Goal: Task Accomplishment & Management: Use online tool/utility

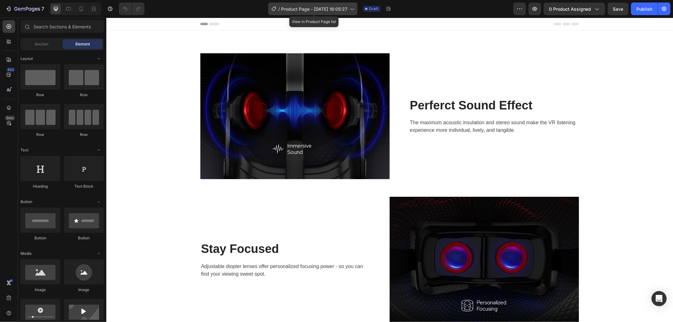
click at [339, 9] on span "Product Page - Aug 28, 16:05:27" at bounding box center [314, 9] width 66 height 7
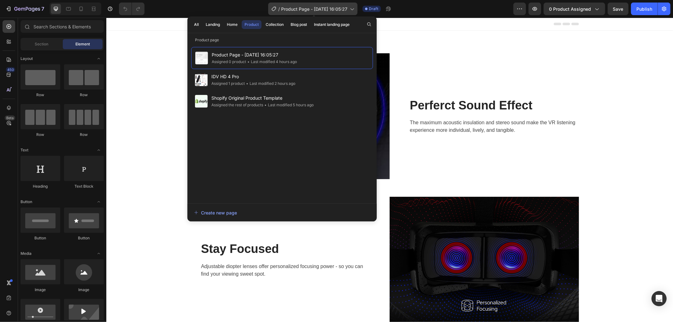
click at [339, 9] on span "Product Page - Aug 28, 16:05:27" at bounding box center [314, 9] width 66 height 7
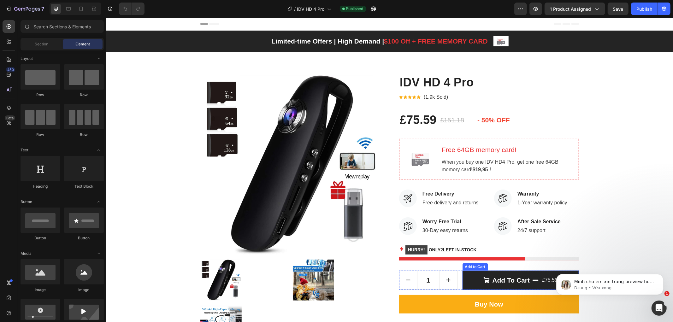
scroll to position [140, 0]
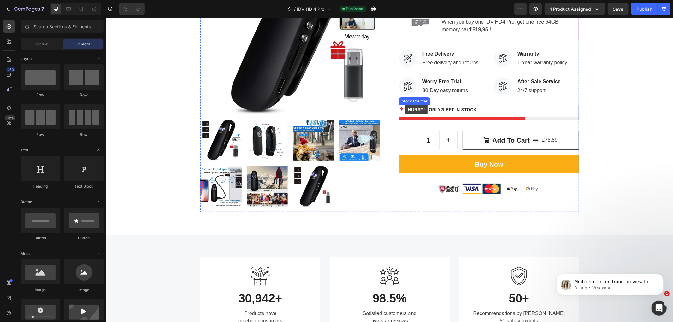
click at [477, 111] on div "HURRY! ONLY 2 LEFT IN-STOCK" at bounding box center [489, 110] width 180 height 10
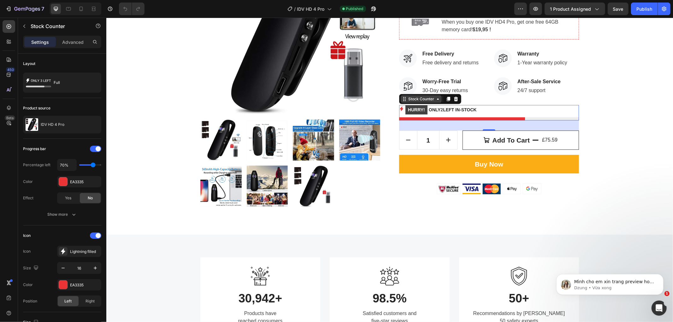
click at [424, 101] on div "Stock Counter" at bounding box center [421, 99] width 28 height 6
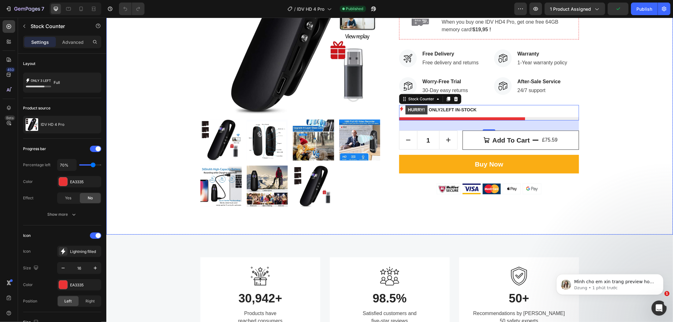
scroll to position [46, 0]
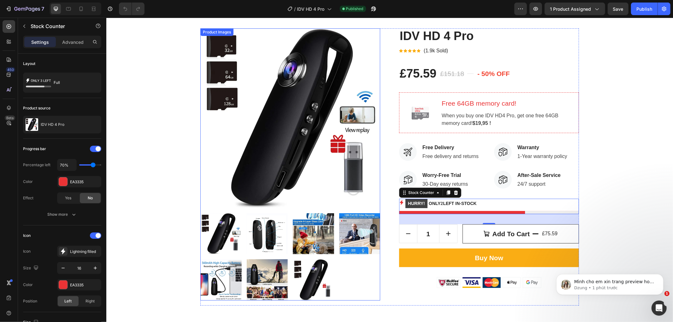
click at [333, 150] on img at bounding box center [290, 118] width 180 height 180
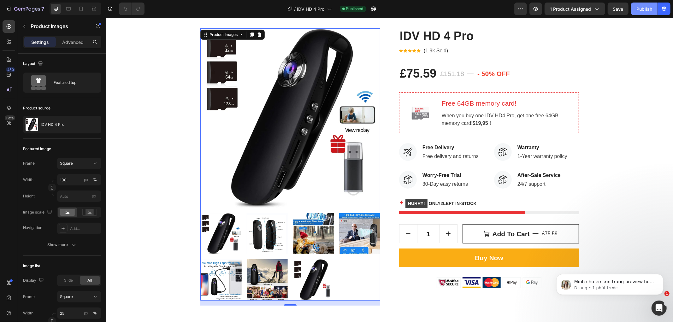
click at [644, 8] on div "Publish" at bounding box center [644, 9] width 16 height 7
click at [536, 7] on icon "button" at bounding box center [536, 9] width 5 height 4
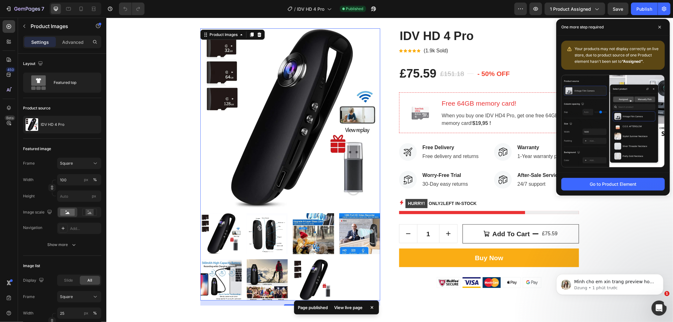
scroll to position [0, 0]
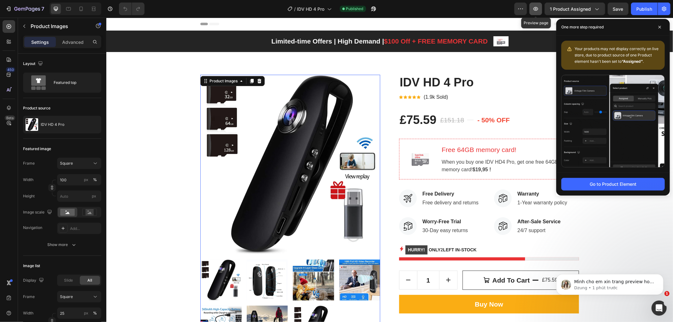
click at [538, 10] on icon "button" at bounding box center [536, 9] width 6 height 6
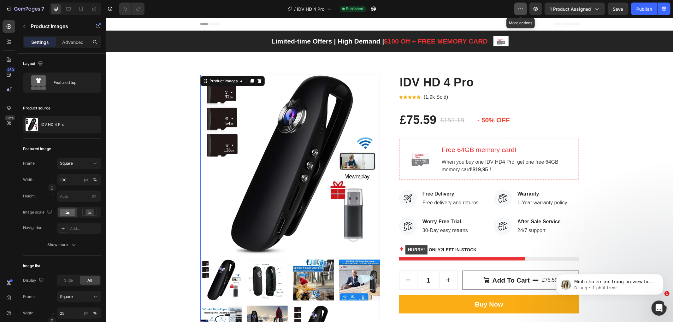
click at [522, 10] on icon "button" at bounding box center [520, 9] width 6 height 6
click at [359, 10] on span "Published" at bounding box center [354, 9] width 17 height 6
click at [373, 9] on icon "button" at bounding box center [372, 10] width 2 height 2
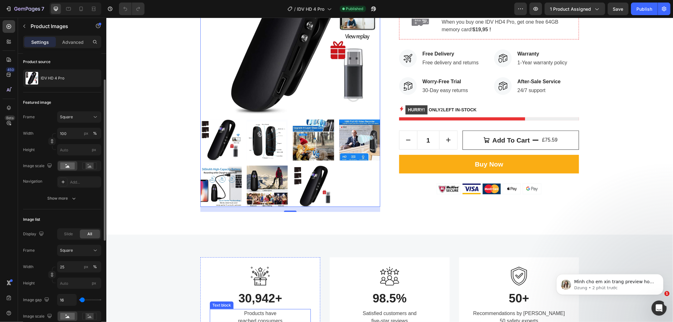
scroll to position [280, 0]
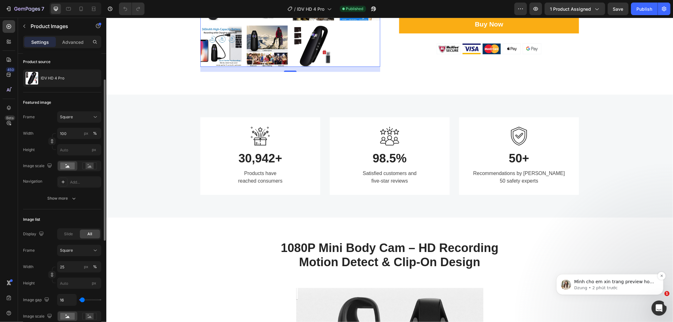
click at [616, 281] on p "Mình cho em xin trang preview hoặc live page để em kiểm tra thêm được không ạ?" at bounding box center [614, 282] width 81 height 6
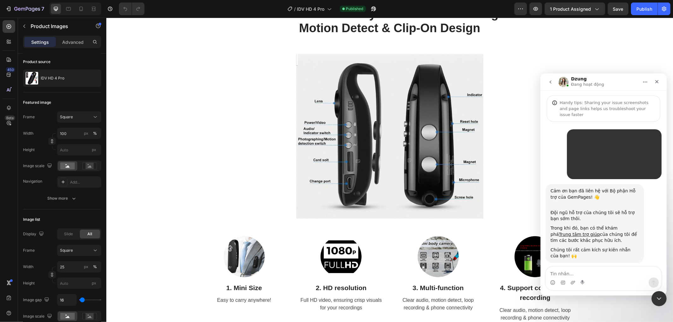
scroll to position [1, 0]
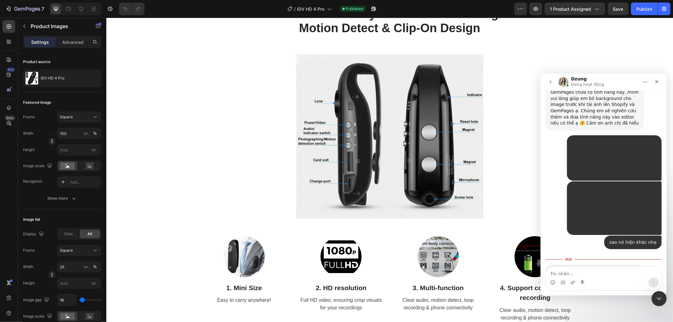
click at [599, 279] on div "Ứng dụng nhắn tin trong Intercom" at bounding box center [603, 282] width 115 height 10
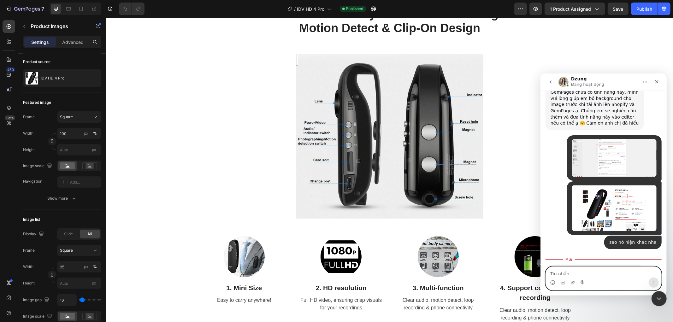
click at [594, 267] on textarea "Tin nhắn..." at bounding box center [603, 272] width 115 height 11
paste textarea "https://www.orgazmiya.com/products/idv-hd-4-pro"
type textarea "https://www.orgazmiya.com/products/idv-hd-4-pro"
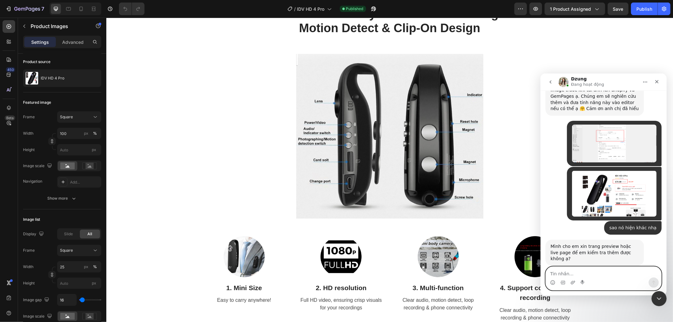
scroll to position [935, 0]
click at [609, 281] on link "https://www.orgazmiya.com/products/idv-hd-4-pro" at bounding box center [631, 283] width 49 height 5
click at [564, 273] on textarea "Tin nhắn..." at bounding box center [603, 272] width 115 height 11
paste textarea "g"
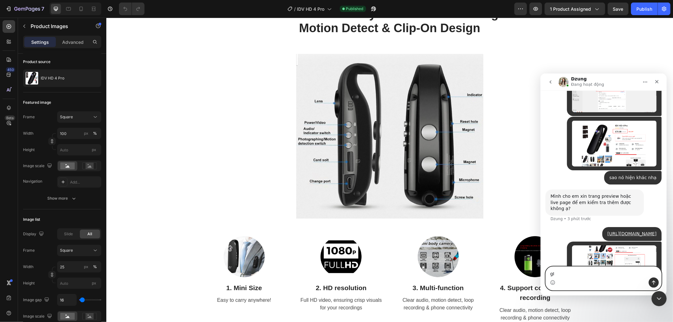
scroll to position [985, 0]
type textarea "g"
type textarea "Nó gặp lỗi này, với ko thêm vào giỏ hàng dc"
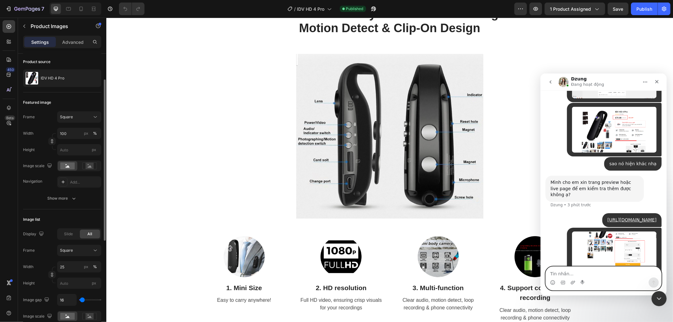
scroll to position [186, 0]
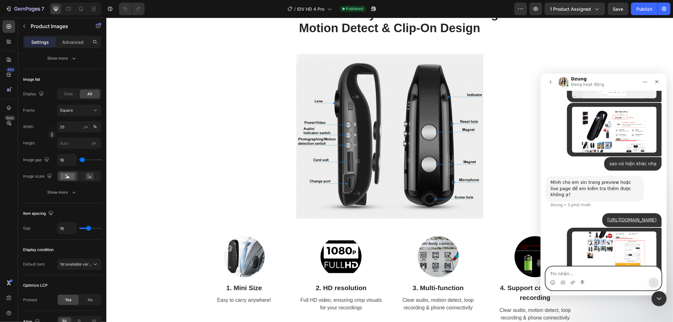
click at [590, 274] on textarea "Tin nhắn..." at bounding box center [603, 272] width 115 height 11
paste textarea "H"
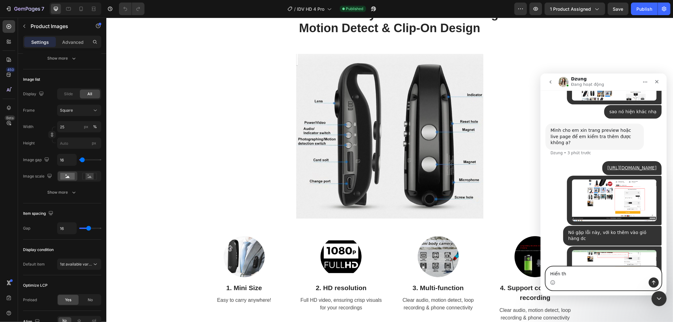
scroll to position [1051, 0]
type textarea "Hiển thị lỗi"
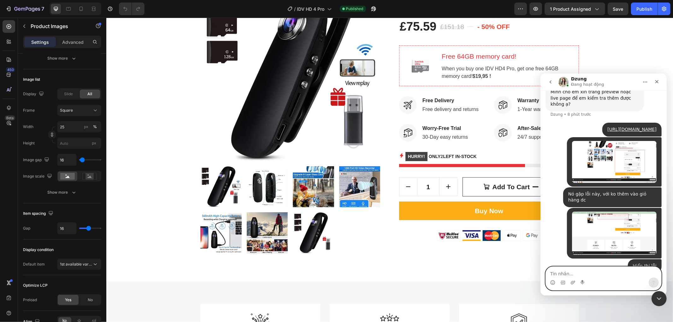
scroll to position [0, 0]
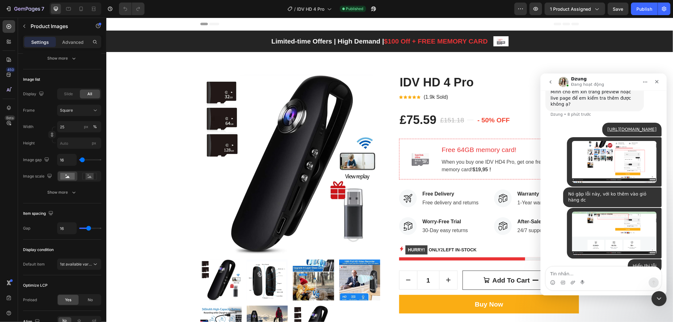
click at [637, 263] on div "Hiển thị lỗi" at bounding box center [645, 266] width 24 height 6
drag, startPoint x: 637, startPoint y: 225, endPoint x: 654, endPoint y: 226, distance: 17.4
click at [647, 263] on div "Hiển thị lỗi" at bounding box center [645, 266] width 24 height 6
click at [654, 259] on div "Hiển thị lỗi • 5 phút trước" at bounding box center [645, 266] width 34 height 14
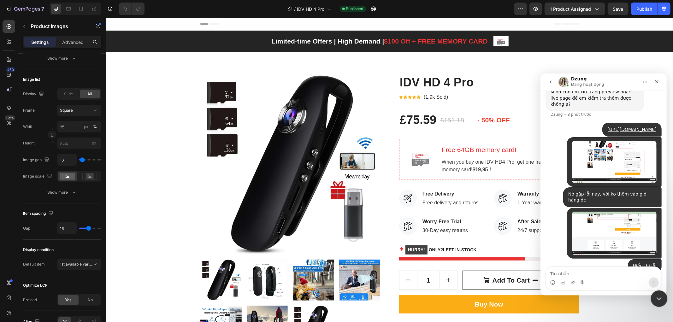
click at [661, 301] on icon "Đóng Intercom Messenger" at bounding box center [658, 298] width 8 height 8
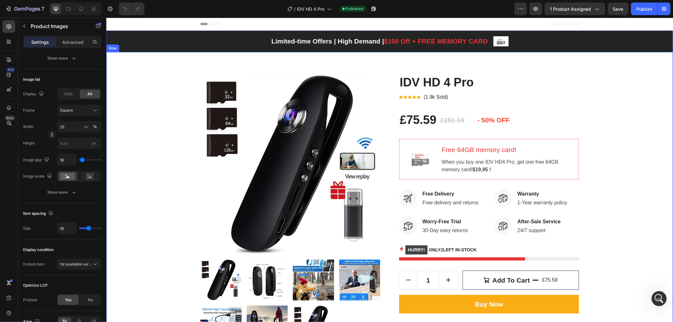
click at [630, 174] on div "Product Images IDV HD 4 Pro Product Title Icon Icon Icon Icon Icon Icon List Ho…" at bounding box center [389, 212] width 557 height 277
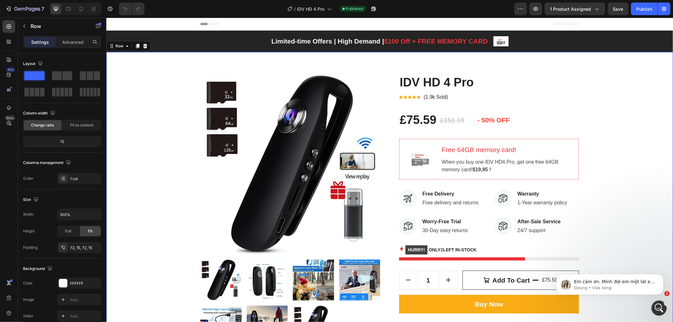
scroll to position [1115, 0]
click at [622, 288] on p "Dzung • Vừa xong" at bounding box center [614, 288] width 81 height 6
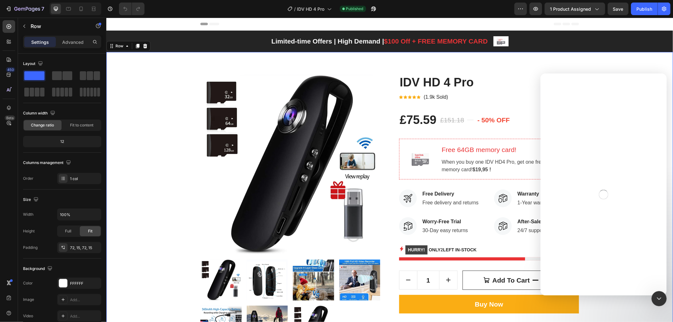
scroll to position [187, 0]
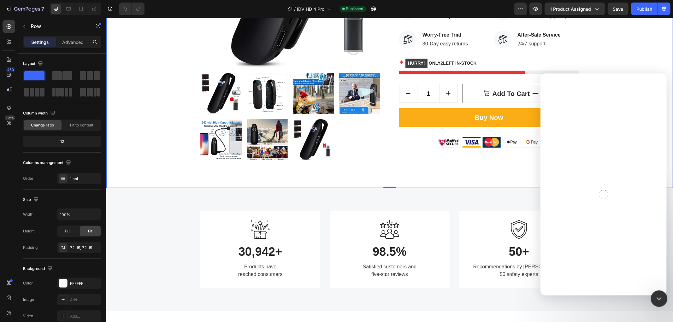
click at [660, 298] on icon "Đóng Intercom Messenger" at bounding box center [658, 298] width 8 height 8
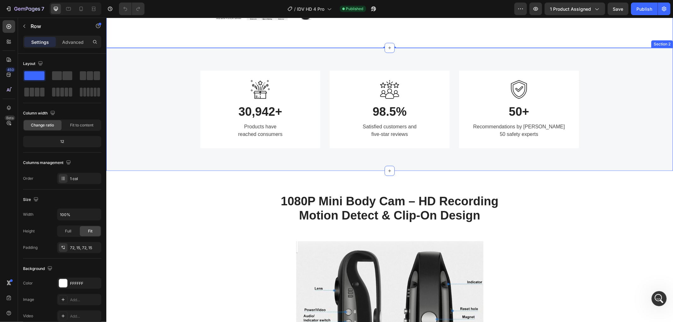
scroll to position [1091, 0]
click at [602, 154] on div "Image 30,942+ Heading Products have reached consumers Text block Row Image 98.5…" at bounding box center [389, 109] width 567 height 123
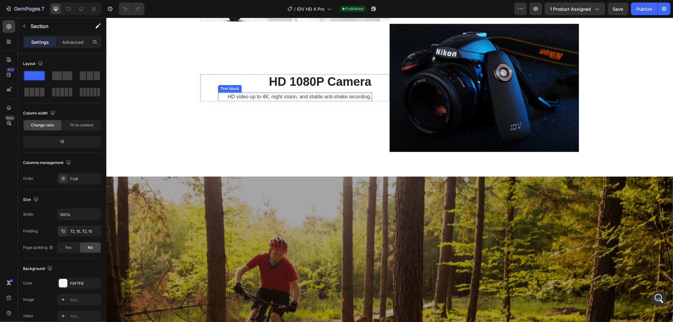
scroll to position [888, 0]
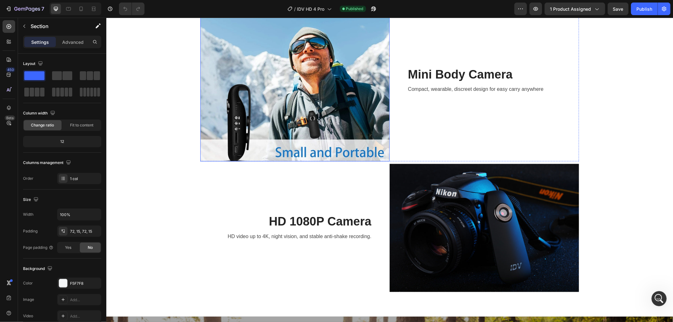
click at [302, 130] on img at bounding box center [294, 80] width 189 height 162
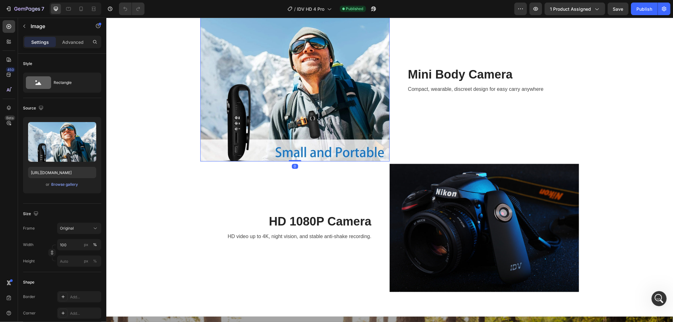
click at [303, 130] on img at bounding box center [294, 80] width 189 height 162
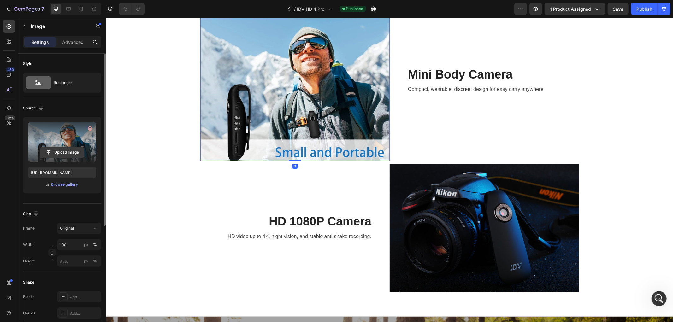
click at [66, 154] on input "file" at bounding box center [62, 152] width 44 height 11
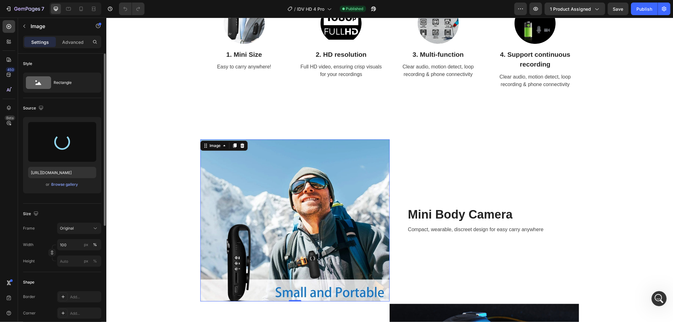
scroll to position [794, 0]
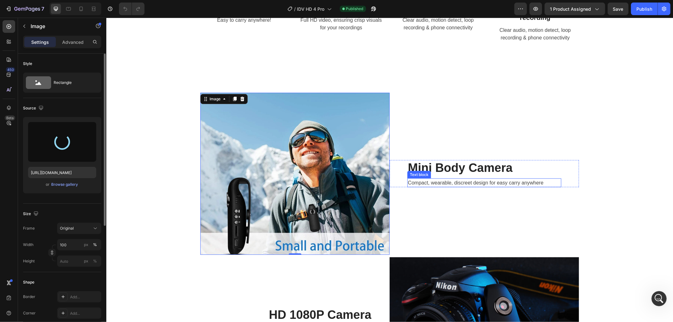
type input "[URL][DOMAIN_NAME]"
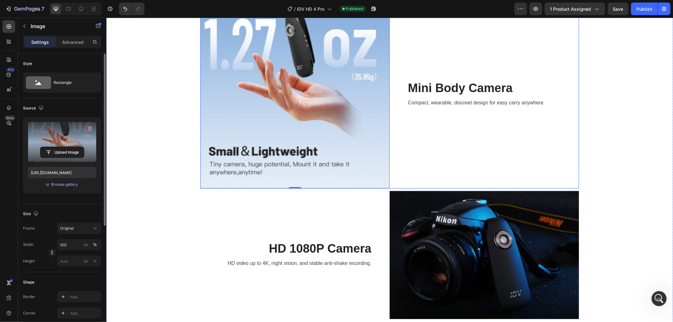
scroll to position [841, 0]
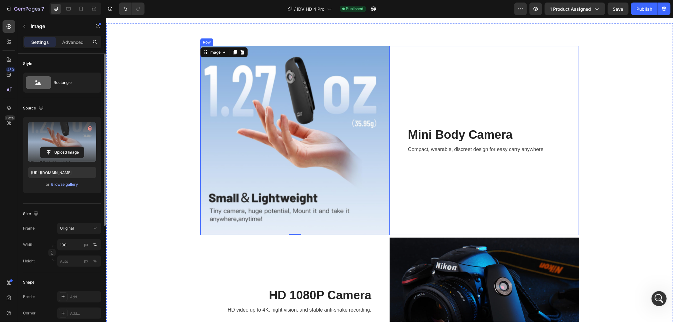
click at [476, 194] on div "Mini Body Camera Heading Compact, wearable, discreet design for easy carry anyw…" at bounding box center [483, 140] width 189 height 189
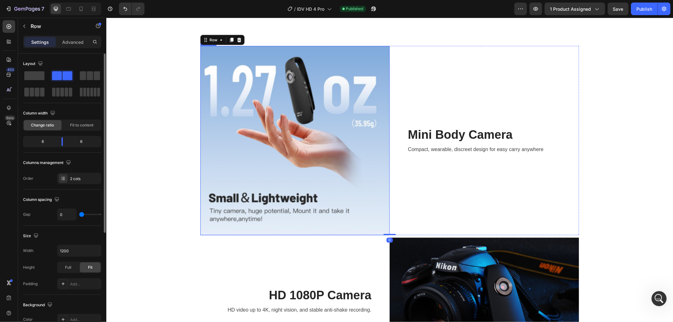
click at [314, 200] on img at bounding box center [294, 140] width 189 height 189
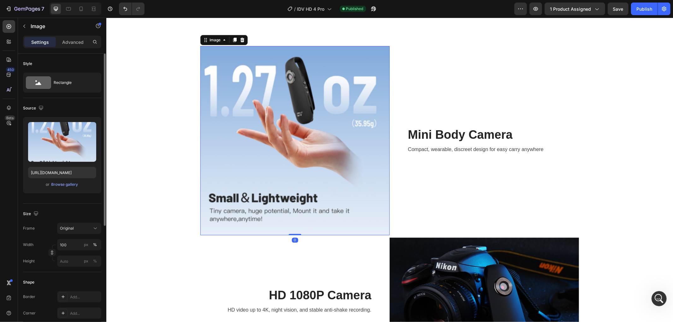
click at [319, 198] on img at bounding box center [294, 140] width 189 height 189
click at [289, 196] on img at bounding box center [294, 140] width 189 height 189
click at [501, 196] on div "Mini Body Camera Heading Compact, wearable, discreet design for easy carry anyw…" at bounding box center [483, 140] width 189 height 189
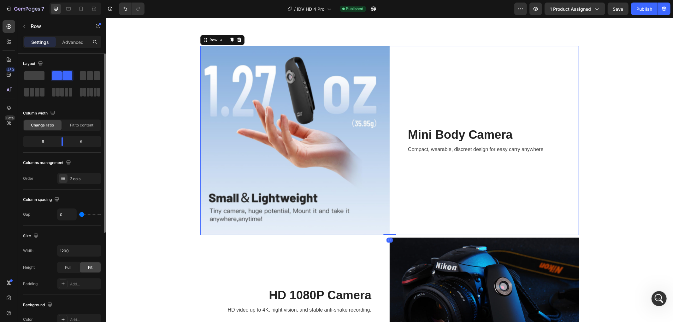
click at [257, 166] on img at bounding box center [294, 140] width 189 height 189
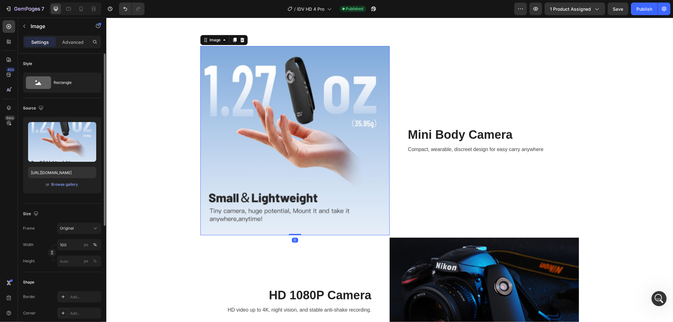
click at [335, 166] on img at bounding box center [294, 140] width 189 height 189
click at [451, 185] on div "Mini Body Camera Heading Compact, wearable, discreet design for easy carry anyw…" at bounding box center [483, 140] width 189 height 189
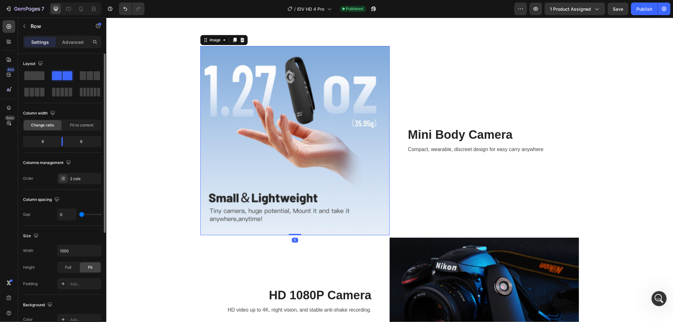
click at [264, 166] on img at bounding box center [294, 140] width 189 height 189
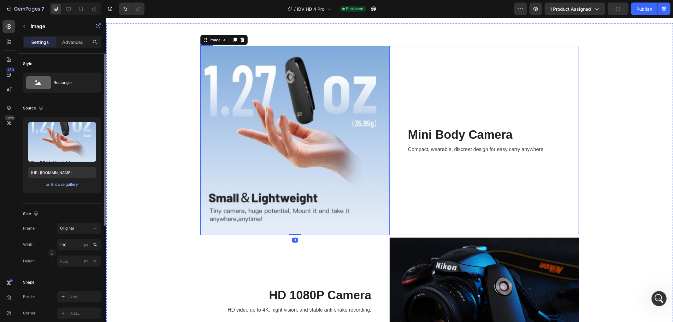
click at [528, 175] on div "Mini Body Camera Heading Compact, wearable, discreet design for easy carry anyw…" at bounding box center [483, 140] width 189 height 189
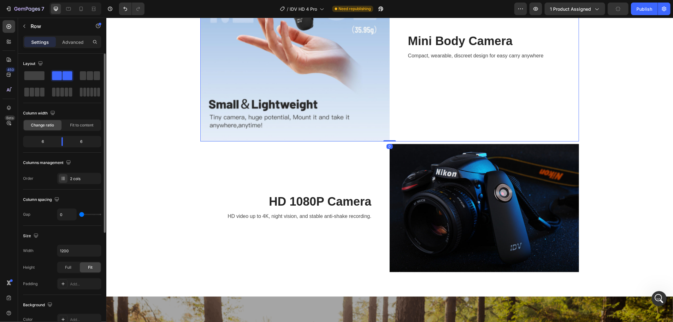
scroll to position [982, 0]
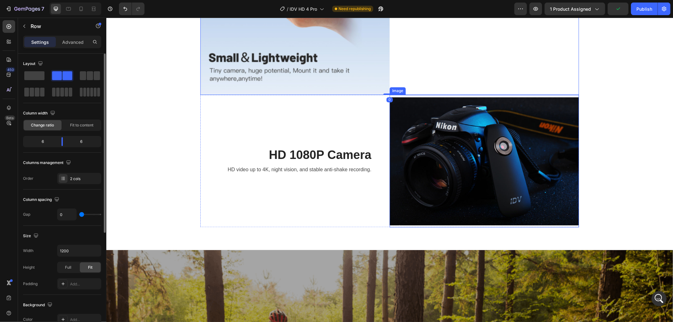
click at [496, 156] on img at bounding box center [483, 161] width 189 height 133
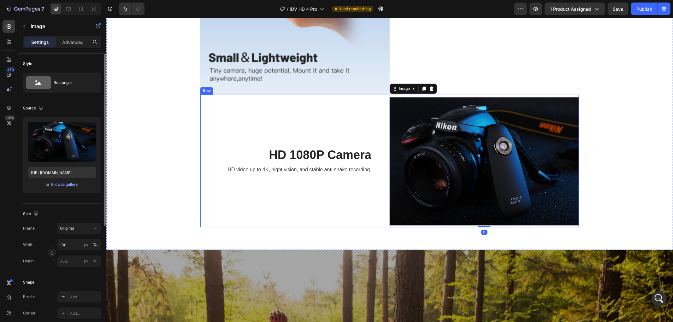
click at [345, 178] on div "HD 1080P Camera Heading HD video up to 4K, night vision, and stable anti-shake …" at bounding box center [294, 161] width 189 height 133
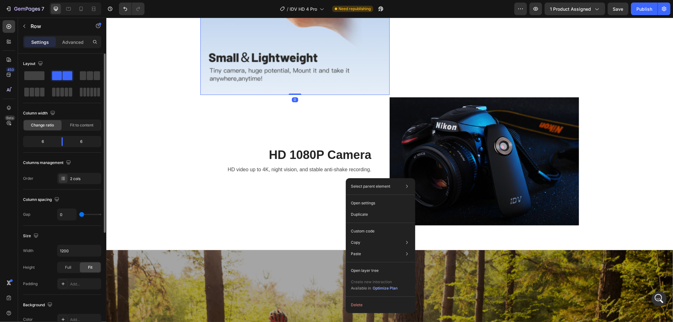
click at [320, 42] on img at bounding box center [294, -1] width 189 height 189
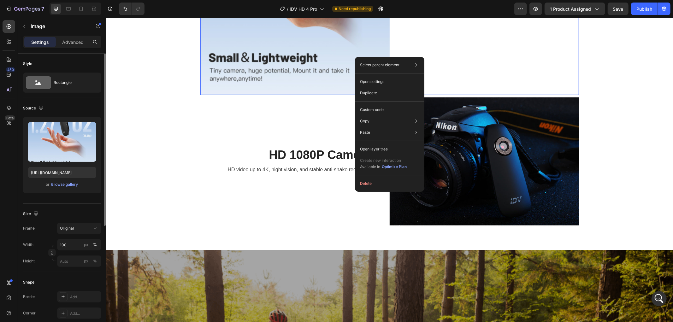
click at [458, 56] on div "Mini Body Camera Heading Compact, wearable, discreet design for easy carry anyw…" at bounding box center [483, -1] width 189 height 189
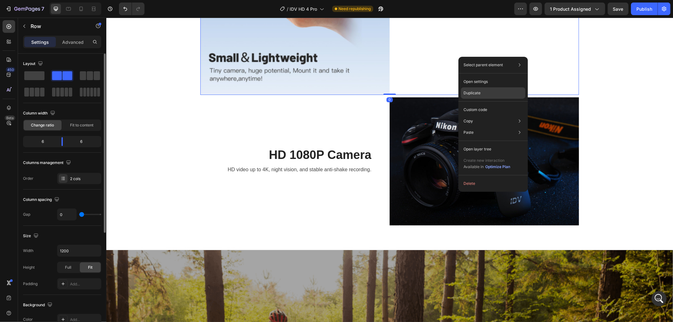
click at [481, 104] on div "Duplicate" at bounding box center [493, 109] width 64 height 11
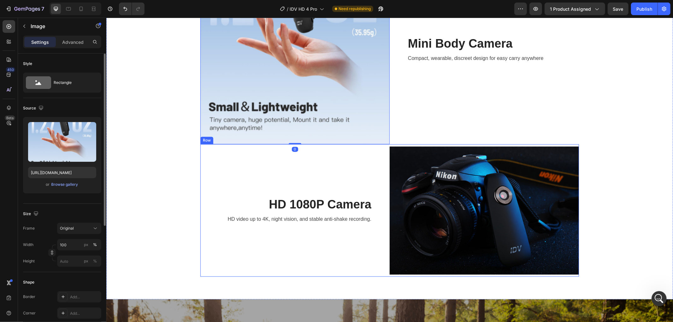
scroll to position [1115, 0]
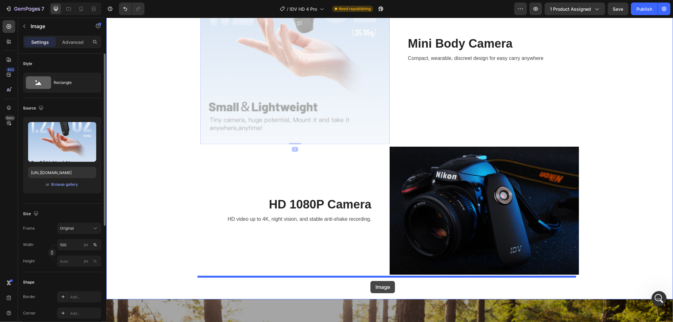
drag, startPoint x: 344, startPoint y: 135, endPoint x: 370, endPoint y: 280, distance: 147.4
drag, startPoint x: 397, startPoint y: 105, endPoint x: 390, endPoint y: 284, distance: 178.7
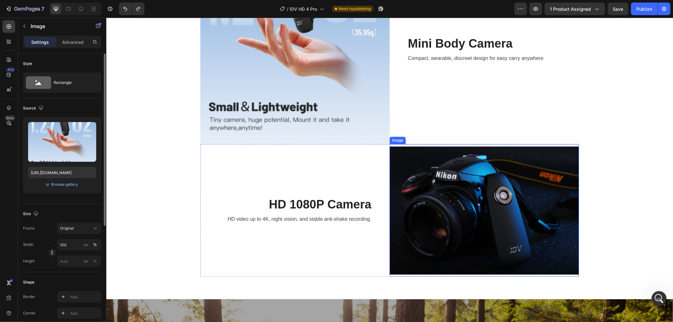
click at [501, 171] on img at bounding box center [483, 210] width 189 height 133
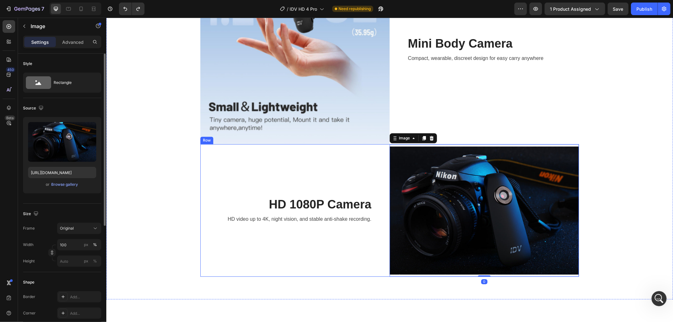
scroll to position [1075, 0]
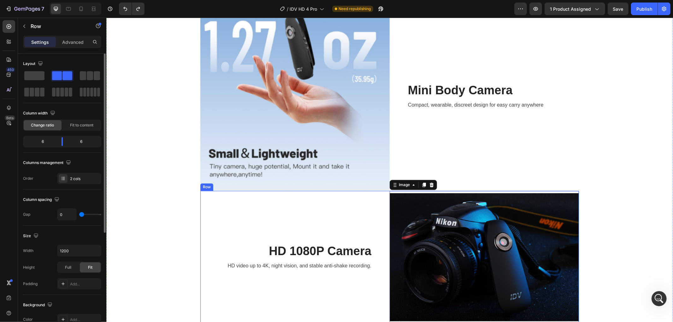
click at [262, 222] on div "HD 1080P Camera Heading HD video up to 4K, night vision, and stable anti-shake …" at bounding box center [294, 257] width 189 height 133
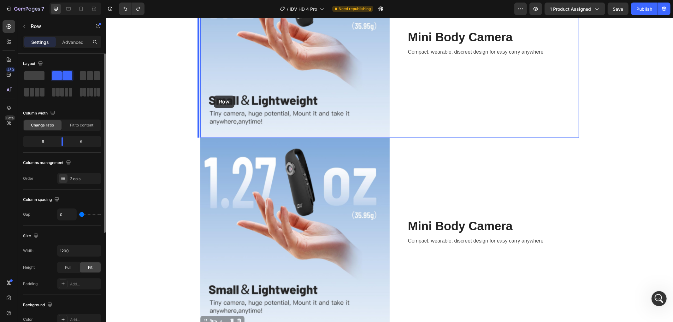
scroll to position [935, 0]
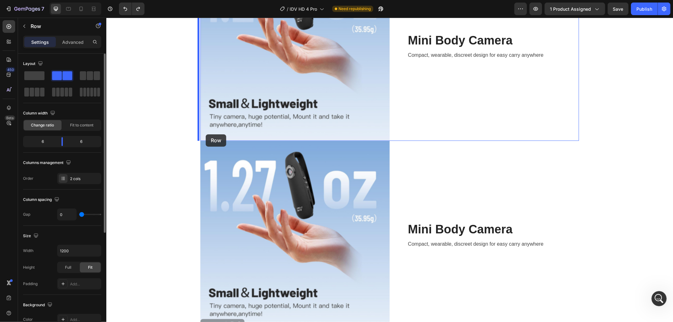
drag, startPoint x: 201, startPoint y: 185, endPoint x: 205, endPoint y: 134, distance: 51.0
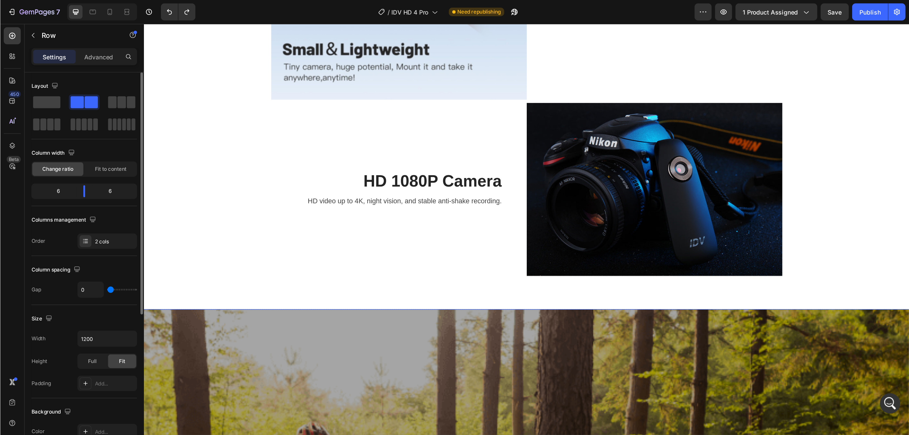
scroll to position [1116, 0]
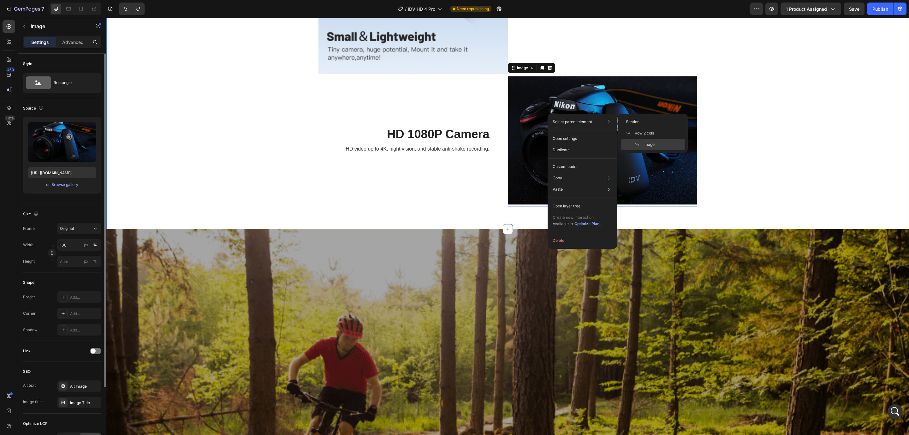
click at [673, 148] on div "Image Mini Body Camera Heading Compact, wearable, discreet design for easy carr…" at bounding box center [507, 46] width 793 height 322
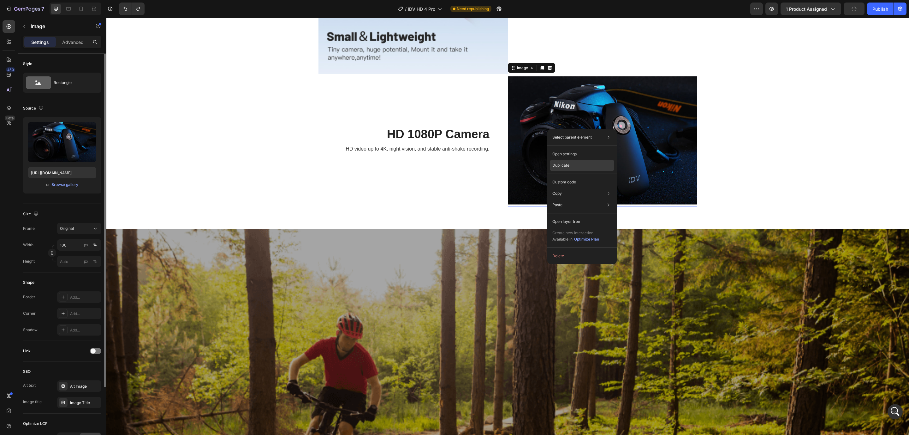
click at [568, 176] on div "Duplicate" at bounding box center [582, 181] width 64 height 11
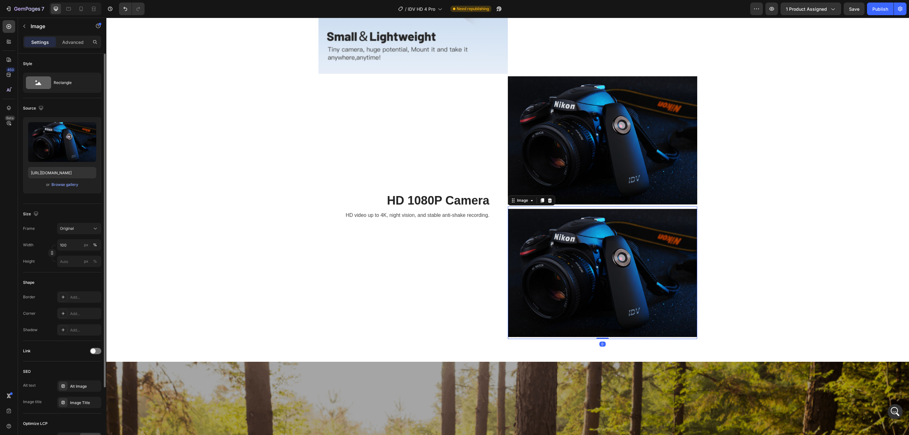
click at [616, 280] on img at bounding box center [602, 272] width 189 height 133
click at [673, 279] on div "Image Mini Body Camera Heading Compact, wearable, discreet design for easy carr…" at bounding box center [507, 112] width 793 height 454
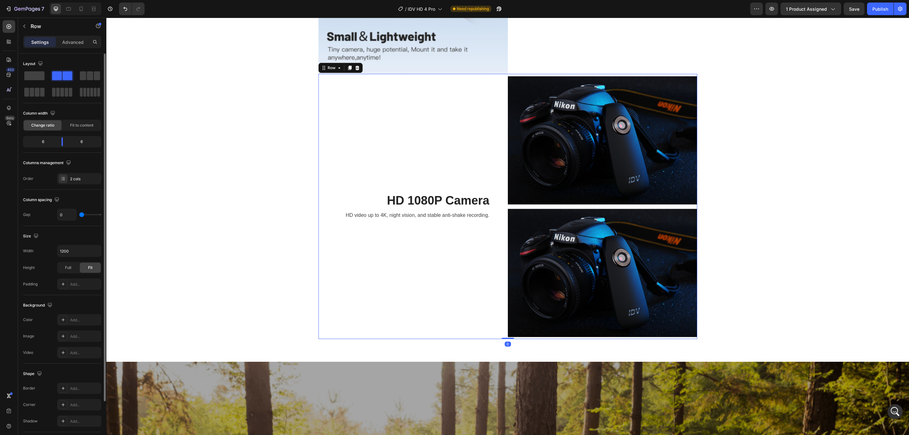
click at [396, 278] on div "HD 1080P Camera Heading HD video up to 4K, night vision, and stable anti-shake …" at bounding box center [412, 206] width 189 height 265
click at [457, 279] on div "HD 1080P Camera Heading HD video up to 4K, night vision, and stable anti-shake …" at bounding box center [412, 206] width 189 height 265
click at [615, 279] on img at bounding box center [602, 272] width 189 height 133
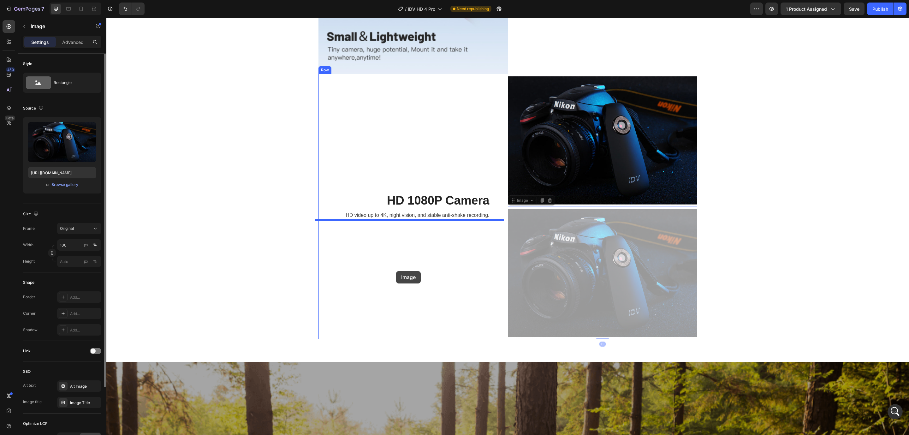
drag, startPoint x: 605, startPoint y: 270, endPoint x: 396, endPoint y: 271, distance: 209.2
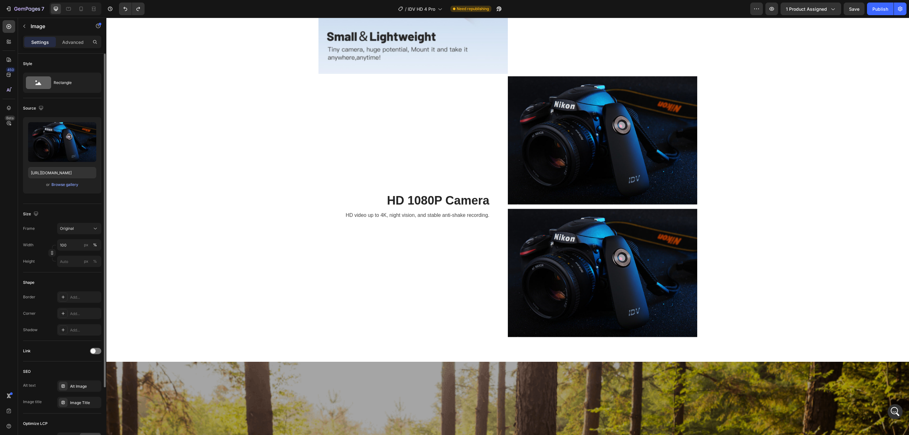
click at [610, 251] on img at bounding box center [602, 272] width 189 height 133
click at [673, 286] on div "Image Mini Body Camera Heading Compact, wearable, discreet design for easy carr…" at bounding box center [507, 112] width 793 height 454
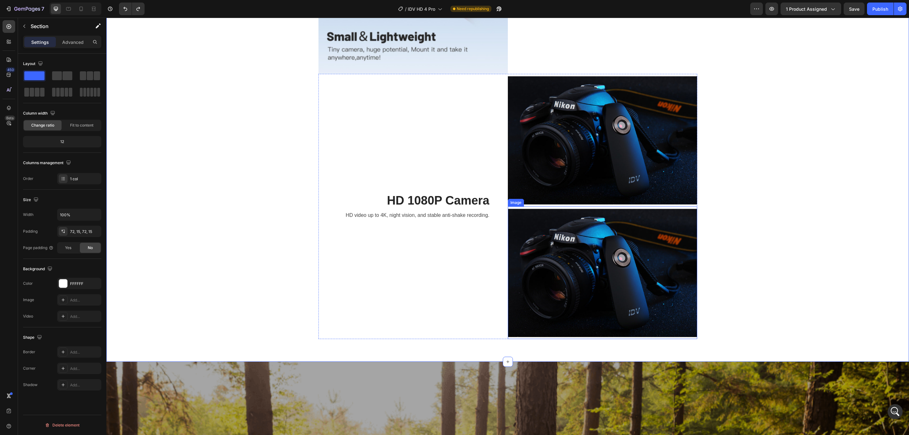
click at [537, 280] on img at bounding box center [602, 272] width 189 height 133
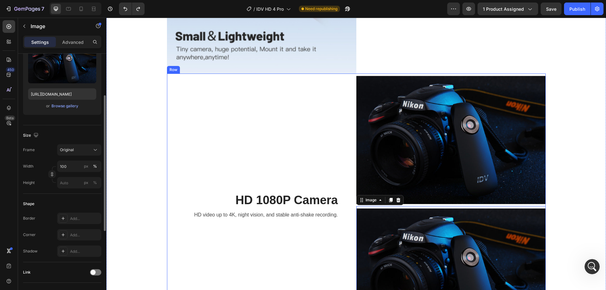
scroll to position [923, 0]
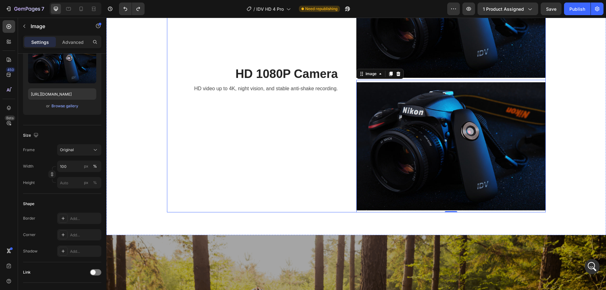
click at [270, 131] on div "HD 1080P Camera Heading HD video up to 4K, night vision, and stable anti-shake …" at bounding box center [261, 79] width 189 height 265
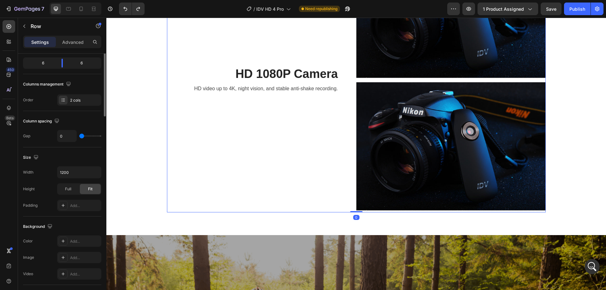
scroll to position [0, 0]
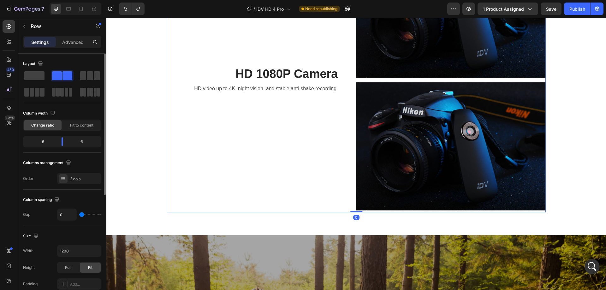
click at [315, 142] on div "HD 1080P Camera Heading HD video up to 4K, night vision, and stable anti-shake …" at bounding box center [261, 79] width 189 height 265
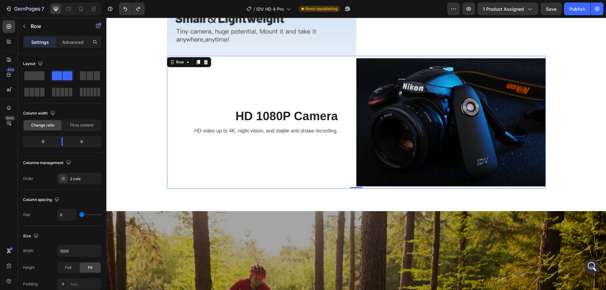
scroll to position [731, 0]
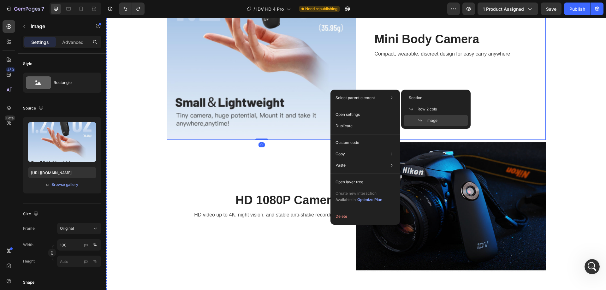
click at [548, 114] on div "Image 0 Mini Body Camera Heading Compact, wearable, discreet design for easy ca…" at bounding box center [356, 111] width 490 height 322
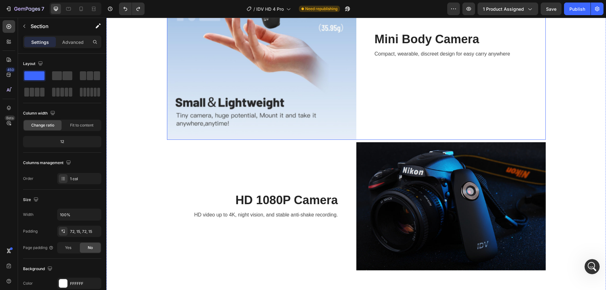
click at [531, 134] on div "Mini Body Camera Heading Compact, wearable, discreet design for easy carry anyw…" at bounding box center [450, 44] width 189 height 189
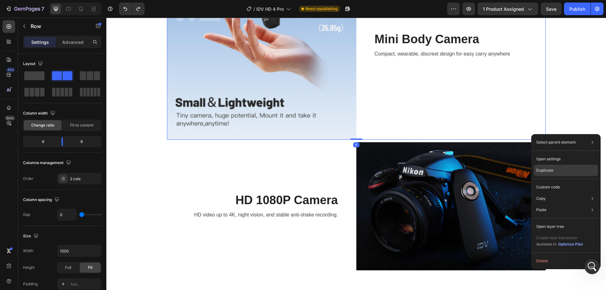
click at [552, 172] on p "Duplicate" at bounding box center [544, 171] width 17 height 6
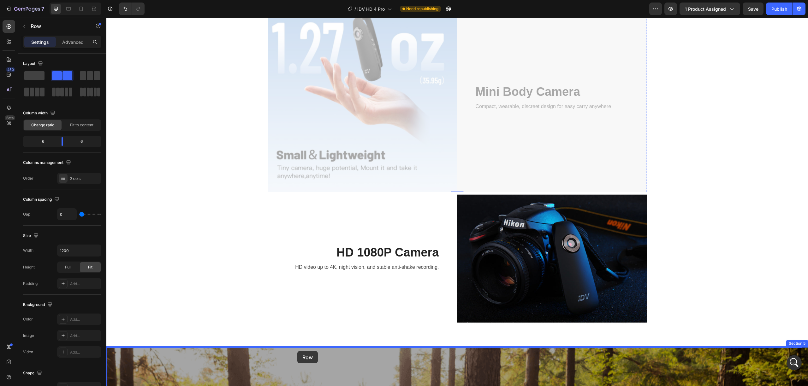
scroll to position [870, 0]
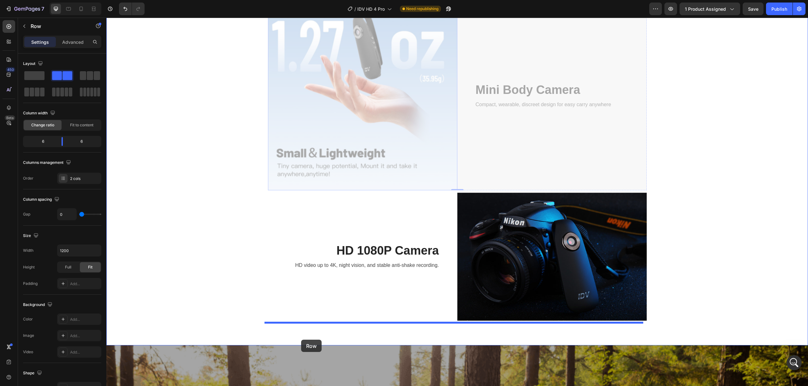
drag, startPoint x: 271, startPoint y: 134, endPoint x: 301, endPoint y: 340, distance: 208.1
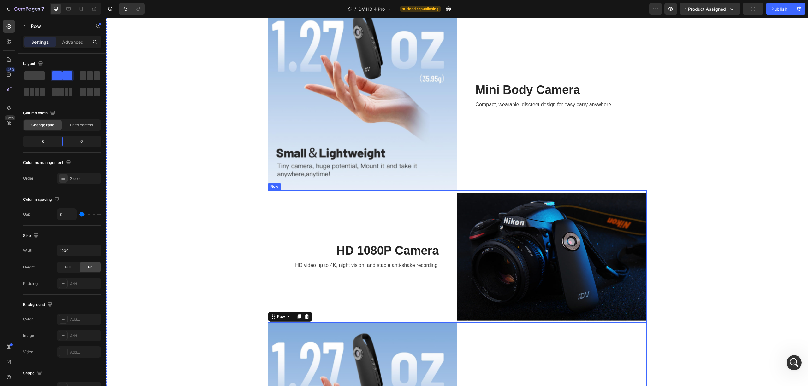
scroll to position [792, 0]
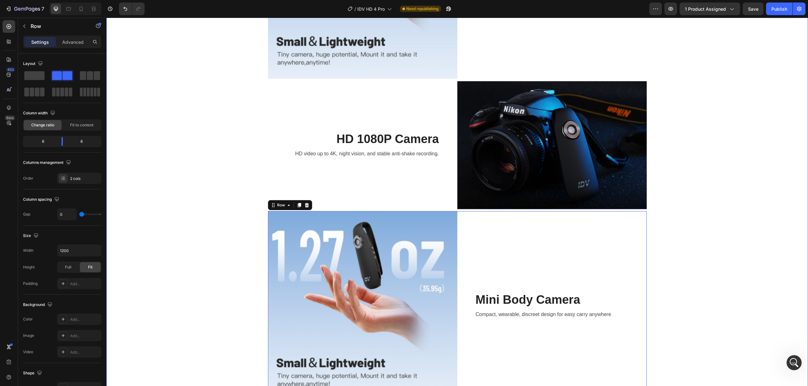
click at [673, 231] on div "Image Mini Body Camera Heading Compact, wearable, discreet design for easy carr…" at bounding box center [457, 145] width 692 height 511
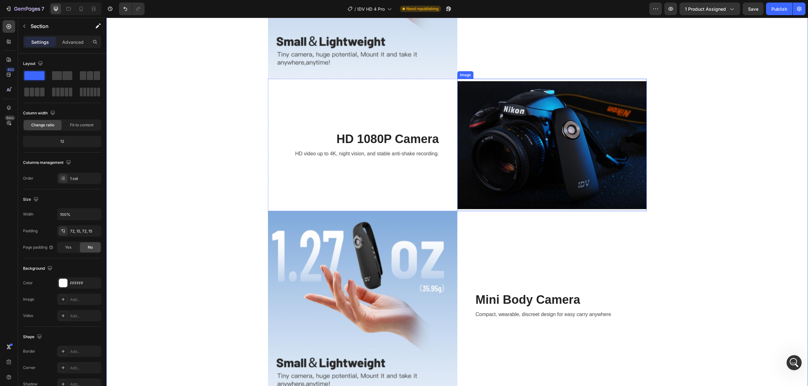
scroll to position [904, 0]
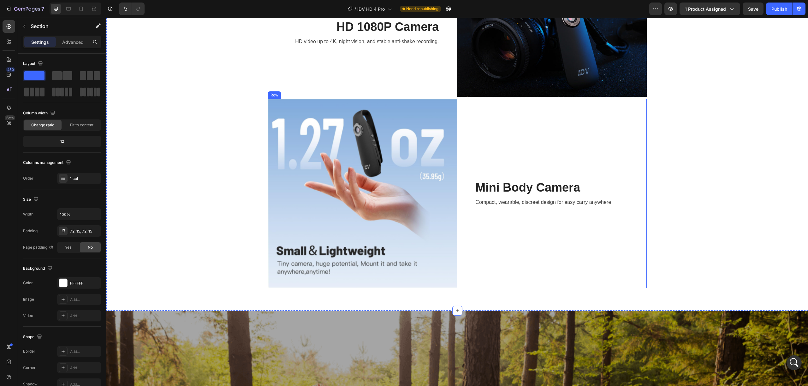
click at [555, 145] on div "Mini Body Camera Heading Compact, wearable, discreet design for easy carry anyw…" at bounding box center [551, 193] width 189 height 189
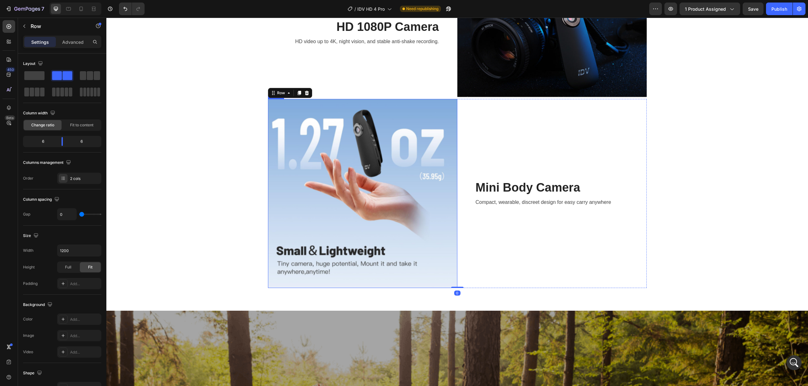
click at [364, 192] on img at bounding box center [362, 193] width 189 height 189
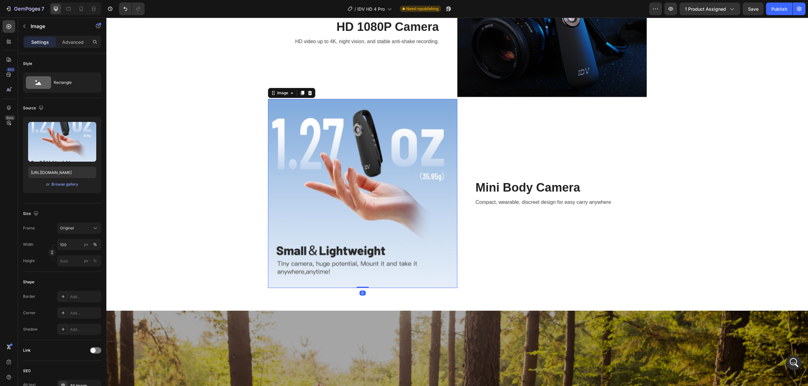
click at [403, 178] on img at bounding box center [362, 193] width 189 height 189
click at [68, 153] on input "file" at bounding box center [62, 152] width 44 height 11
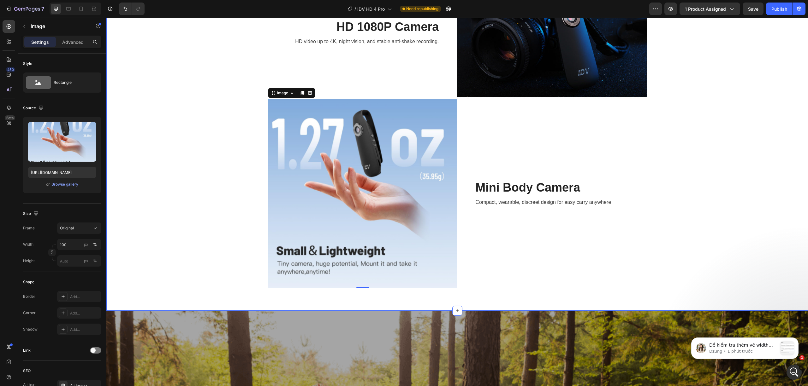
scroll to position [1129, 0]
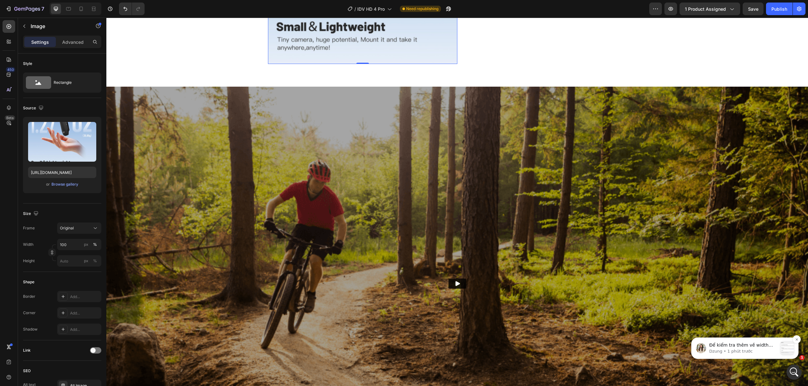
click at [673, 322] on p "Để kiểm tra thêm về width của Pumper Bundler, em xin phép truy cập vào cửa hàng…" at bounding box center [743, 346] width 68 height 6
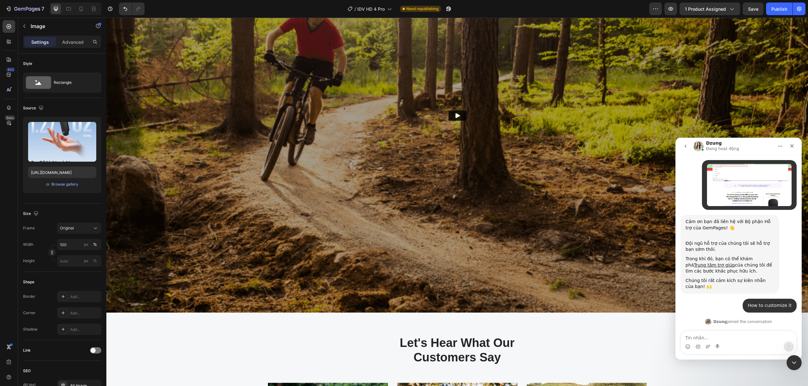
scroll to position [1398, 0]
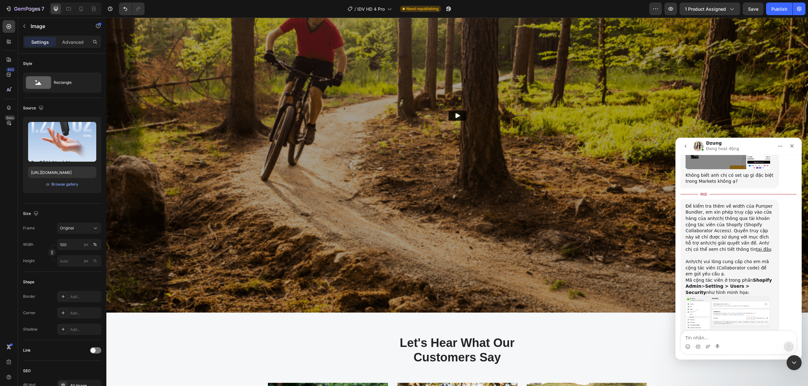
drag, startPoint x: 720, startPoint y: 306, endPoint x: 735, endPoint y: 306, distance: 15.5
click at [673, 322] on div "Nếu có bất cứ thắc mắc hay băn khoăn trong quá trình chia sẻ quyền truy cập trê…" at bounding box center [729, 342] width 88 height 19
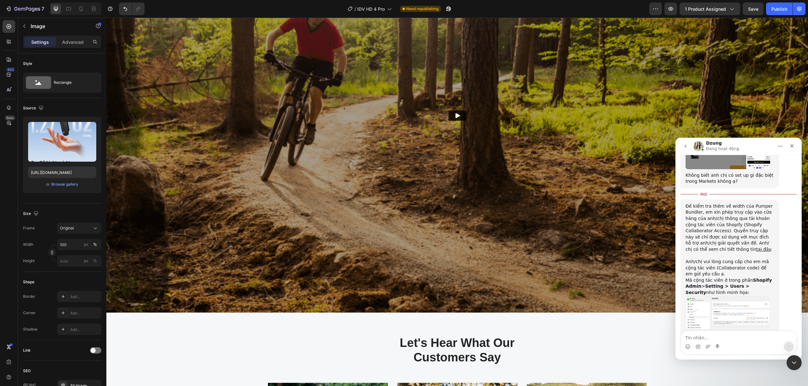
click at [673, 203] on div "Để kiểm tra thêm về width của Pumper Bundler, em xin phép truy cập vào cửa hàng…" at bounding box center [729, 240] width 88 height 74
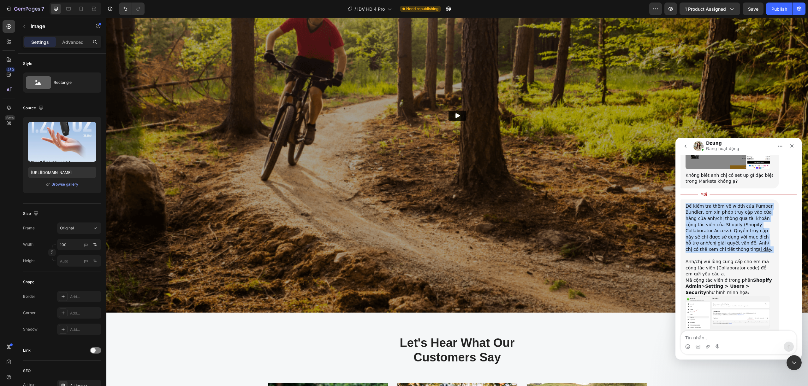
drag, startPoint x: 693, startPoint y: 184, endPoint x: 758, endPoint y: 201, distance: 67.9
click at [673, 203] on div "Để kiểm tra thêm về width của Pumper Bundler, em xin phép truy cập vào cửa hàng…" at bounding box center [729, 240] width 88 height 74
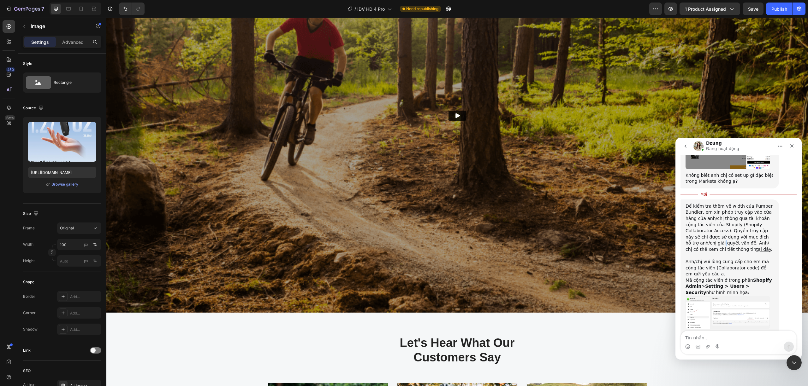
click at [673, 203] on div "Để kiểm tra thêm về width của Pumper Bundler, em xin phép truy cập vào cửa hàng…" at bounding box center [729, 240] width 88 height 74
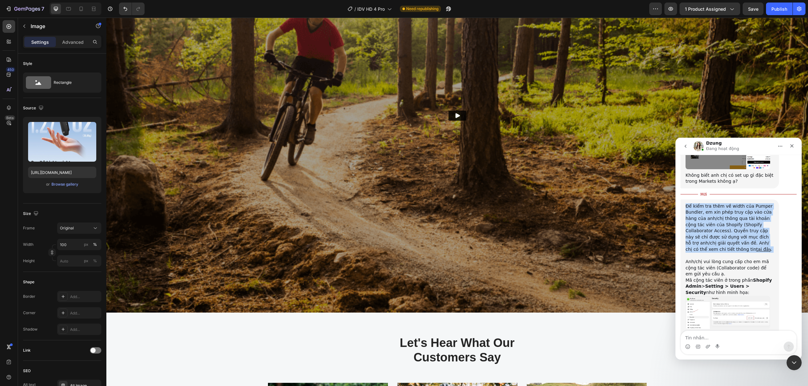
click at [673, 203] on div "Để kiểm tra thêm về width của Pumper Bundler, em xin phép truy cập vào cửa hàng…" at bounding box center [729, 240] width 88 height 74
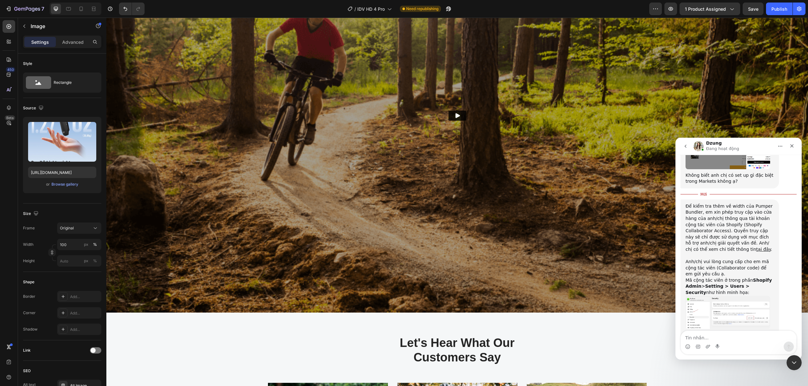
click at [673, 278] on div "Mã cộng tác viên ở trong phần Shopify Admin > Setting > Users > Security như hì…" at bounding box center [729, 287] width 88 height 19
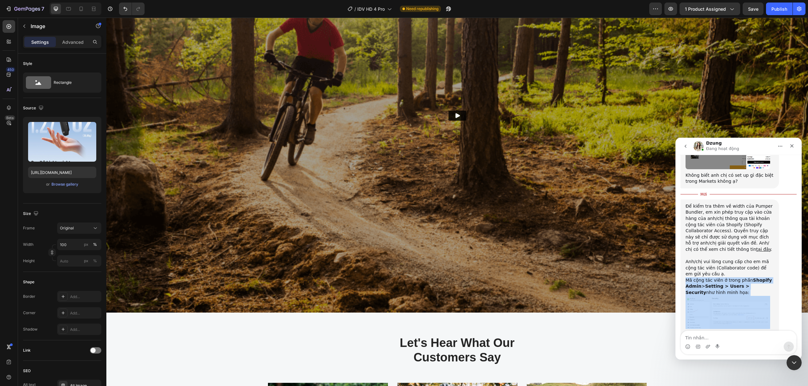
drag, startPoint x: 697, startPoint y: 244, endPoint x: 738, endPoint y: 254, distance: 41.9
click at [673, 278] on div "Mã cộng tác viên ở trong phần Shopify Admin > Setting > Users > Security như hì…" at bounding box center [729, 287] width 88 height 19
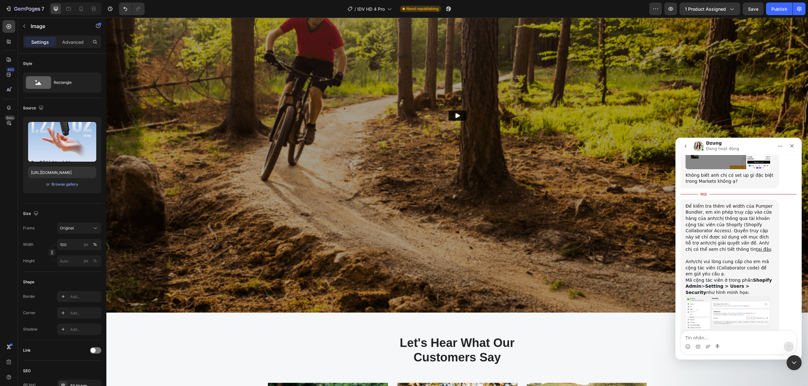
click at [673, 296] on img "Dzung nói…" at bounding box center [727, 312] width 85 height 33
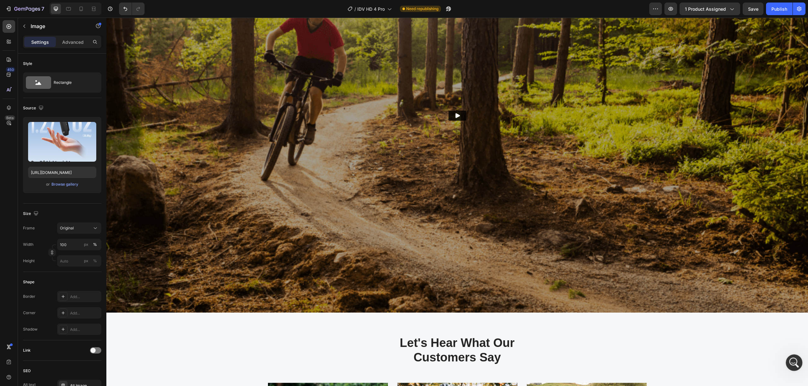
click at [673, 322] on icon "Mở Intercom Messenger" at bounding box center [793, 362] width 10 height 10
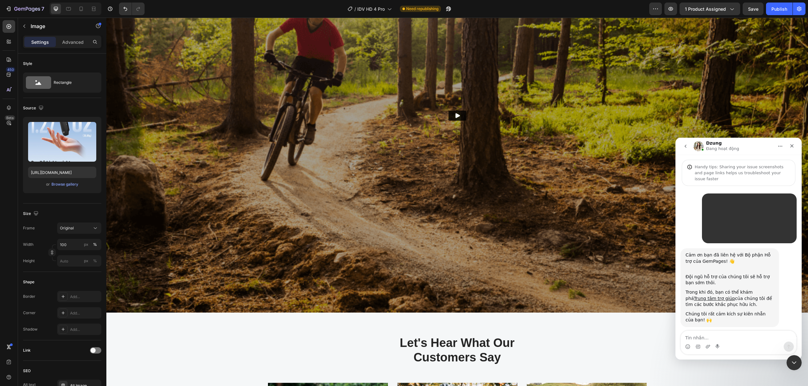
scroll to position [1388, 0]
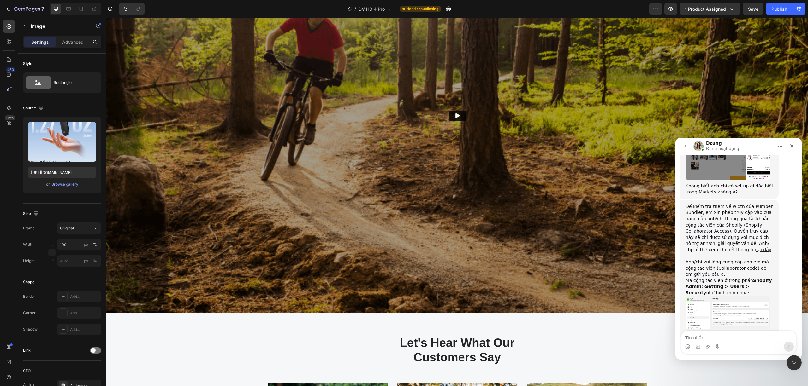
click at [673, 322] on div "Nếu có bất cứ thắc mắc hay băn khoăn trong quá trình chia sẻ quyền truy cập trê…" at bounding box center [729, 342] width 88 height 19
click at [673, 284] on b "Setting > Users > Security" at bounding box center [717, 289] width 64 height 11
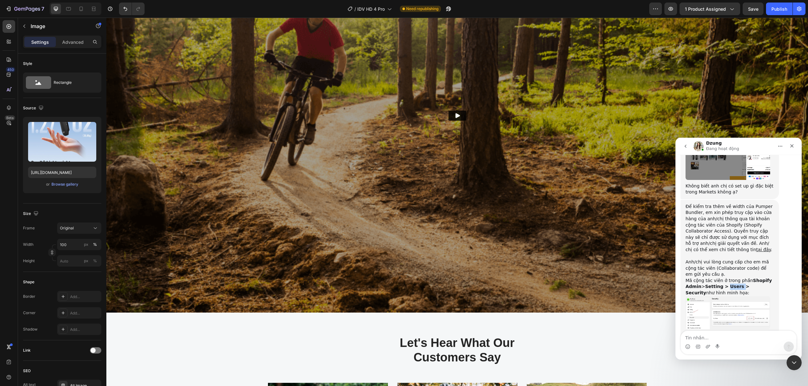
click at [673, 284] on b "Setting > Users > Security" at bounding box center [717, 289] width 64 height 11
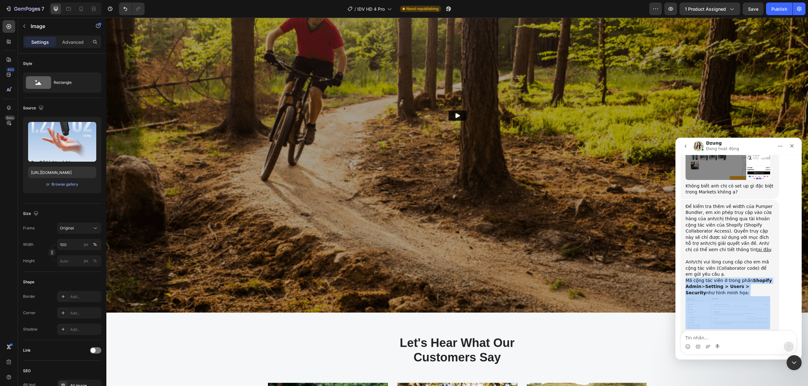
click at [673, 284] on b "Setting > Users > Security" at bounding box center [717, 289] width 64 height 11
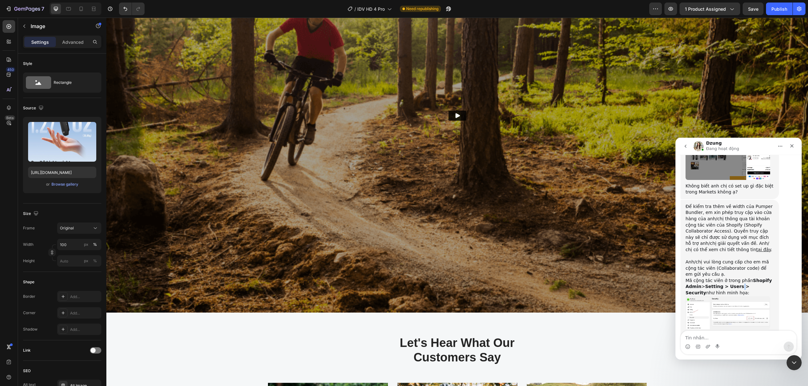
click at [673, 284] on b "Setting > Users > Security" at bounding box center [717, 289] width 64 height 11
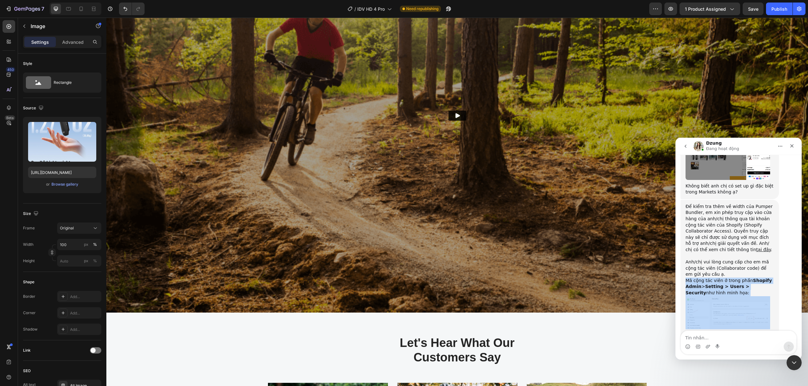
drag, startPoint x: 734, startPoint y: 248, endPoint x: 745, endPoint y: 250, distance: 10.8
click at [673, 284] on b "Setting > Users > Security" at bounding box center [717, 289] width 64 height 11
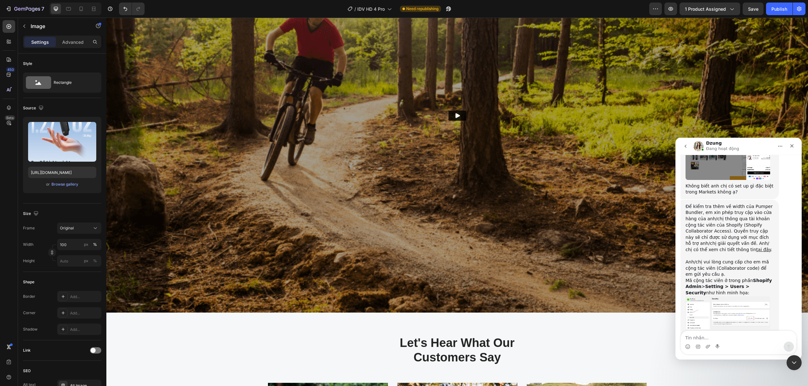
click at [673, 293] on div "Để kiểm tra thêm về width của Pumper Bundler, em xin phép truy cập vào cửa hàng…" at bounding box center [729, 278] width 88 height 148
click at [673, 297] on img "Dzung nói…" at bounding box center [727, 313] width 85 height 33
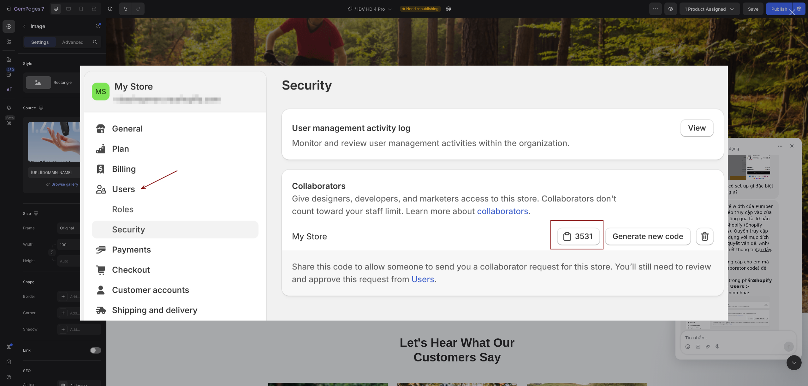
click at [673, 311] on div "Ứng dụng nhắn tin trong Intercom" at bounding box center [404, 193] width 808 height 386
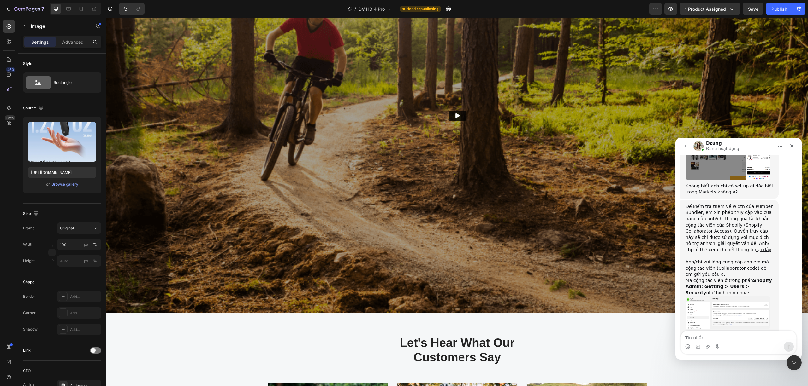
click at [673, 322] on div "Nếu có bất cứ thắc mắc hay băn khoăn trong quá trình chia sẻ quyền truy cập trê…" at bounding box center [729, 342] width 88 height 19
click at [673, 297] on img "Dzung nói…" at bounding box center [727, 313] width 85 height 33
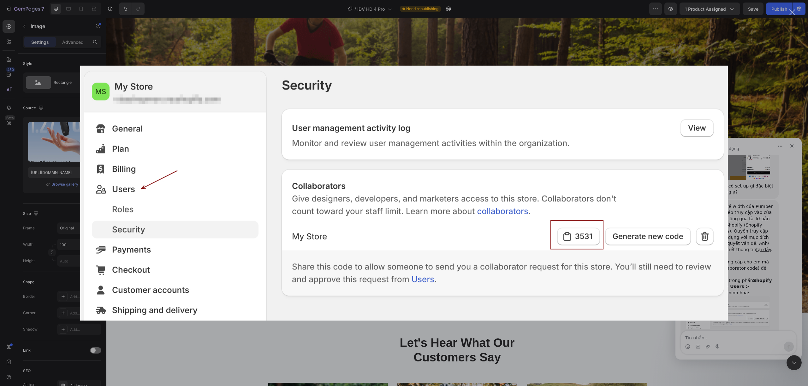
click at [673, 301] on div "Ứng dụng nhắn tin trong Intercom" at bounding box center [404, 193] width 808 height 386
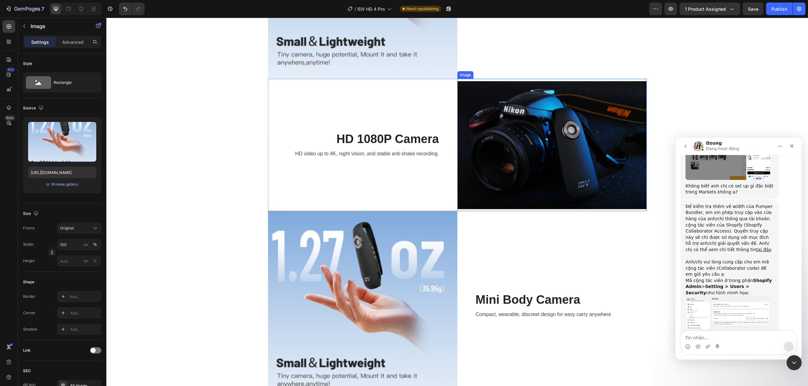
scroll to position [1017, 0]
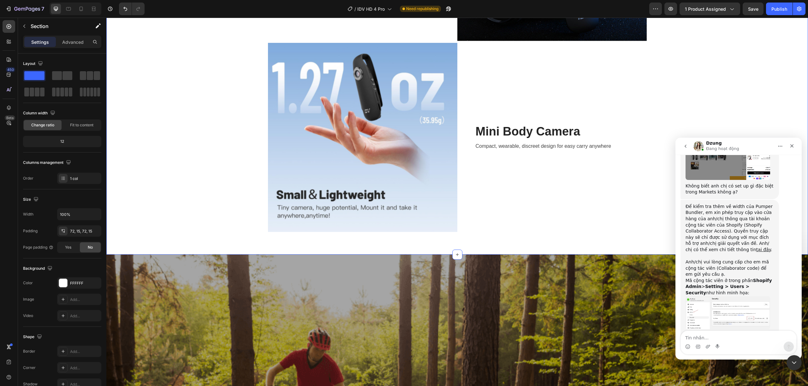
scroll to position [1073, 0]
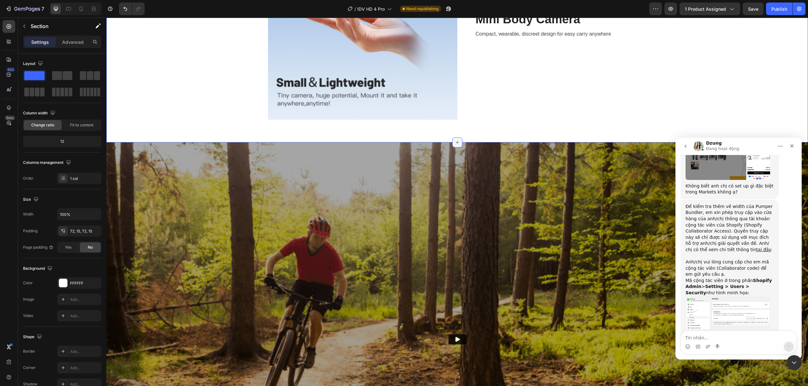
click at [452, 139] on div at bounding box center [457, 143] width 10 height 10
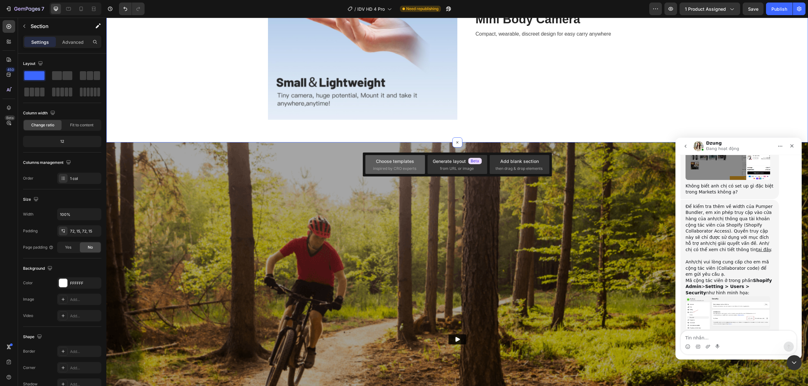
click at [397, 163] on div "Choose templates" at bounding box center [395, 161] width 38 height 7
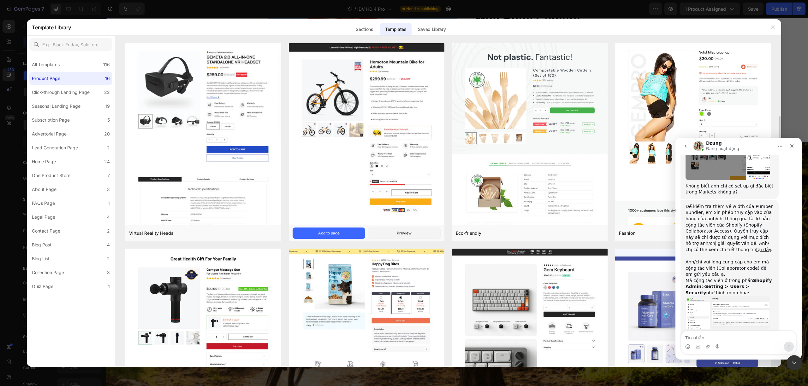
scroll to position [224, 0]
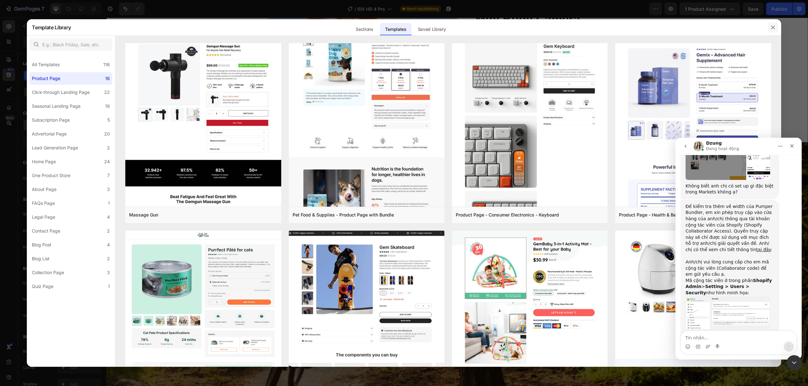
click at [673, 24] on button "button" at bounding box center [773, 27] width 10 height 10
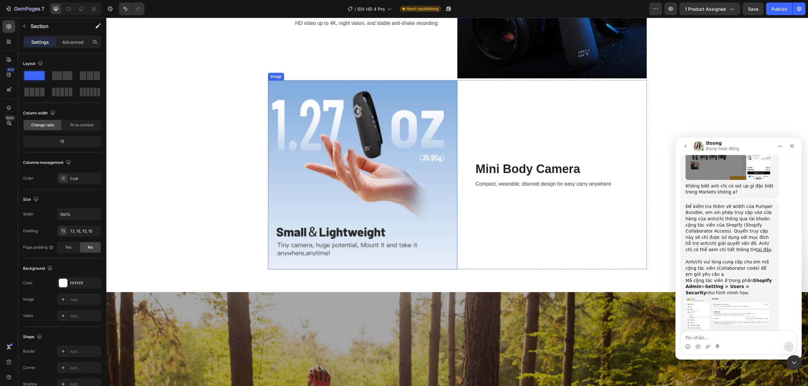
scroll to position [1241, 0]
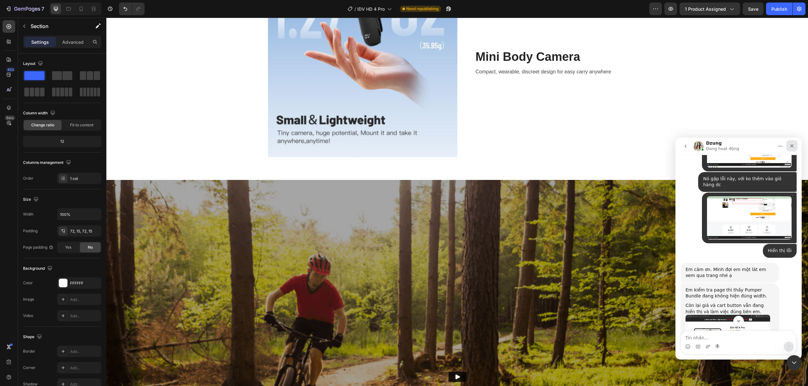
click at [673, 148] on div "Đóng" at bounding box center [791, 145] width 11 height 11
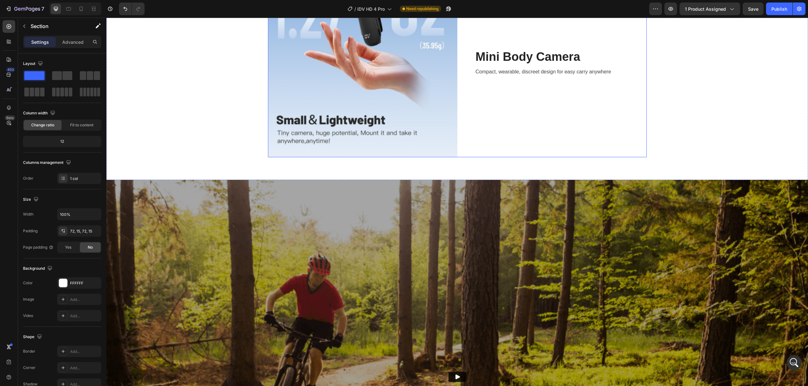
scroll to position [1353, 0]
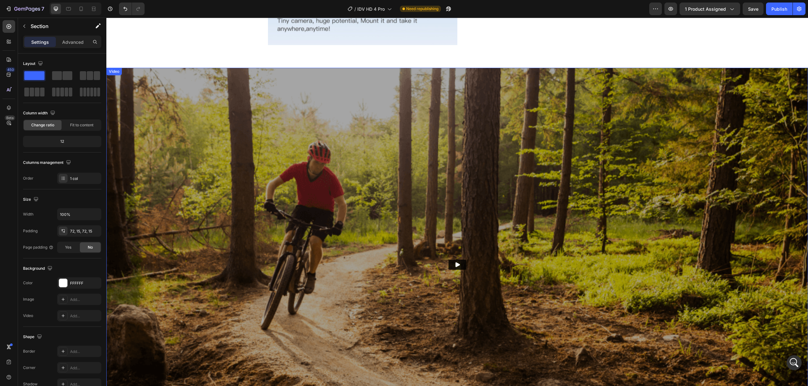
click at [504, 124] on img at bounding box center [456, 265] width 701 height 394
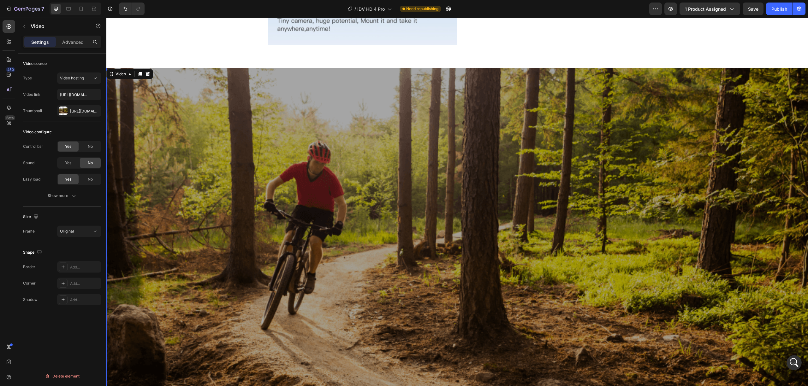
click at [433, 129] on video at bounding box center [456, 265] width 701 height 394
click at [478, 136] on video at bounding box center [456, 265] width 701 height 394
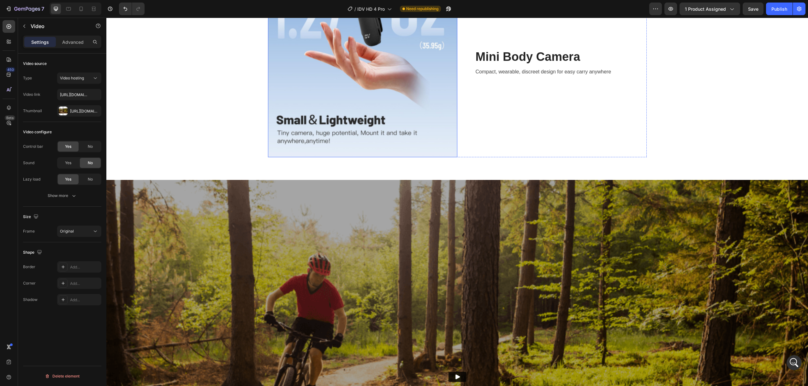
scroll to position [1017, 0]
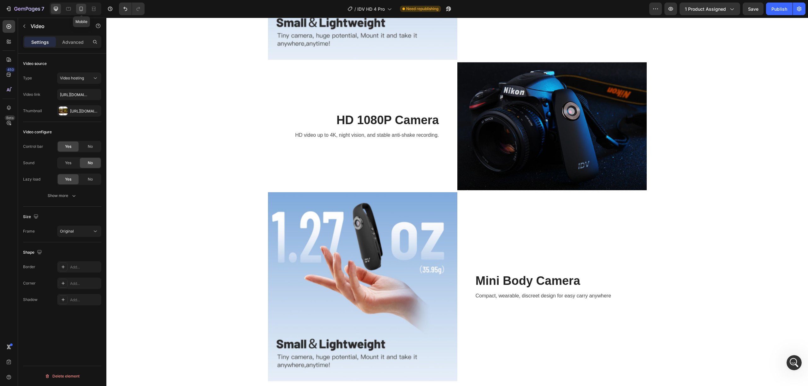
click at [81, 9] on icon at bounding box center [81, 9] width 6 height 6
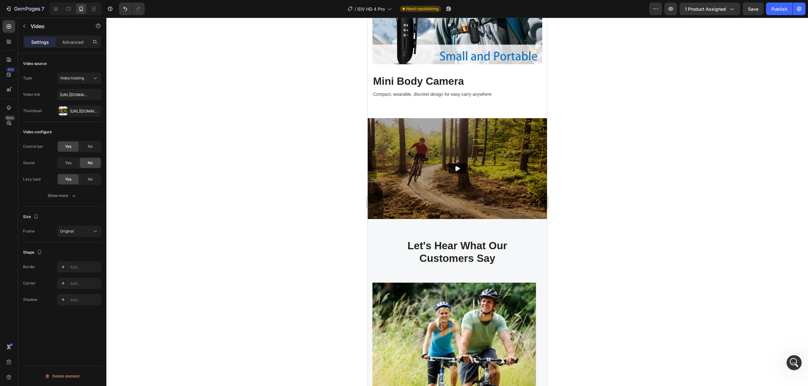
scroll to position [1241, 0]
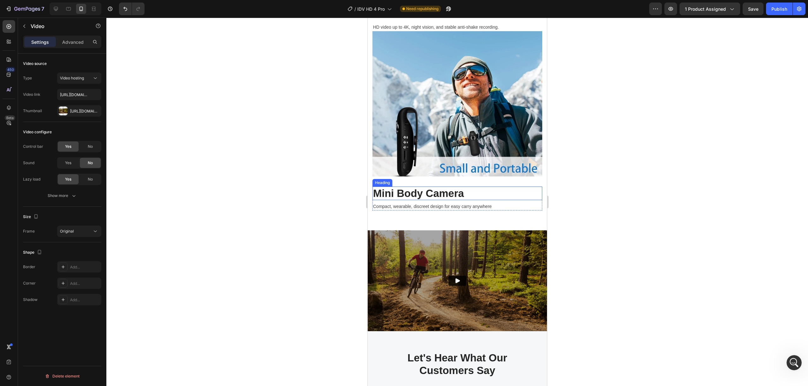
click at [453, 187] on h2 "Mini Body Camera" at bounding box center [457, 194] width 170 height 14
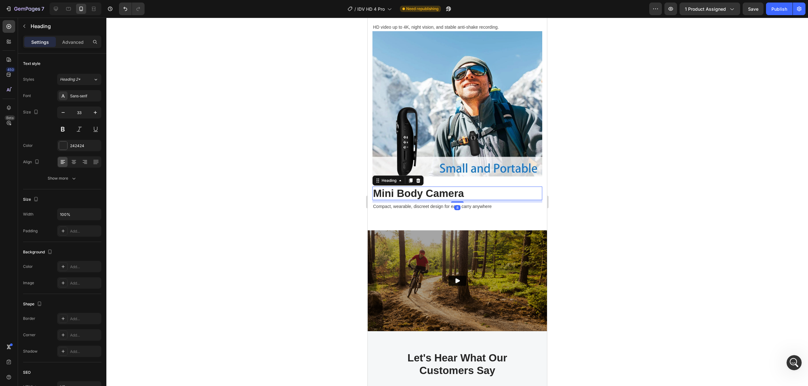
scroll to position [1409, 0]
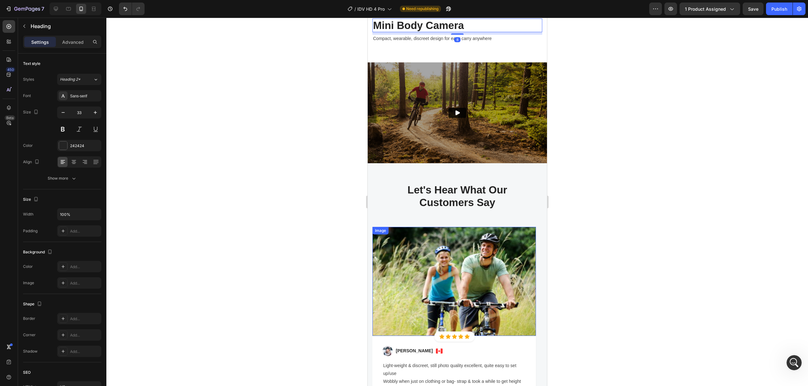
click at [454, 280] on img at bounding box center [453, 281] width 163 height 109
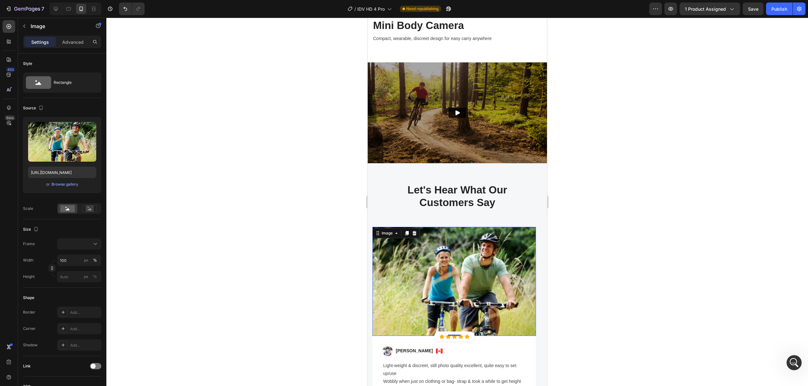
click at [465, 264] on img at bounding box center [453, 281] width 163 height 109
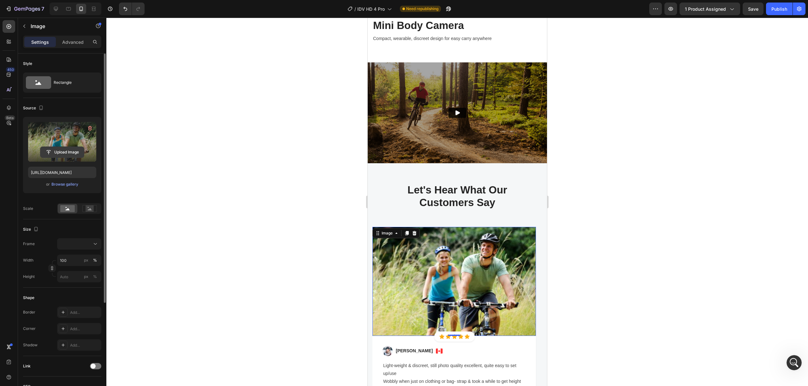
click at [72, 149] on input "file" at bounding box center [62, 152] width 44 height 11
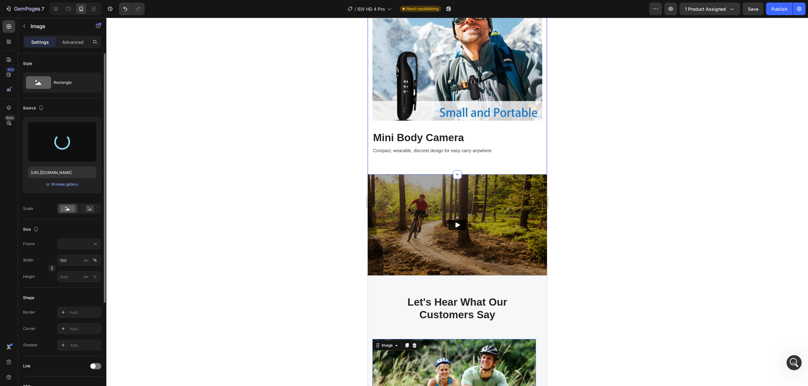
type input "https://cdn.shopify.com/s/files/1/0649/3365/8698/files/gempages_581897027315565…"
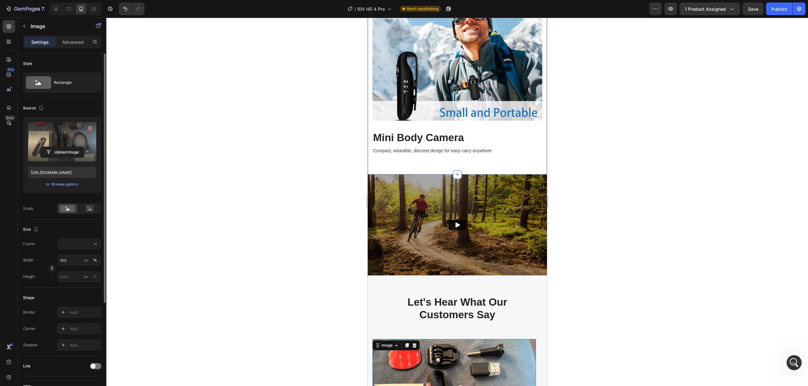
click at [452, 170] on div at bounding box center [456, 174] width 9 height 9
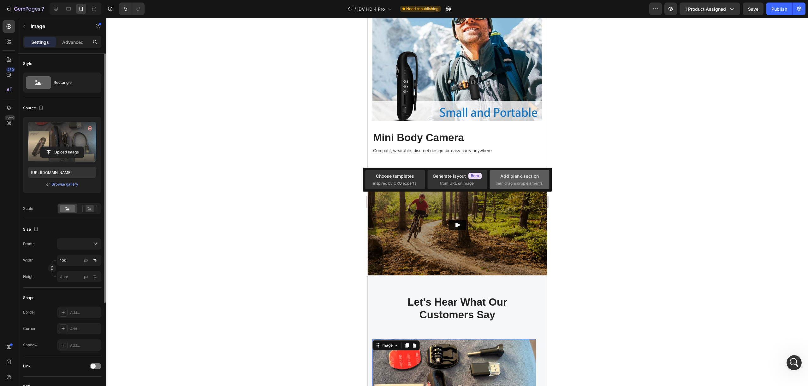
click at [527, 185] on span "then drag & drop elements" at bounding box center [518, 184] width 47 height 6
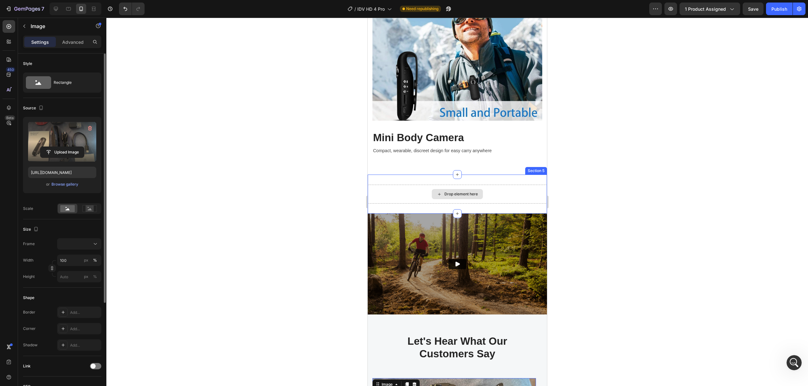
click at [464, 192] on div "Drop element here" at bounding box center [460, 194] width 33 height 5
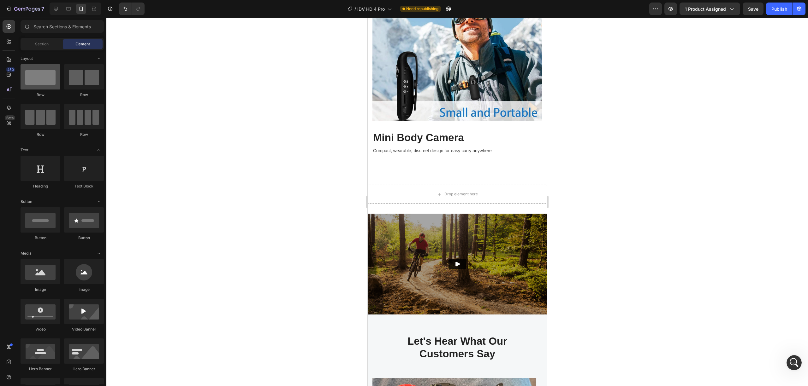
click at [38, 80] on div at bounding box center [41, 76] width 40 height 25
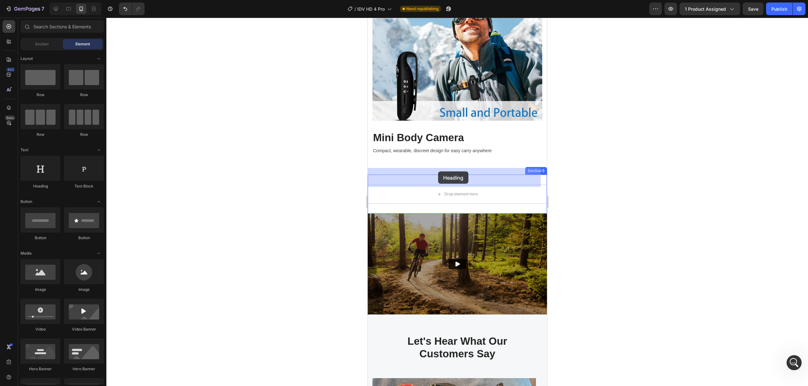
drag, startPoint x: 567, startPoint y: 191, endPoint x: 439, endPoint y: 172, distance: 128.9
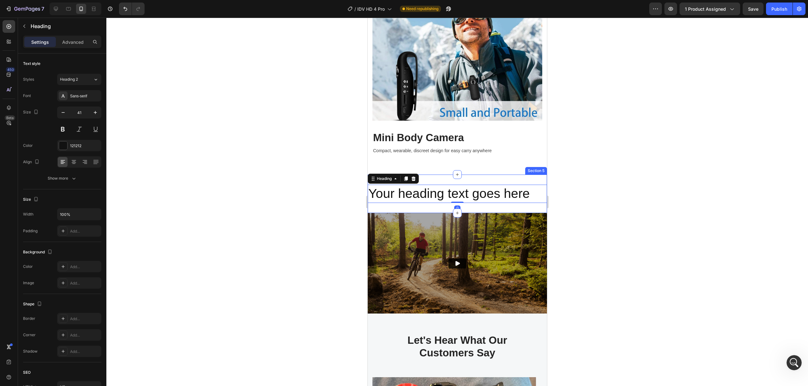
click at [478, 185] on h2 "Your heading text goes here" at bounding box center [456, 194] width 179 height 18
click at [478, 186] on p "Your heading text goes here" at bounding box center [457, 194] width 178 height 17
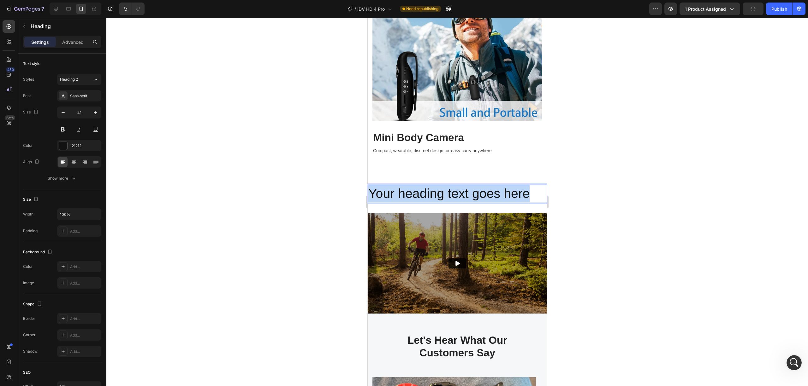
click at [478, 186] on p "Your heading text goes here" at bounding box center [457, 194] width 178 height 17
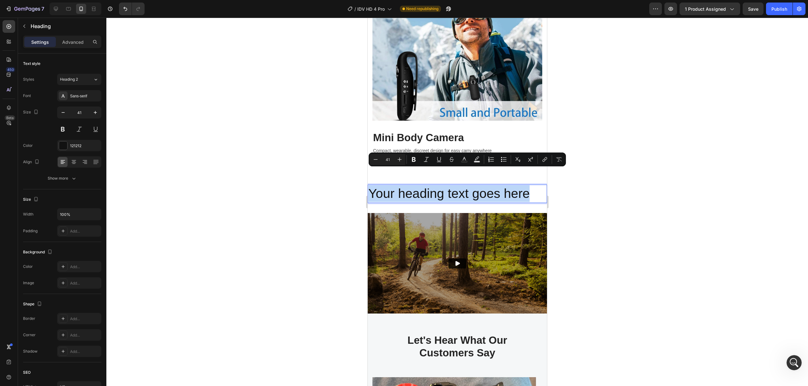
click at [485, 186] on p "Your heading text goes here" at bounding box center [457, 194] width 178 height 17
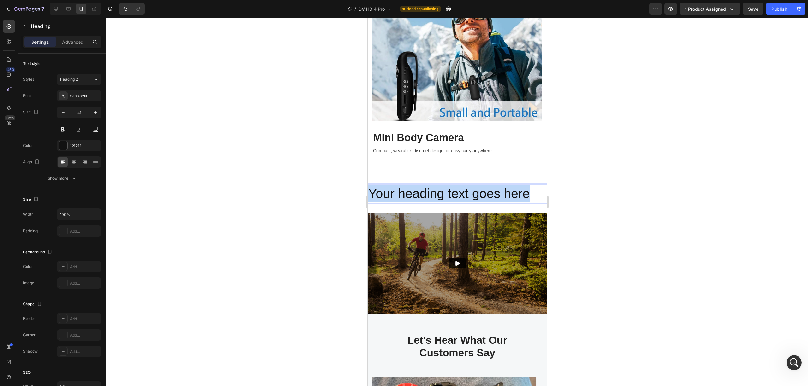
click at [485, 186] on p "Your heading text goes here" at bounding box center [457, 194] width 178 height 17
click at [466, 186] on p "How to use!" at bounding box center [457, 194] width 178 height 17
drag, startPoint x: 100, startPoint y: 136, endPoint x: 547, endPoint y: 169, distance: 448.7
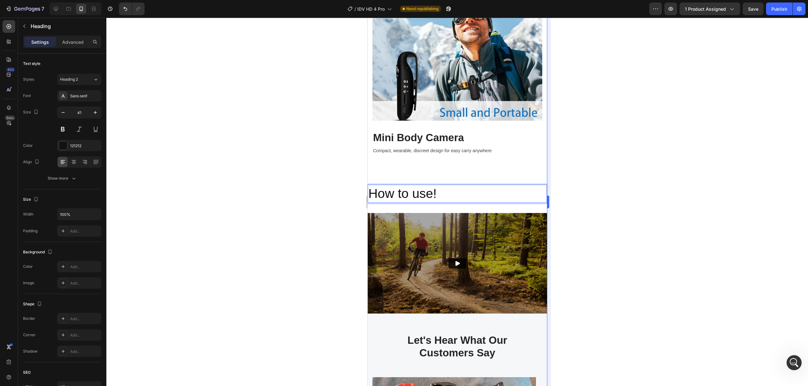
click at [633, 192] on div at bounding box center [456, 202] width 701 height 369
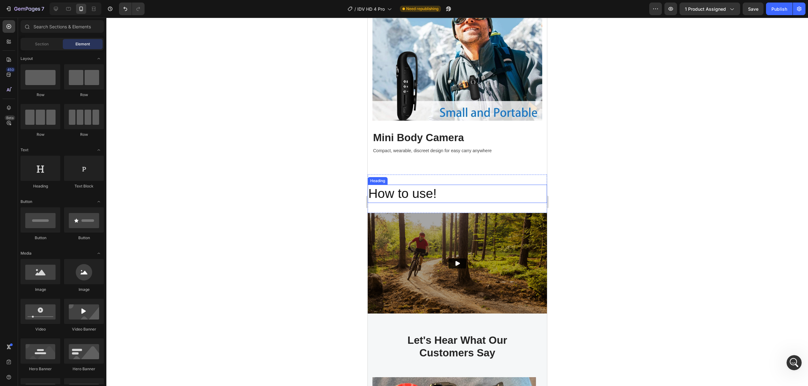
click at [450, 187] on div "How to use! Heading Section 5" at bounding box center [456, 194] width 179 height 38
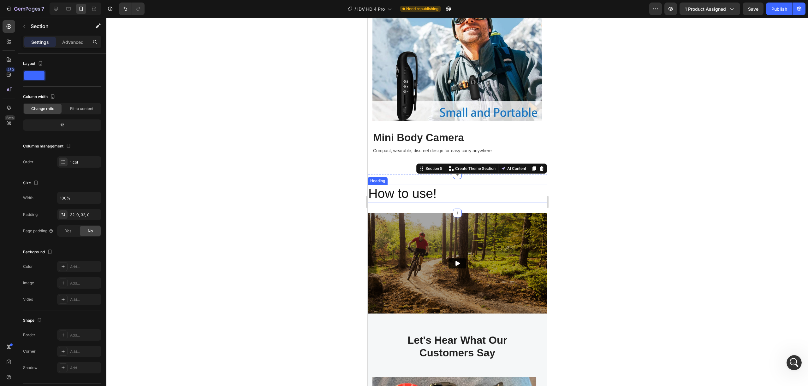
click at [455, 186] on p "How to use!" at bounding box center [457, 194] width 178 height 17
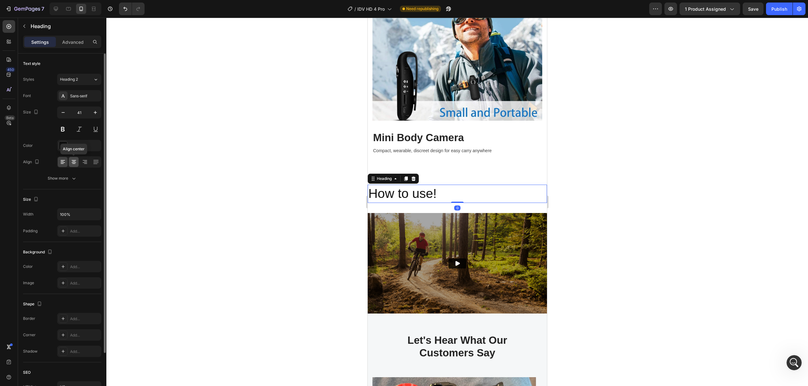
click at [72, 163] on icon at bounding box center [74, 162] width 4 height 1
click at [64, 128] on button at bounding box center [62, 129] width 11 height 11
click at [63, 113] on icon "button" at bounding box center [63, 112] width 3 height 1
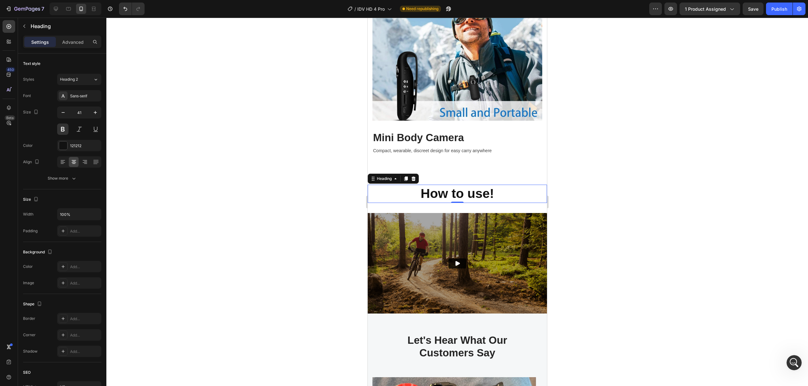
type input "40"
click at [673, 252] on div at bounding box center [456, 202] width 701 height 369
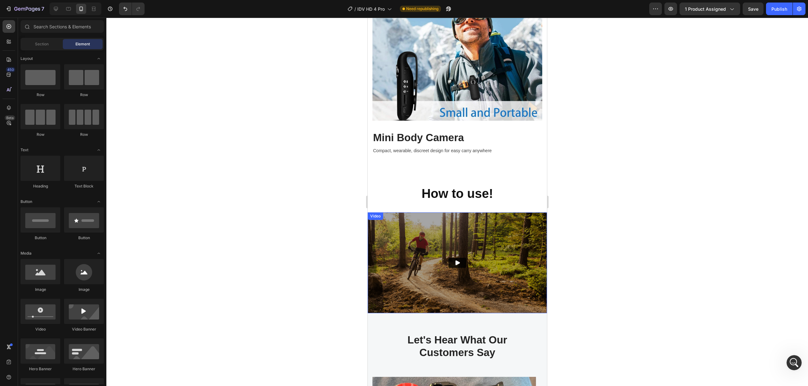
click at [481, 231] on img at bounding box center [456, 263] width 179 height 101
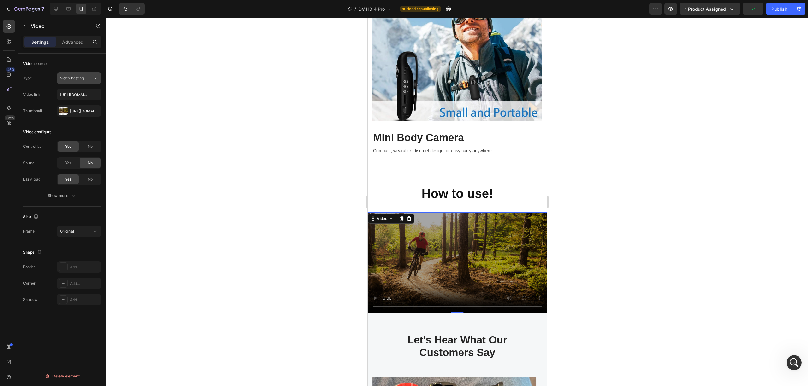
click at [84, 81] on span "Video hosting" at bounding box center [72, 78] width 24 height 6
click at [76, 92] on p "YouTube" at bounding box center [78, 94] width 36 height 6
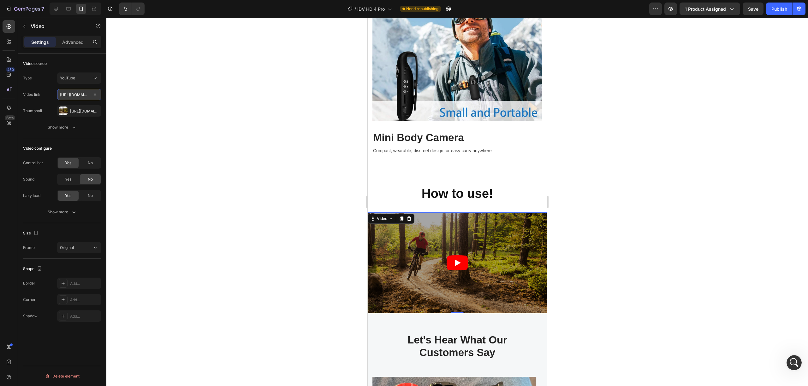
click at [79, 97] on input "https://www.youtube.com/watch?v=gYSf517-QU8" at bounding box center [79, 94] width 44 height 11
click at [81, 97] on input "https://www.youtube.com/watch?v=gYSf517-QU8" at bounding box center [79, 94] width 44 height 11
click at [85, 80] on div "YouTube" at bounding box center [76, 78] width 32 height 6
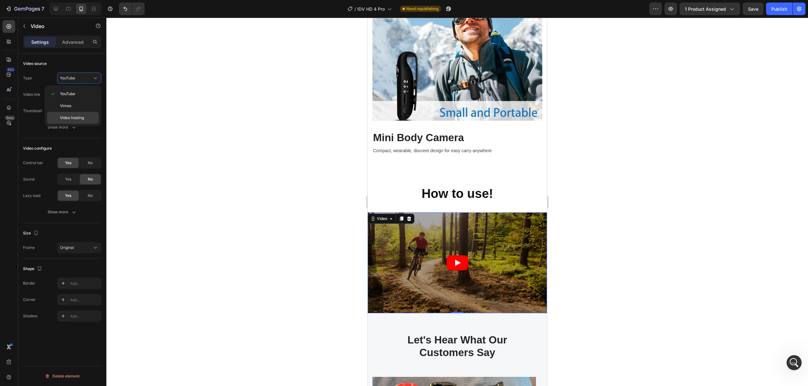
click at [72, 117] on span "Video hosting" at bounding box center [72, 118] width 24 height 6
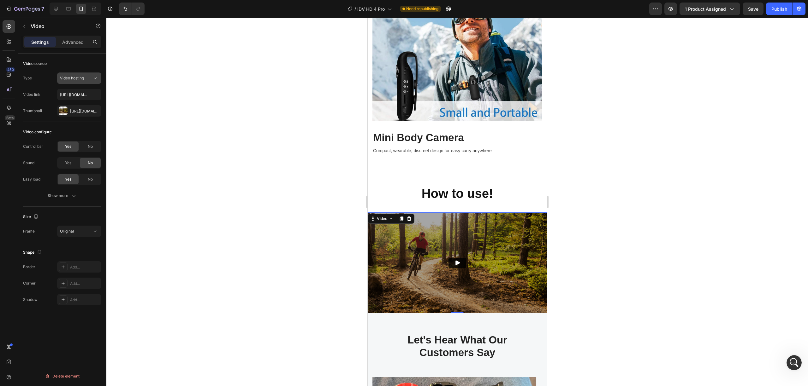
click at [82, 80] on span "Video hosting" at bounding box center [72, 78] width 24 height 5
click at [80, 95] on input "https://cdn.shopify.com/videos/c/o/v/ce88b8109435474986f1ad74e5c0f199.mp4" at bounding box center [79, 94] width 44 height 11
click at [76, 110] on div "Https://cdn.Shopify.Com/s/files/1/2005/9307/files/gempages_432750572815254551-1…" at bounding box center [79, 112] width 18 height 6
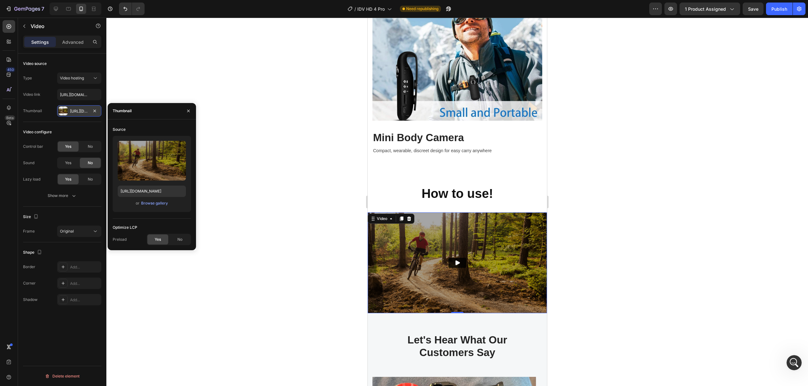
click at [76, 110] on div "Https://cdn.Shopify.Com/s/files/1/2005/9307/files/gempages_432750572815254551-1…" at bounding box center [79, 112] width 18 height 6
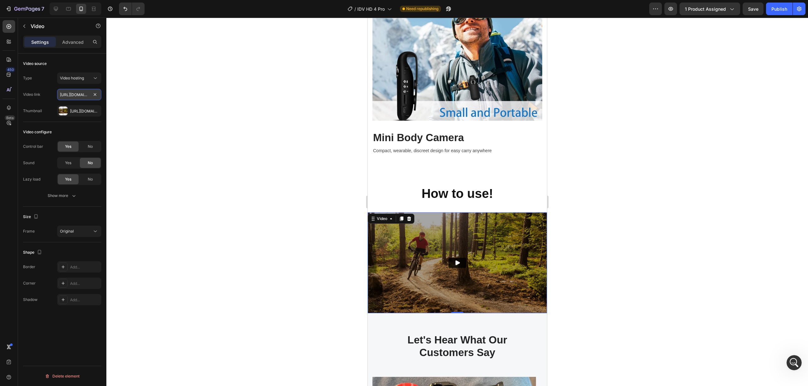
click at [79, 97] on input "https://cdn.shopify.com/videos/c/o/v/ce88b8109435474986f1ad74e5c0f199.mp4" at bounding box center [79, 94] width 44 height 11
click at [86, 81] on button "Video hosting" at bounding box center [79, 78] width 44 height 11
click at [81, 94] on p "YouTube" at bounding box center [78, 94] width 36 height 6
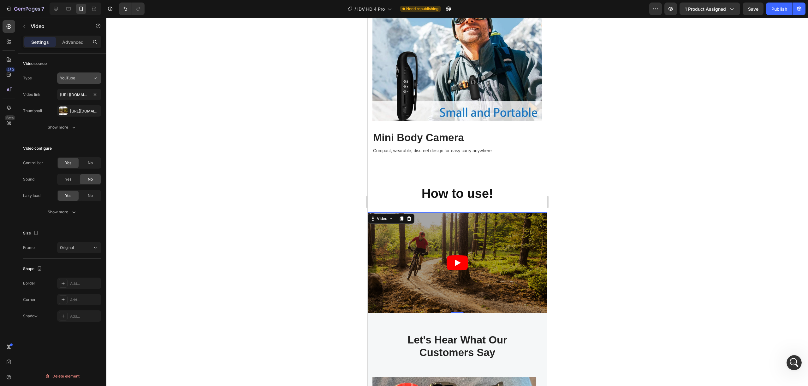
click at [81, 83] on button "YouTube" at bounding box center [79, 78] width 44 height 11
click at [78, 119] on span "Video hosting" at bounding box center [72, 118] width 24 height 6
type input "https://cdn.shopify.com/videos/c/o/v/ce88b8109435474986f1ad74e5c0f199.mp4"
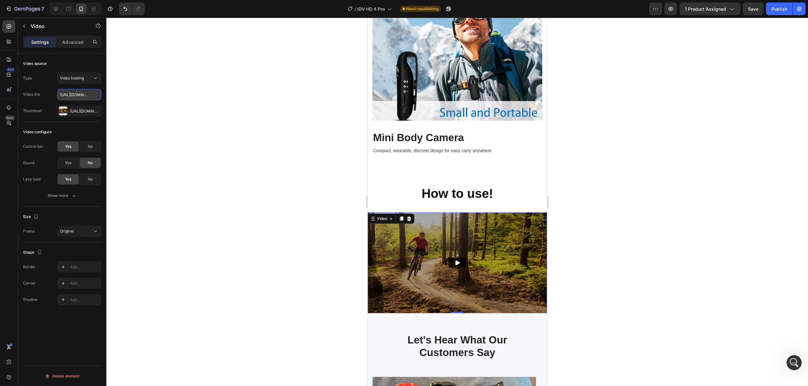
click at [84, 97] on input "https://cdn.shopify.com/videos/c/o/v/ce88b8109435474986f1ad74e5c0f199.mp4" at bounding box center [79, 94] width 44 height 11
click at [71, 114] on div "Https://cdn.Shopify.Com/s/files/1/2005/9307/files/gempages_432750572815254551-1…" at bounding box center [79, 112] width 18 height 6
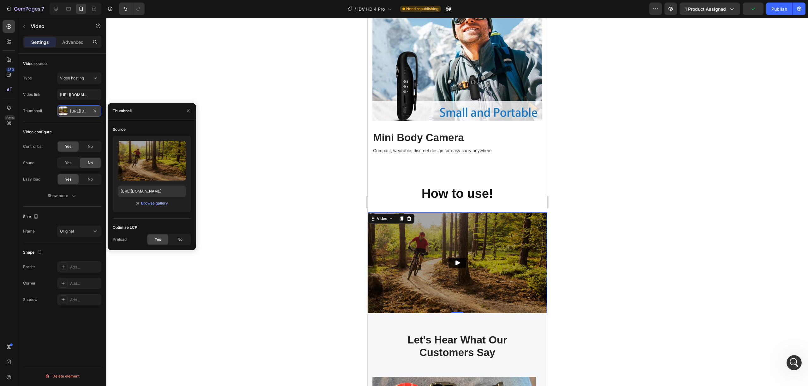
click at [63, 114] on div at bounding box center [63, 111] width 9 height 9
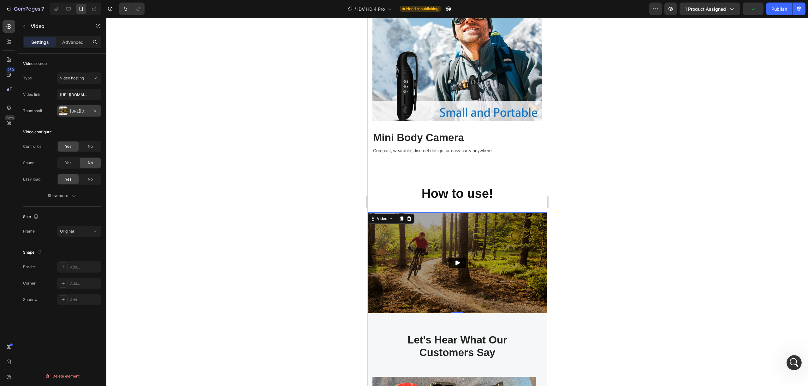
click at [63, 114] on div at bounding box center [63, 111] width 9 height 9
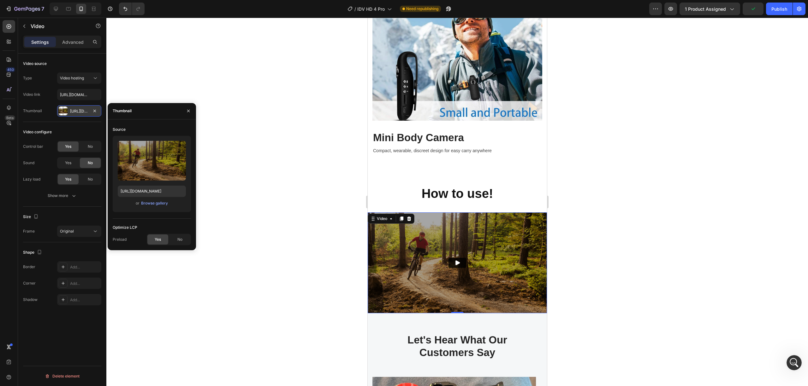
click at [69, 111] on div "Https://cdn.Shopify.Com/s/files/1/2005/9307/files/gempages_432750572815254551-1…" at bounding box center [79, 110] width 44 height 11
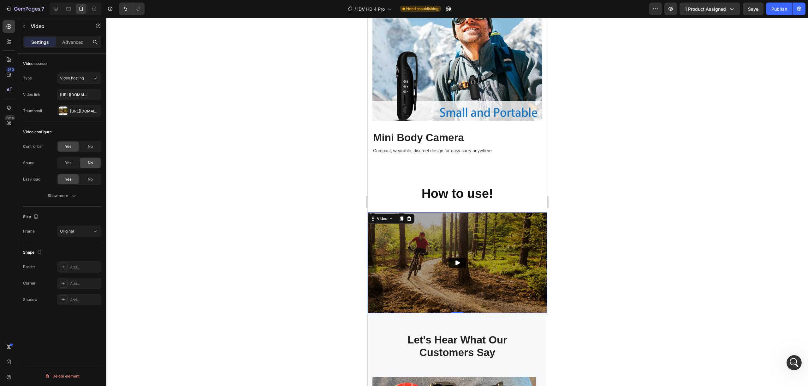
click at [85, 85] on div "Type Video hosting Video link https://cdn.shopify.com/videos/c/o/v/ce88b8109435…" at bounding box center [62, 95] width 78 height 44
click at [82, 96] on input "https://cdn.shopify.com/videos/c/o/v/ce88b8109435474986f1ad74e5c0f199.mp4" at bounding box center [79, 94] width 44 height 11
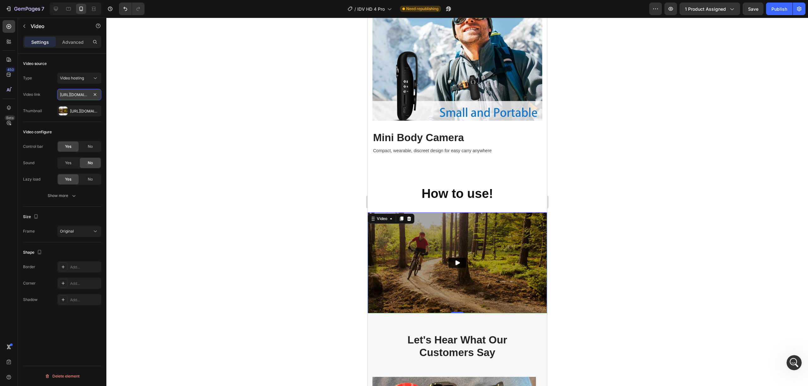
click at [82, 96] on input "https://cdn.shopify.com/videos/c/o/v/ce88b8109435474986f1ad74e5c0f199.mp4" at bounding box center [79, 94] width 44 height 11
click at [162, 107] on div at bounding box center [456, 202] width 701 height 369
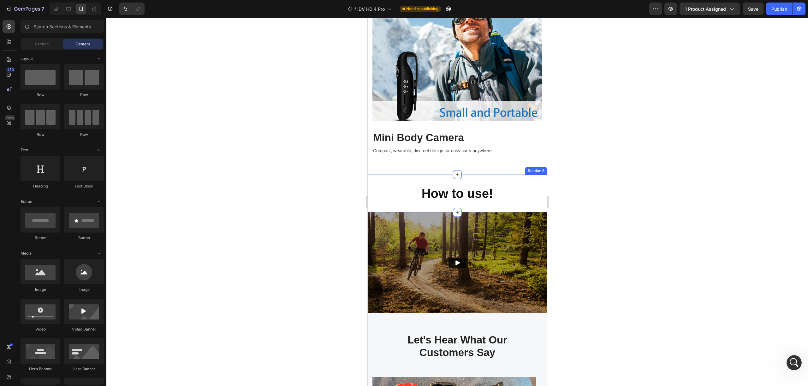
click at [503, 271] on img at bounding box center [456, 263] width 179 height 101
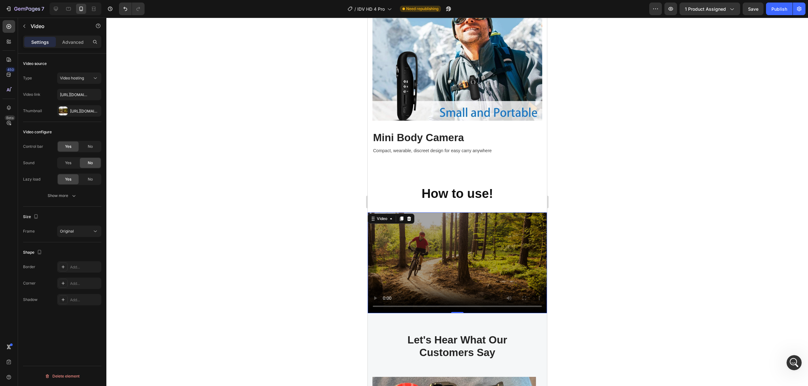
click at [490, 262] on video at bounding box center [456, 263] width 179 height 101
click at [64, 96] on input "https://cdn.shopify.com/videos/c/o/v/ce88b8109435474986f1ad74e5c0f199.mp4" at bounding box center [79, 94] width 44 height 11
click at [69, 96] on input "https://cdn.shopify.com/videos/c/o/v/ce88b8109435474986f1ad74e5c0f199.mp4" at bounding box center [79, 94] width 44 height 11
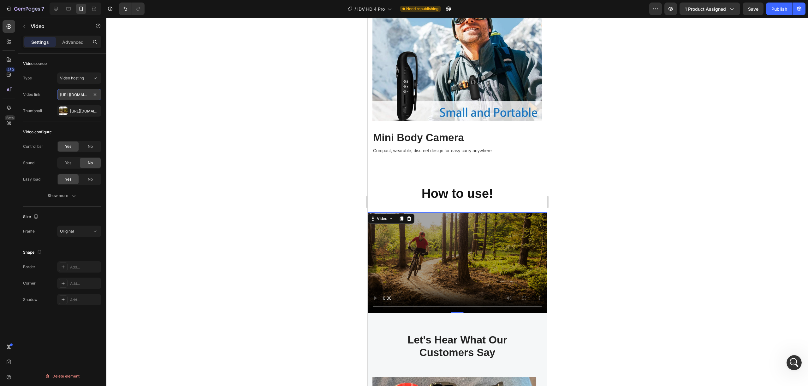
drag, startPoint x: 69, startPoint y: 96, endPoint x: 92, endPoint y: 91, distance: 24.1
click at [73, 95] on input "https://cdn.shopify.com/videos/c/o/v/ce88b8109435474986f1ad74e5c0f199.mp4" at bounding box center [79, 94] width 44 height 11
click at [79, 98] on input "text" at bounding box center [79, 94] width 44 height 11
click at [97, 97] on input "text" at bounding box center [79, 94] width 44 height 11
click at [86, 113] on div "Https://cdn.Shopify.Com/s/files/1/2005/9307/files/gempages_432750572815254551-1…" at bounding box center [79, 112] width 18 height 6
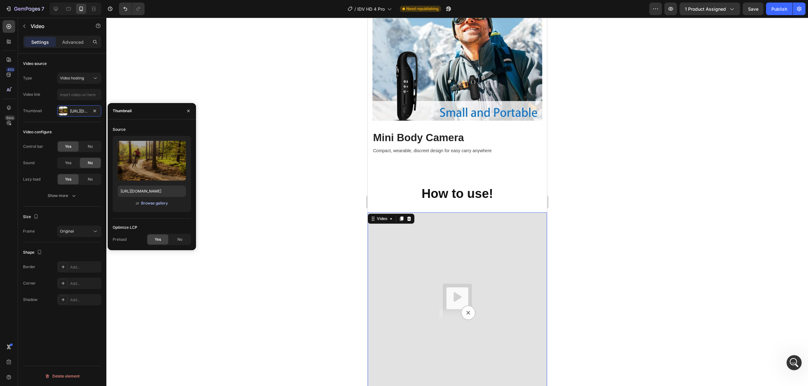
click at [153, 204] on div "Browse gallery" at bounding box center [154, 204] width 27 height 6
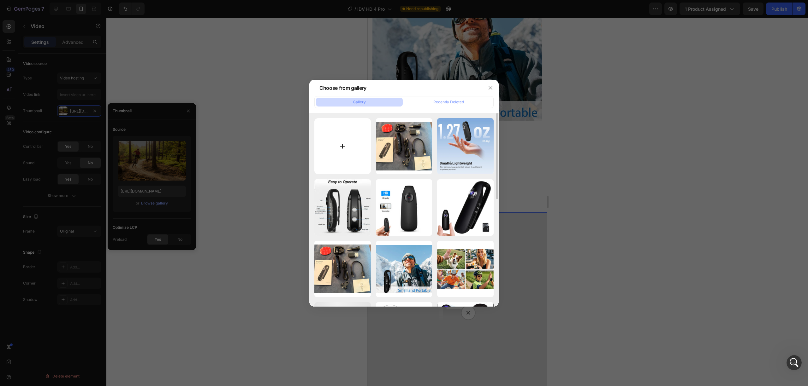
click at [345, 152] on input "file" at bounding box center [342, 146] width 56 height 56
click at [495, 86] on button "button" at bounding box center [490, 88] width 10 height 10
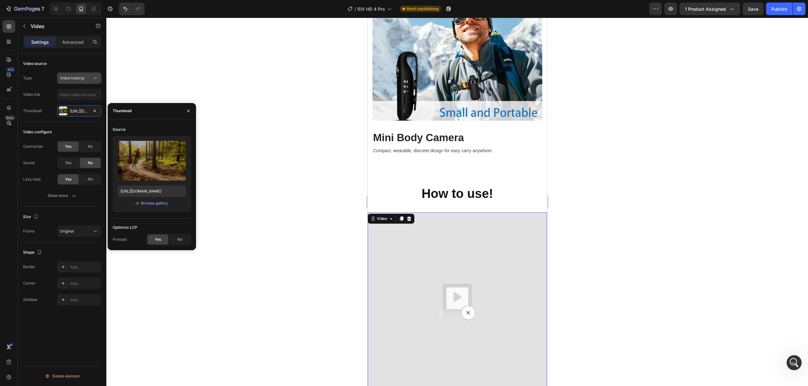
scroll to position [1466, 0]
click at [70, 80] on span "Video hosting" at bounding box center [72, 78] width 24 height 5
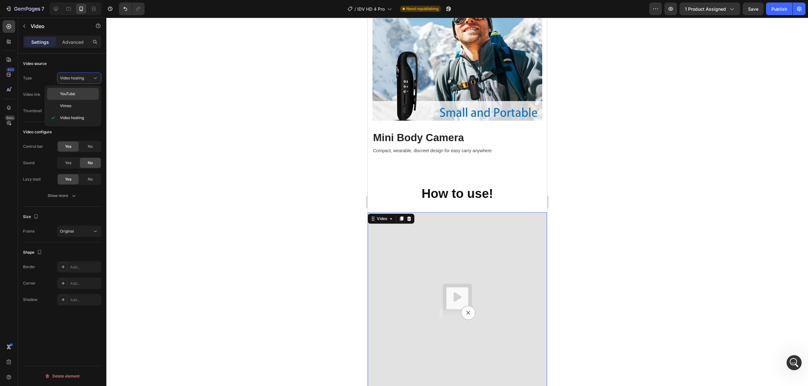
click at [74, 94] on span "YouTube" at bounding box center [67, 94] width 15 height 6
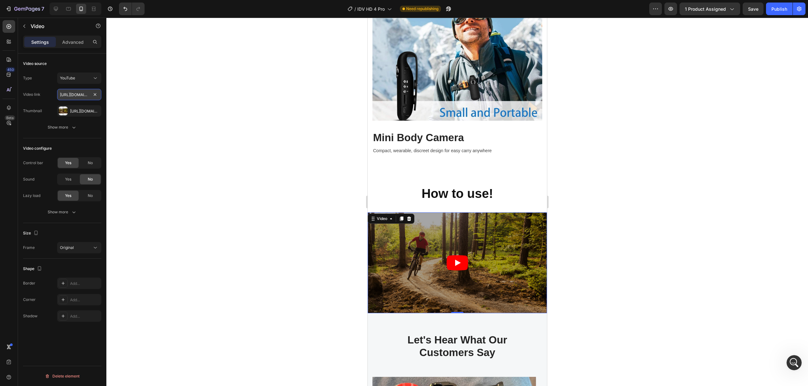
click at [76, 97] on input "https://www.youtube.com/watch?v=gYSf517-QU8" at bounding box center [79, 94] width 44 height 11
paste input "shorts/k2Rx_4f_b2Y"
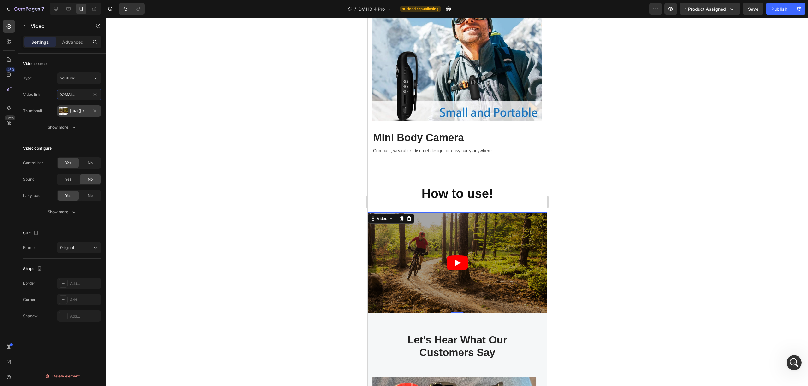
type input "https://www.youtube.com/shorts/k2Rx_4f_b2Y"
click at [66, 111] on div at bounding box center [63, 111] width 9 height 9
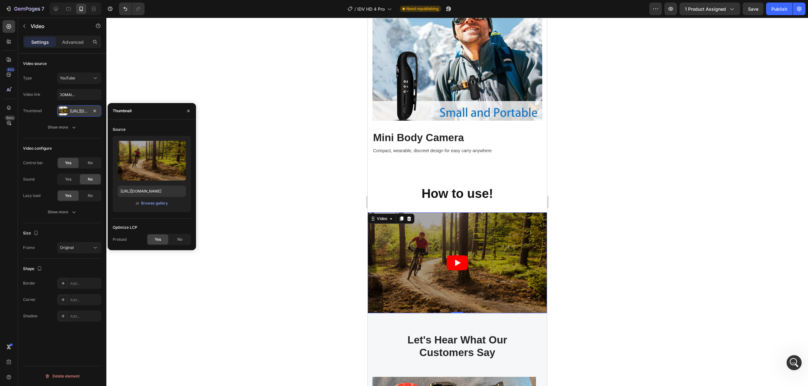
scroll to position [0, 0]
click at [152, 205] on div "Browse gallery" at bounding box center [154, 204] width 27 height 6
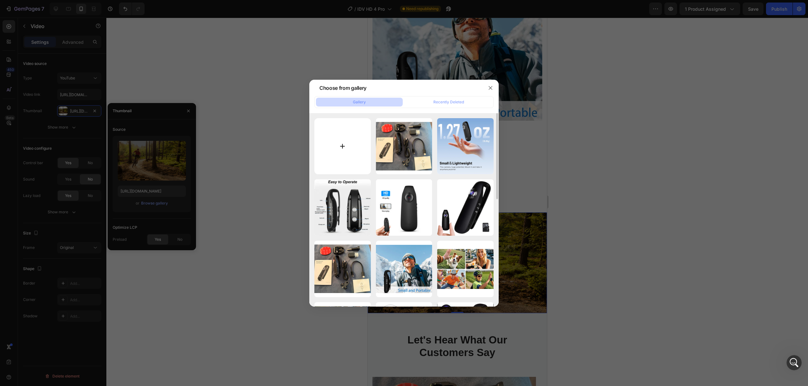
click at [345, 153] on input "file" at bounding box center [342, 146] width 56 height 56
type input "C:\fakepath\1.png"
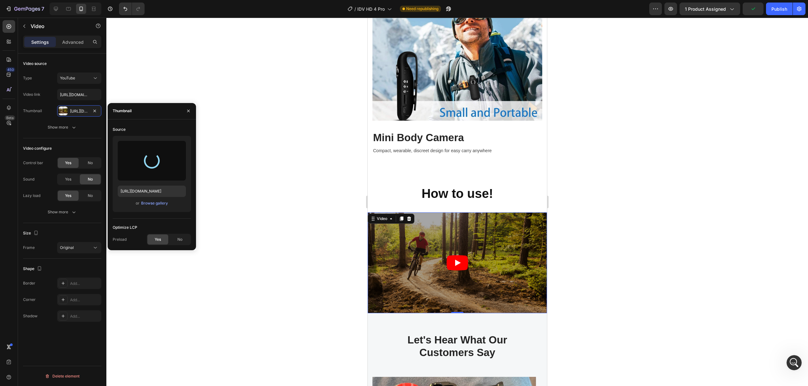
type input "https://cdn.shopify.com/s/files/1/0649/3365/8698/files/gempages_581897027315565…"
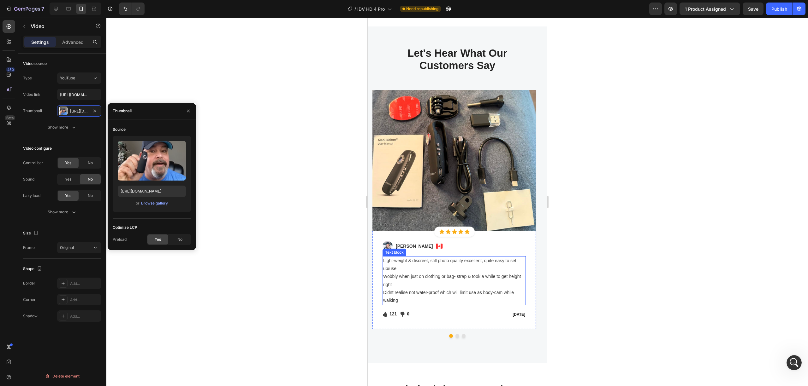
scroll to position [1914, 0]
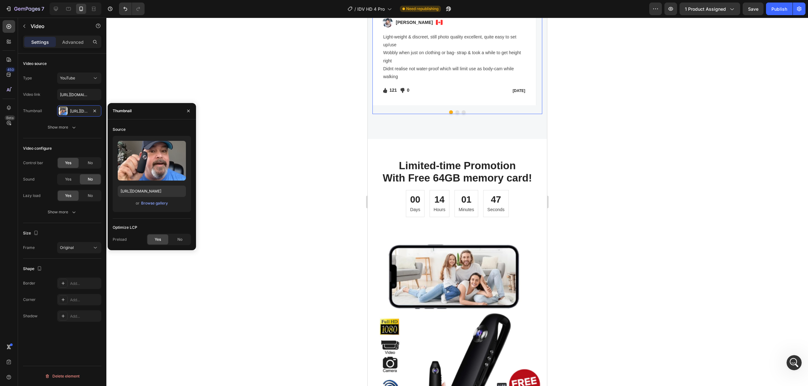
click at [455, 113] on button "Dot" at bounding box center [457, 112] width 4 height 4
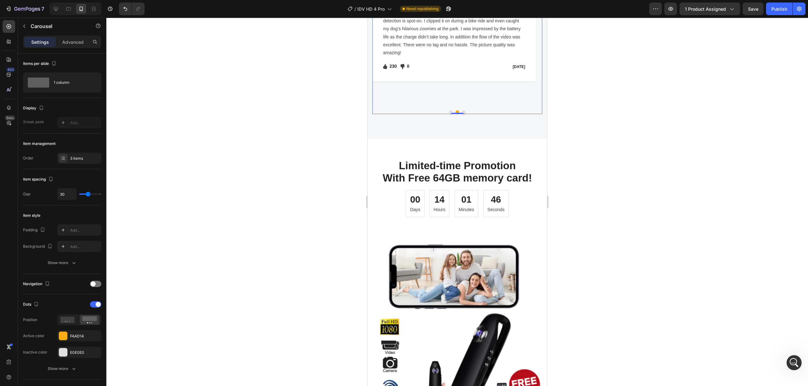
scroll to position [1690, 0]
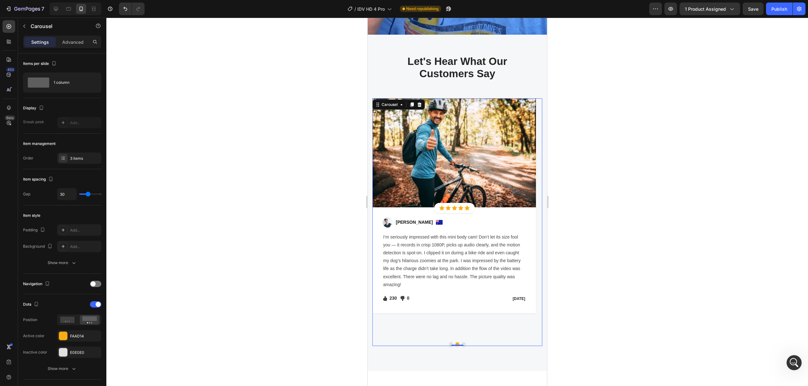
click at [461, 322] on button "Dot" at bounding box center [463, 345] width 4 height 4
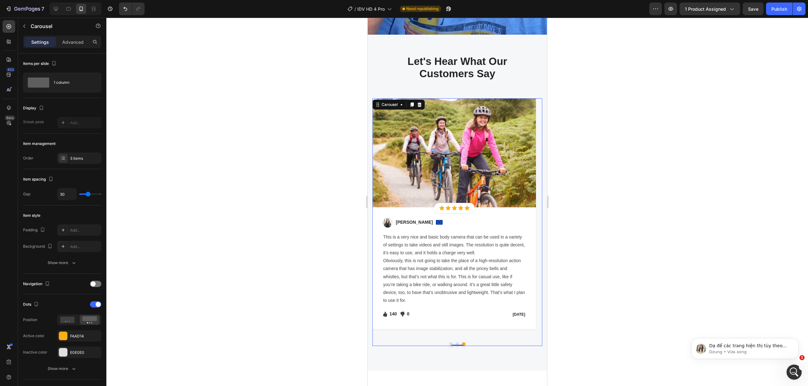
scroll to position [1513, 0]
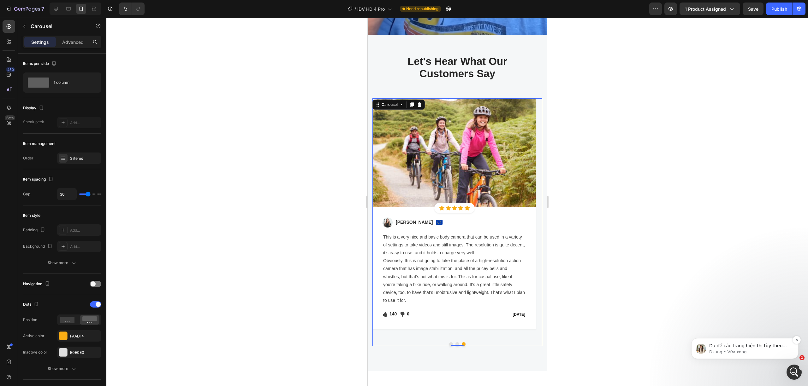
click at [673, 322] on p "Dzung • Vừa xong" at bounding box center [749, 353] width 81 height 6
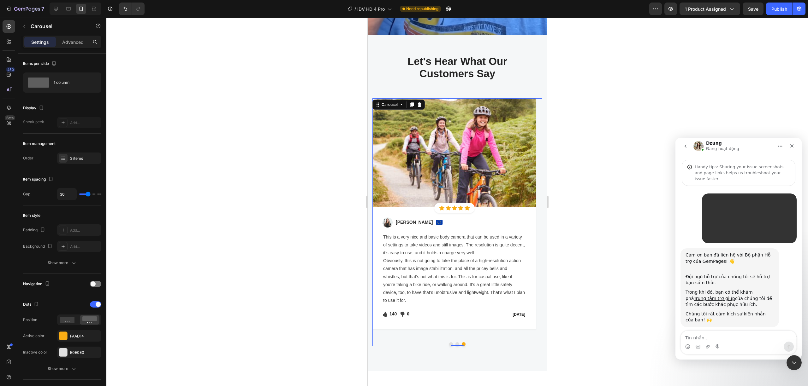
scroll to position [1517, 0]
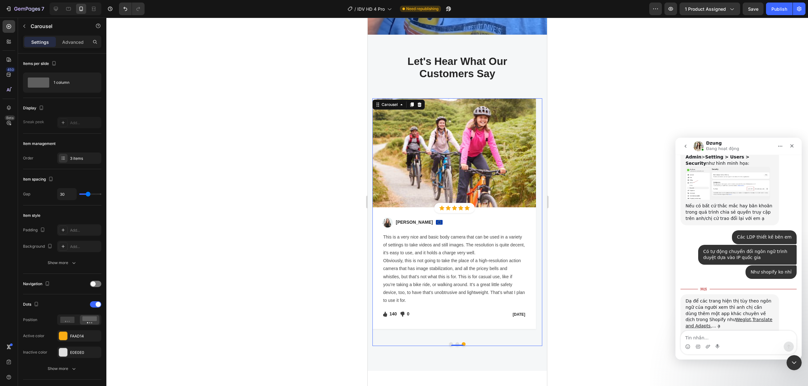
click at [673, 298] on div "Dạ để các trang hiện thị tùy theo ngôn ngữ của người xem thì anh chị cần dùng t…" at bounding box center [729, 313] width 88 height 31
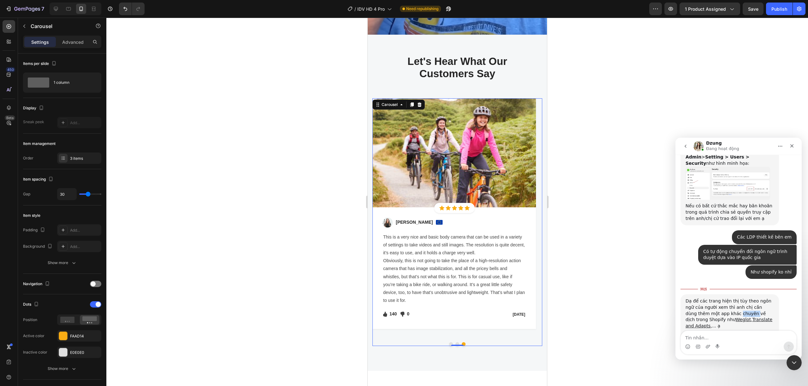
click at [673, 298] on div "Dạ để các trang hiện thị tùy theo ngôn ngữ của người xem thì anh chị cần dùng t…" at bounding box center [729, 313] width 88 height 31
drag, startPoint x: 693, startPoint y: 293, endPoint x: 731, endPoint y: 293, distance: 37.9
click at [673, 322] on div "Nếu mình chỉ muốn dùng GemPages thôi, chúng em cũng có workaround nhưng sẽ khôn…" at bounding box center [729, 345] width 88 height 25
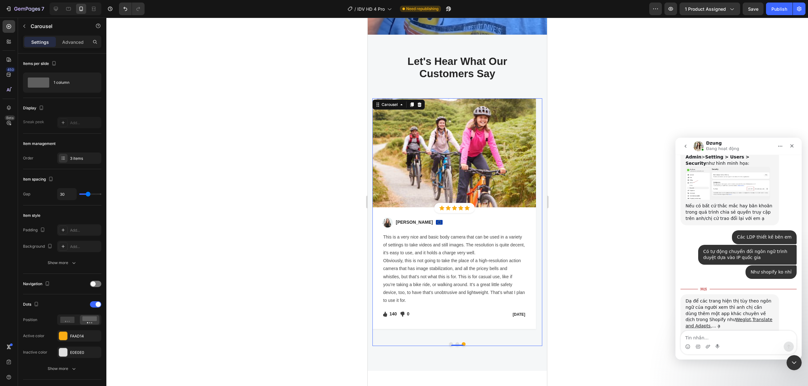
click at [673, 322] on div "Nếu mình chỉ muốn dùng GemPages thôi, chúng em cũng có workaround nhưng sẽ khôn…" at bounding box center [729, 345] width 88 height 25
drag, startPoint x: 731, startPoint y: 293, endPoint x: 737, endPoint y: 297, distance: 6.9
click at [673, 322] on div "Nếu mình chỉ muốn dùng GemPages thôi, chúng em cũng có workaround nhưng sẽ khôn…" at bounding box center [729, 345] width 88 height 25
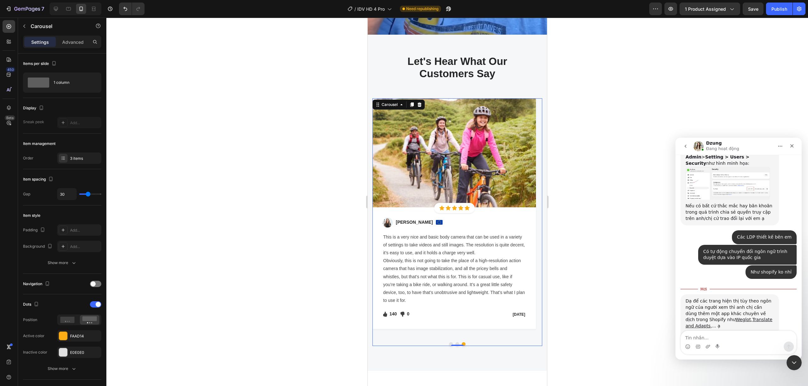
click at [673, 322] on div "Nếu mình chỉ muốn dùng GemPages thôi, chúng em cũng có workaround nhưng sẽ khôn…" at bounding box center [729, 345] width 88 height 25
drag, startPoint x: 739, startPoint y: 299, endPoint x: 750, endPoint y: 305, distance: 12.6
click at [673, 322] on div "Nếu mình chỉ muốn dùng GemPages thôi, chúng em cũng có workaround nhưng sẽ khôn…" at bounding box center [729, 345] width 88 height 25
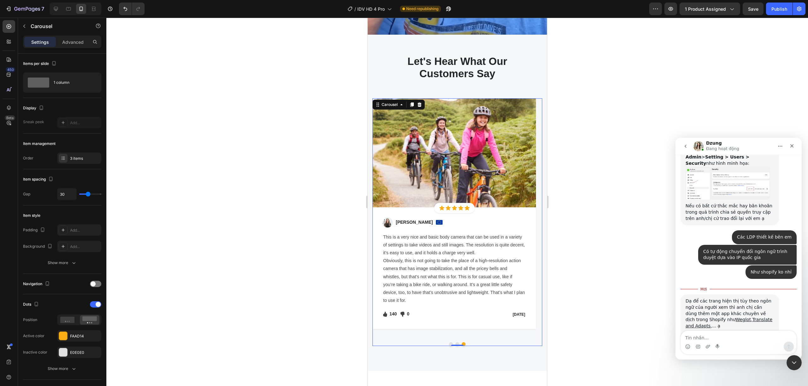
click at [673, 322] on div "Nếu mình chỉ muốn dùng GemPages thôi, chúng em cũng có workaround nhưng sẽ khôn…" at bounding box center [729, 345] width 88 height 25
drag, startPoint x: 750, startPoint y: 305, endPoint x: 755, endPoint y: 307, distance: 5.5
click at [673, 322] on div "Nếu mình chỉ muốn dùng GemPages thôi, chúng em cũng có workaround nhưng sẽ khôn…" at bounding box center [729, 345] width 88 height 25
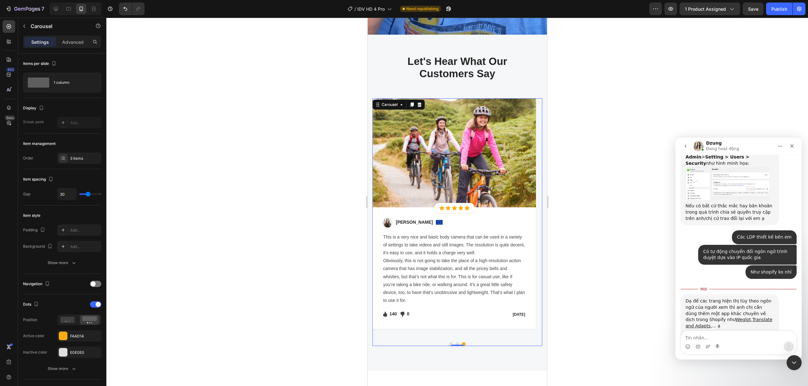
click at [673, 322] on div "Nếu mình chỉ muốn dùng GemPages thôi, chúng em cũng có workaround nhưng sẽ khôn…" at bounding box center [729, 345] width 88 height 25
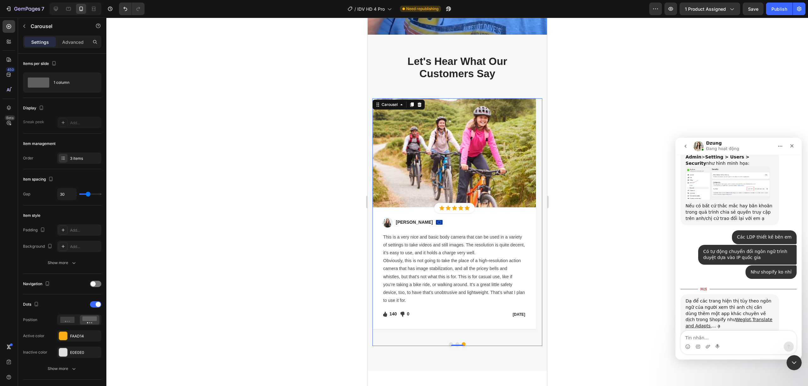
click at [673, 322] on div "Nếu mình chỉ muốn dùng GemPages thôi, chúng em cũng có workaround nhưng sẽ khôn…" at bounding box center [729, 345] width 88 height 25
click at [673, 317] on link "Translate and Adapts" at bounding box center [728, 322] width 87 height 11
drag, startPoint x: 710, startPoint y: 269, endPoint x: 755, endPoint y: 275, distance: 45.6
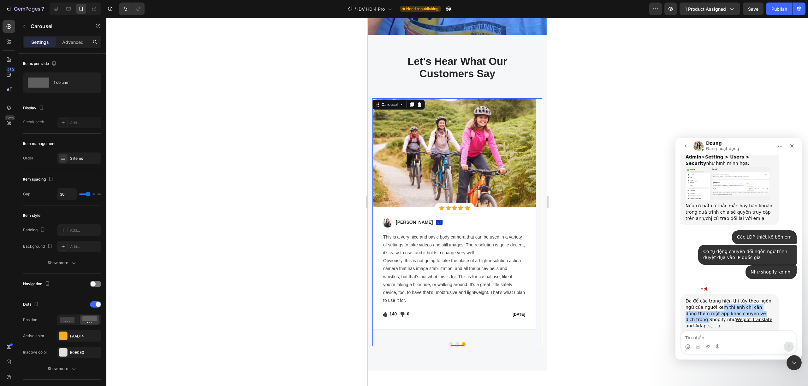
click at [673, 298] on div "Dạ để các trang hiện thị tùy theo ngôn ngữ của người xem thì anh chị cần dùng t…" at bounding box center [729, 313] width 88 height 31
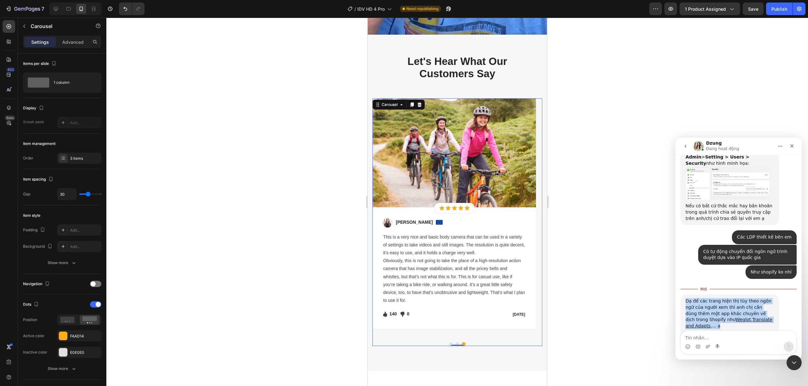
drag, startPoint x: 739, startPoint y: 268, endPoint x: 755, endPoint y: 271, distance: 16.7
click at [673, 298] on div "Dạ để các trang hiện thị tùy theo ngôn ngữ của người xem thì anh chị cần dùng t…" at bounding box center [729, 313] width 88 height 31
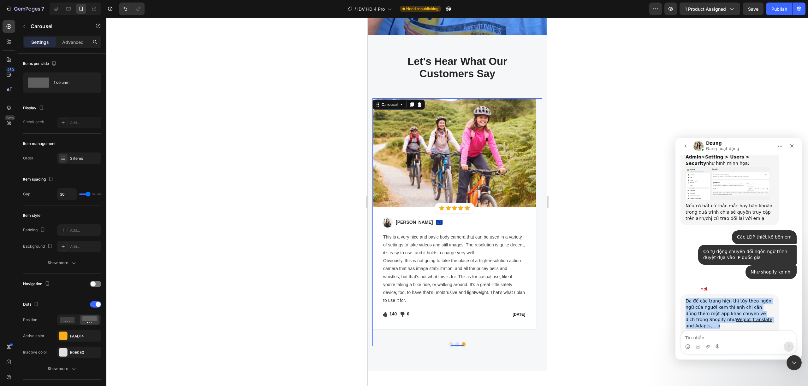
drag, startPoint x: 745, startPoint y: 267, endPoint x: 751, endPoint y: 269, distance: 6.2
click at [673, 298] on div "Dạ để các trang hiện thị tùy theo ngôn ngữ của người xem thì anh chị cần dùng t…" at bounding box center [729, 313] width 88 height 31
click at [673, 322] on div "Nếu mình chỉ muốn dùng GemPages thôi, chúng em cũng có workaround nhưng sẽ khôn…" at bounding box center [729, 345] width 88 height 25
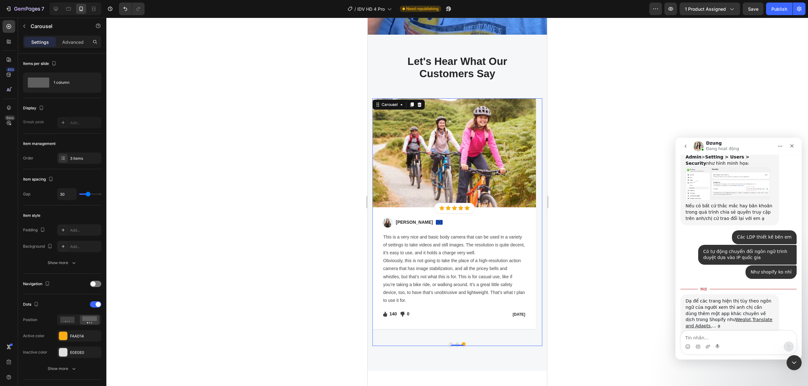
click at [673, 322] on div "Nếu mình chỉ muốn dùng GemPages thôi, chúng em cũng có workaround nhưng sẽ khôn…" at bounding box center [729, 345] width 88 height 25
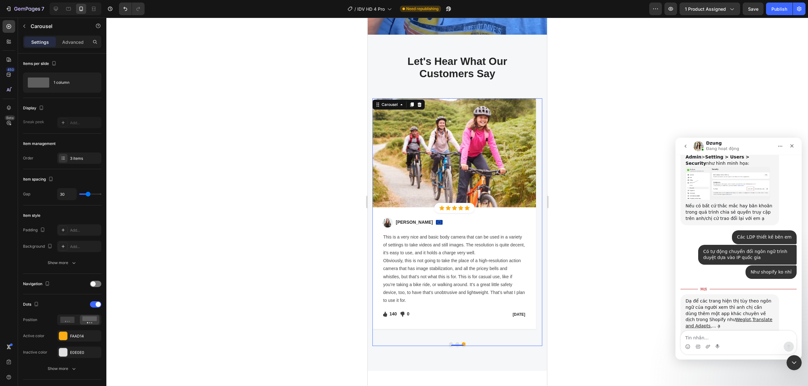
drag, startPoint x: 764, startPoint y: 342, endPoint x: 732, endPoint y: 304, distance: 49.8
click at [673, 322] on div "Ứng dụng nhắn tin trong Intercom" at bounding box center [738, 347] width 115 height 10
drag, startPoint x: 736, startPoint y: 292, endPoint x: 739, endPoint y: 310, distance: 17.2
click at [673, 322] on div "Nếu mình chỉ muốn dùng GemPages thôi, chúng em cũng có workaround nhưng sẽ khôn…" at bounding box center [729, 345] width 88 height 25
click at [673, 12] on div "Publish" at bounding box center [779, 9] width 16 height 7
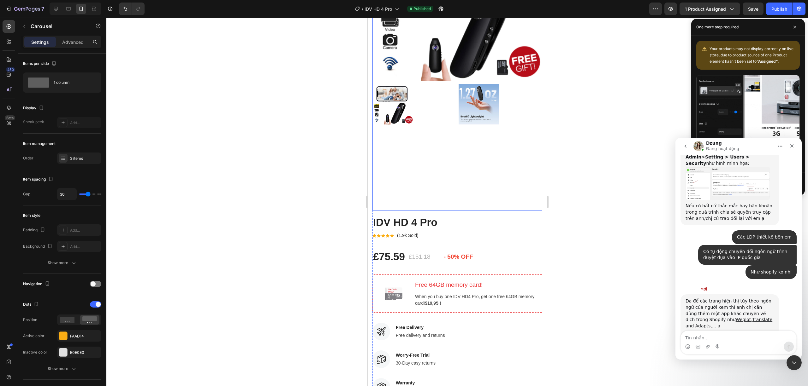
scroll to position [336, 0]
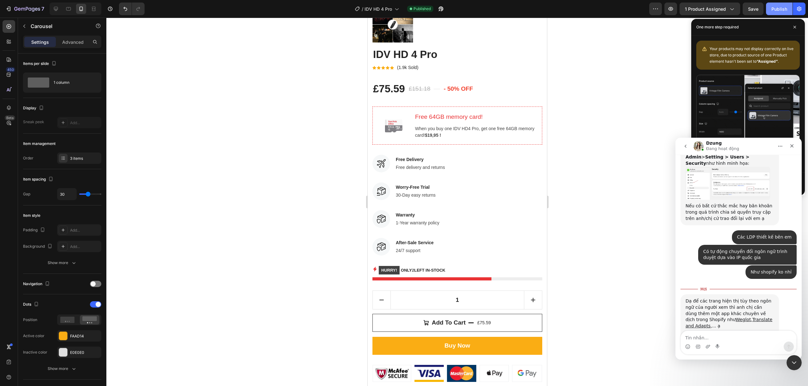
click at [673, 4] on button "Publish" at bounding box center [779, 9] width 27 height 13
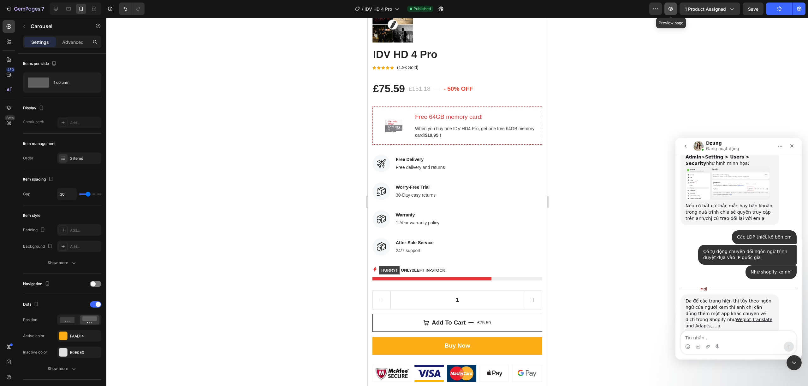
click at [673, 8] on button "button" at bounding box center [670, 9] width 13 height 13
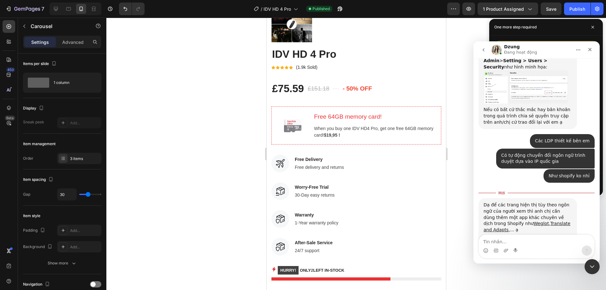
scroll to position [1, 0]
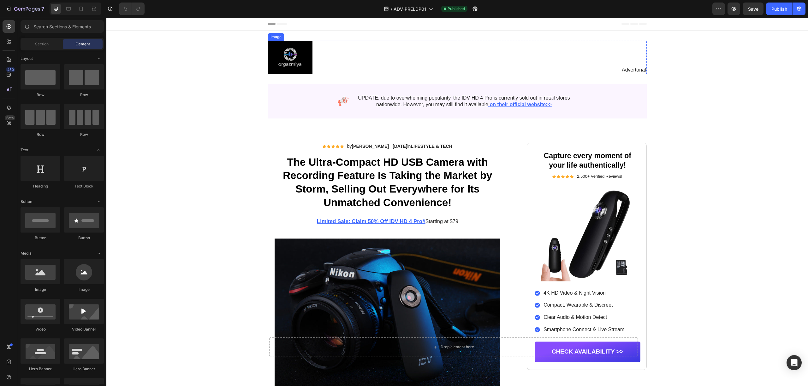
click at [293, 64] on img at bounding box center [290, 57] width 44 height 33
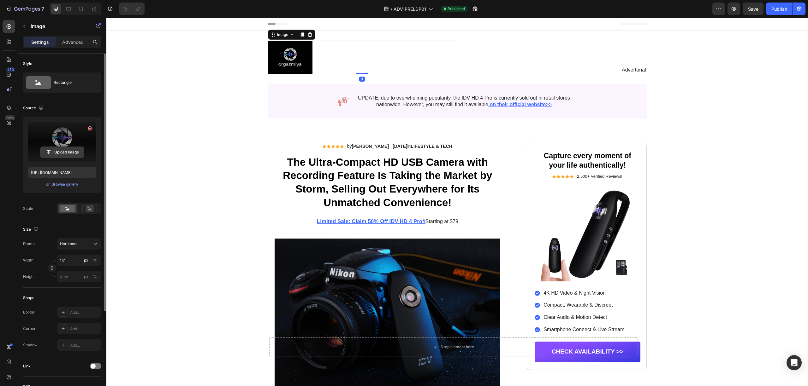
click at [65, 147] on input "file" at bounding box center [62, 152] width 44 height 11
type input "https://cdn.shopify.com/s/files/1/0649/3365/8698/files/gempages_581897027315565…"
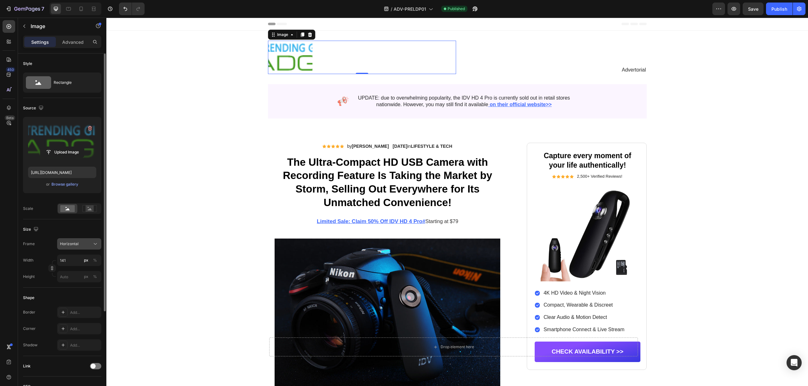
click at [78, 244] on span "Horizontal" at bounding box center [69, 244] width 19 height 6
click at [70, 259] on span "Square" at bounding box center [66, 260] width 13 height 6
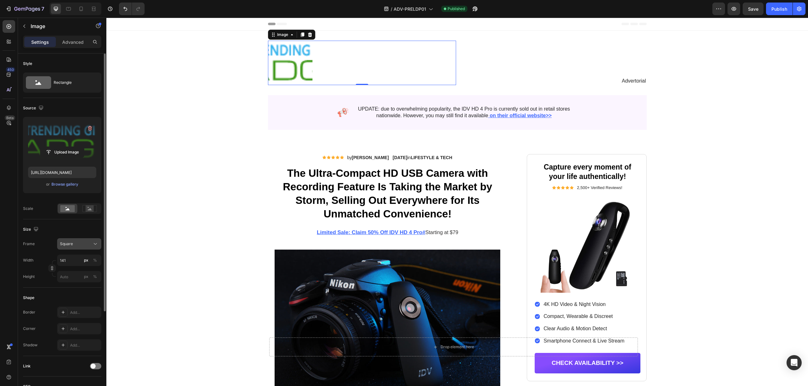
click at [74, 242] on div "Square" at bounding box center [75, 244] width 31 height 6
click at [78, 300] on div "Original" at bounding box center [73, 295] width 50 height 11
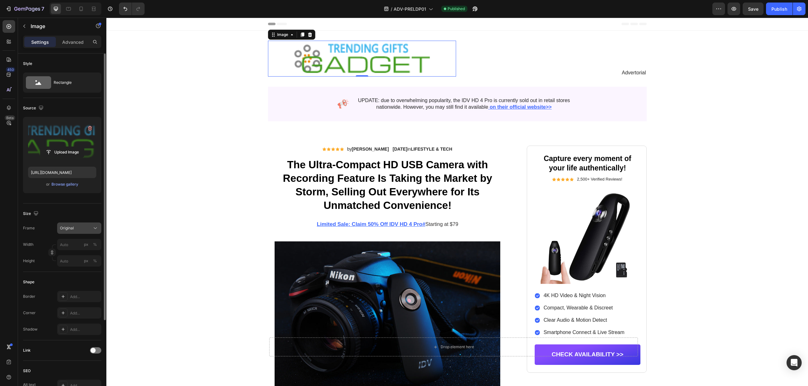
click at [74, 224] on button "Original" at bounding box center [79, 228] width 44 height 11
click at [71, 244] on span "Square" at bounding box center [66, 244] width 13 height 6
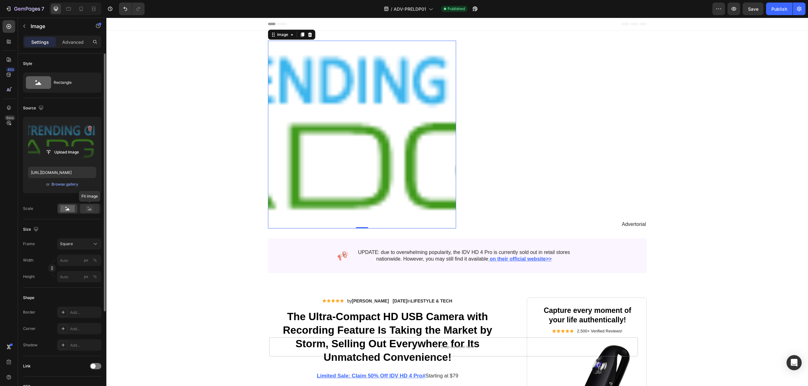
click at [83, 210] on icon at bounding box center [89, 208] width 15 height 7
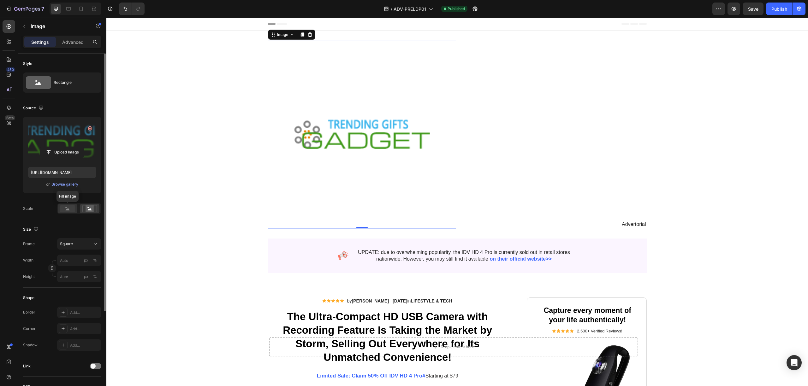
click at [69, 210] on rect at bounding box center [67, 208] width 15 height 7
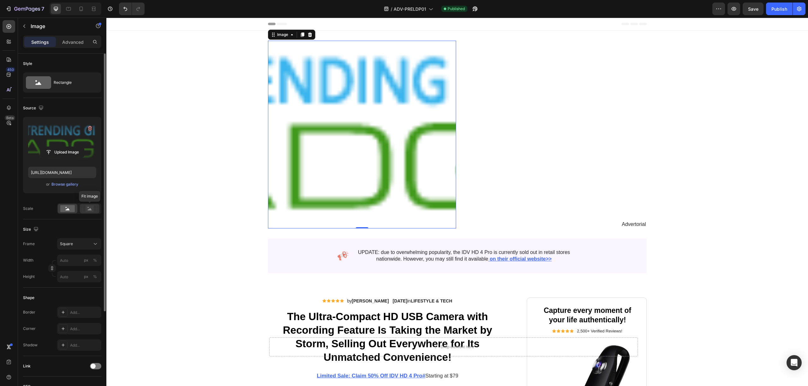
click at [83, 209] on icon at bounding box center [89, 208] width 15 height 7
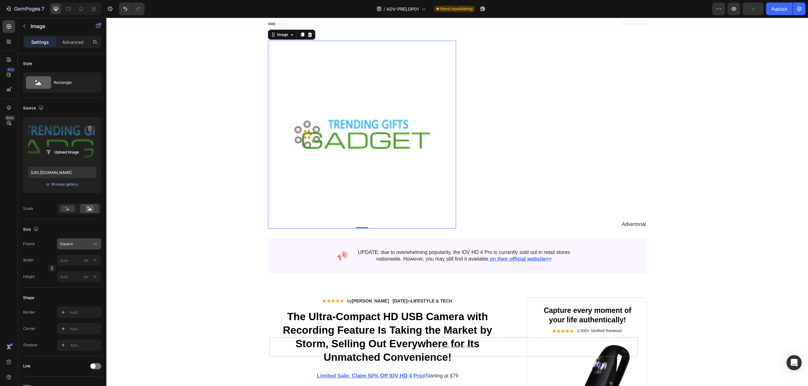
click at [71, 244] on span "Square" at bounding box center [66, 244] width 13 height 6
click at [77, 291] on div "Original" at bounding box center [73, 295] width 50 height 11
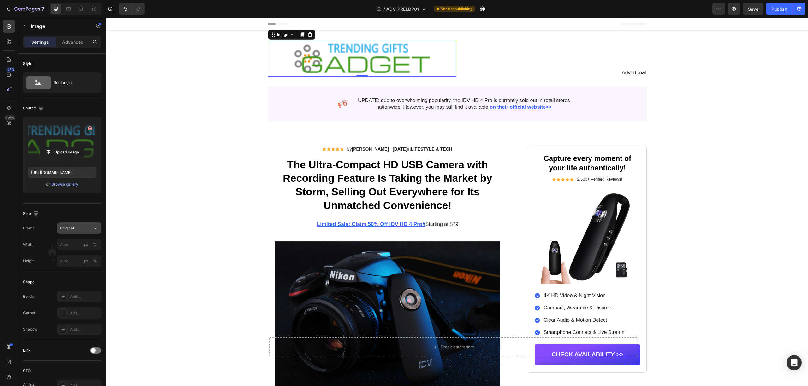
click at [82, 233] on button "Original" at bounding box center [79, 228] width 44 height 11
click at [79, 268] on div "Horizontal" at bounding box center [78, 268] width 37 height 6
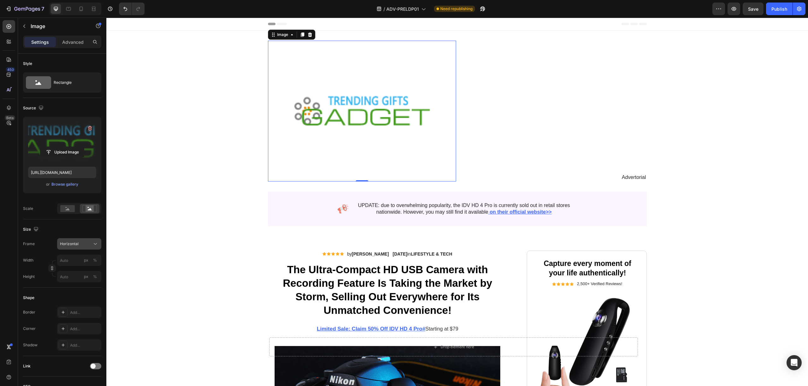
click at [82, 243] on div "Horizontal" at bounding box center [75, 244] width 31 height 6
click at [76, 274] on div "Vertical" at bounding box center [78, 271] width 37 height 6
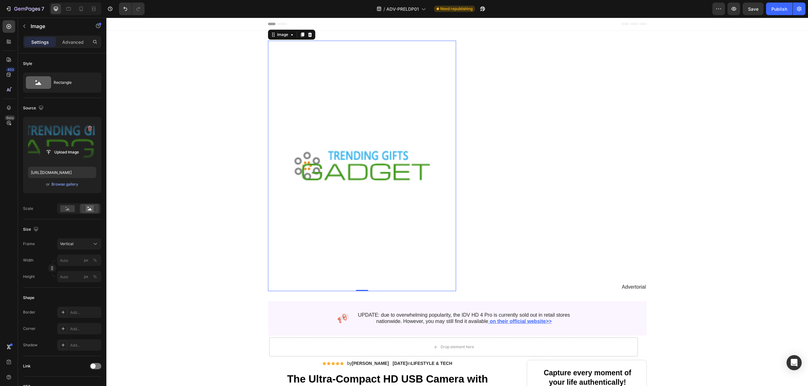
click at [83, 253] on div "Frame Vertical Width px % Height px %" at bounding box center [62, 261] width 78 height 44
click at [84, 243] on div "Vertical" at bounding box center [75, 244] width 31 height 6
click at [82, 257] on div "Square" at bounding box center [78, 260] width 37 height 6
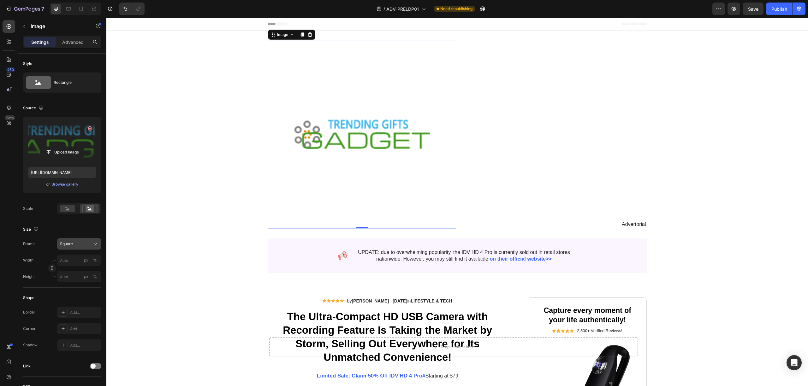
click at [83, 248] on button "Square" at bounding box center [79, 244] width 44 height 11
drag, startPoint x: 73, startPoint y: 303, endPoint x: 76, endPoint y: 300, distance: 3.8
click at [74, 303] on div "Custom" at bounding box center [73, 306] width 50 height 11
click at [80, 242] on div "Frame Custom Width px % Height px %" at bounding box center [62, 261] width 78 height 44
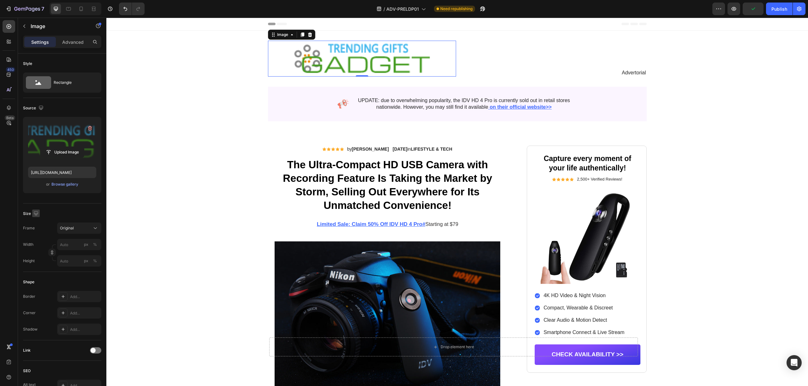
click at [37, 215] on icon "button" at bounding box center [36, 213] width 4 height 4
click at [37, 237] on icon "button" at bounding box center [37, 235] width 6 height 6
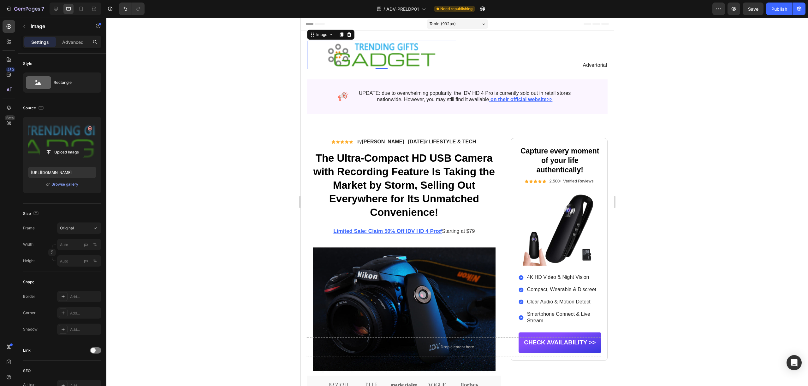
scroll to position [1, 0]
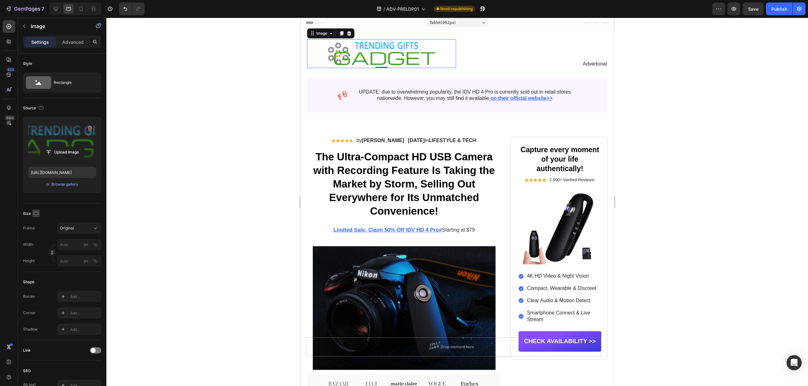
click at [38, 212] on div "Size" at bounding box center [62, 214] width 78 height 10
click at [37, 212] on icon "button" at bounding box center [36, 213] width 5 height 3
click at [40, 223] on icon "button" at bounding box center [37, 224] width 6 height 6
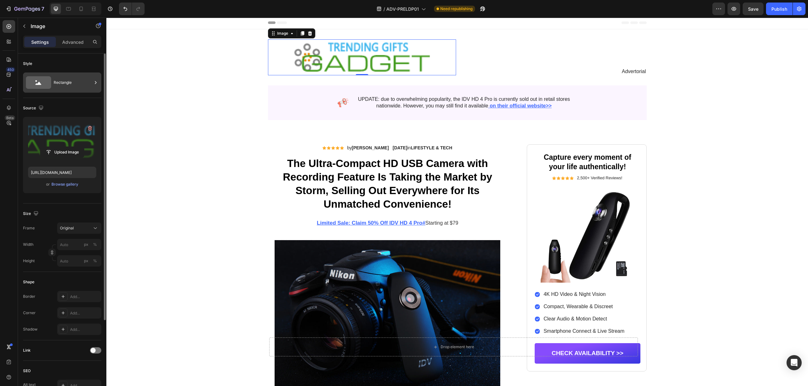
click at [62, 86] on div "Rectangle" at bounding box center [73, 82] width 38 height 15
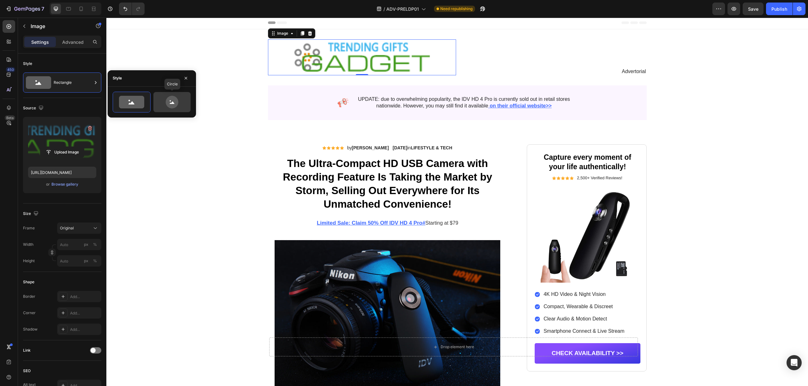
click at [173, 96] on icon at bounding box center [172, 102] width 30 height 13
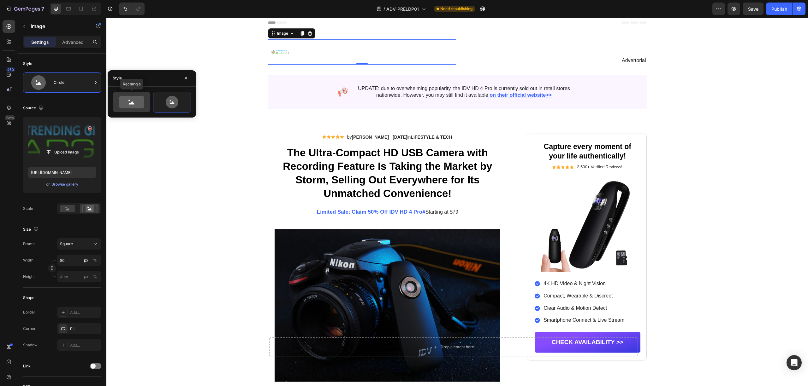
click at [143, 100] on icon at bounding box center [131, 102] width 25 height 13
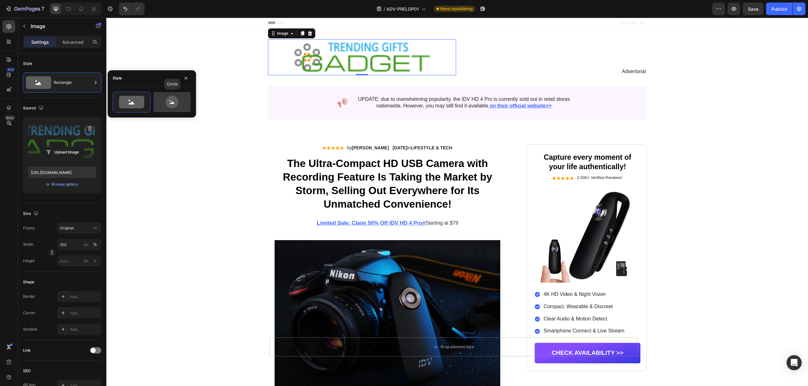
click at [176, 103] on icon at bounding box center [172, 102] width 13 height 13
type input "80"
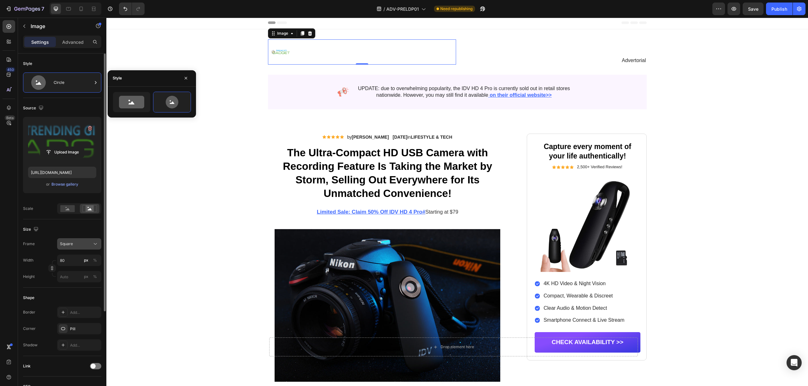
click at [81, 244] on div "Square" at bounding box center [75, 244] width 31 height 6
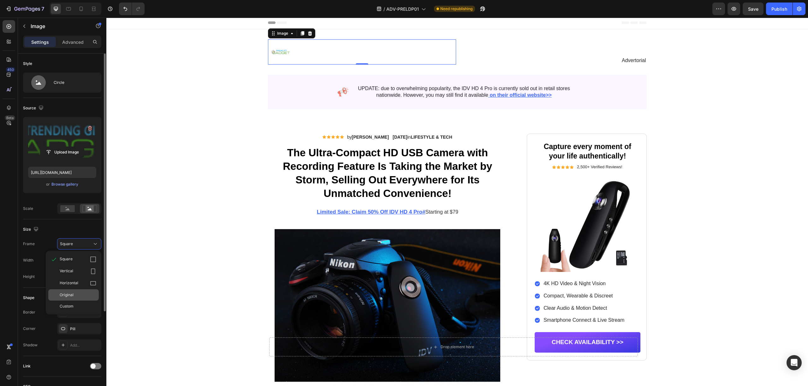
click at [80, 293] on div "Original" at bounding box center [78, 295] width 37 height 6
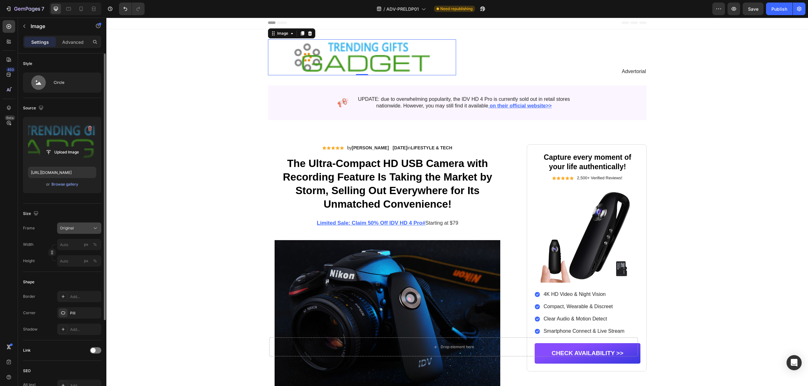
click at [74, 228] on span "Original" at bounding box center [67, 229] width 14 height 6
click at [77, 242] on div "Square" at bounding box center [78, 244] width 37 height 6
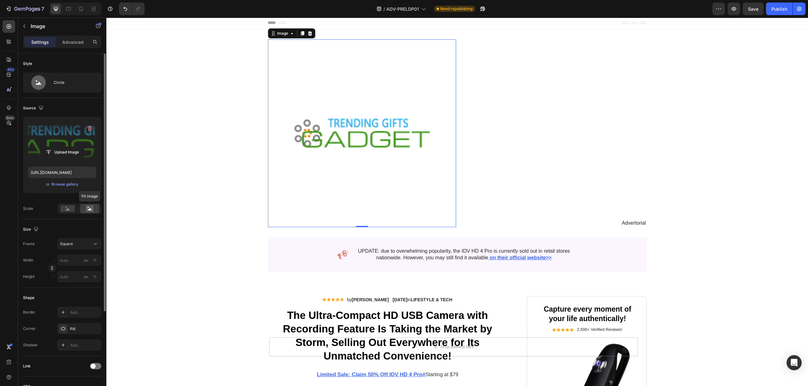
click at [81, 211] on div at bounding box center [90, 208] width 20 height 9
click at [66, 206] on rect at bounding box center [67, 208] width 15 height 7
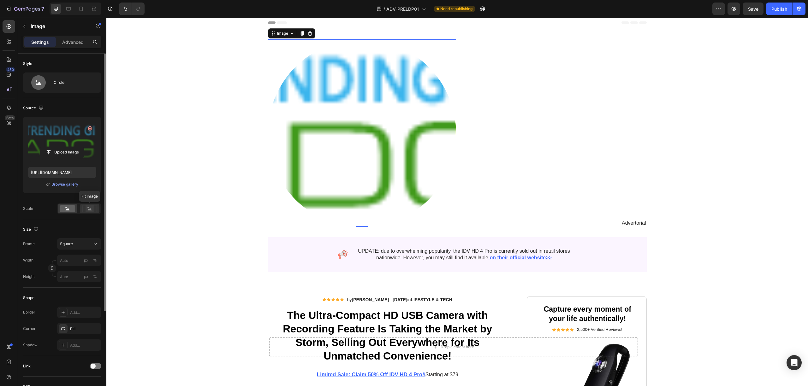
click at [86, 211] on rect at bounding box center [90, 209] width 8 height 6
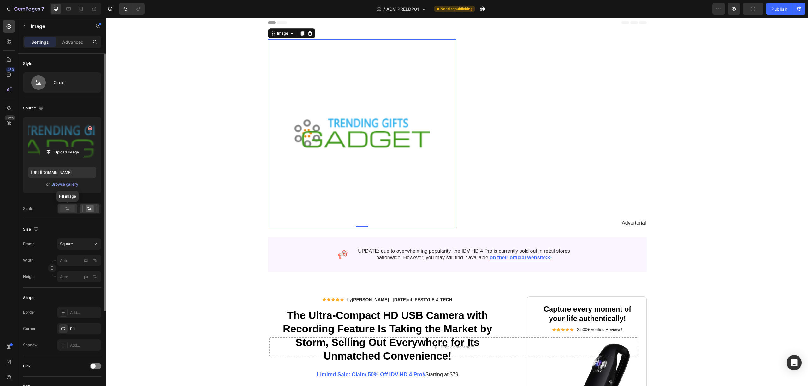
click at [67, 209] on icon at bounding box center [68, 209] width 4 height 2
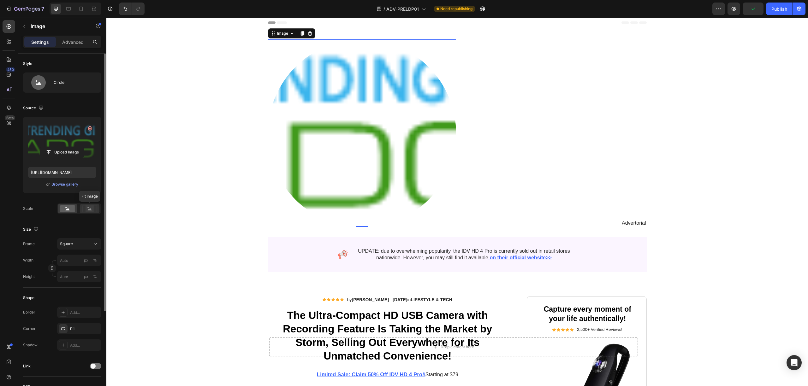
click at [87, 208] on rect at bounding box center [90, 209] width 8 height 6
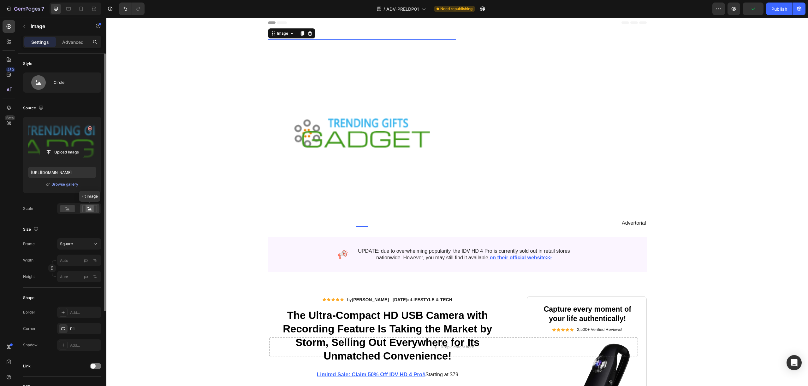
click at [80, 208] on div at bounding box center [90, 208] width 20 height 9
click at [62, 209] on rect at bounding box center [67, 208] width 15 height 7
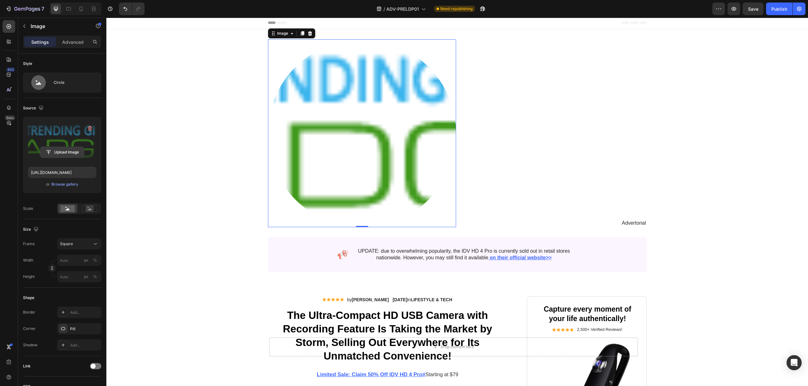
click at [61, 151] on input "file" at bounding box center [62, 152] width 44 height 11
type input "https://cdn.shopify.com/s/files/1/0649/3365/8698/files/gempages_581897027315565…"
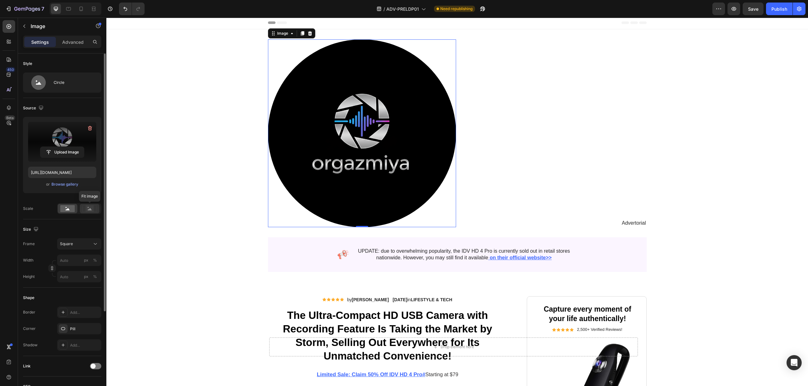
click at [90, 206] on rect at bounding box center [89, 208] width 14 height 7
click at [90, 207] on rect at bounding box center [90, 209] width 8 height 6
drag, startPoint x: 65, startPoint y: 208, endPoint x: 86, endPoint y: 206, distance: 21.6
click at [66, 208] on icon at bounding box center [67, 208] width 15 height 7
click at [90, 207] on rect at bounding box center [90, 209] width 8 height 6
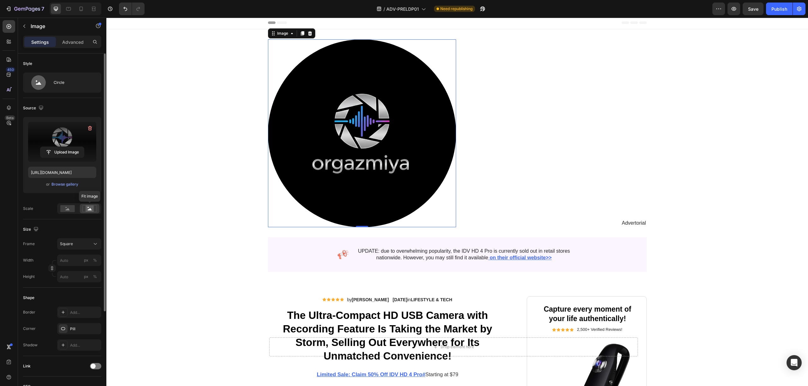
click at [90, 207] on rect at bounding box center [90, 209] width 8 height 6
click at [68, 210] on icon at bounding box center [68, 209] width 4 height 2
click at [86, 209] on rect at bounding box center [90, 209] width 8 height 6
click at [80, 248] on button "Square" at bounding box center [79, 244] width 44 height 11
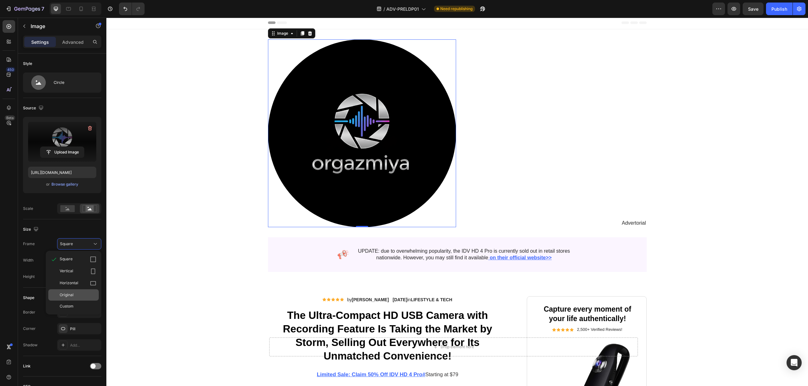
click at [74, 294] on div "Original" at bounding box center [78, 295] width 37 height 6
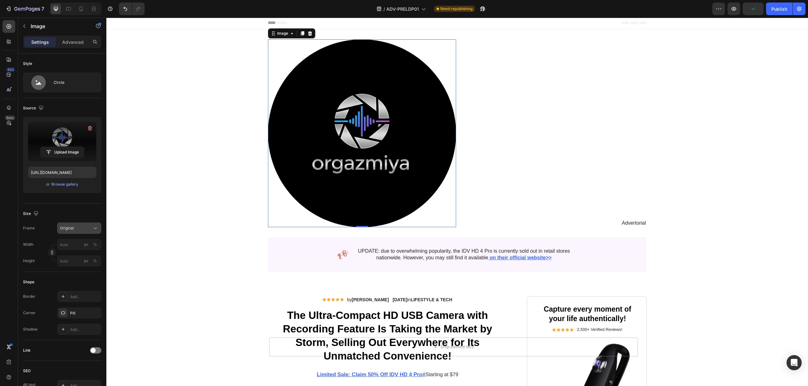
drag, startPoint x: 73, startPoint y: 228, endPoint x: 73, endPoint y: 232, distance: 4.4
click at [73, 227] on span "Original" at bounding box center [67, 229] width 14 height 6
click at [75, 265] on span "Horizontal" at bounding box center [69, 268] width 19 height 6
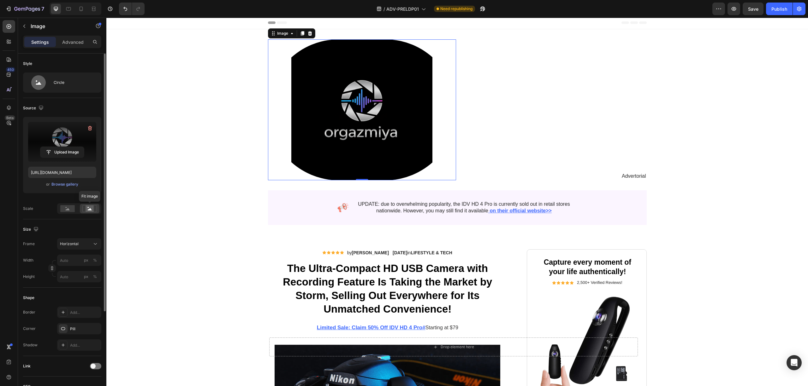
click at [89, 209] on rect at bounding box center [90, 209] width 8 height 6
click at [46, 207] on div "Scale Fill image" at bounding box center [62, 208] width 78 height 11
click at [67, 210] on icon at bounding box center [68, 209] width 4 height 2
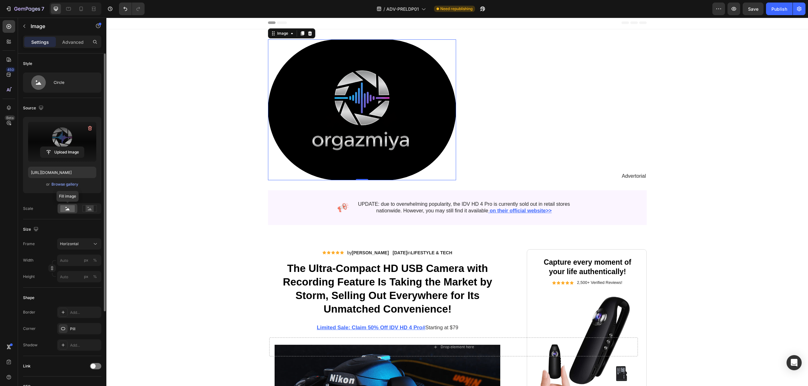
click at [67, 210] on icon at bounding box center [68, 209] width 4 height 2
click at [74, 244] on span "Horizontal" at bounding box center [69, 244] width 19 height 6
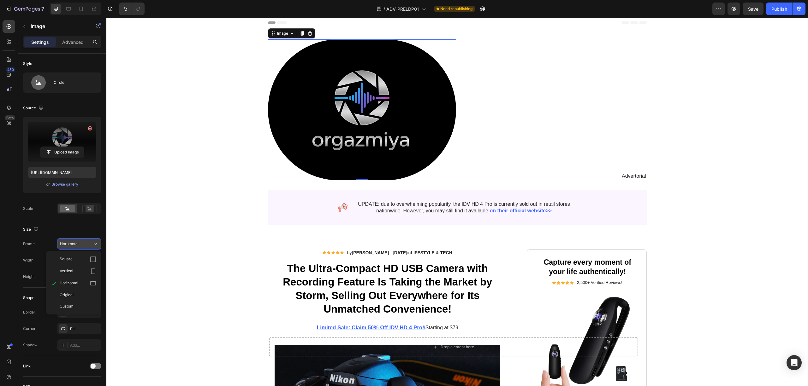
click at [74, 268] on div "Vertical" at bounding box center [73, 272] width 50 height 12
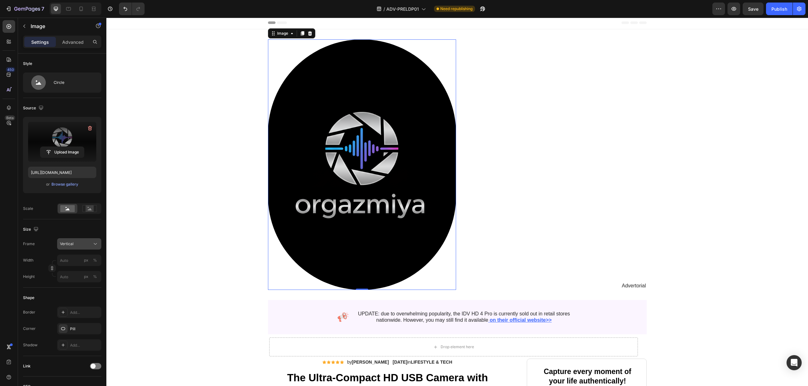
click at [77, 247] on div "Vertical" at bounding box center [79, 244] width 38 height 6
click at [76, 262] on div "Square" at bounding box center [78, 260] width 37 height 6
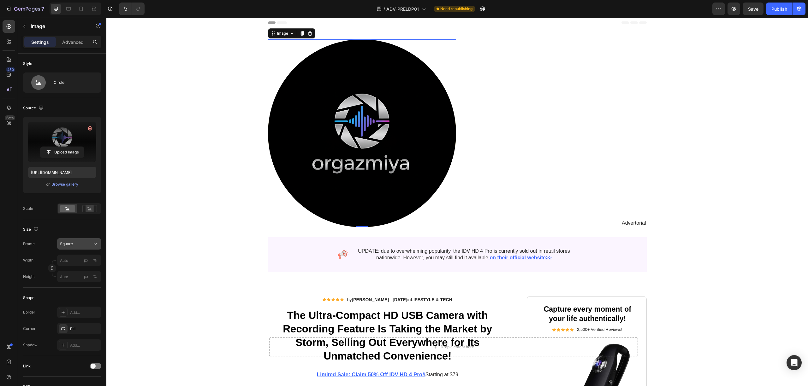
click at [95, 246] on icon at bounding box center [95, 244] width 6 height 6
drag, startPoint x: 70, startPoint y: 305, endPoint x: 80, endPoint y: 295, distance: 13.8
click at [80, 295] on div "Square Vertical Horizontal Original Custom" at bounding box center [74, 283] width 56 height 59
click at [80, 295] on div "Original" at bounding box center [78, 295] width 37 height 6
click at [76, 233] on button "Original" at bounding box center [79, 228] width 44 height 11
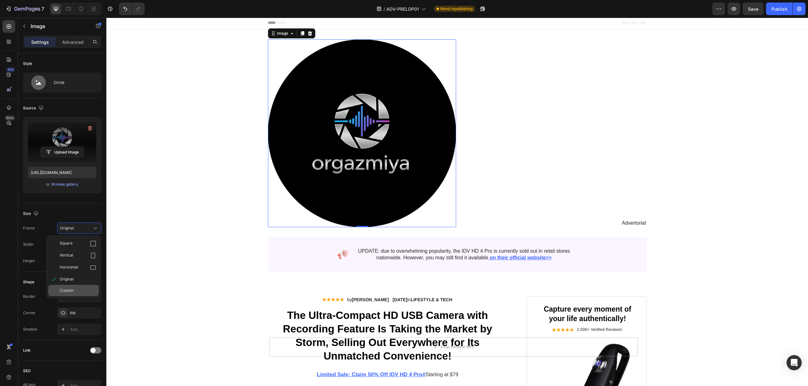
click at [67, 291] on span "Custom" at bounding box center [67, 291] width 14 height 6
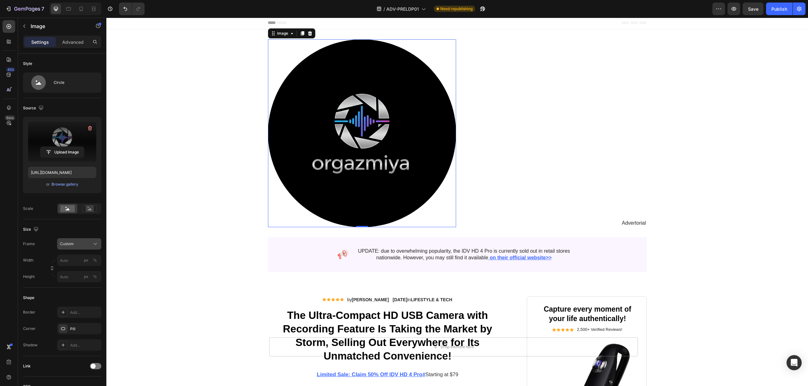
click at [82, 248] on button "Custom" at bounding box center [79, 244] width 44 height 11
click at [27, 244] on label "Frame" at bounding box center [29, 244] width 12 height 6
click at [71, 265] on input "px %" at bounding box center [79, 260] width 44 height 11
click at [76, 262] on input "px %" at bounding box center [79, 260] width 44 height 11
type input "700"
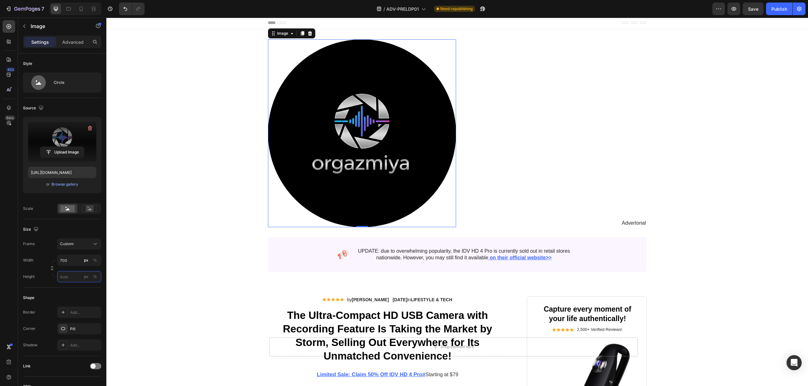
click at [75, 278] on input "px %" at bounding box center [79, 276] width 44 height 11
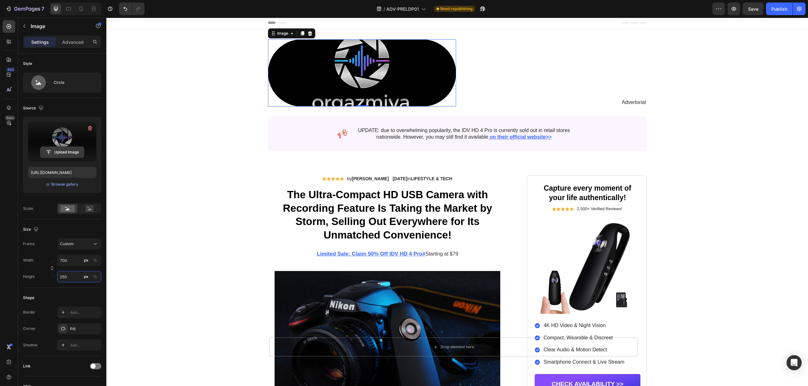
type input "250"
click at [68, 147] on button "Upload Image" at bounding box center [62, 152] width 44 height 11
click at [65, 152] on input "file" at bounding box center [62, 152] width 44 height 11
click at [69, 183] on div "Browse gallery" at bounding box center [64, 185] width 27 height 6
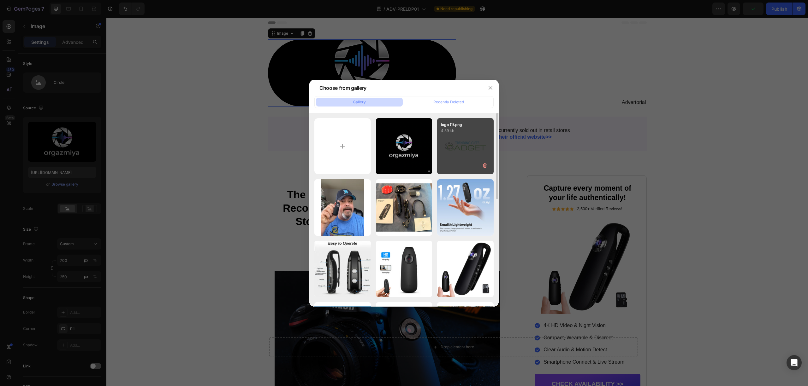
click at [477, 149] on div "logo (1).png 4.59 kb" at bounding box center [465, 146] width 56 height 56
type input "https://cdn.shopify.com/s/files/1/0649/3365/8698/files/gempages_581897027315565…"
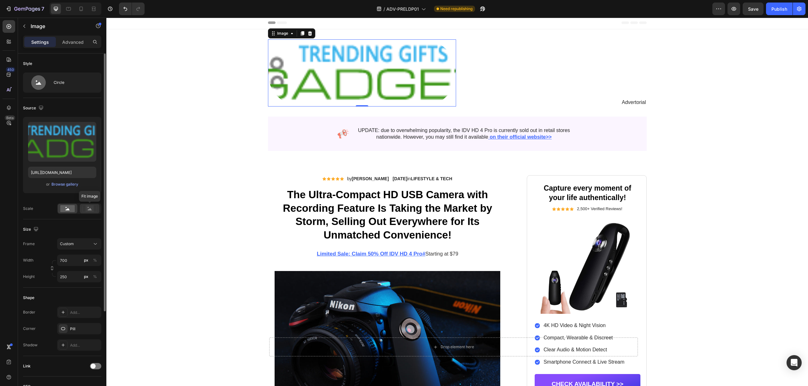
click at [89, 206] on rect at bounding box center [90, 209] width 8 height 6
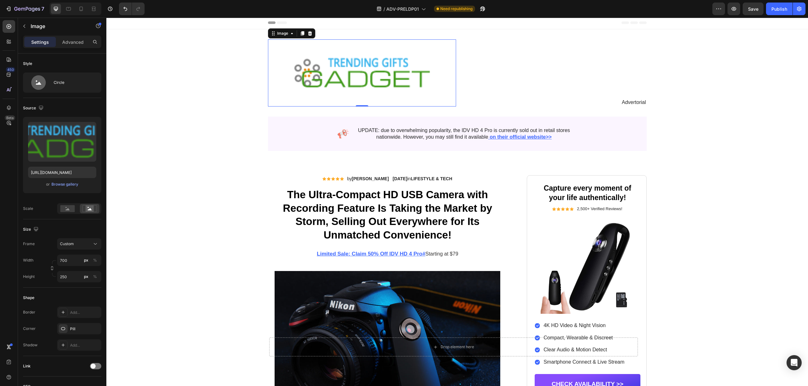
click at [429, 75] on img at bounding box center [362, 72] width 188 height 67
click at [66, 81] on div "Circle" at bounding box center [73, 82] width 38 height 15
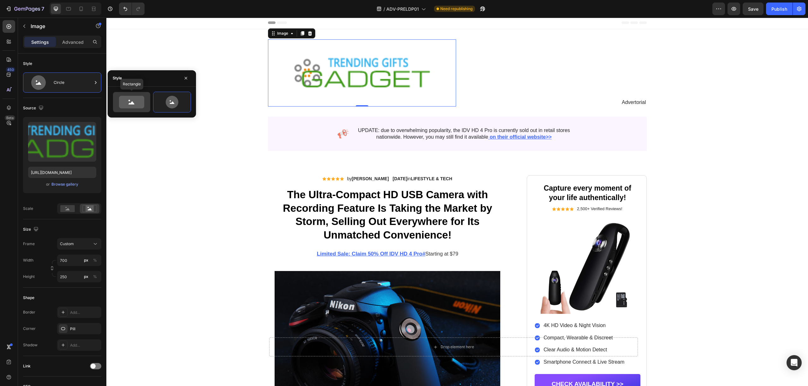
click at [133, 103] on icon at bounding box center [131, 102] width 6 height 3
type input "100"
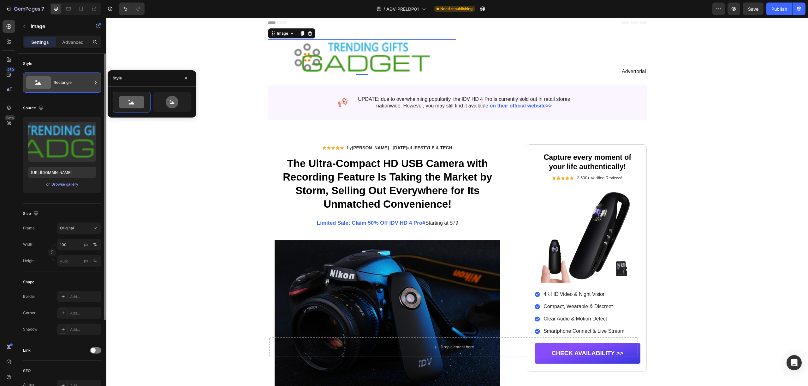
click at [52, 85] on div "Rectangle" at bounding box center [62, 83] width 78 height 20
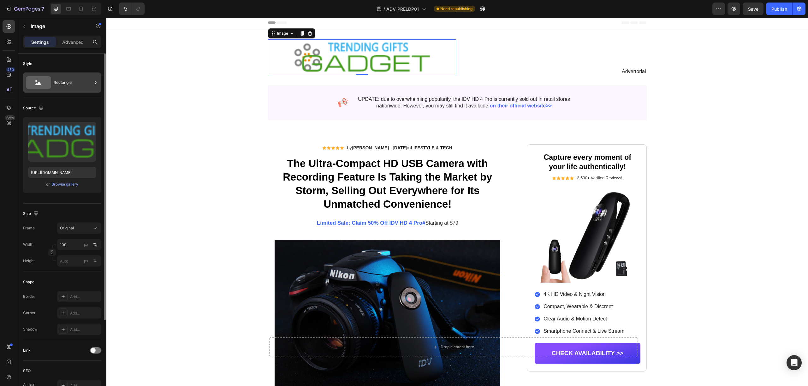
click at [56, 83] on div "Rectangle" at bounding box center [73, 82] width 38 height 15
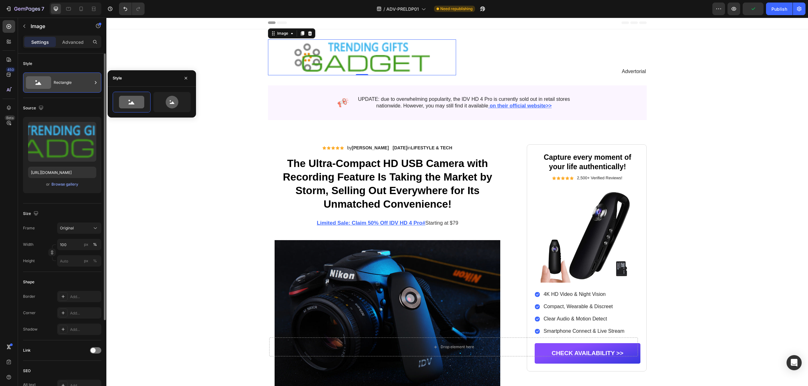
click at [38, 74] on div "Rectangle" at bounding box center [62, 83] width 78 height 20
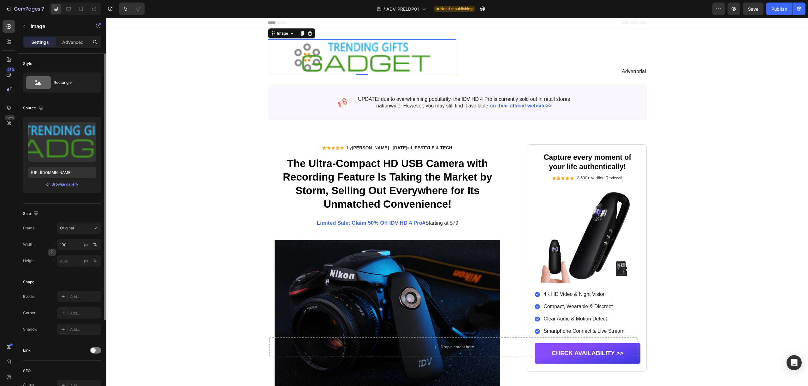
click at [53, 252] on icon "button" at bounding box center [52, 253] width 4 height 4
click at [55, 262] on div at bounding box center [54, 263] width 4 height 4
click at [52, 266] on button "button" at bounding box center [52, 269] width 8 height 8
click at [73, 249] on input "100" at bounding box center [79, 244] width 44 height 11
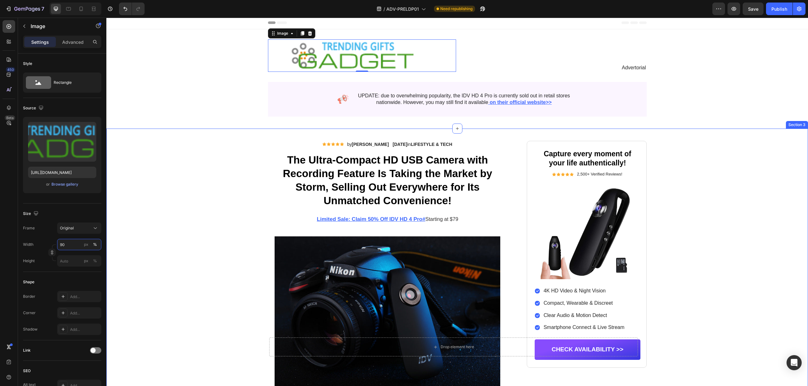
type input "9"
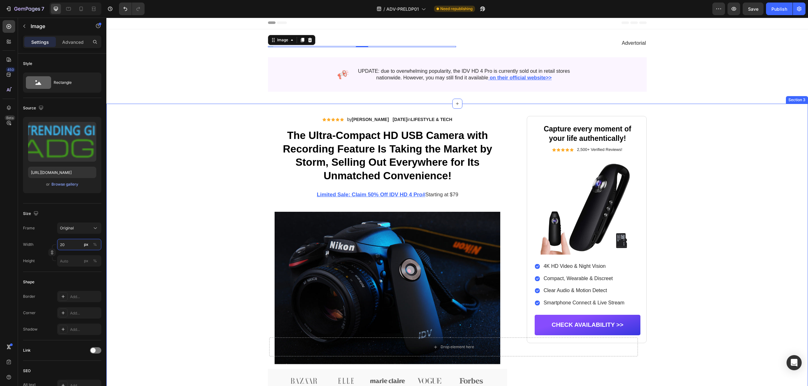
type input "2"
type input "3"
type input "6"
type input "9"
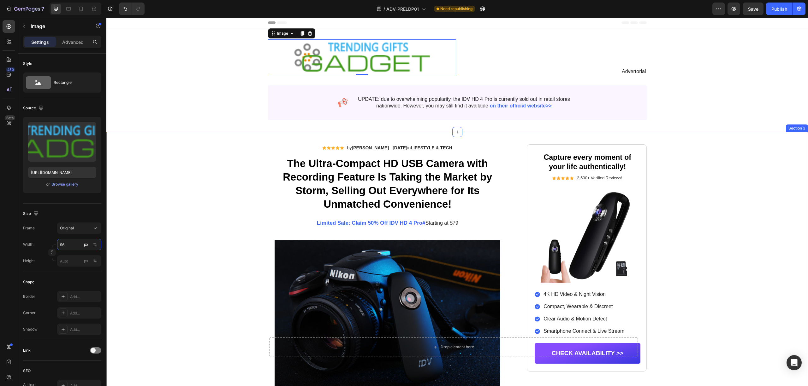
type input "9"
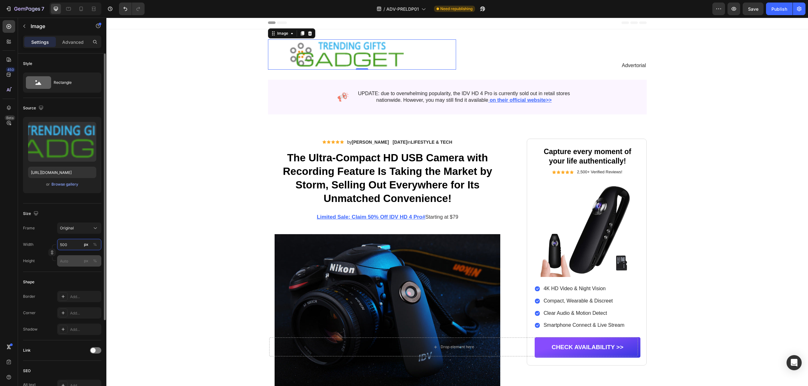
type input "500"
click at [70, 262] on input "px %" at bounding box center [79, 261] width 44 height 11
type input "2"
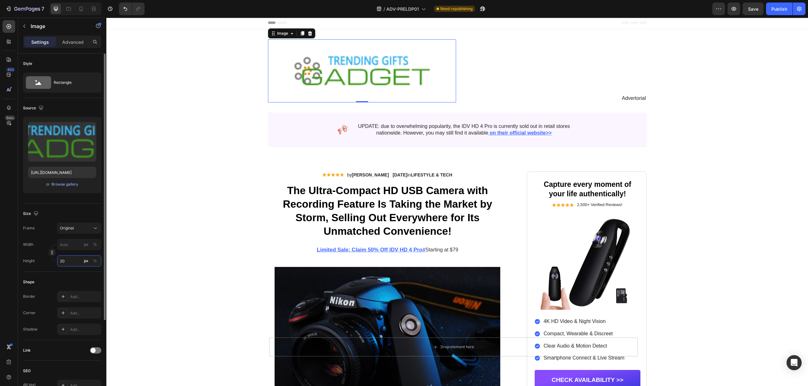
type input "2"
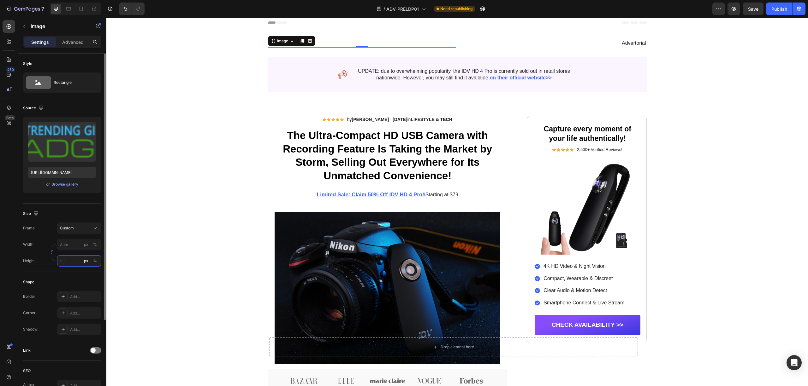
type input "2"
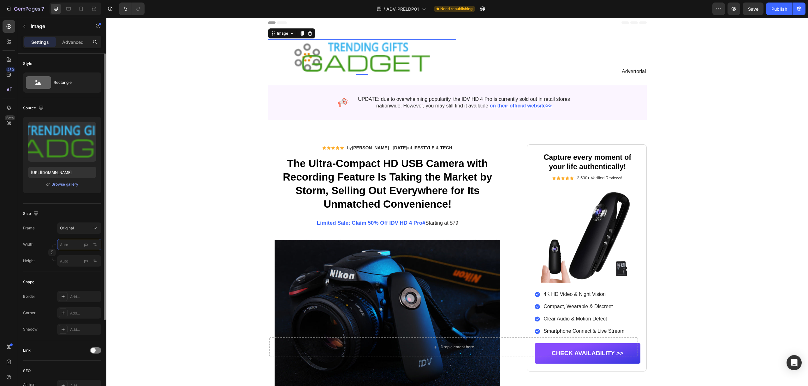
click at [76, 244] on input "px %" at bounding box center [79, 244] width 44 height 11
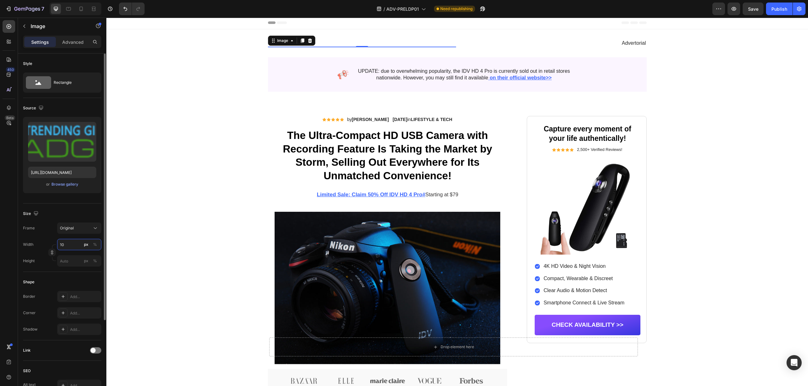
type input "1"
type input "3"
type input "400"
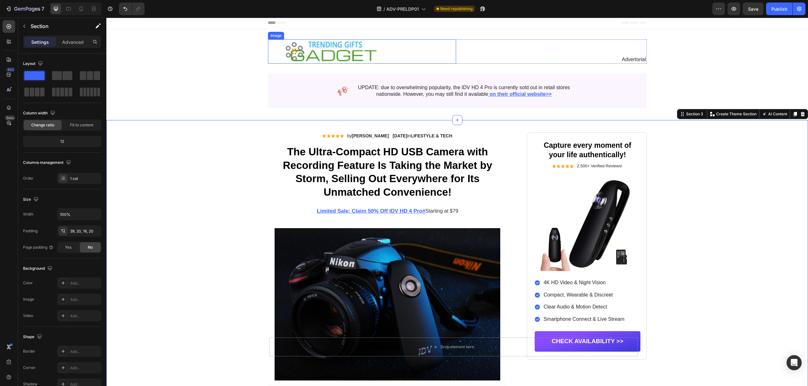
drag, startPoint x: 376, startPoint y: 63, endPoint x: 326, endPoint y: 43, distance: 54.0
click at [376, 63] on img at bounding box center [331, 51] width 126 height 24
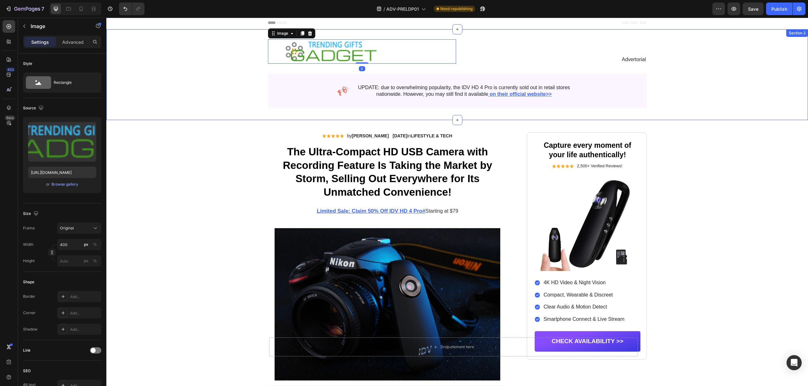
click at [221, 102] on div "Image 0 Advertorial Text Block Row Image UPDATE: due to overwhelming popularity…" at bounding box center [457, 73] width 689 height 69
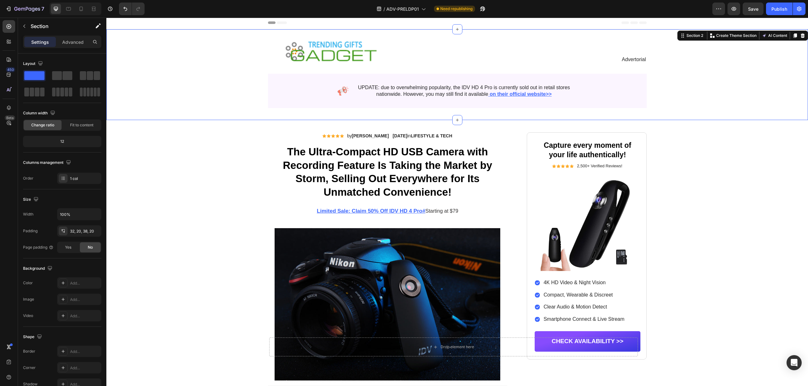
click at [714, 72] on div "Image Advertorial Text Block Row Image UPDATE: due to overwhelming popularity, …" at bounding box center [457, 73] width 689 height 69
click at [711, 104] on div "Image Advertorial Text Block Row Image UPDATE: due to overwhelming popularity, …" at bounding box center [457, 73] width 689 height 69
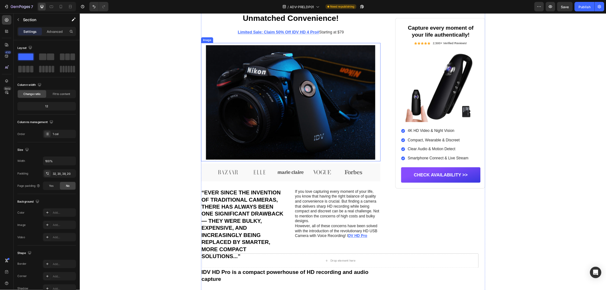
scroll to position [0, 0]
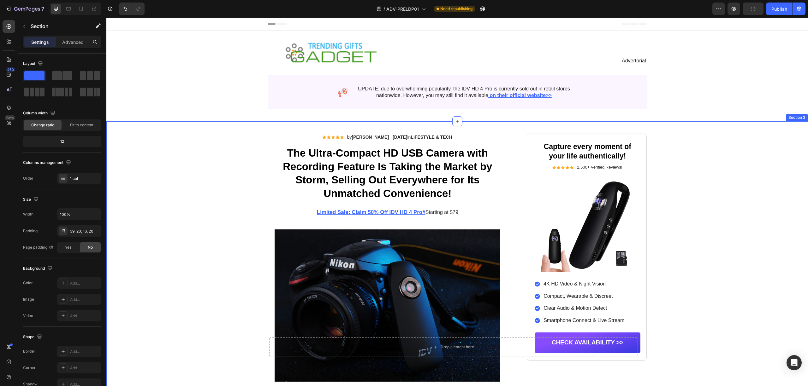
click at [780, 10] on div "Publish" at bounding box center [779, 9] width 16 height 7
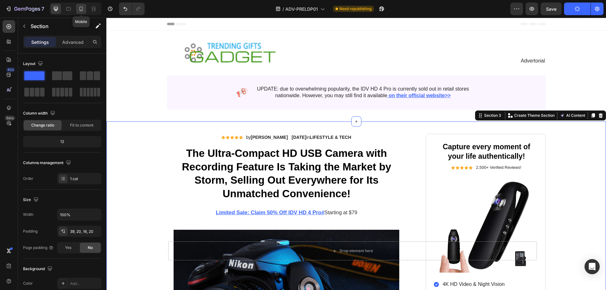
click at [79, 9] on icon at bounding box center [81, 9] width 6 height 6
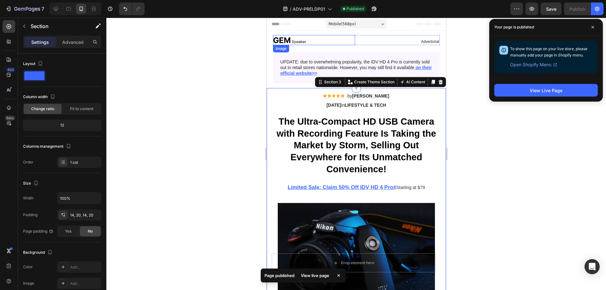
click at [291, 43] on img at bounding box center [289, 40] width 33 height 10
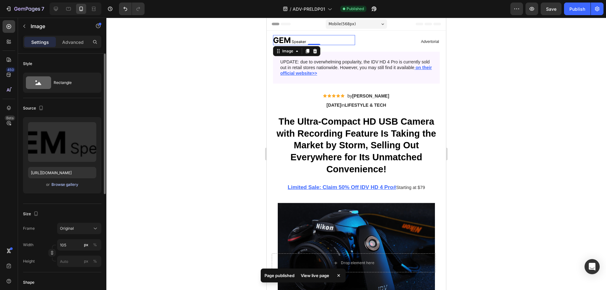
click at [62, 186] on div "Browse gallery" at bounding box center [64, 185] width 27 height 6
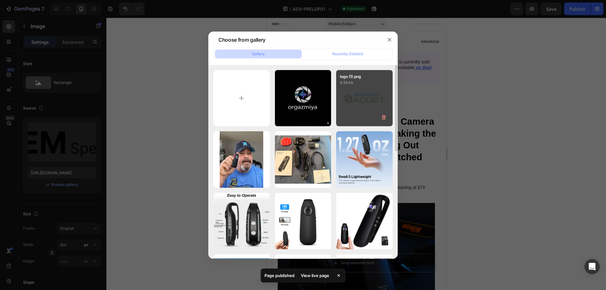
click at [356, 96] on div "logo (1).png 4.59 kb" at bounding box center [364, 98] width 56 height 56
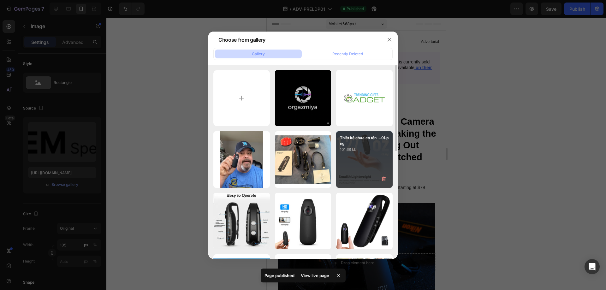
type input "https://cdn.shopify.com/s/files/1/0649/3365/8698/files/gempages_581897027315565…"
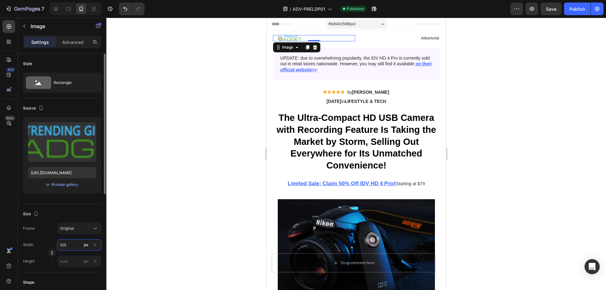
click at [64, 245] on input "105" at bounding box center [79, 244] width 44 height 11
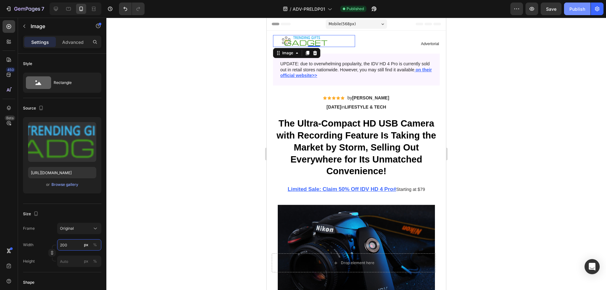
type input "200"
click at [576, 11] on div "Publish" at bounding box center [577, 9] width 16 height 7
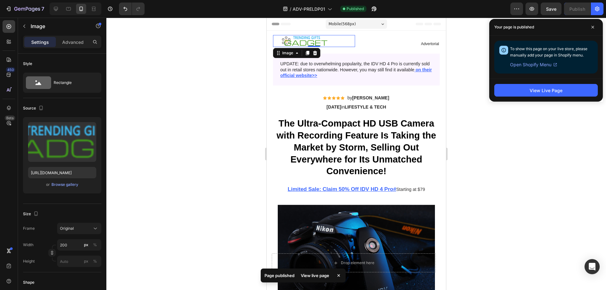
drag, startPoint x: 527, startPoint y: 95, endPoint x: 530, endPoint y: 102, distance: 7.6
click at [529, 101] on div "View Live Page" at bounding box center [546, 90] width 114 height 23
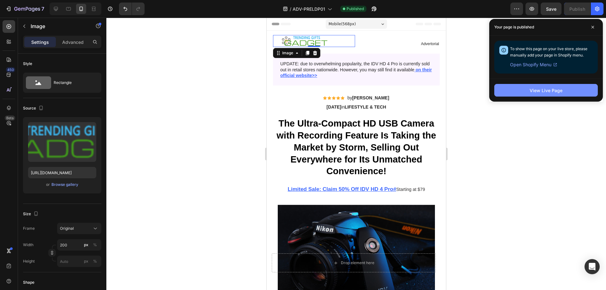
click at [536, 89] on div "View Live Page" at bounding box center [545, 90] width 33 height 7
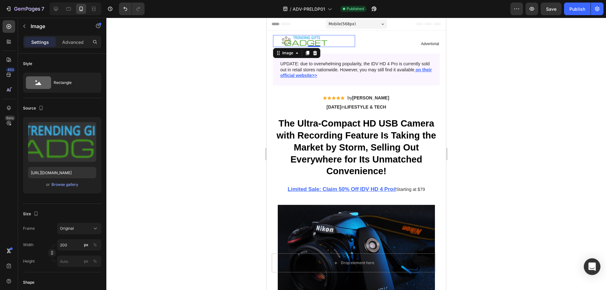
click at [593, 268] on icon "Open Intercom Messenger" at bounding box center [591, 266] width 7 height 8
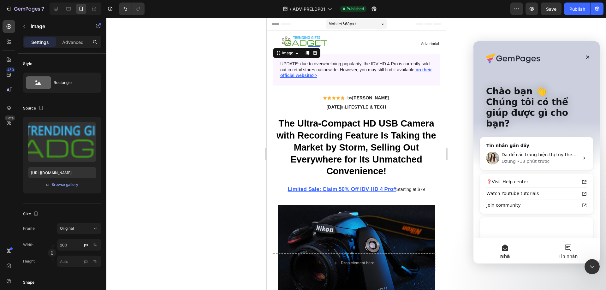
click at [565, 249] on button "Tin nhắn" at bounding box center [567, 250] width 63 height 25
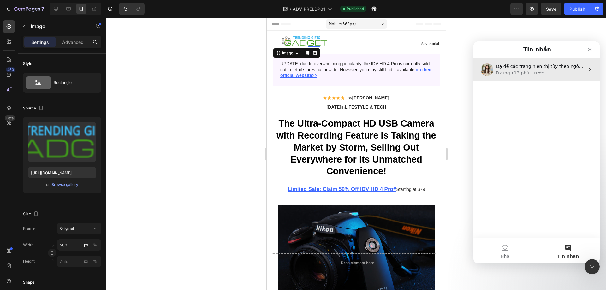
click at [545, 72] on div "Dzung • 13 phút trước" at bounding box center [540, 73] width 89 height 7
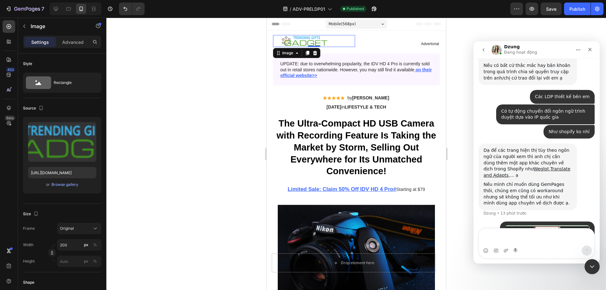
scroll to position [1568, 0]
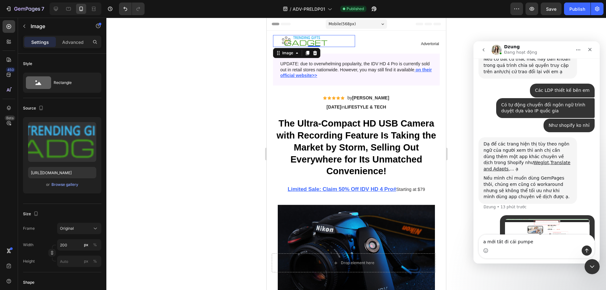
type textarea "a mới tắt đi cái pumper"
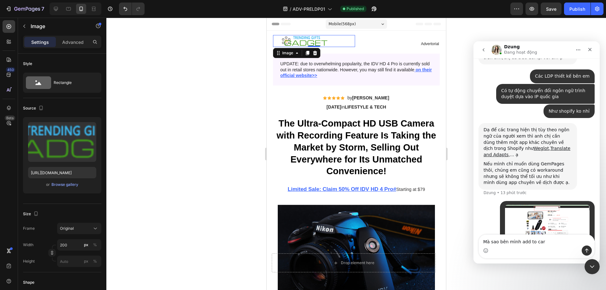
type textarea "Mà sao bên mình add to cart"
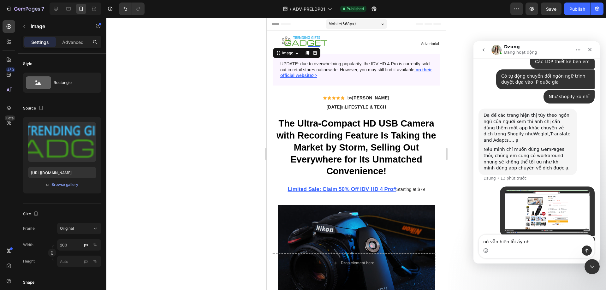
type textarea "nó vẫn hiện lỗi ấy nhỉ"
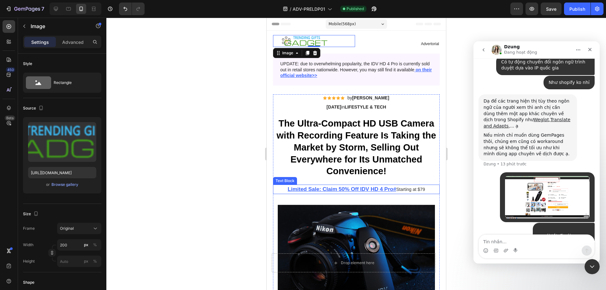
click at [423, 190] on p "Limited Sale: Claim 50% Off IDV HD 4 Pro# Starting at $79" at bounding box center [356, 189] width 167 height 8
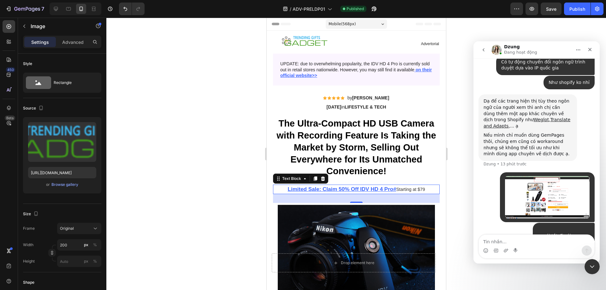
click at [423, 190] on p "Limited Sale: Claim 50% Off IDV HD 4 Pro# Starting at $79" at bounding box center [356, 189] width 167 height 8
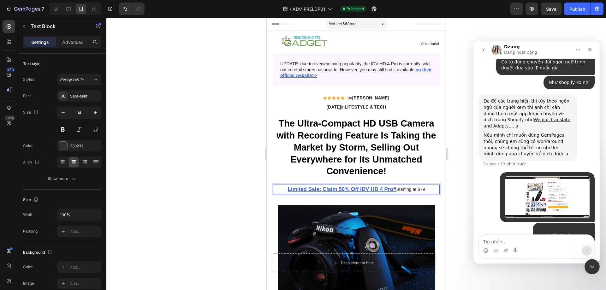
click at [416, 190] on p "Limited Sale: Claim 50% Off IDV HD 4 Pro# Starting at $79" at bounding box center [356, 189] width 167 height 8
click at [423, 190] on p "Limited Sale: Claim 50% Off IDV HD 4 Pro# Starting at $79" at bounding box center [356, 189] width 167 height 8
click at [418, 188] on p "Limited Sale: Claim 50% Off IDV HD 4 Pro# Starting at 75" at bounding box center [356, 189] width 167 height 8
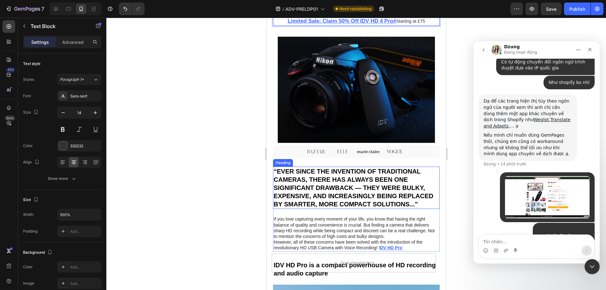
scroll to position [252, 0]
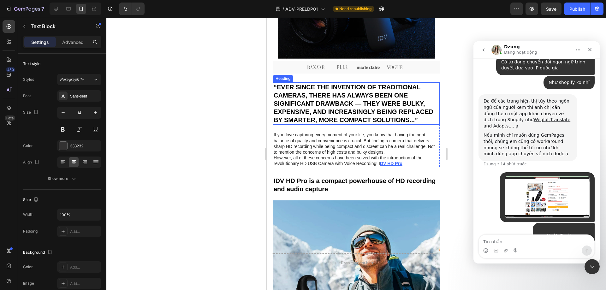
click at [329, 91] on h2 "“EVER SINCE THE INVENTION OF TRADITIONAL CAMERAS, THERE HAS ALWAYS BEEN ONE SIG…" at bounding box center [356, 103] width 167 height 42
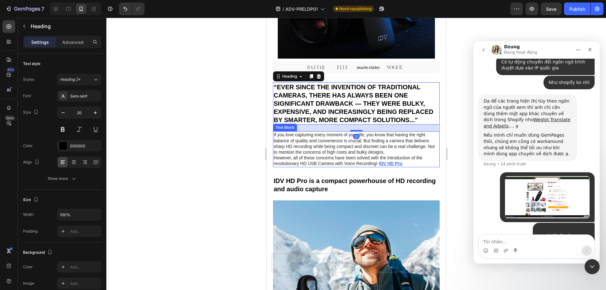
click at [336, 148] on p "If you love capturing every moment of your life, you know that having the right…" at bounding box center [355, 143] width 165 height 23
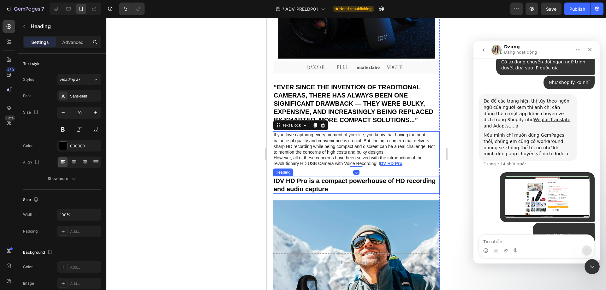
click at [334, 188] on h2 "IDV HD Pro is a compact powerhouse of HD recording and audio capture" at bounding box center [356, 185] width 167 height 18
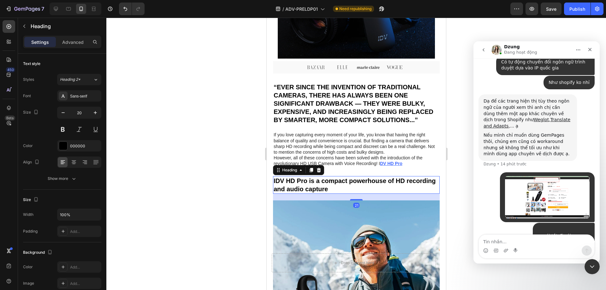
click at [331, 149] on p "If you love capturing every moment of your life, you know that having the right…" at bounding box center [355, 143] width 165 height 23
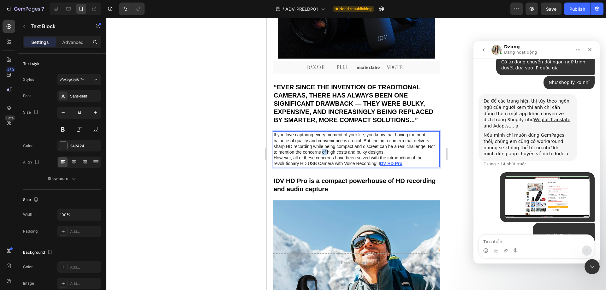
click at [331, 149] on p "If you love capturing every moment of your life, you know that having the right…" at bounding box center [355, 143] width 165 height 23
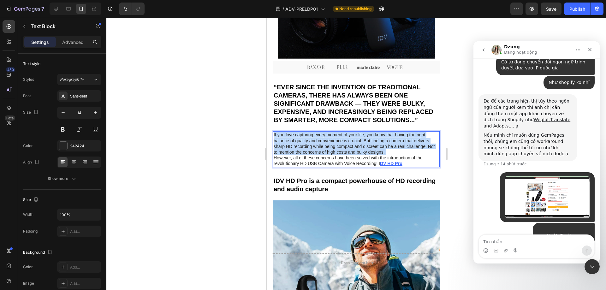
click at [331, 149] on p "If you love capturing every moment of your life, you know that having the right…" at bounding box center [355, 143] width 165 height 23
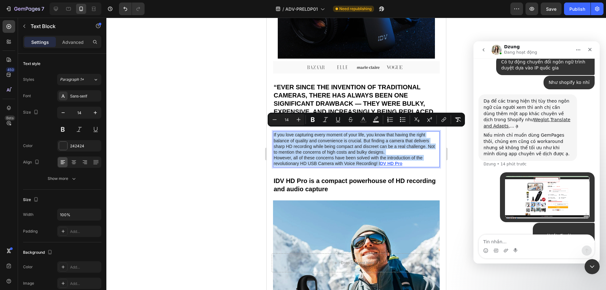
click at [401, 161] on u "DV HD Pro" at bounding box center [391, 163] width 22 height 5
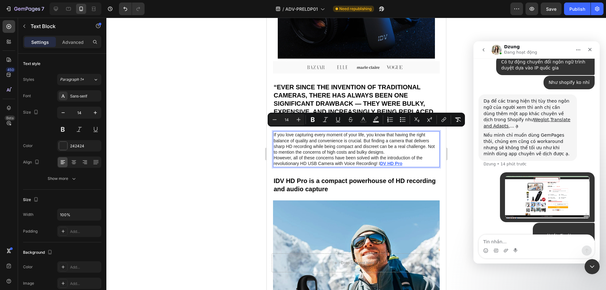
click at [401, 161] on u "DV HD Pro" at bounding box center [391, 163] width 22 height 5
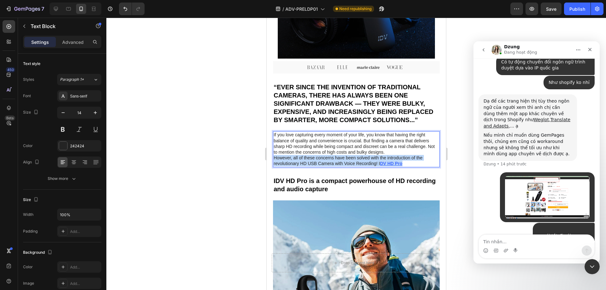
click at [401, 161] on u "DV HD Pro" at bounding box center [391, 163] width 22 height 5
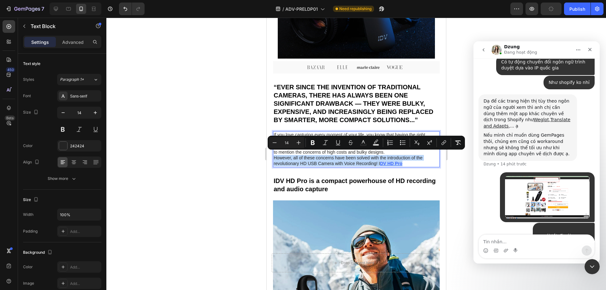
drag, startPoint x: 401, startPoint y: 159, endPoint x: 367, endPoint y: 159, distance: 34.4
click at [367, 159] on p "However, all of these concerns have been solved with the introduction of the re…" at bounding box center [355, 160] width 165 height 11
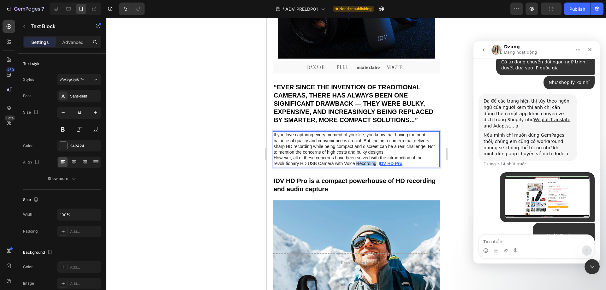
click at [367, 159] on p "However, all of these concerns have been solved with the introduction of the re…" at bounding box center [355, 160] width 165 height 11
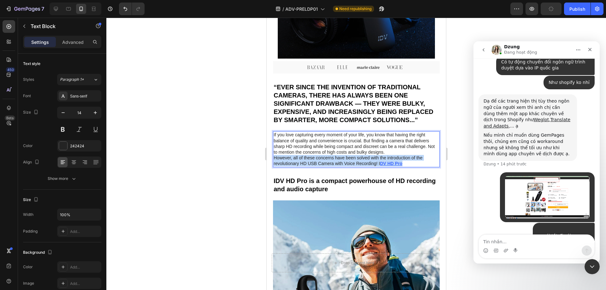
click at [367, 159] on p "However, all of these concerns have been solved with the introduction of the re…" at bounding box center [355, 160] width 165 height 11
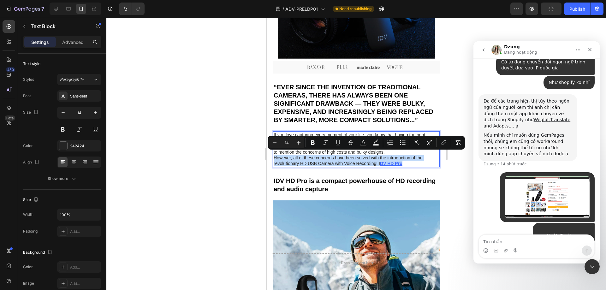
click at [398, 157] on p "However, all of these concerns have been solved with the introduction of the re…" at bounding box center [355, 160] width 165 height 11
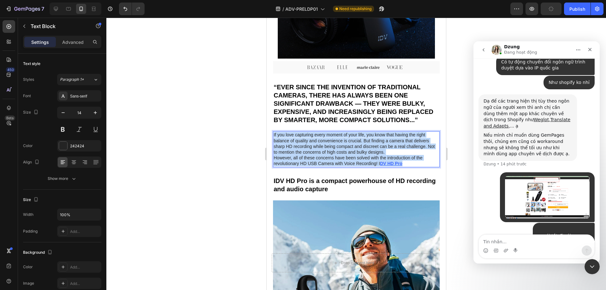
drag, startPoint x: 406, startPoint y: 160, endPoint x: 296, endPoint y: 133, distance: 112.9
click at [273, 131] on div "If you love capturing every moment of your life, you know that having the right…" at bounding box center [356, 149] width 167 height 36
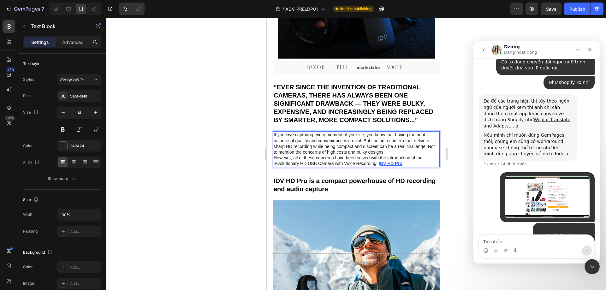
click at [311, 150] on p "If you love capturing every moment of your life, you know that having the right…" at bounding box center [355, 143] width 165 height 23
click at [192, 122] on div at bounding box center [355, 154] width 499 height 272
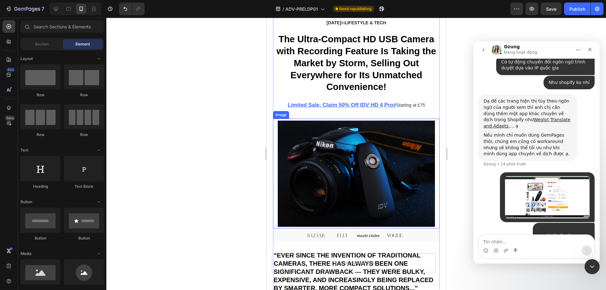
scroll to position [210, 0]
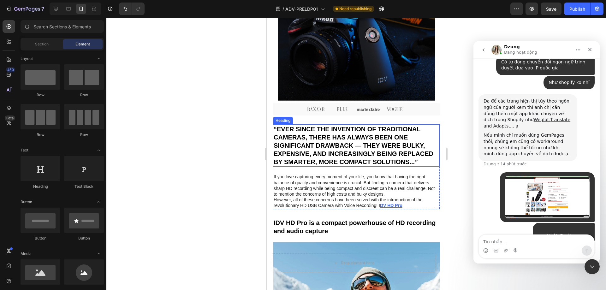
click at [333, 141] on h2 "“EVER SINCE THE INVENTION OF TRADITIONAL CAMERAS, THERE HAS ALWAYS BEEN ONE SIG…" at bounding box center [356, 145] width 167 height 42
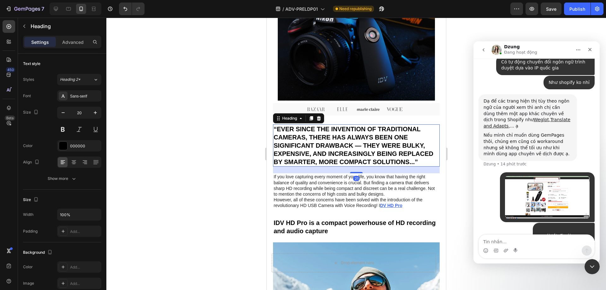
click at [333, 141] on h2 "“EVER SINCE THE INVENTION OF TRADITIONAL CAMERAS, THERE HAS ALWAYS BEEN ONE SIG…" at bounding box center [356, 145] width 167 height 42
click at [333, 141] on p "“EVER SINCE THE INVENTION OF TRADITIONAL CAMERAS, THERE HAS ALWAYS BEEN ONE SIG…" at bounding box center [355, 145] width 165 height 41
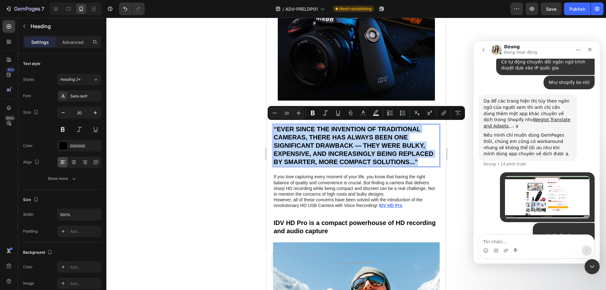
click at [377, 141] on p "“EVER SINCE THE INVENTION OF TRADITIONAL CAMERAS, THERE HAS ALWAYS BEEN ONE SIG…" at bounding box center [355, 145] width 165 height 41
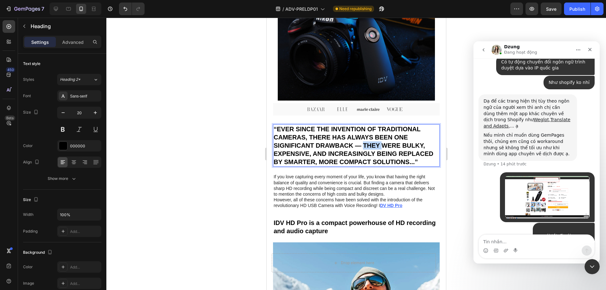
click at [377, 141] on p "“EVER SINCE THE INVENTION OF TRADITIONAL CAMERAS, THERE HAS ALWAYS BEEN ONE SIG…" at bounding box center [355, 145] width 165 height 41
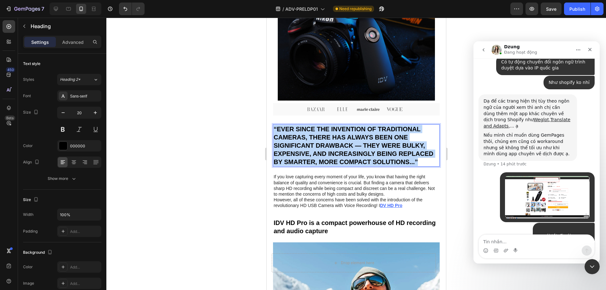
click at [377, 141] on p "“EVER SINCE THE INVENTION OF TRADITIONAL CAMERAS, THERE HAS ALWAYS BEEN ONE SIG…" at bounding box center [355, 145] width 165 height 41
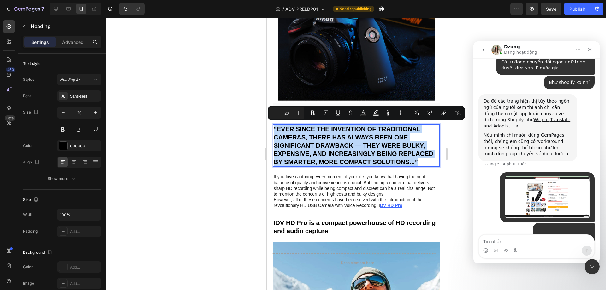
click at [381, 143] on p "“EVER SINCE THE INVENTION OF TRADITIONAL CAMERAS, THERE HAS ALWAYS BEEN ONE SIG…" at bounding box center [355, 145] width 165 height 41
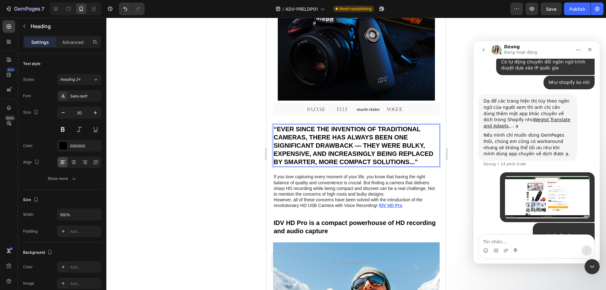
click at [357, 134] on p "“EVER SINCE THE INVENTION OF TRADITIONAL CAMERAS, THERE HAS ALWAYS BEEN ONE SIG…" at bounding box center [355, 145] width 165 height 41
click at [354, 186] on p "If you love capturing every moment of your life, you know that having the right…" at bounding box center [355, 185] width 165 height 23
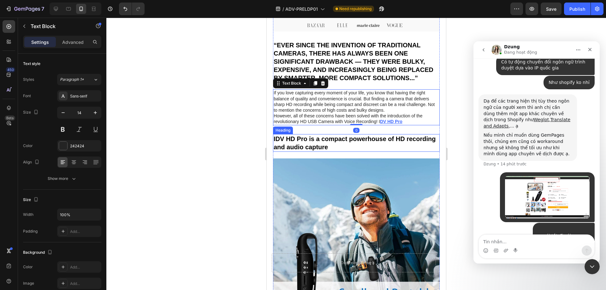
click at [333, 136] on h2 "IDV HD Pro is a compact powerhouse of HD recording and audio capture" at bounding box center [356, 143] width 167 height 18
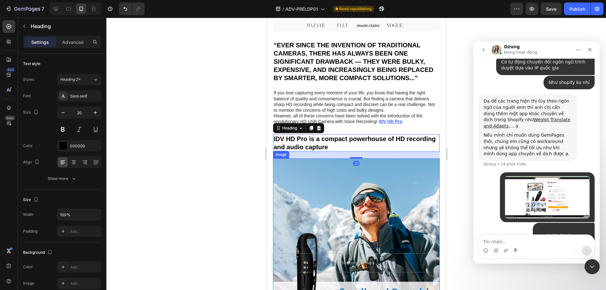
scroll to position [379, 0]
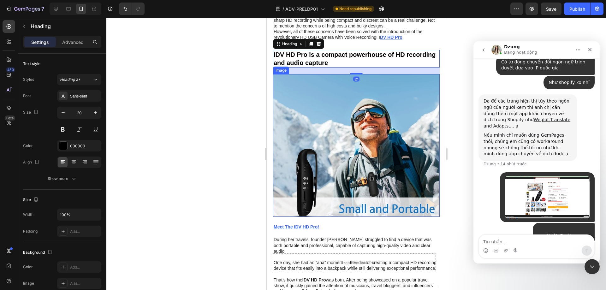
click at [386, 156] on img at bounding box center [356, 145] width 167 height 143
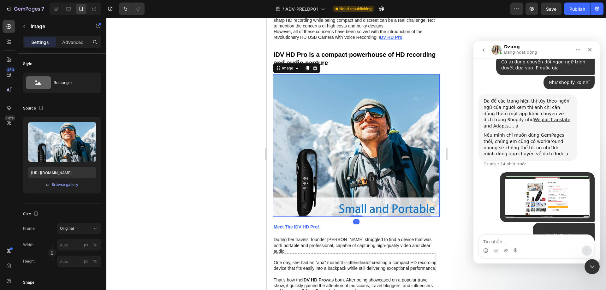
click at [386, 156] on img at bounding box center [356, 145] width 167 height 143
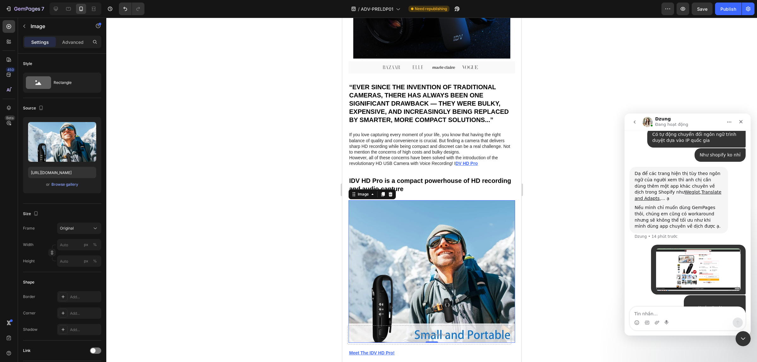
scroll to position [357, 0]
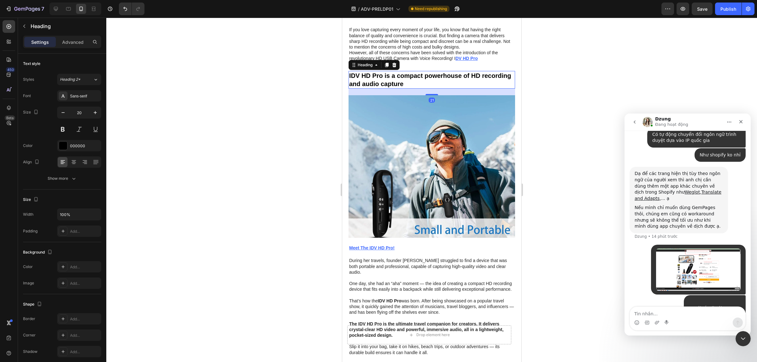
click at [438, 78] on h2 "IDV HD Pro is a compact powerhouse of HD recording and audio capture" at bounding box center [431, 80] width 167 height 18
click at [438, 78] on p "IDV HD Pro is a compact powerhouse of HD recording and audio capture" at bounding box center [431, 80] width 165 height 16
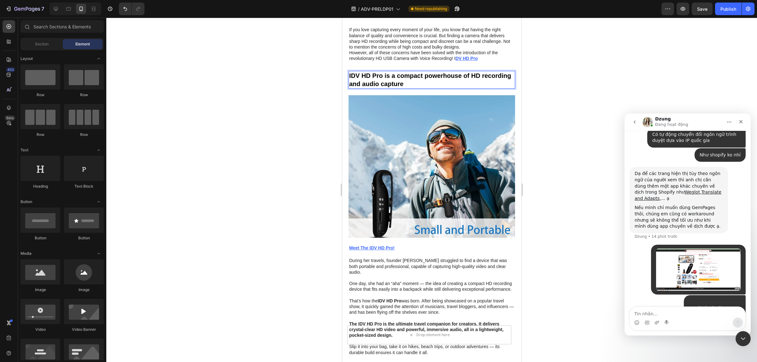
click at [434, 67] on div at bounding box center [434, 67] width 0 height 0
click at [469, 191] on img at bounding box center [431, 166] width 167 height 143
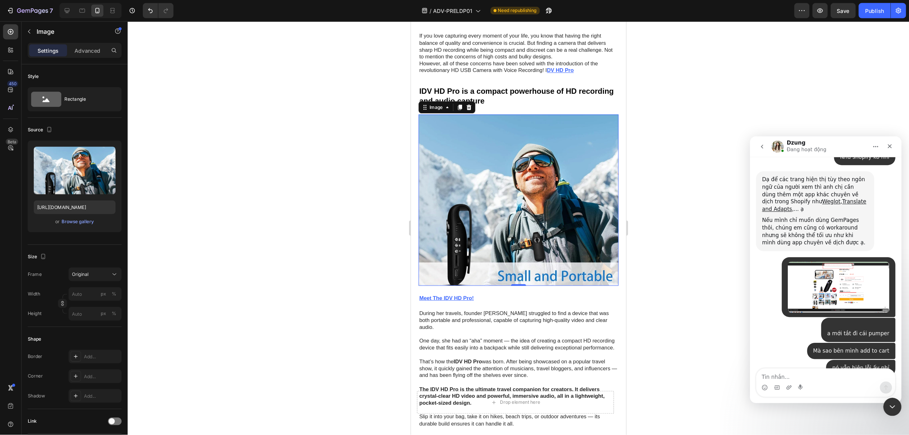
scroll to position [1698, 0]
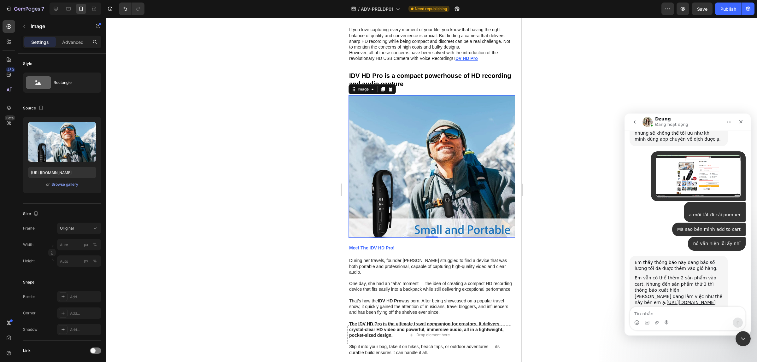
click at [512, 152] on div "Icon Icon Icon Icon Icon Icon List by HARRY KEAN Text Block Row June 30, 2024 i…" at bounding box center [431, 226] width 179 height 988
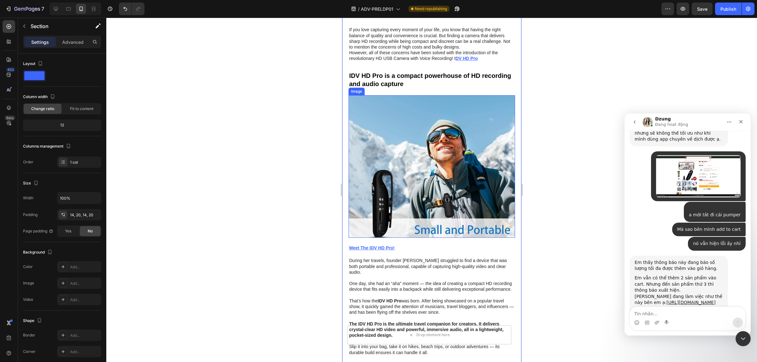
click at [441, 151] on img at bounding box center [431, 166] width 167 height 143
click at [442, 151] on img at bounding box center [431, 166] width 167 height 143
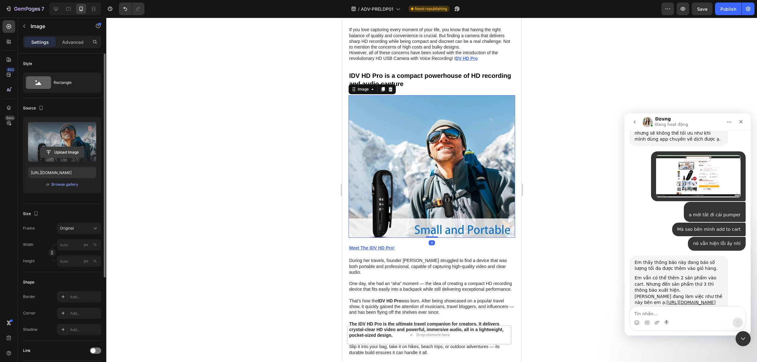
click at [54, 150] on input "file" at bounding box center [62, 152] width 44 height 11
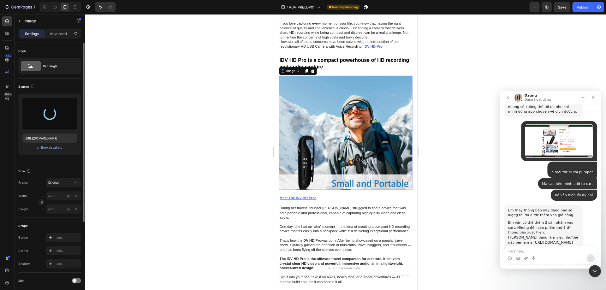
scroll to position [1698, 0]
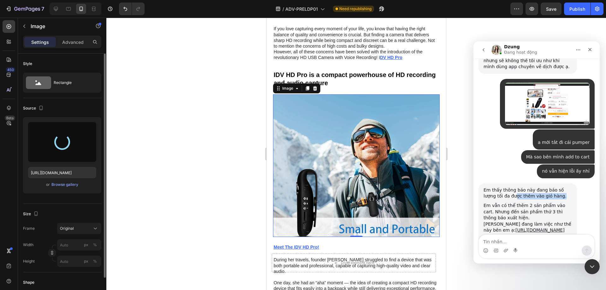
drag, startPoint x: 502, startPoint y: 153, endPoint x: 537, endPoint y: 157, distance: 34.9
click at [537, 187] on div "Em thấy thông báo này đang báo số lượng tối đa được thêm vào giỏ hàng. Em vẫn c…" at bounding box center [527, 221] width 88 height 68
click at [537, 199] on div "Dzung nói…" at bounding box center [527, 200] width 88 height 3
drag, startPoint x: 537, startPoint y: 157, endPoint x: 545, endPoint y: 161, distance: 9.3
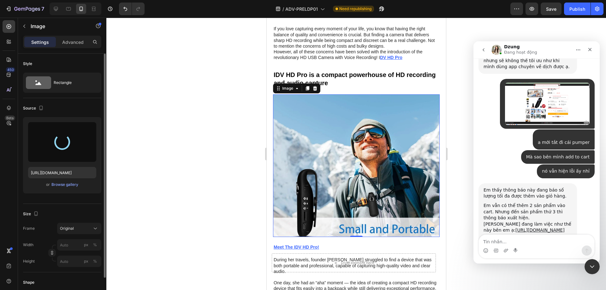
click at [540, 199] on div "Dzung nói…" at bounding box center [527, 200] width 88 height 3
click at [545, 203] on div "Em vẫn có thể thêm 2 sản phẩm vào cart. Nhưng đến sản phẩm thứ 3 thì thông báo …" at bounding box center [527, 212] width 88 height 19
drag, startPoint x: 535, startPoint y: 161, endPoint x: 502, endPoint y: 161, distance: 32.8
click at [502, 203] on div "Em vẫn có thể thêm 2 sản phẩm vào cart. Nhưng đến sản phẩm thứ 3 thì thông báo …" at bounding box center [527, 212] width 88 height 19
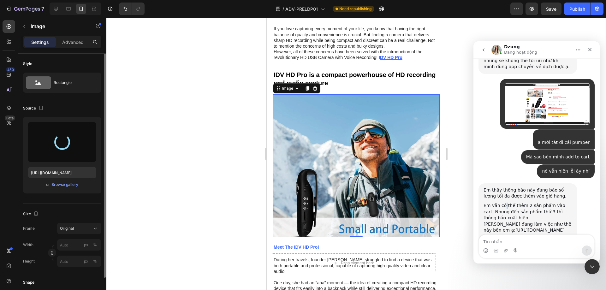
click at [502, 203] on div "Em vẫn có thể thêm 2 sản phẩm vào cart. Nhưng đến sản phẩm thứ 3 thì thông báo …" at bounding box center [527, 212] width 88 height 19
click at [528, 203] on div "Em vẫn có thể thêm 2 sản phẩm vào cart. Nhưng đến sản phẩm thứ 3 thì thông báo …" at bounding box center [527, 212] width 88 height 19
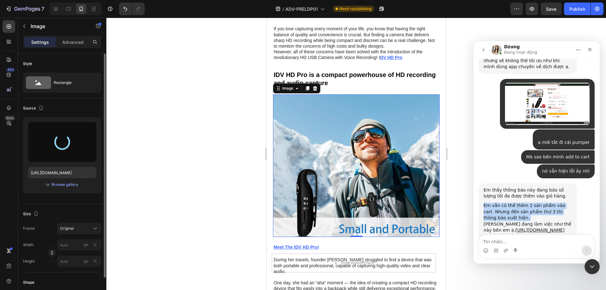
click at [533, 203] on div "Em vẫn có thể thêm 2 sản phẩm vào cart. Nhưng đến sản phẩm thứ 3 thì thông báo …" at bounding box center [527, 212] width 88 height 19
drag, startPoint x: 533, startPoint y: 165, endPoint x: 541, endPoint y: 166, distance: 8.2
click at [533, 203] on div "Em vẫn có thể thêm 2 sản phẩm vào cart. Nhưng đến sản phẩm thứ 3 thì thông báo …" at bounding box center [527, 212] width 88 height 19
click at [541, 203] on div "Em vẫn có thể thêm 2 sản phẩm vào cart. Nhưng đến sản phẩm thứ 3 thì thông báo …" at bounding box center [527, 212] width 88 height 19
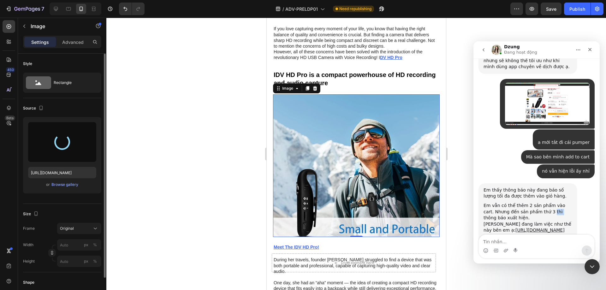
click at [541, 203] on div "Em vẫn có thể thêm 2 sản phẩm vào cart. Nhưng đến sản phẩm thứ 3 thì thông báo …" at bounding box center [527, 212] width 88 height 19
drag, startPoint x: 541, startPoint y: 166, endPoint x: 547, endPoint y: 171, distance: 8.0
click at [543, 203] on div "Em vẫn có thể thêm 2 sản phẩm vào cart. Nhưng đến sản phẩm thứ 3 thì thông báo …" at bounding box center [527, 212] width 88 height 19
click at [547, 203] on div "Em vẫn có thể thêm 2 sản phẩm vào cart. Nhưng đến sản phẩm thứ 3 thì thông báo …" at bounding box center [527, 212] width 88 height 19
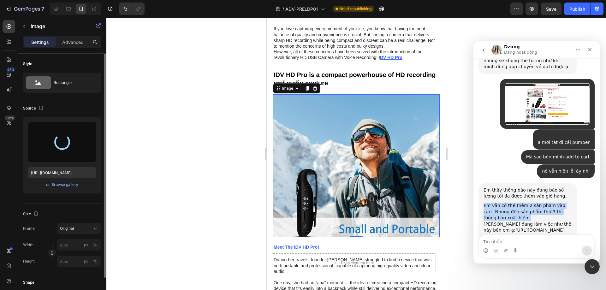
drag, startPoint x: 547, startPoint y: 171, endPoint x: 559, endPoint y: 179, distance: 14.0
click at [548, 203] on div "Em vẫn có thể thêm 2 sản phẩm vào cart. Nhưng đến sản phẩm thứ 3 thì thông báo …" at bounding box center [527, 212] width 88 height 19
click at [559, 221] on div "Trang đang làm việc như thế này bên em ạ: https://www.loom.com/share/9211f935ba…" at bounding box center [527, 227] width 88 height 12
click at [521, 203] on div "Em vẫn có thể thêm 2 sản phẩm vào cart. Nhưng đến sản phẩm thứ 3 thì thông báo …" at bounding box center [527, 212] width 88 height 19
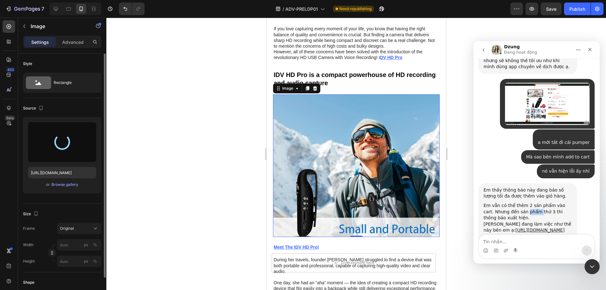
click at [521, 203] on div "Em vẫn có thể thêm 2 sản phẩm vào cart. Nhưng đến sản phẩm thứ 3 thì thông báo …" at bounding box center [527, 212] width 88 height 19
drag, startPoint x: 521, startPoint y: 170, endPoint x: 563, endPoint y: 171, distance: 41.7
click at [532, 203] on div "Em vẫn có thể thêm 2 sản phẩm vào cart. Nhưng đến sản phẩm thứ 3 thì thông báo …" at bounding box center [527, 212] width 88 height 19
click at [563, 203] on div "Em vẫn có thể thêm 2 sản phẩm vào cart. Nhưng đến sản phẩm thứ 3 thì thông báo …" at bounding box center [527, 212] width 88 height 19
click at [551, 221] on div "Trang đang làm việc như thế này bên em ạ: https://www.loom.com/share/9211f935ba…" at bounding box center [527, 227] width 88 height 12
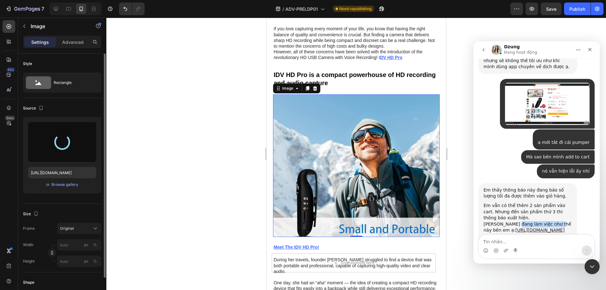
click at [551, 221] on div "Trang đang làm việc như thế này bên em ạ: https://www.loom.com/share/9211f935ba…" at bounding box center [527, 227] width 88 height 12
drag, startPoint x: 489, startPoint y: 178, endPoint x: 552, endPoint y: 219, distance: 75.0
click at [549, 221] on div "Trang đang làm việc như thế này bên em ạ: https://www.loom.com/share/9211f935ba…" at bounding box center [527, 227] width 88 height 12
click at [534, 237] on div "Không biết anh có đang dùng app hay có setting nào giới hạn số lượng trong cart…" at bounding box center [527, 246] width 88 height 19
click at [526, 237] on div "Không biết anh có đang dùng app hay có setting nào giới hạn số lượng trong cart…" at bounding box center [527, 246] width 88 height 19
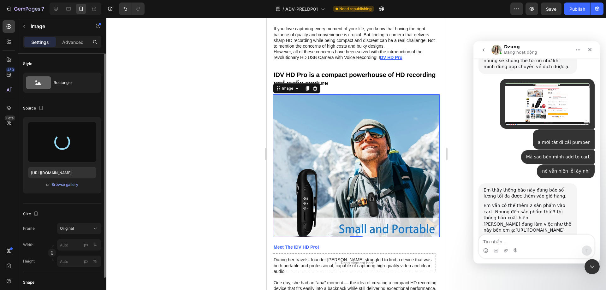
click at [526, 237] on div "Không biết anh có đang dùng app hay có setting nào giới hạn số lượng trong cart…" at bounding box center [527, 246] width 88 height 19
drag, startPoint x: 526, startPoint y: 207, endPoint x: 548, endPoint y: 207, distance: 22.1
click at [527, 237] on div "Không biết anh có đang dùng app hay có setting nào giới hạn số lượng trong cart…" at bounding box center [527, 246] width 88 height 19
click at [548, 237] on div "Không biết anh có đang dùng app hay có setting nào giới hạn số lượng trong cart…" at bounding box center [527, 246] width 88 height 19
click at [526, 227] on link "https://www.loom.com/share/9211f935baa94d76a8cf94eab9f73926" at bounding box center [539, 229] width 49 height 5
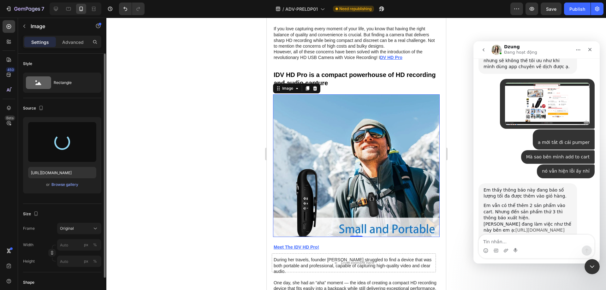
type input "[URL][DOMAIN_NAME]"
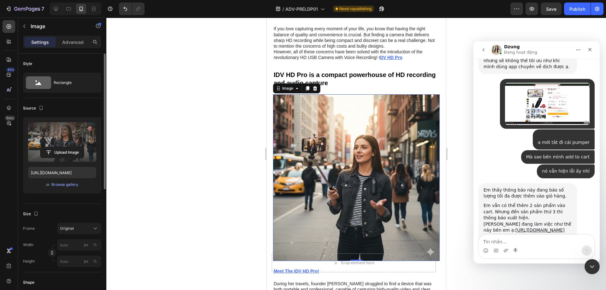
click at [516, 237] on div "Không biết anh có đang dùng app hay có setting nào giới hạn số lượng trong cart…" at bounding box center [527, 246] width 88 height 19
click at [535, 237] on div "Không biết anh có đang dùng app hay có setting nào giới hạn số lượng trong cart…" at bounding box center [527, 246] width 88 height 19
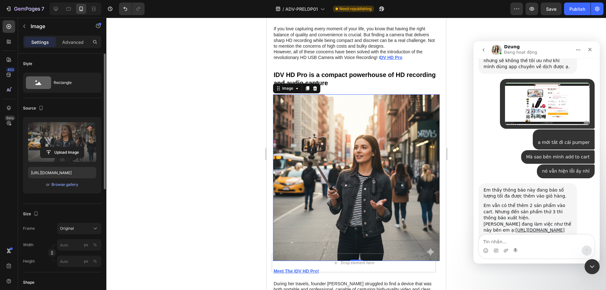
drag, startPoint x: 535, startPoint y: 207, endPoint x: 548, endPoint y: 209, distance: 13.1
click at [538, 237] on div "Không biết anh có đang dùng app hay có setting nào giới hạn số lượng trong cart…" at bounding box center [527, 246] width 88 height 19
click at [548, 237] on div "Không biết anh có đang dùng app hay có setting nào giới hạn số lượng trong cart…" at bounding box center [527, 246] width 88 height 19
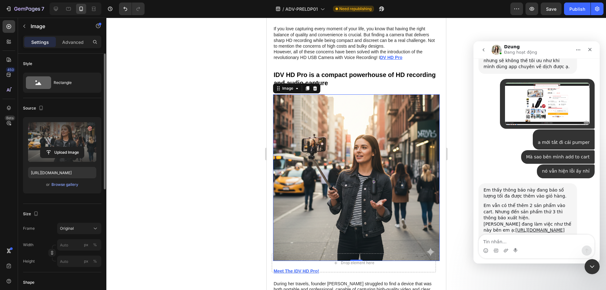
click at [552, 237] on div "Không biết anh có đang dùng app hay có setting nào giới hạn số lượng trong cart…" at bounding box center [527, 246] width 88 height 19
click at [527, 237] on div "Không biết anh có đang dùng app hay có setting nào giới hạn số lượng trong cart…" at bounding box center [527, 246] width 88 height 19
drag, startPoint x: 527, startPoint y: 207, endPoint x: 543, endPoint y: 208, distance: 16.4
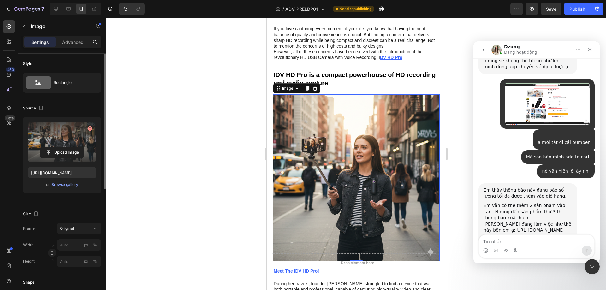
click at [531, 237] on div "Không biết anh có đang dùng app hay có setting nào giới hạn số lượng trong cart…" at bounding box center [527, 246] width 88 height 19
click at [543, 237] on div "Không biết anh có đang dùng app hay có setting nào giới hạn số lượng trong cart…" at bounding box center [527, 246] width 88 height 19
click at [525, 242] on textarea "Tin nhắn..." at bounding box center [536, 240] width 115 height 11
type textarea "Anh không á"
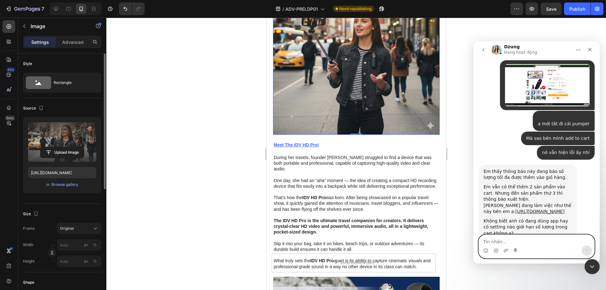
scroll to position [358, 0]
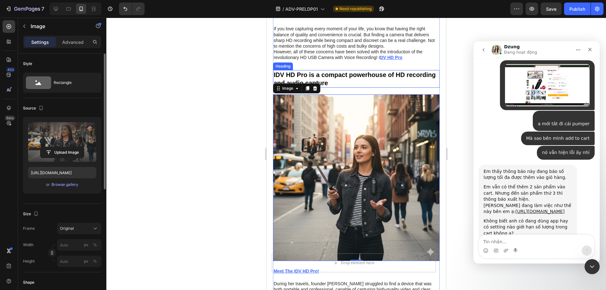
click at [350, 75] on p "IDV HD Pro is a compact powerhouse of HD recording and audio capture" at bounding box center [355, 79] width 165 height 16
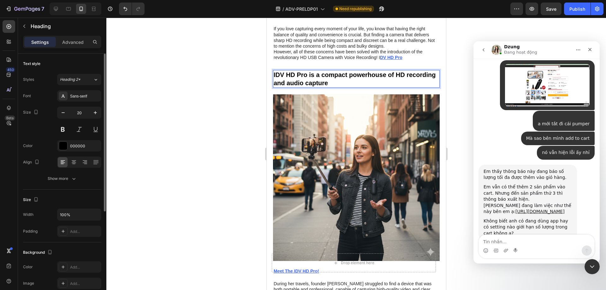
click at [350, 75] on p "IDV HD Pro is a compact powerhouse of HD recording and audio capture" at bounding box center [355, 79] width 165 height 16
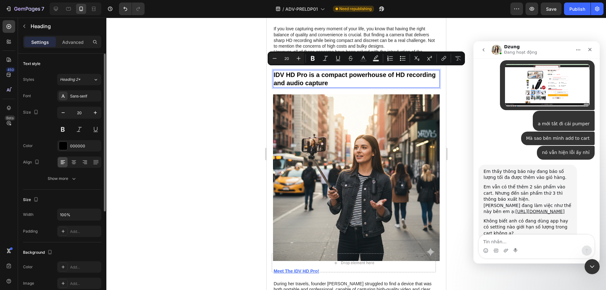
click at [346, 59] on div at bounding box center [346, 59] width 0 height 0
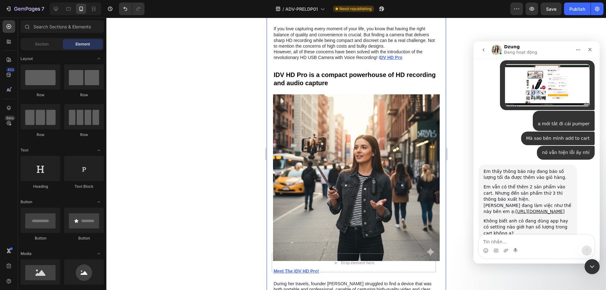
click at [229, 130] on div at bounding box center [355, 154] width 499 height 272
click at [376, 196] on img at bounding box center [356, 177] width 167 height 167
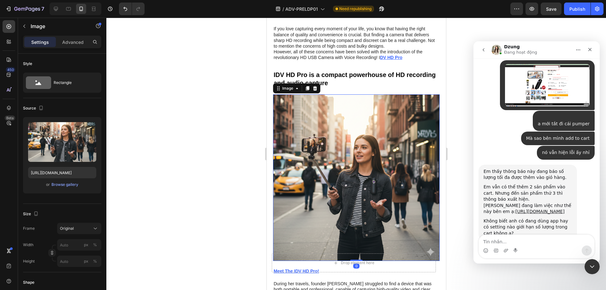
scroll to position [442, 0]
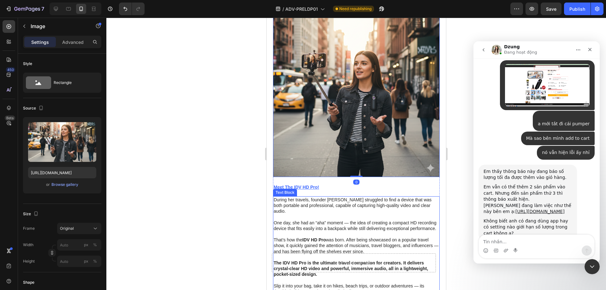
click at [341, 214] on p at bounding box center [355, 217] width 165 height 6
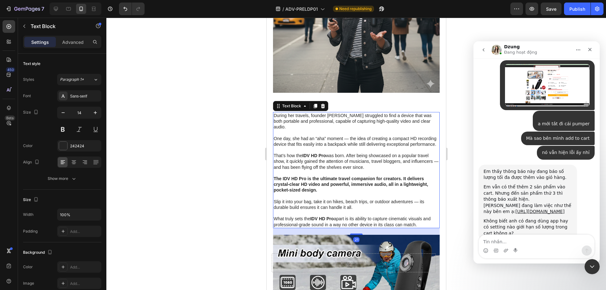
scroll to position [611, 0]
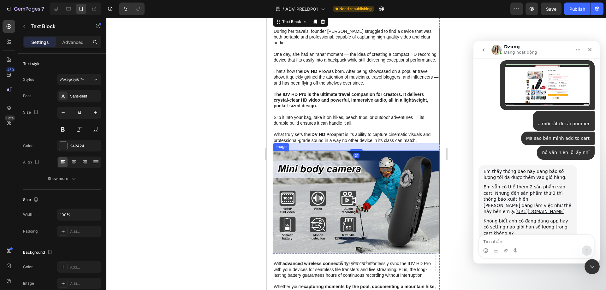
click at [333, 180] on img at bounding box center [356, 201] width 167 height 103
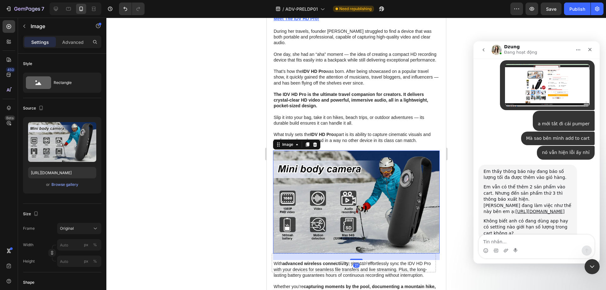
click at [385, 188] on img at bounding box center [356, 201] width 167 height 103
drag, startPoint x: 174, startPoint y: 166, endPoint x: 247, endPoint y: 136, distance: 78.8
click at [172, 166] on div at bounding box center [355, 154] width 499 height 272
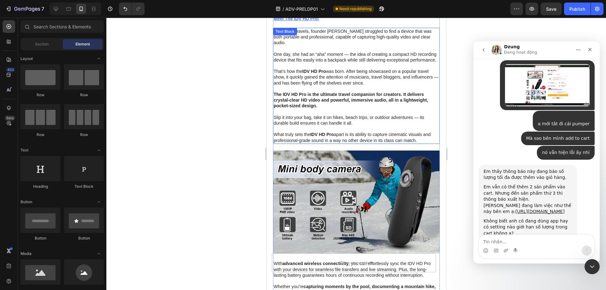
click at [340, 134] on p "What truly sets the IDV HD Pro apart is its ability to capture cinematic visual…" at bounding box center [355, 137] width 165 height 11
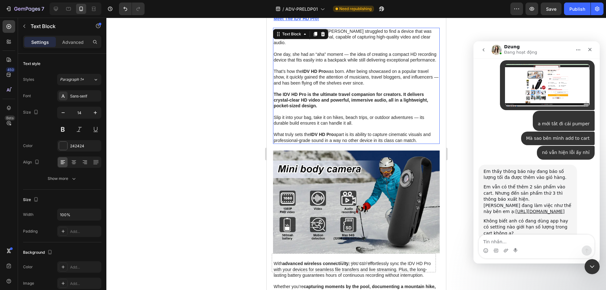
click at [340, 134] on p "What truly sets the IDV HD Pro apart is its ability to capture cinematic visual…" at bounding box center [355, 137] width 165 height 11
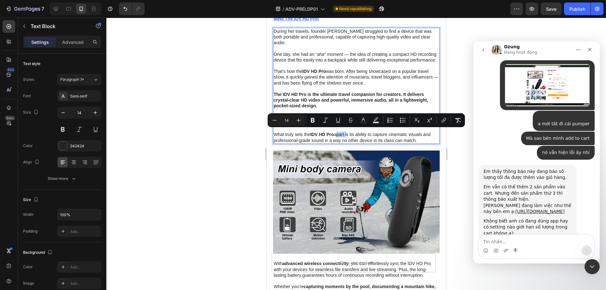
click at [336, 121] on div at bounding box center [336, 121] width 0 height 0
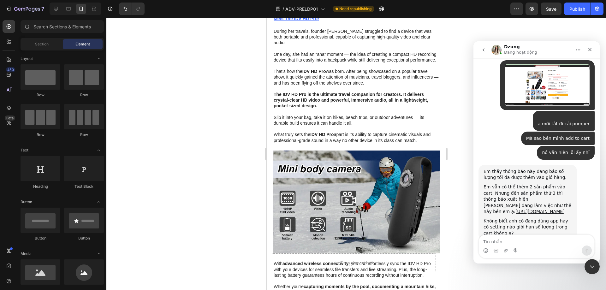
click at [343, 129] on p "Rich Text Editor. Editing area: main" at bounding box center [355, 129] width 165 height 6
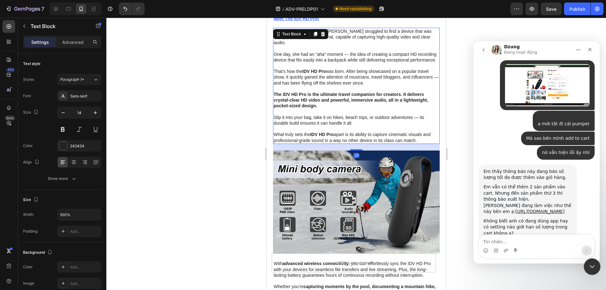
click at [594, 268] on icon "Đóng Intercom Messenger" at bounding box center [591, 266] width 8 height 8
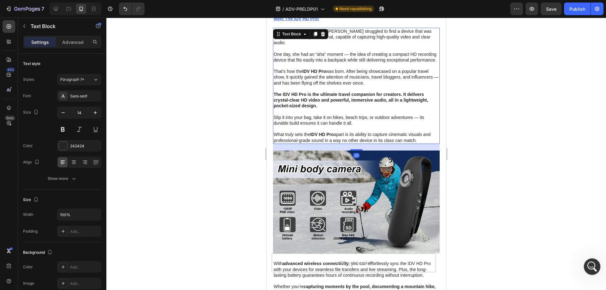
scroll to position [1717, 0]
click at [594, 268] on icon "Mở Intercom Messenger" at bounding box center [591, 266] width 10 height 10
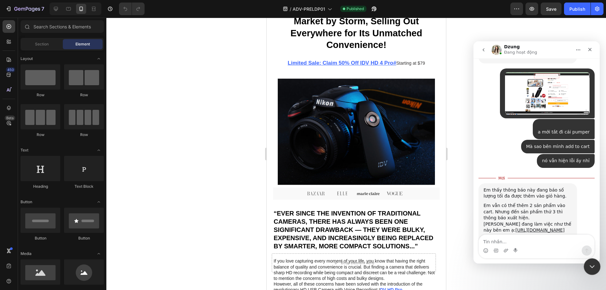
scroll to position [1717, 0]
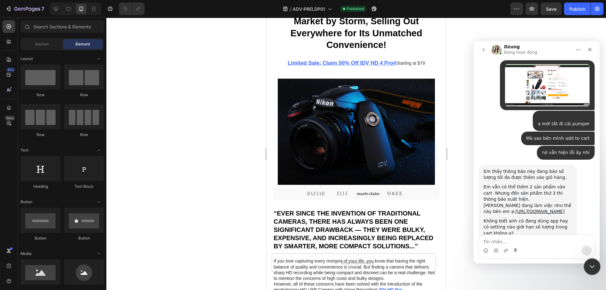
click at [595, 266] on div "Đóng Intercom Messenger" at bounding box center [590, 265] width 15 height 15
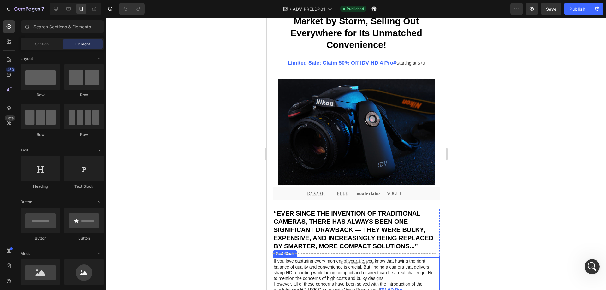
scroll to position [294, 0]
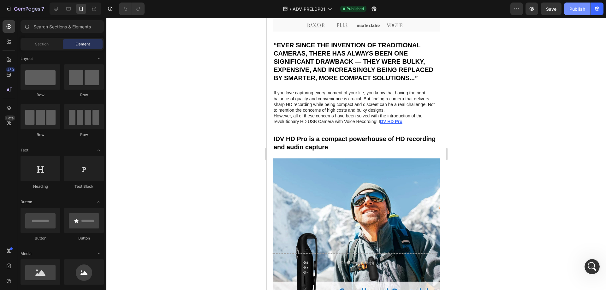
click at [576, 14] on button "Publish" at bounding box center [577, 9] width 27 height 13
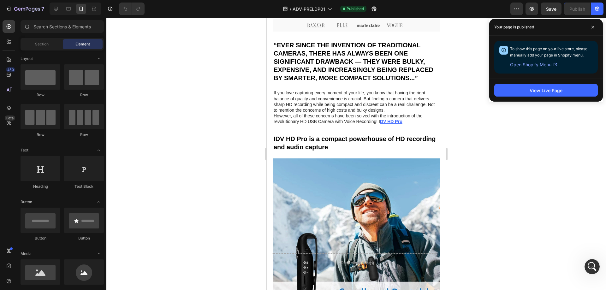
scroll to position [1741, 0]
click at [588, 267] on icon "Mở Intercom Messenger" at bounding box center [591, 266] width 10 height 10
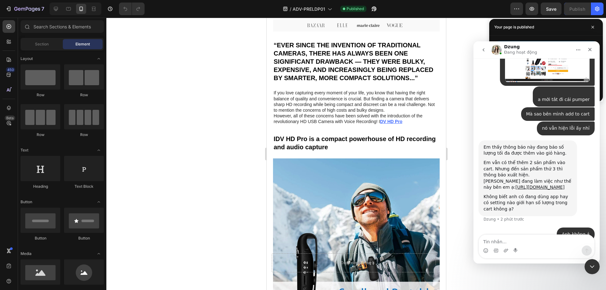
click at [540, 241] on textarea "Tin nhắn..." at bounding box center [536, 240] width 115 height 11
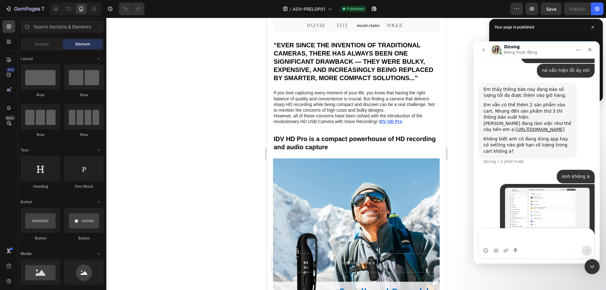
scroll to position [1805, 0]
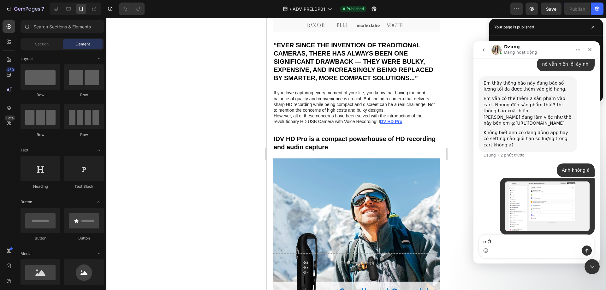
type textarea "m"
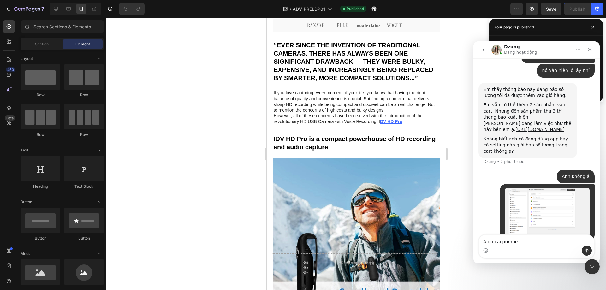
type textarea "A gỡ cái pumper"
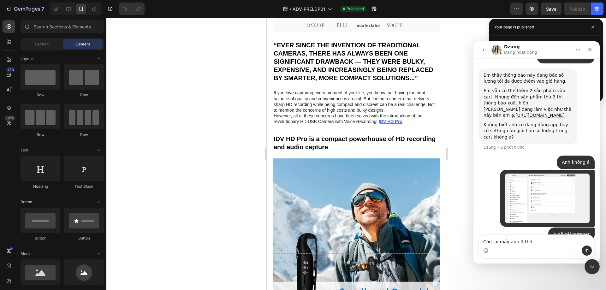
type textarea "Còn lại mấy app ff thôi"
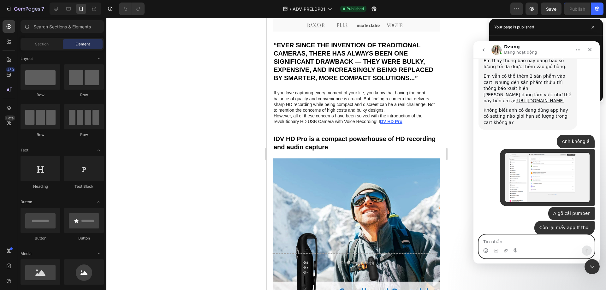
scroll to position [1902, 0]
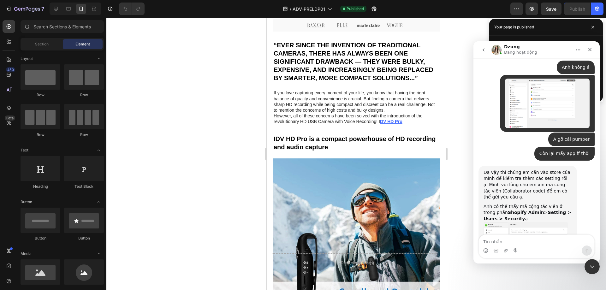
click at [507, 169] on div "Dạ vậy thì chúng em cần vào store của mình để kiểm tra thêm các setting rồi ạ. …" at bounding box center [527, 184] width 88 height 31
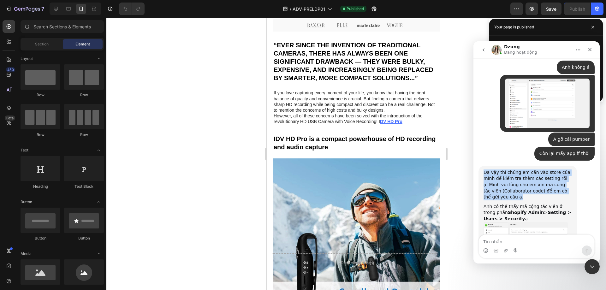
drag, startPoint x: 507, startPoint y: 136, endPoint x: 533, endPoint y: 148, distance: 29.1
click at [507, 169] on div "Dạ vậy thì chúng em cần vào store của mình để kiểm tra thêm các setting rồi ạ. …" at bounding box center [527, 184] width 88 height 31
click at [533, 169] on div "Dạ vậy thì chúng em cần vào store của mình để kiểm tra thêm các setting rồi ạ. …" at bounding box center [527, 184] width 88 height 31
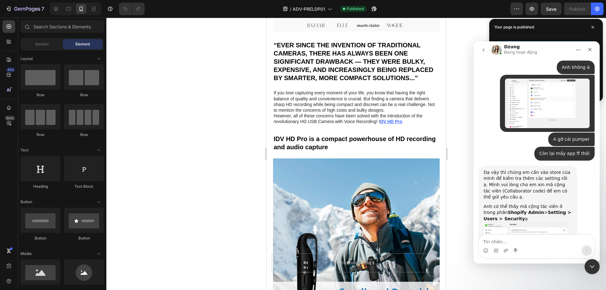
click at [533, 169] on div "Dạ vậy thì chúng em cần vào store của mình để kiểm tra thêm các setting rồi ạ. …" at bounding box center [527, 184] width 88 height 31
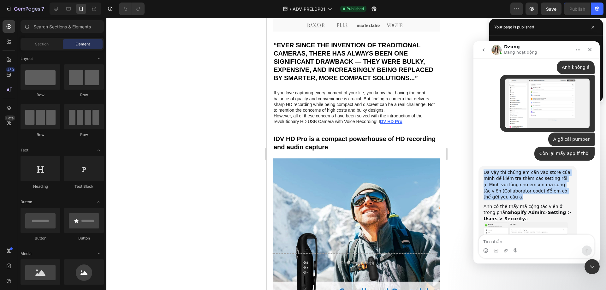
drag, startPoint x: 533, startPoint y: 148, endPoint x: 540, endPoint y: 149, distance: 7.3
click at [536, 169] on div "Dạ vậy thì chúng em cần vào store của mình để kiểm tra thêm các setting rồi ạ. …" at bounding box center [527, 184] width 88 height 31
click at [541, 169] on div "Dạ vậy thì chúng em cần vào store của mình để kiểm tra thêm các setting rồi ạ. …" at bounding box center [527, 184] width 88 height 31
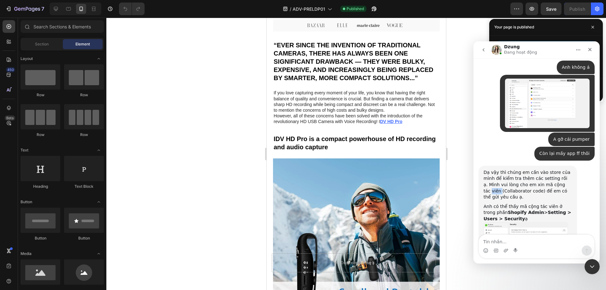
click at [541, 169] on div "Dạ vậy thì chúng em cần vào store của mình để kiểm tra thêm các setting rồi ạ. …" at bounding box center [527, 184] width 88 height 31
click at [542, 169] on div "Dạ vậy thì chúng em cần vào store của mình để kiểm tra thêm các setting rồi ạ. …" at bounding box center [527, 184] width 88 height 31
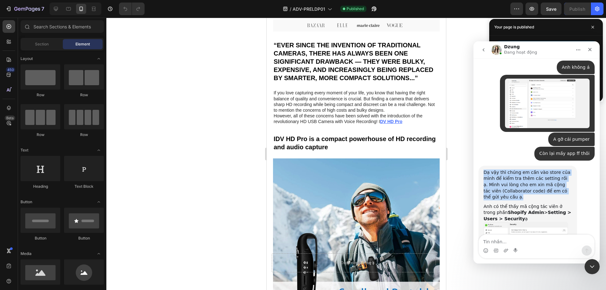
click at [546, 169] on div "Dạ vậy thì chúng em cần vào store của mình để kiểm tra thêm các setting rồi ạ. …" at bounding box center [527, 184] width 88 height 31
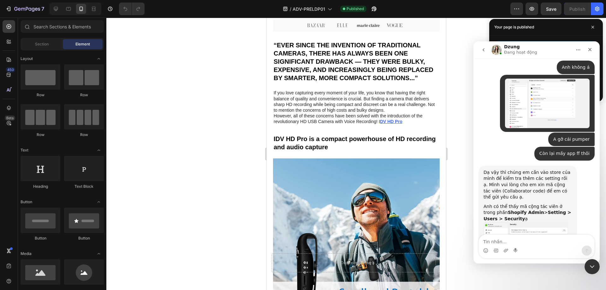
click at [531, 210] on b "Setting > Users > Security" at bounding box center [527, 215] width 88 height 11
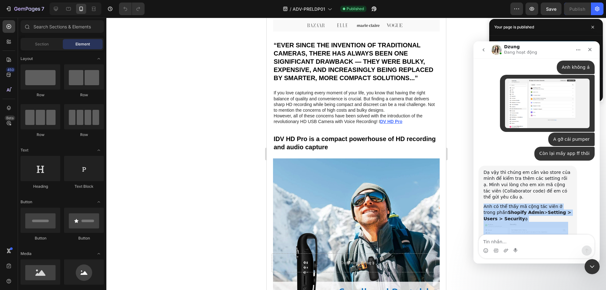
click at [532, 210] on b "Setting > Users > Security" at bounding box center [527, 215] width 88 height 11
click at [537, 210] on b "Setting > Users > Security" at bounding box center [527, 215] width 88 height 11
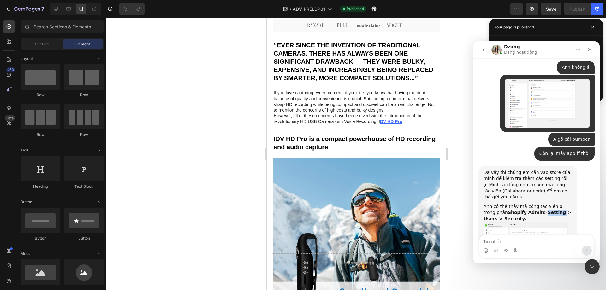
click at [537, 210] on b "Setting > Users > Security" at bounding box center [527, 215] width 88 height 11
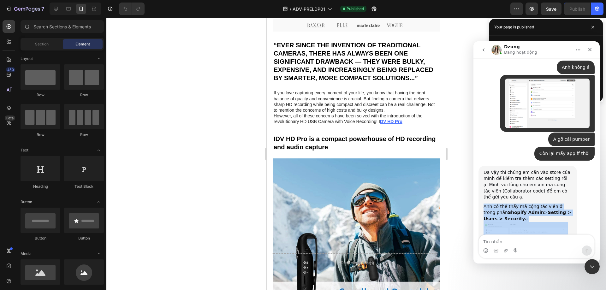
click at [537, 210] on b "Setting > Users > Security" at bounding box center [527, 215] width 88 height 11
click at [546, 210] on b "Setting > Users > Security" at bounding box center [527, 215] width 88 height 11
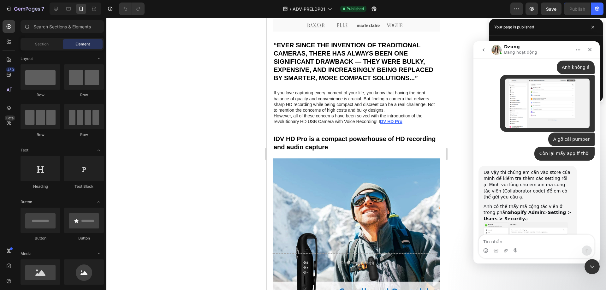
click at [540, 210] on b "Setting > Users > Security" at bounding box center [527, 215] width 88 height 11
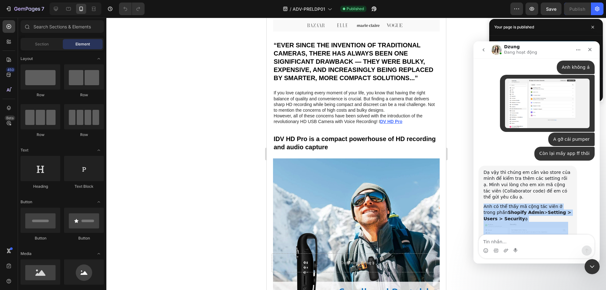
click at [540, 210] on b "Setting > Users > Security" at bounding box center [527, 215] width 88 height 11
click at [551, 210] on b "Setting > Users > Security" at bounding box center [527, 215] width 88 height 11
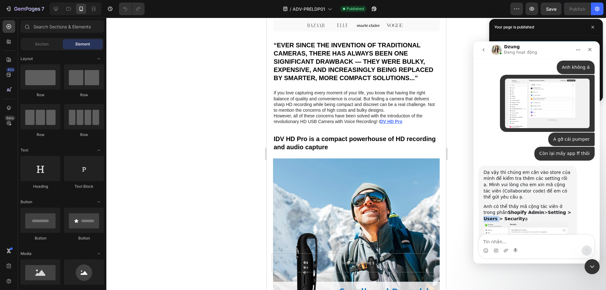
click at [551, 210] on b "Setting > Users > Security" at bounding box center [527, 215] width 88 height 11
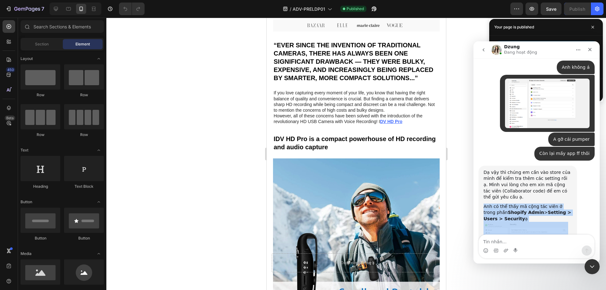
click at [551, 210] on b "Setting > Users > Security" at bounding box center [527, 215] width 88 height 11
click at [548, 222] on img "Dzung nói…" at bounding box center [525, 238] width 85 height 33
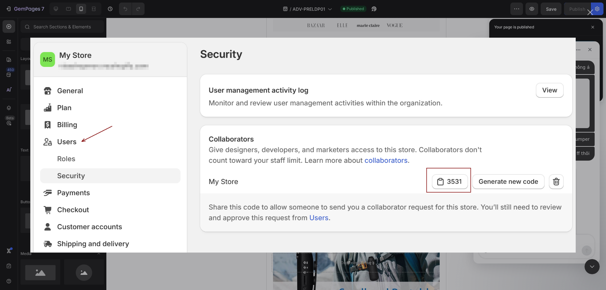
scroll to position [0, 0]
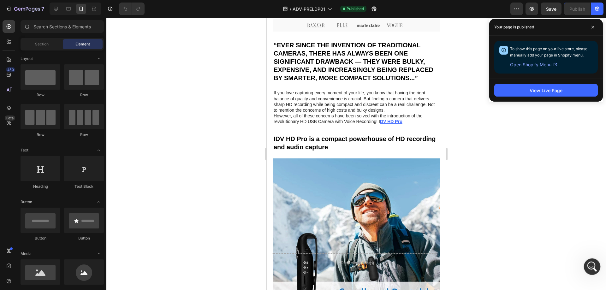
click at [599, 270] on div at bounding box center [592, 266] width 17 height 17
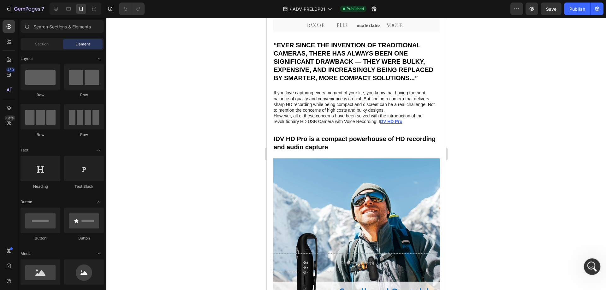
click at [592, 270] on icon "Mở Intercom Messenger" at bounding box center [591, 266] width 10 height 10
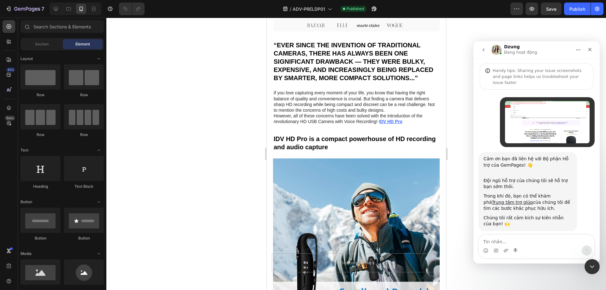
scroll to position [1902, 0]
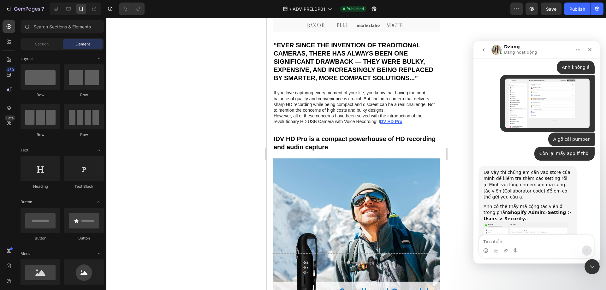
type textarea "7004"
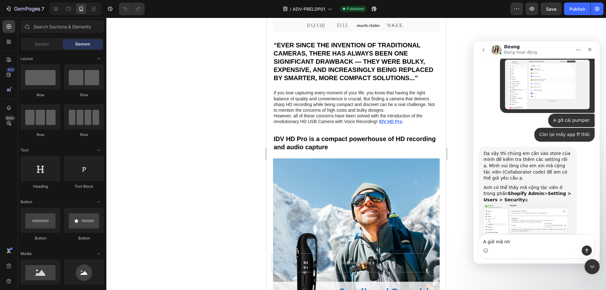
type textarea "A gửi mã nha"
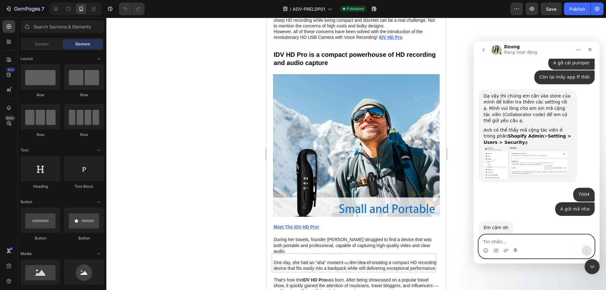
scroll to position [2076, 0]
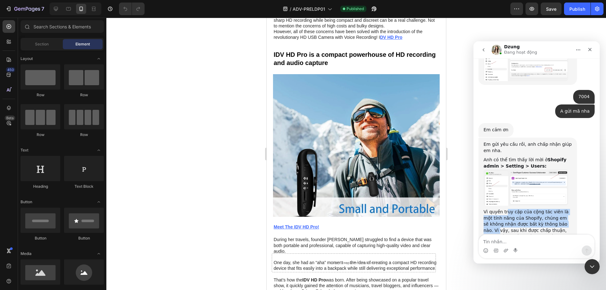
click at [577, 189] on div "Em gửi yêu cầu rồi, anh chấp nhận giúp em nha. Anh có thể tìm thấy lời mời ở Sh…" at bounding box center [536, 209] width 116 height 142
click at [541, 209] on div "Vì quyền truy cập của cộng tác viên là một tính năng của Shopify, chúng em sẽ k…" at bounding box center [527, 230] width 88 height 43
click at [559, 209] on div "Vì quyền truy cập của cộng tác viên là một tính năng của Shopify, chúng em sẽ k…" at bounding box center [527, 230] width 88 height 43
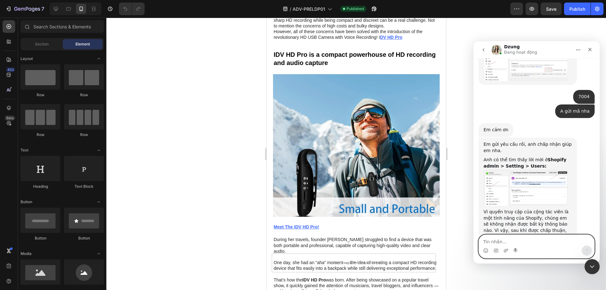
click at [516, 244] on textarea "Tin nhắn..." at bounding box center [536, 240] width 115 height 11
type textarea "A accpet rồi nha"
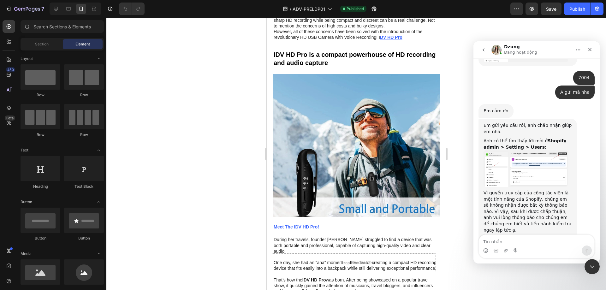
click at [534, 190] on div "Vì quyền truy cập của cộng tác viên là một tính năng của Shopify, chúng em sẽ k…" at bounding box center [527, 211] width 88 height 43
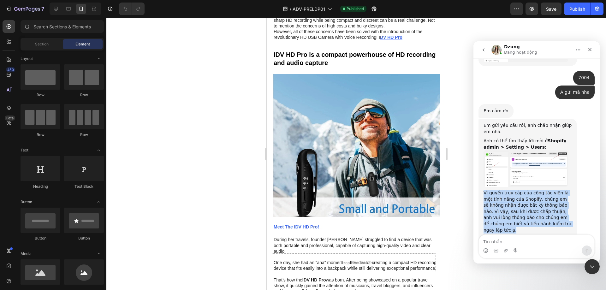
click at [534, 190] on div "Vì quyền truy cập của cộng tác viên là một tính năng của Shopify, chúng em sẽ k…" at bounding box center [527, 211] width 88 height 43
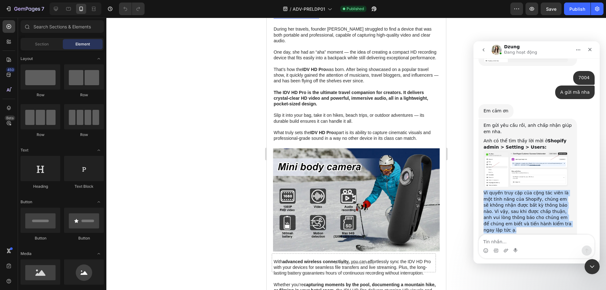
scroll to position [337, 0]
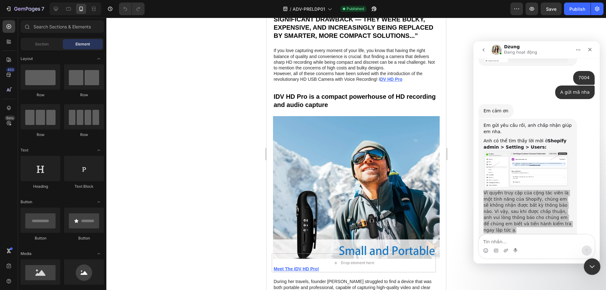
click at [595, 261] on div "Đóng Intercom Messenger" at bounding box center [590, 265] width 15 height 15
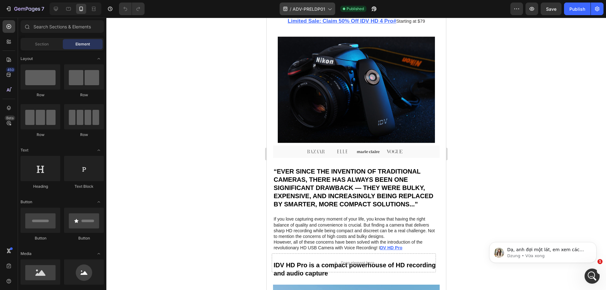
scroll to position [2145, 0]
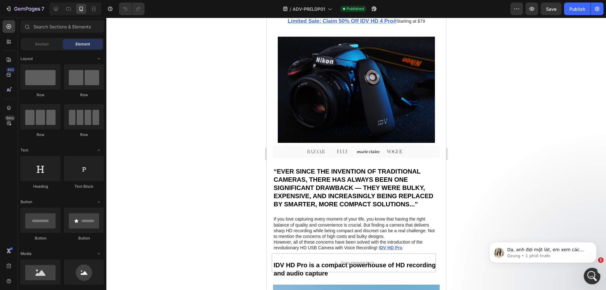
click at [596, 282] on div "1" at bounding box center [592, 276] width 17 height 17
click at [594, 273] on icon "Mở Intercom Messenger" at bounding box center [591, 275] width 10 height 10
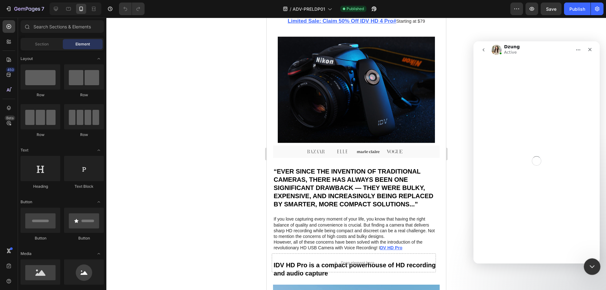
drag, startPoint x: 10, startPoint y: 5, endPoint x: 15, endPoint y: 161, distance: 155.3
click at [595, 274] on div at bounding box center [592, 266] width 17 height 17
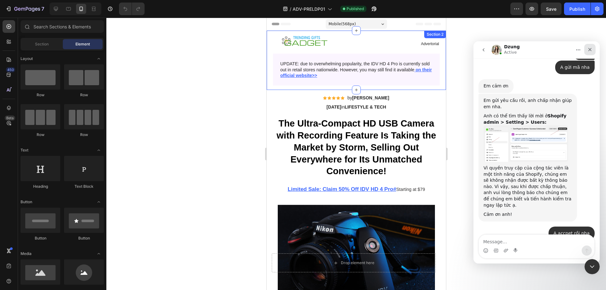
drag, startPoint x: 594, startPoint y: 49, endPoint x: 985, endPoint y: 114, distance: 396.6
click at [594, 49] on div "Đóng" at bounding box center [589, 49] width 11 height 11
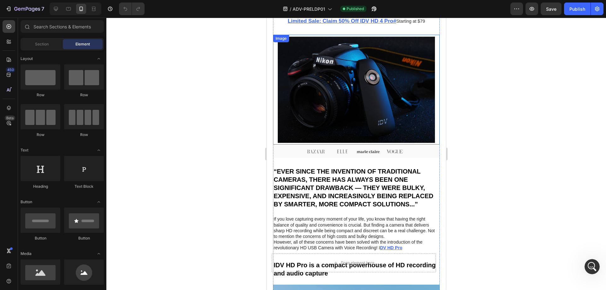
scroll to position [0, 0]
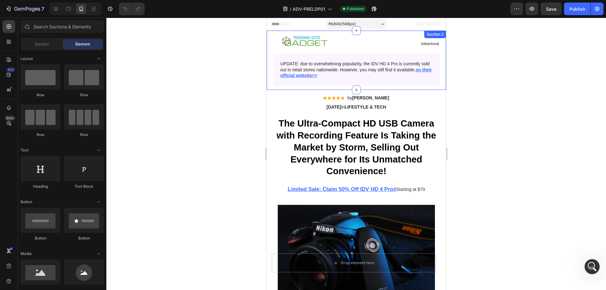
click at [536, 101] on div at bounding box center [355, 154] width 499 height 272
click at [423, 190] on p "Limited Sale: Claim 50% Off IDV HD 4 Pro# Starting at $79" at bounding box center [356, 189] width 167 height 8
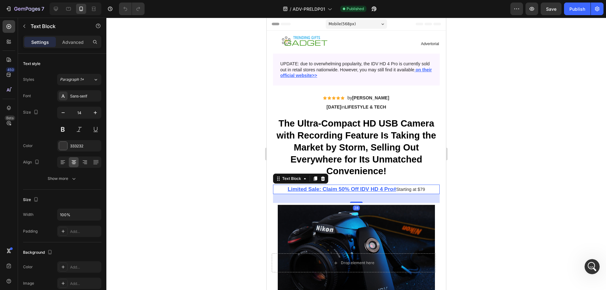
click at [423, 190] on p "Limited Sale: Claim 50% Off IDV HD 4 Pro# Starting at $79" at bounding box center [356, 189] width 167 height 8
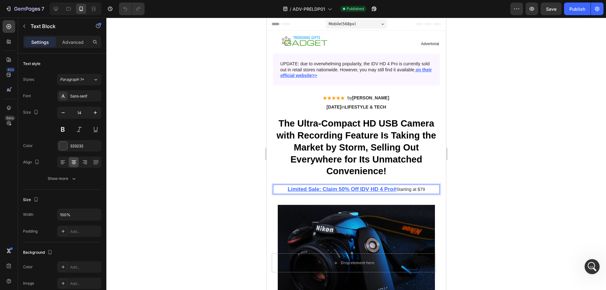
drag, startPoint x: 416, startPoint y: 189, endPoint x: 424, endPoint y: 190, distance: 8.0
click at [424, 190] on p "Limited Sale: Claim 50% Off IDV HD 4 Pro# Starting at $79" at bounding box center [356, 189] width 167 height 8
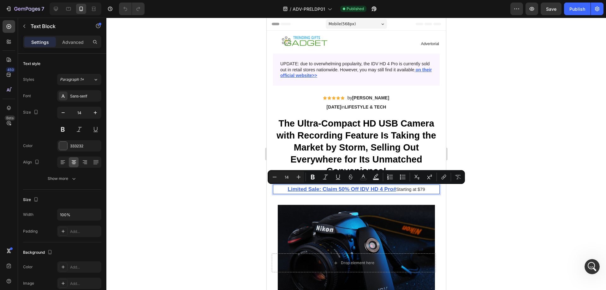
scroll to position [2169, 0]
click at [417, 190] on p "Limited Sale: Claim 50% Off IDV HD 4 Pro# Starting at $79" at bounding box center [356, 189] width 167 height 8
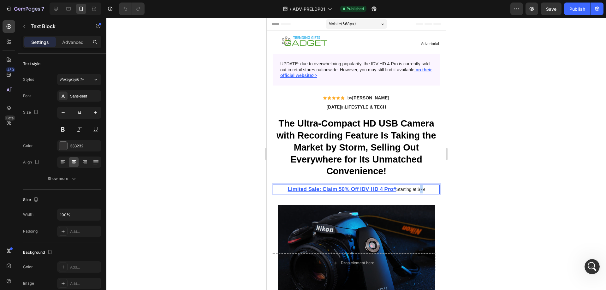
click at [416, 190] on p "Limited Sale: Claim 50% Off IDV HD 4 Pro# Starting at $79" at bounding box center [356, 189] width 167 height 8
click at [423, 190] on p "Limited Sale: Claim 50% Off IDV HD 4 Pro# Starting at £ 79" at bounding box center [356, 189] width 167 height 8
copy p "Limited Sale: Claim 50% Off IDV HD 4 Pro# Starting at £ 75"
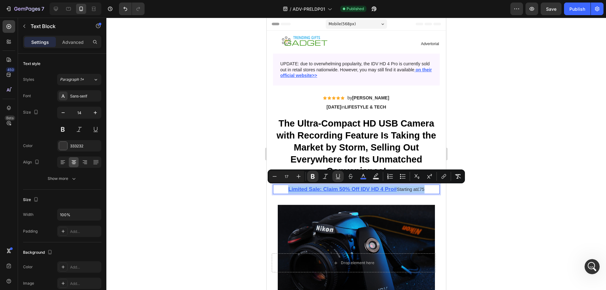
click at [557, 106] on div at bounding box center [355, 154] width 499 height 272
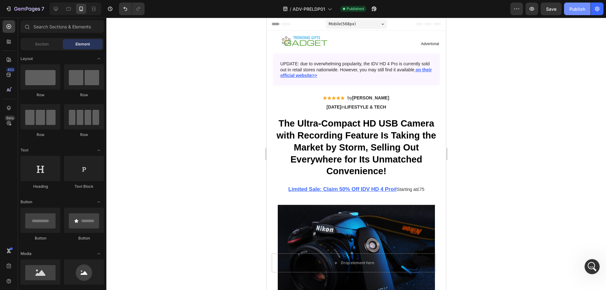
click at [574, 11] on div "Publish" at bounding box center [577, 9] width 16 height 7
click at [535, 9] on icon "button" at bounding box center [531, 9] width 6 height 6
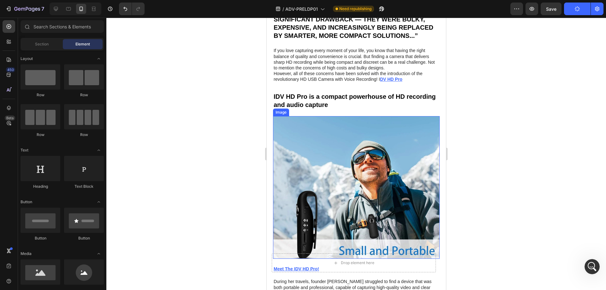
scroll to position [379, 0]
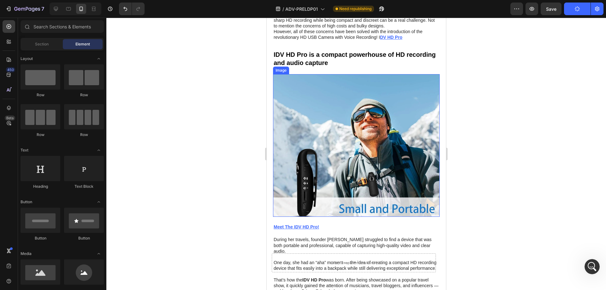
click at [377, 116] on img at bounding box center [356, 145] width 167 height 143
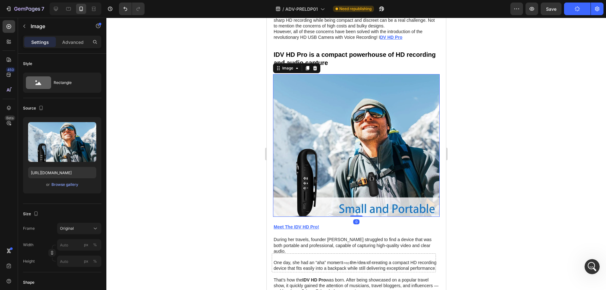
click at [377, 116] on img at bounding box center [356, 145] width 167 height 143
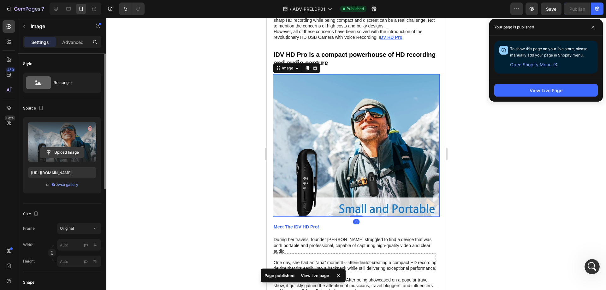
click at [56, 152] on input "file" at bounding box center [62, 152] width 44 height 11
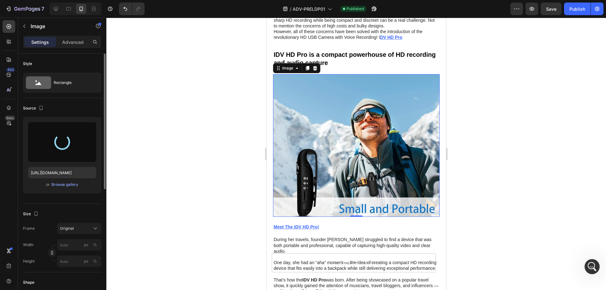
type input "https://cdn.shopify.com/s/files/1/0649/3365/8698/files/gempages_581897027315565…"
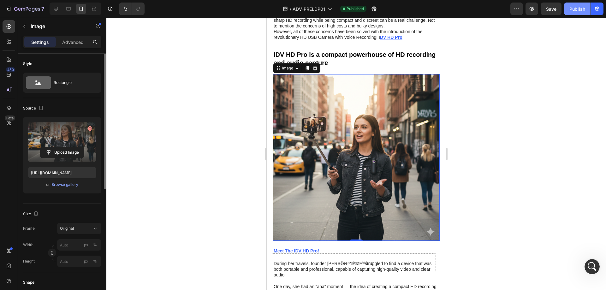
click at [586, 12] on button "Publish" at bounding box center [577, 9] width 27 height 13
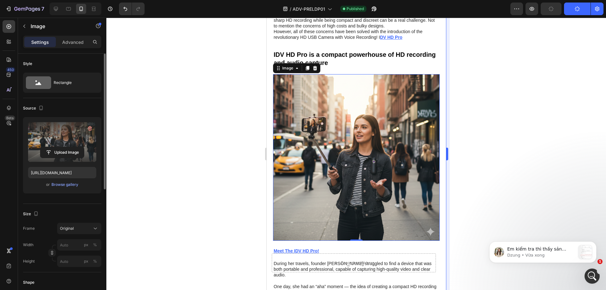
scroll to position [2362, 0]
click at [562, 256] on p "Dzung • Vừa xong" at bounding box center [541, 255] width 68 height 6
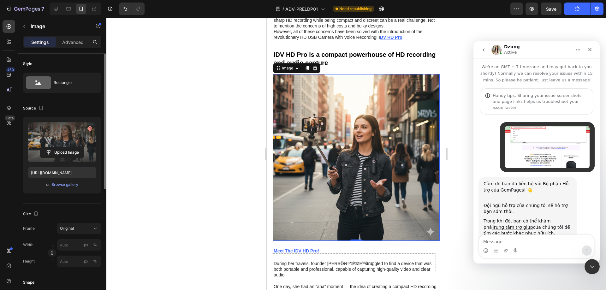
scroll to position [1, 0]
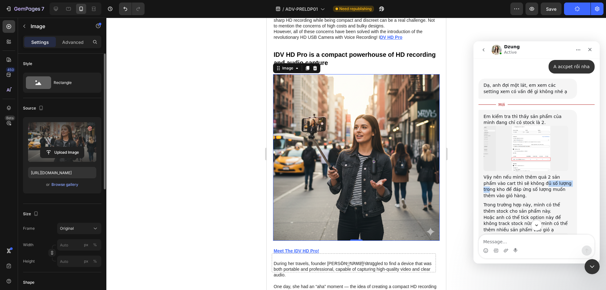
drag, startPoint x: 528, startPoint y: 137, endPoint x: 557, endPoint y: 137, distance: 28.4
click at [557, 174] on div "Vậy nên nếu mình thêm quá 2 sản phẩm vào cart thì sẽ không đủ số lượng trong kh…" at bounding box center [527, 186] width 88 height 25
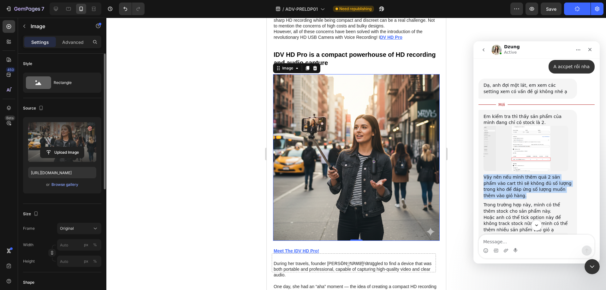
click at [561, 174] on div "Vậy nên nếu mình thêm quá 2 sản phẩm vào cart thì sẽ không đủ số lượng trong kh…" at bounding box center [527, 186] width 88 height 25
click at [518, 126] on img "Dzung nói…" at bounding box center [525, 148] width 85 height 45
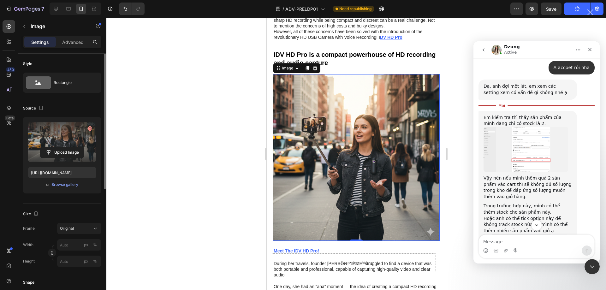
scroll to position [0, 0]
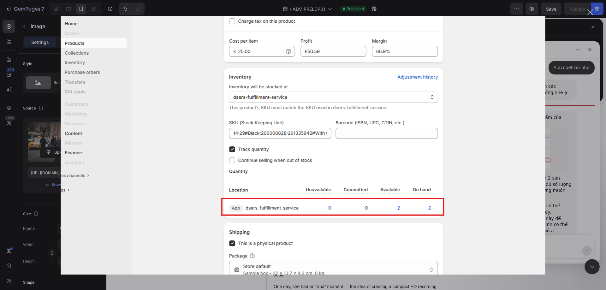
click at [605, 273] on div "Ứng dụng nhắn tin trong Intercom" at bounding box center [303, 145] width 606 height 290
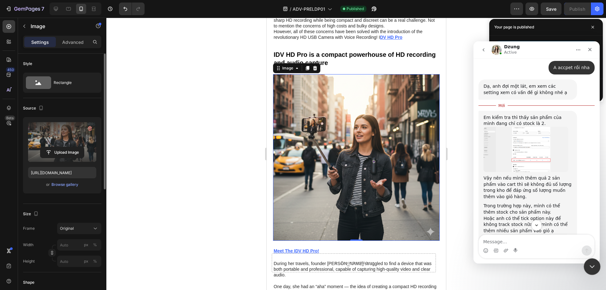
click at [595, 266] on div "Đóng Intercom Messenger" at bounding box center [590, 265] width 15 height 15
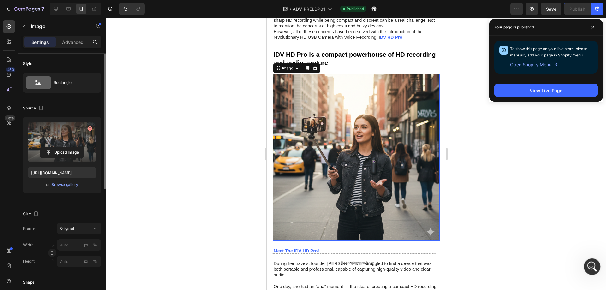
click at [593, 261] on div "Mở Intercom Messenger" at bounding box center [591, 265] width 21 height 21
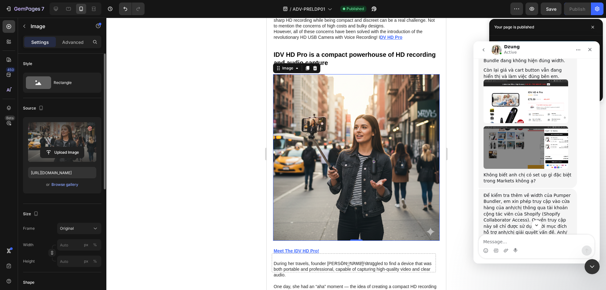
scroll to position [1496, 0]
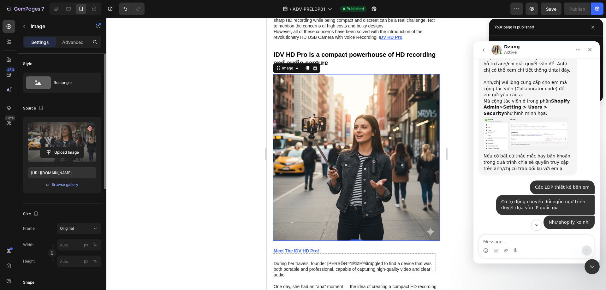
drag, startPoint x: 516, startPoint y: 246, endPoint x: 518, endPoint y: 239, distance: 7.4
click at [516, 241] on div "Ứng dụng nhắn tin trong Intercom" at bounding box center [536, 246] width 115 height 23
click at [518, 239] on textarea "Message…" at bounding box center [536, 240] width 115 height 11
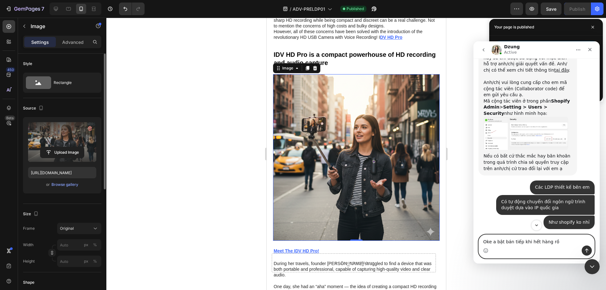
type textarea "Oke a bật bán tiếp khi hết hàng rồi"
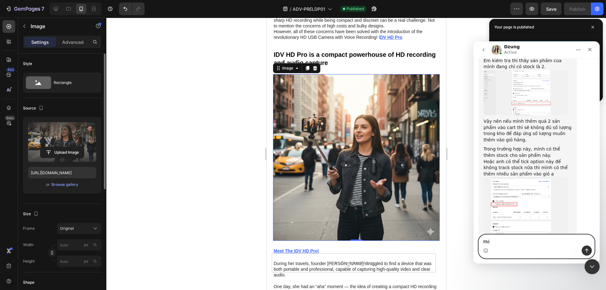
type textarea "M"
type textarea "Sr, newbie nên hơi ngáo"
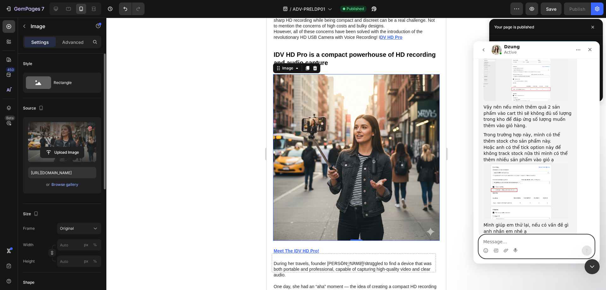
scroll to position [2395, 0]
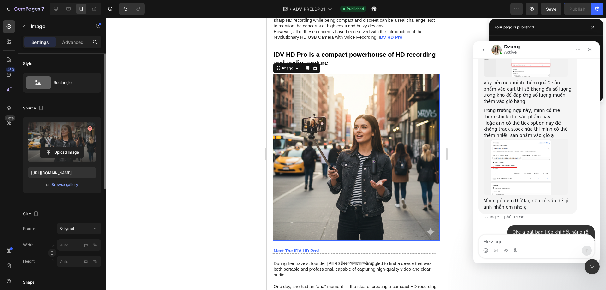
click at [344, 117] on img at bounding box center [356, 157] width 167 height 167
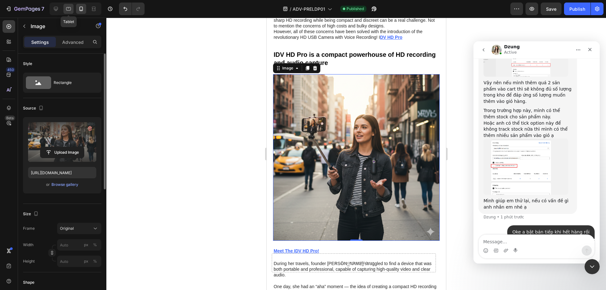
click at [70, 9] on icon at bounding box center [68, 9] width 6 height 6
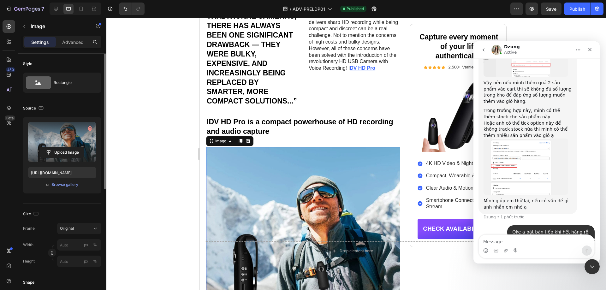
scroll to position [514, 0]
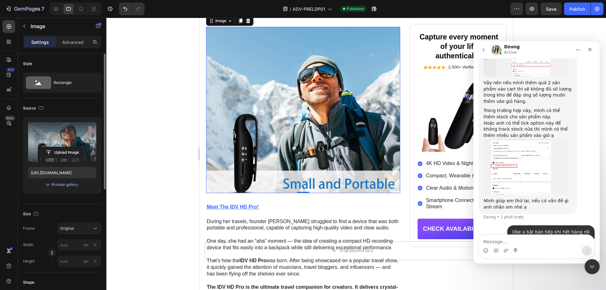
click at [295, 133] on img at bounding box center [303, 110] width 194 height 166
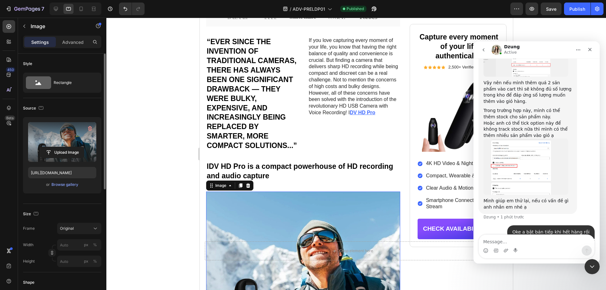
scroll to position [472, 0]
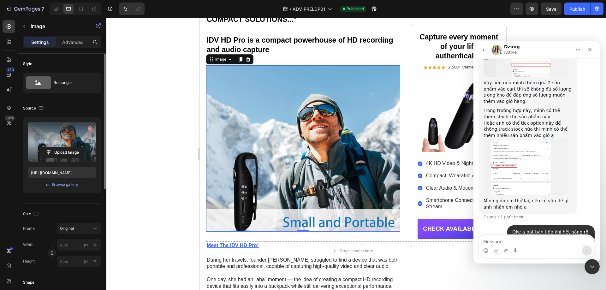
drag, startPoint x: 295, startPoint y: 133, endPoint x: 360, endPoint y: 183, distance: 82.1
click at [295, 133] on img at bounding box center [303, 148] width 194 height 166
click at [72, 186] on div "Browse gallery" at bounding box center [64, 185] width 27 height 6
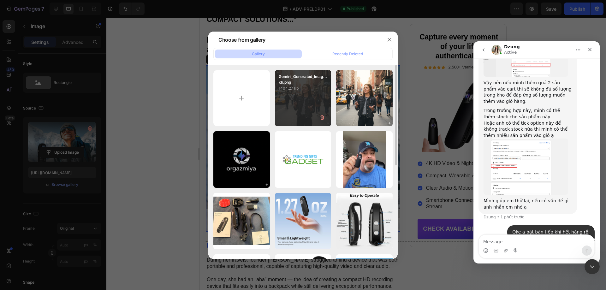
click at [306, 104] on div "Gemini_Generated_Imag...xh.png 1404.27 kb" at bounding box center [303, 98] width 56 height 56
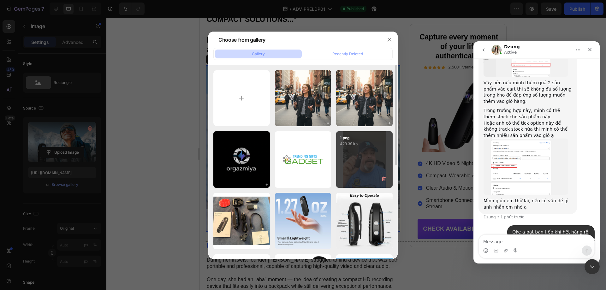
type input "https://cdn.shopify.com/s/files/1/0649/3365/8698/files/gempages_581897027315565…"
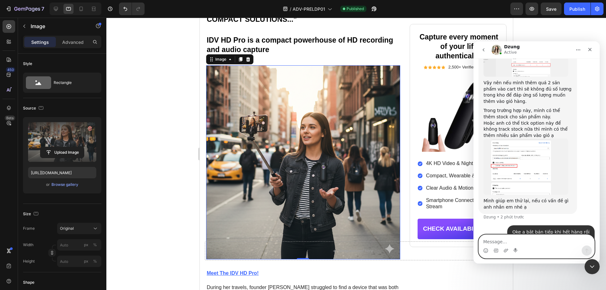
click at [528, 238] on textarea "Message…" at bounding box center [536, 240] width 115 height 11
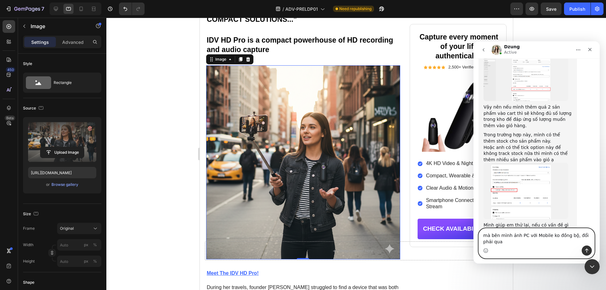
scroll to position [2377, 0]
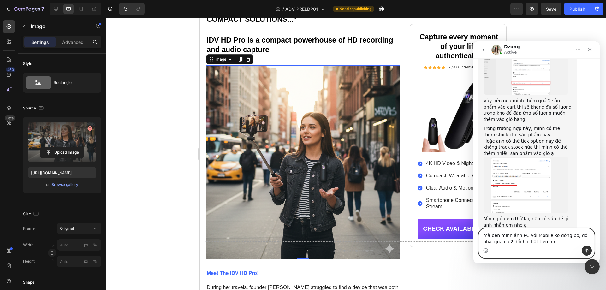
type textarea "mà bên mình ảnh PC với Mobile ko đồng bộ, đổi phải qua cả 2 đổi hơi bất tiện nhỉ"
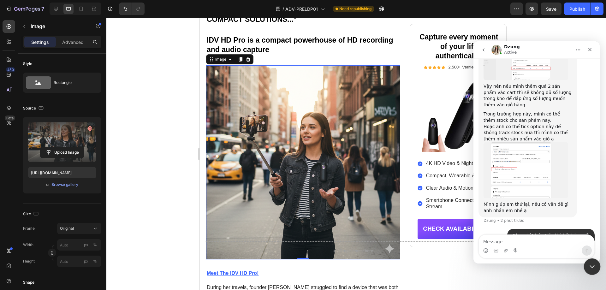
click at [591, 266] on icon "Đóng Intercom Messenger" at bounding box center [591, 265] width 4 height 3
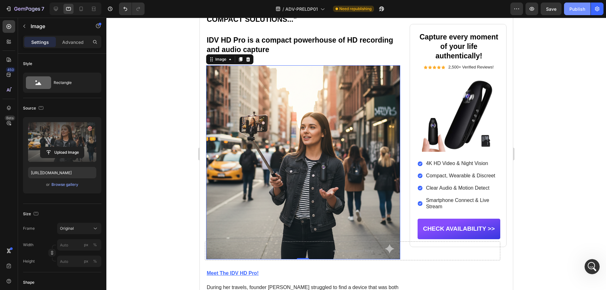
click at [577, 9] on div "Publish" at bounding box center [577, 9] width 16 height 7
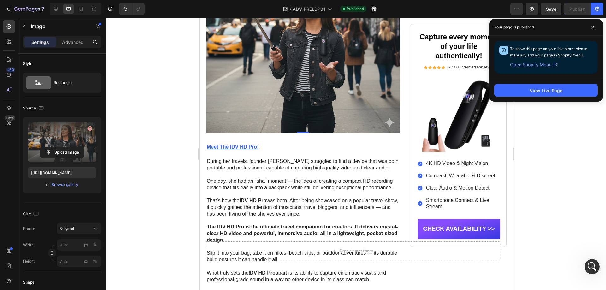
scroll to position [2416, 0]
drag, startPoint x: 555, startPoint y: 196, endPoint x: 546, endPoint y: 193, distance: 9.6
click at [555, 196] on div at bounding box center [355, 154] width 499 height 272
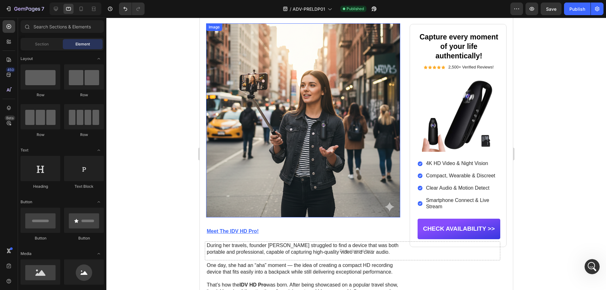
scroll to position [598, 0]
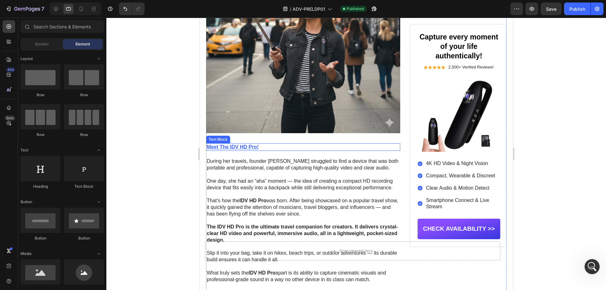
click at [259, 150] on p "Meet The IDV HD Pro !" at bounding box center [302, 147] width 193 height 7
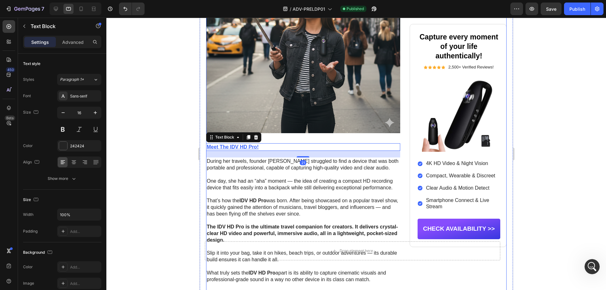
click at [267, 150] on p "Meet The IDV HD Pro !" at bounding box center [302, 147] width 193 height 7
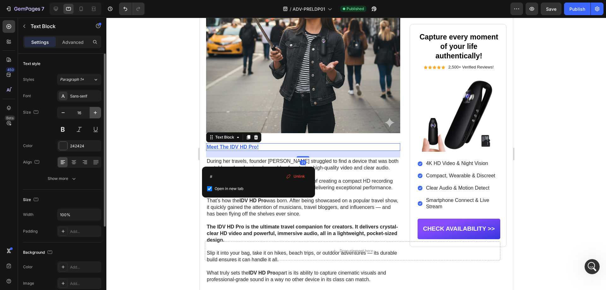
click at [95, 111] on icon "button" at bounding box center [95, 112] width 3 height 3
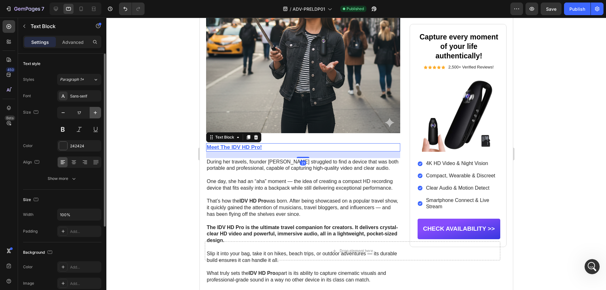
click at [95, 111] on icon "button" at bounding box center [95, 112] width 3 height 3
type input "18"
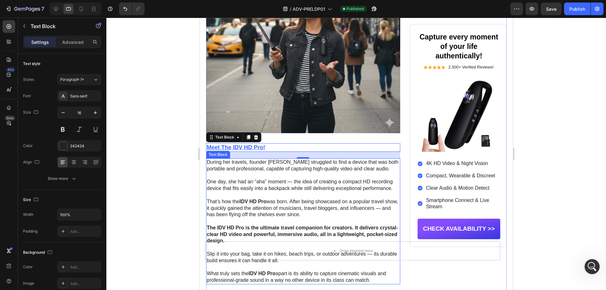
click at [273, 198] on p at bounding box center [302, 195] width 193 height 7
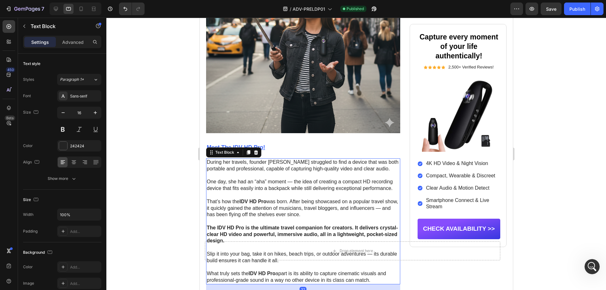
click at [174, 181] on div at bounding box center [355, 154] width 499 height 272
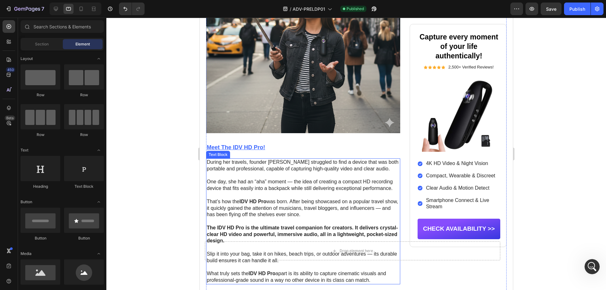
click at [286, 192] on p "One day, she had an “aha” moment — the idea of creating a compact HD recording …" at bounding box center [302, 185] width 193 height 13
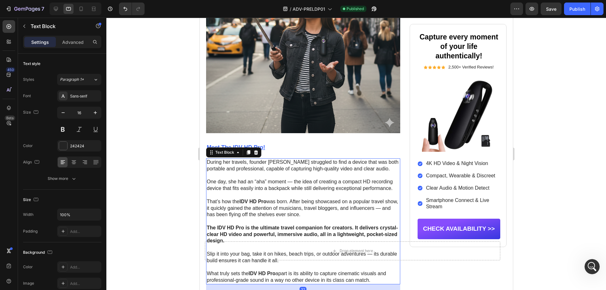
scroll to position [682, 0]
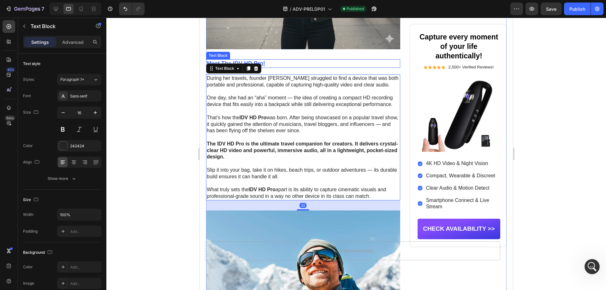
click at [271, 67] on p "Meet The IDV HD Pro !" at bounding box center [302, 63] width 193 height 7
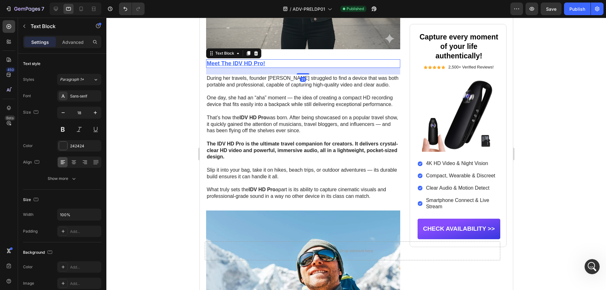
click at [271, 67] on p "Meet The IDV HD Pro !" at bounding box center [302, 63] width 193 height 7
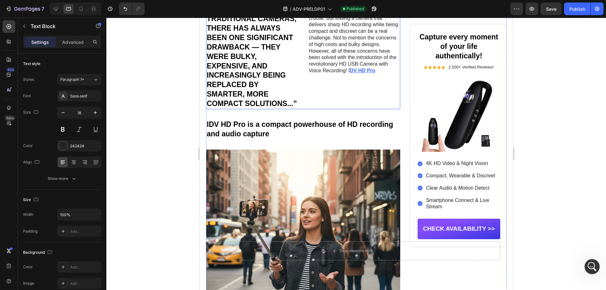
scroll to position [220, 0]
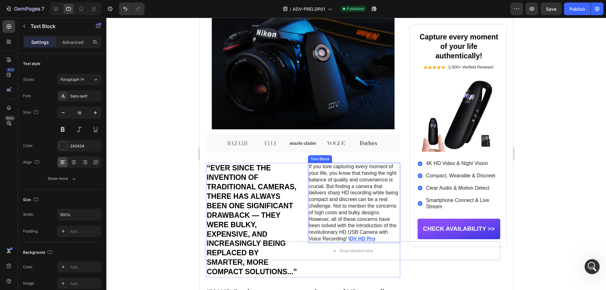
click at [342, 198] on p "If you love capturing every moment of your life, you know that having the right…" at bounding box center [353, 189] width 91 height 52
click at [364, 234] on p "However, all of these concerns have been solved with the introduction of the re…" at bounding box center [353, 229] width 91 height 26
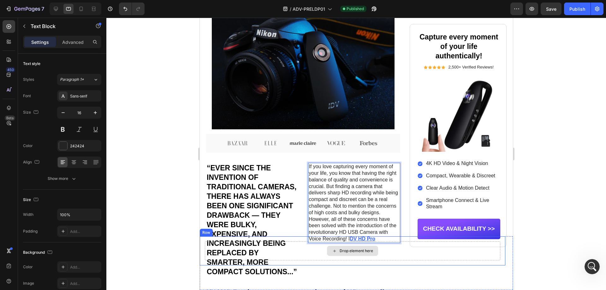
click at [377, 244] on div "Drop element here" at bounding box center [351, 250] width 295 height 19
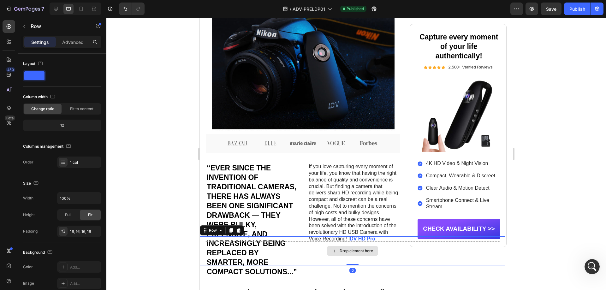
click at [377, 244] on div "Drop element here" at bounding box center [351, 250] width 295 height 19
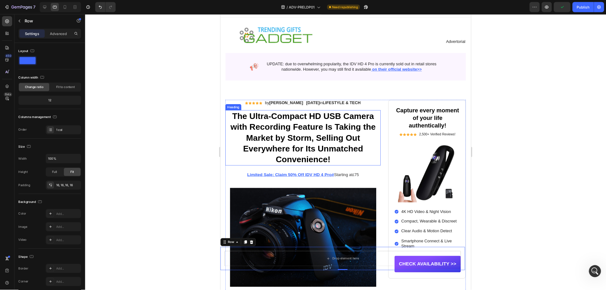
scroll to position [2416, 0]
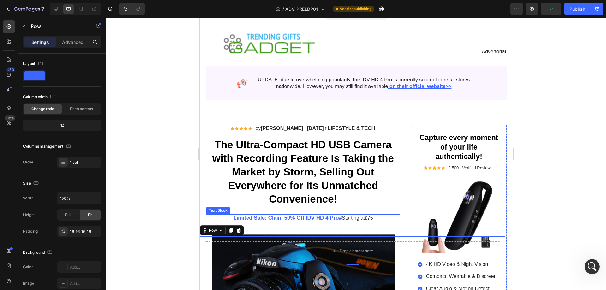
click at [312, 221] on div "Limited Sale: Claim 50% Off IDV HD 4 Pro# Starting at £ 75" at bounding box center [303, 218] width 194 height 8
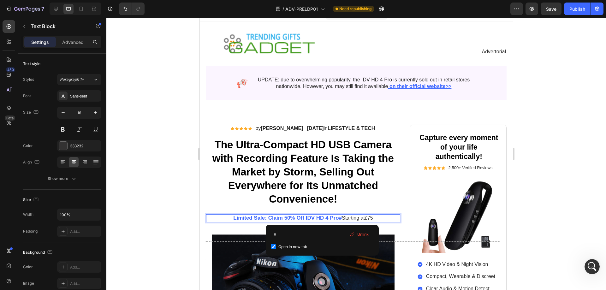
click at [321, 218] on u "Limited Sale: Claim 50% Off IDV HD 4 Pro#" at bounding box center [287, 218] width 109 height 6
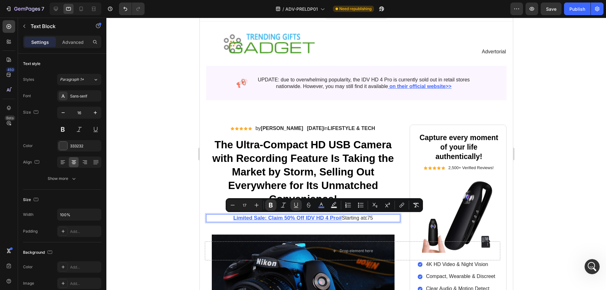
click at [339, 217] on p "Limited Sale: Claim 50% Off IDV HD 4 Pro# Starting at £ 75" at bounding box center [302, 218] width 193 height 7
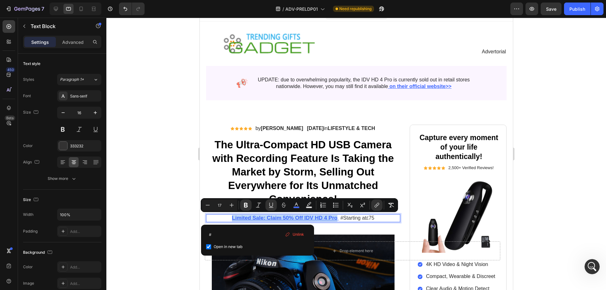
drag, startPoint x: 228, startPoint y: 217, endPoint x: 334, endPoint y: 221, distance: 106.4
click at [377, 205] on icon "Editor contextual toolbar" at bounding box center [377, 204] width 3 height 3
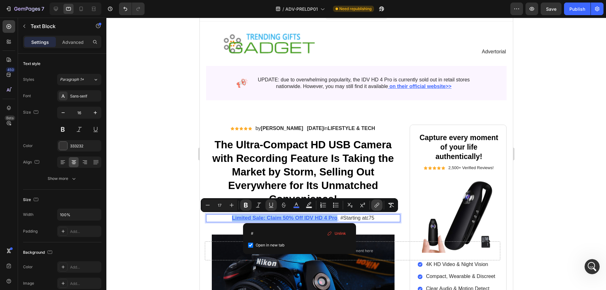
click at [377, 205] on icon "Editor contextual toolbar" at bounding box center [377, 204] width 3 height 3
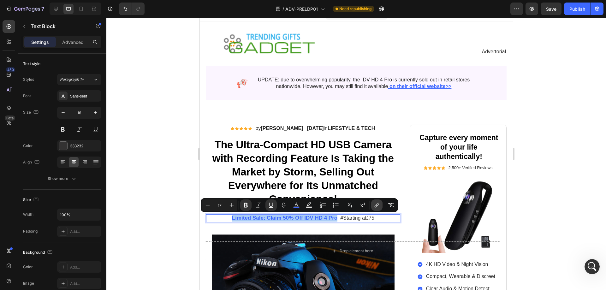
click at [377, 206] on icon "Editor contextual toolbar" at bounding box center [377, 205] width 6 height 6
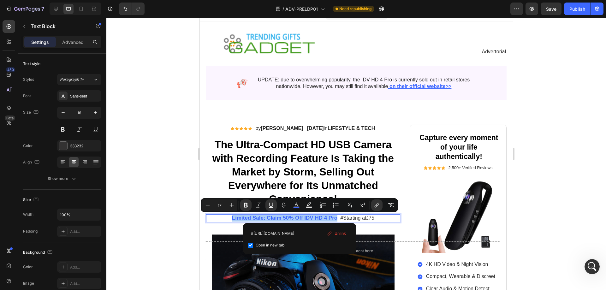
scroll to position [0, 24]
type input "[URL][DOMAIN_NAME]"
click at [555, 7] on span "Save" at bounding box center [551, 8] width 10 height 5
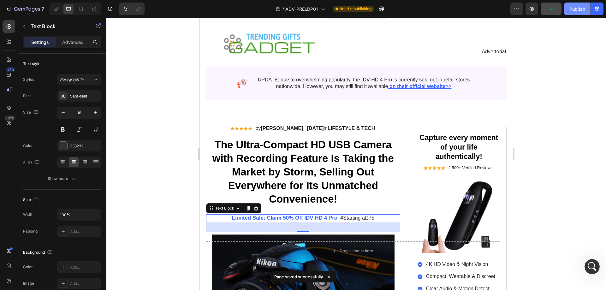
click at [582, 6] on div "Publish" at bounding box center [577, 9] width 16 height 7
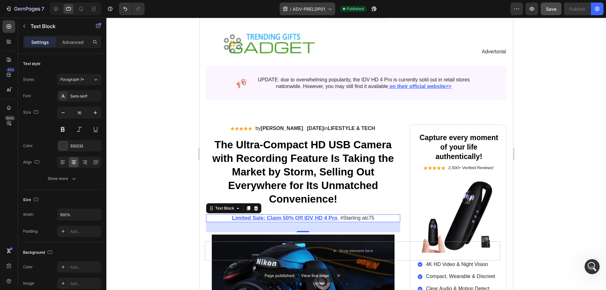
scroll to position [2392, 0]
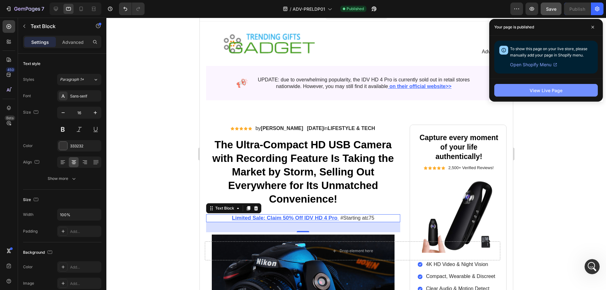
click at [565, 86] on button "View Live Page" at bounding box center [545, 90] width 103 height 13
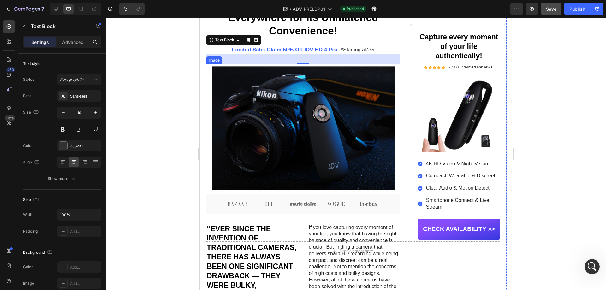
scroll to position [51, 0]
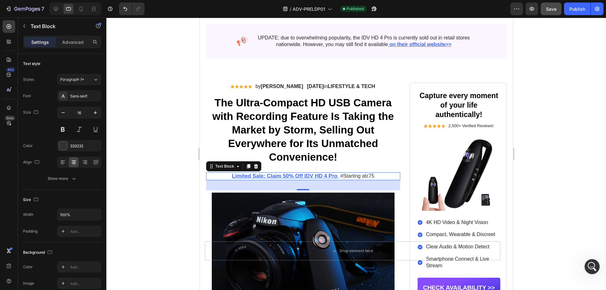
click at [318, 174] on u "Limited Sale: Claim 50% Off IDV HD 4 Pro" at bounding box center [284, 176] width 105 height 6
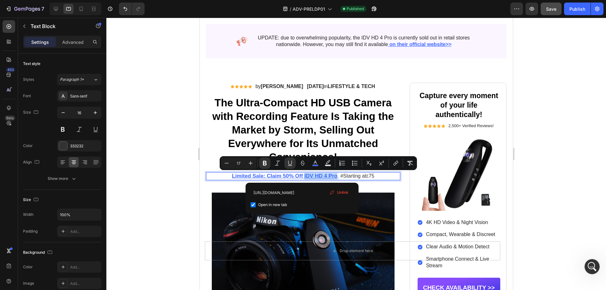
drag, startPoint x: 302, startPoint y: 178, endPoint x: 334, endPoint y: 175, distance: 32.0
click at [334, 175] on u "Limited Sale: Claim 50% Off IDV HD 4 Pro" at bounding box center [284, 176] width 105 height 6
copy u "IDV HD 4 Pro"
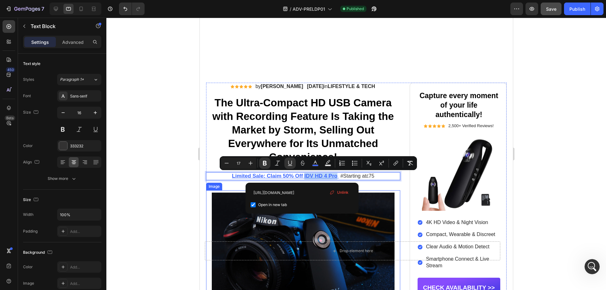
scroll to position [220, 0]
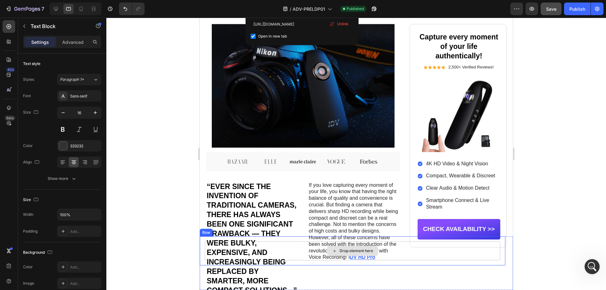
click at [359, 259] on div "Drop element here" at bounding box center [351, 250] width 295 height 19
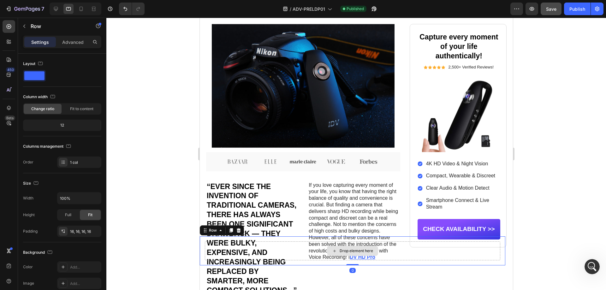
click at [359, 259] on div "Drop element here" at bounding box center [351, 250] width 295 height 19
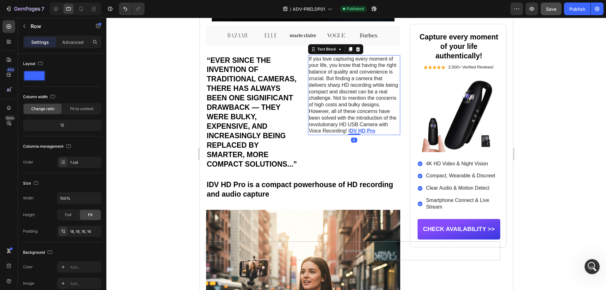
click at [348, 103] on p "If you love capturing every moment of your life, you know that having the right…" at bounding box center [353, 82] width 91 height 52
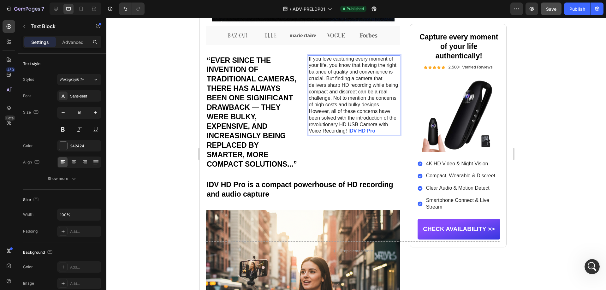
click at [352, 133] on u "DV HD Pro" at bounding box center [362, 130] width 26 height 5
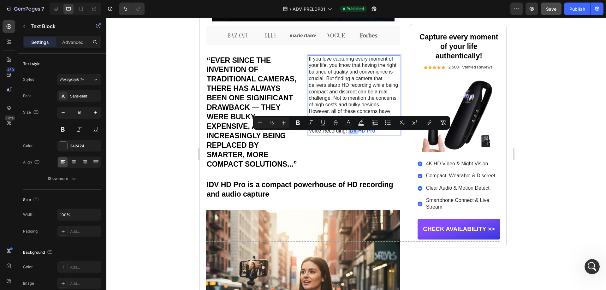
click at [367, 133] on u "DV HD Pro" at bounding box center [362, 130] width 26 height 5
drag, startPoint x: 374, startPoint y: 135, endPoint x: 346, endPoint y: 136, distance: 28.1
click at [346, 134] on p "However, all of these concerns have been solved with the introduction of the re…" at bounding box center [353, 121] width 91 height 26
drag, startPoint x: 378, startPoint y: 134, endPoint x: 346, endPoint y: 137, distance: 31.3
click at [346, 134] on p "However, all of these concerns have been solved with the introduction of the re…" at bounding box center [353, 121] width 91 height 26
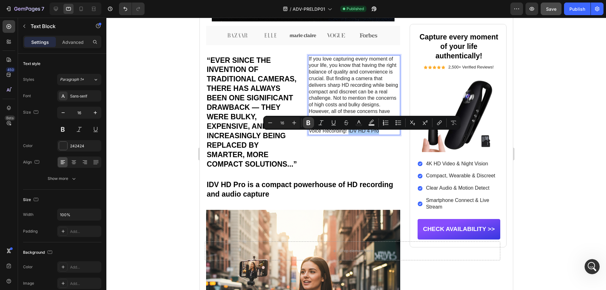
click at [309, 121] on icon "Editor contextual toolbar" at bounding box center [308, 123] width 4 height 5
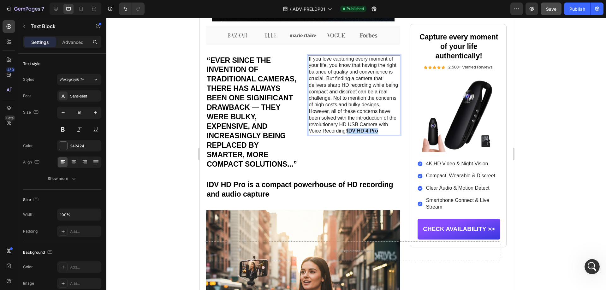
drag, startPoint x: 379, startPoint y: 136, endPoint x: 346, endPoint y: 136, distance: 32.2
click at [346, 134] on p "However, all of these concerns have been solved with the introduction of the re…" at bounding box center [353, 121] width 91 height 26
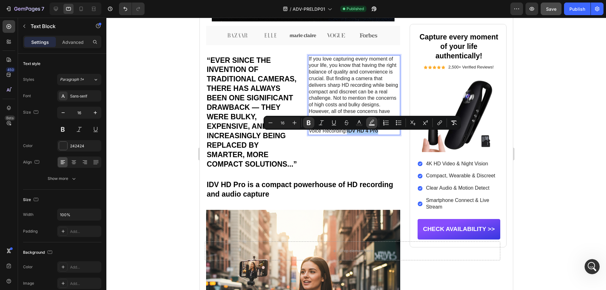
click at [375, 124] on button "Text Background Color" at bounding box center [371, 122] width 11 height 11
type input "000000"
type input "77"
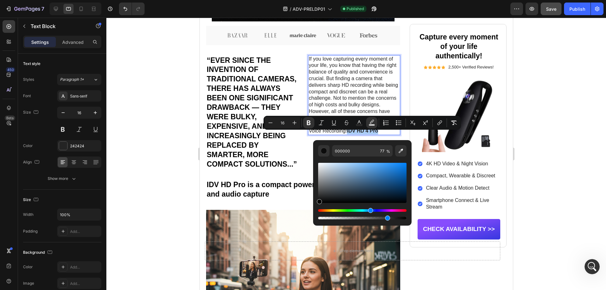
click at [370, 211] on div "Hue" at bounding box center [362, 210] width 88 height 3
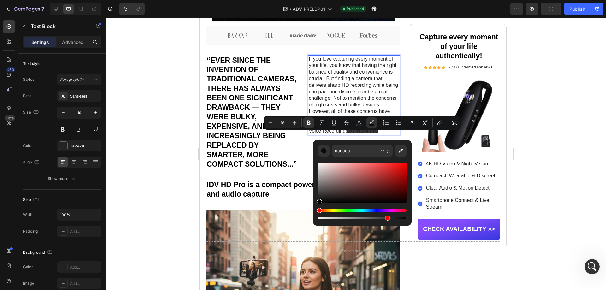
click at [373, 209] on div "Hue" at bounding box center [362, 210] width 88 height 3
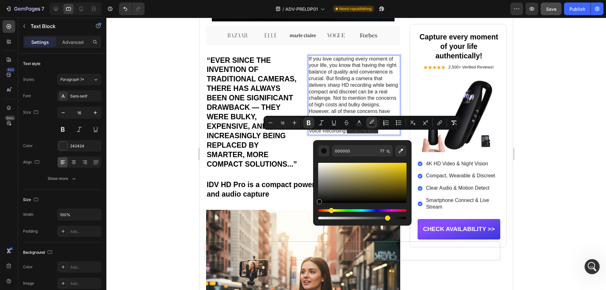
drag, startPoint x: 370, startPoint y: 210, endPoint x: 330, endPoint y: 213, distance: 39.9
click at [330, 213] on div "Editor contextual toolbar" at bounding box center [362, 214] width 88 height 10
click at [546, 199] on div at bounding box center [355, 154] width 499 height 272
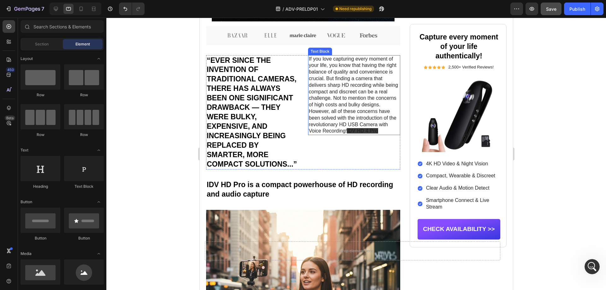
click at [334, 125] on p "However, all of these concerns have been solved with the introduction of the re…" at bounding box center [353, 121] width 91 height 26
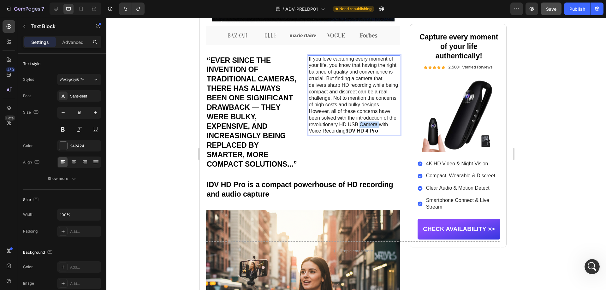
click at [361, 129] on p "However, all of these concerns have been solved with the introduction of the re…" at bounding box center [353, 121] width 91 height 26
click at [373, 133] on strong "IDV HD 4 Pro" at bounding box center [361, 130] width 31 height 5
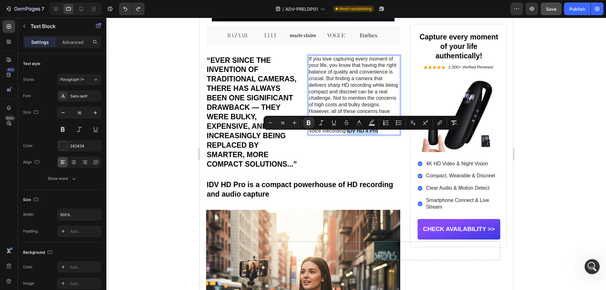
drag, startPoint x: 369, startPoint y: 137, endPoint x: 346, endPoint y: 138, distance: 23.7
click at [346, 134] on p "However, all of these concerns have been solved with the introduction of the re…" at bounding box center [353, 121] width 91 height 26
click at [358, 123] on icon "Editor contextual toolbar" at bounding box center [358, 121] width 3 height 3
type input "242424"
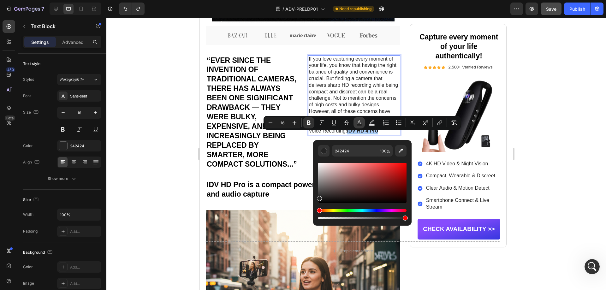
click at [358, 123] on icon "Editor contextual toolbar" at bounding box center [358, 121] width 3 height 3
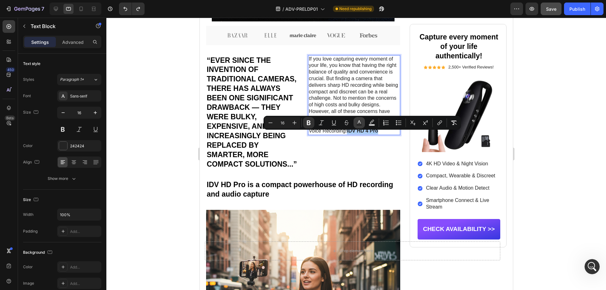
click at [359, 126] on rect "Editor contextual toolbar" at bounding box center [359, 125] width 6 height 2
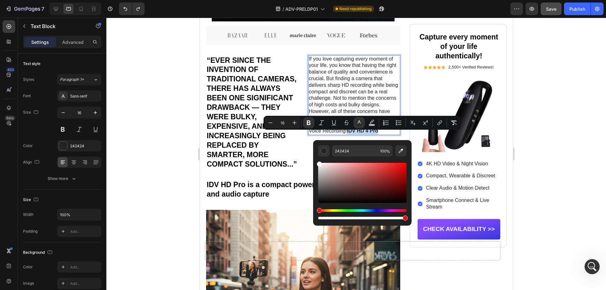
drag, startPoint x: 326, startPoint y: 168, endPoint x: 314, endPoint y: 156, distance: 17.9
click at [314, 156] on div "242424 100 %" at bounding box center [362, 180] width 98 height 80
click at [369, 209] on div "Hue" at bounding box center [362, 210] width 88 height 3
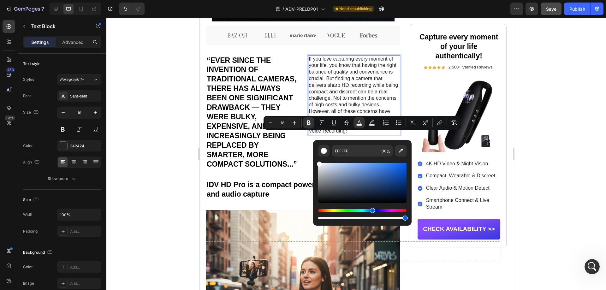
click at [371, 209] on div "Hue" at bounding box center [372, 210] width 5 height 5
drag, startPoint x: 609, startPoint y: 182, endPoint x: 412, endPoint y: 162, distance: 197.9
type input "0060FC"
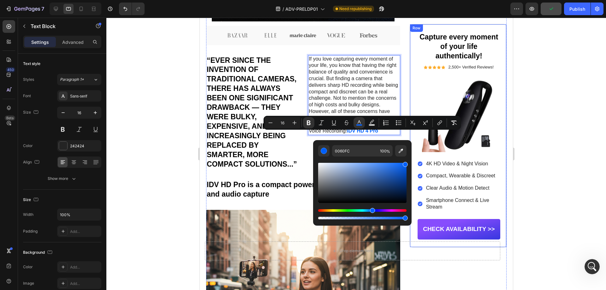
click at [538, 162] on div at bounding box center [355, 154] width 499 height 272
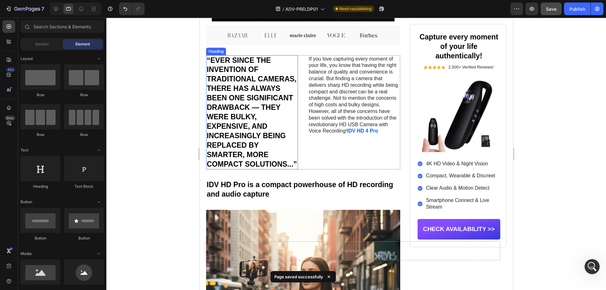
scroll to position [388, 0]
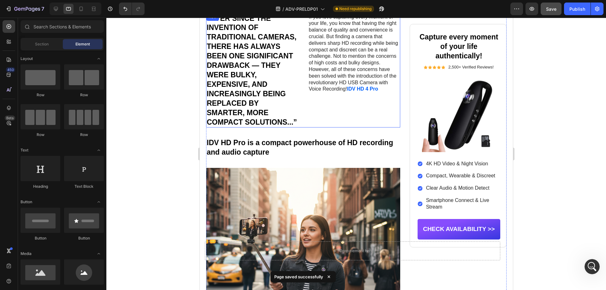
click at [375, 98] on div "If you love capturing every moment of your life, you know that having the right…" at bounding box center [354, 70] width 92 height 115
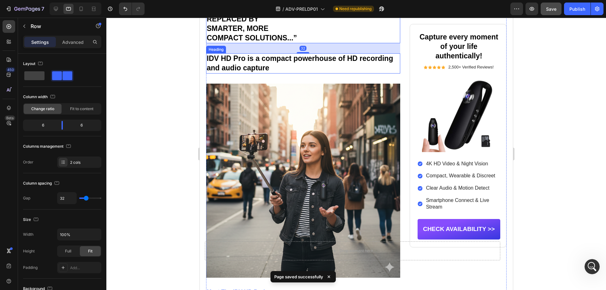
click at [318, 74] on h2 "IDV HD Pro is a compact powerhouse of HD recording and audio capture" at bounding box center [303, 63] width 194 height 20
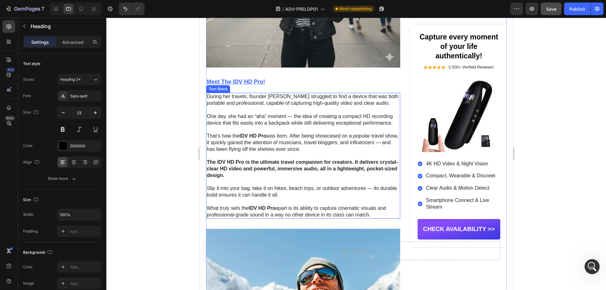
scroll to position [2416, 0]
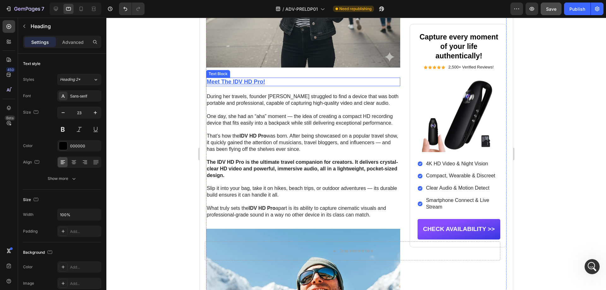
click at [253, 85] on u "Meet The IDV HD Pro" at bounding box center [234, 82] width 56 height 6
click at [229, 85] on u "Meet The IDV HD Pro" at bounding box center [234, 82] width 56 height 6
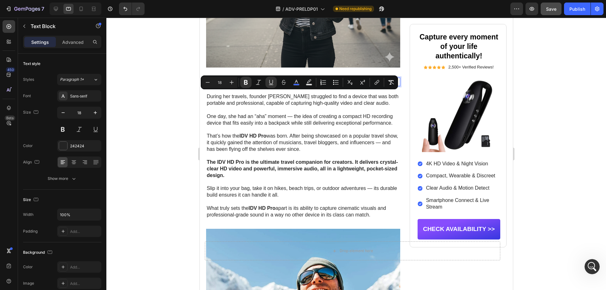
drag, startPoint x: 233, startPoint y: 95, endPoint x: 262, endPoint y: 98, distance: 29.8
click at [262, 86] on p "Meet The IDV HD Pro !" at bounding box center [302, 81] width 193 height 7
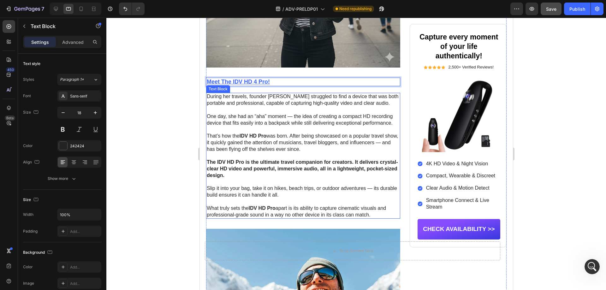
click at [291, 152] on p "That’s how the IDV HD Pro was born. After being showcased on a popular travel s…" at bounding box center [302, 143] width 193 height 20
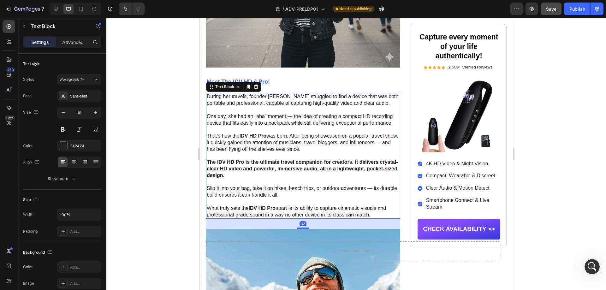
click at [266, 139] on strong "IDV HD Pro" at bounding box center [252, 135] width 27 height 5
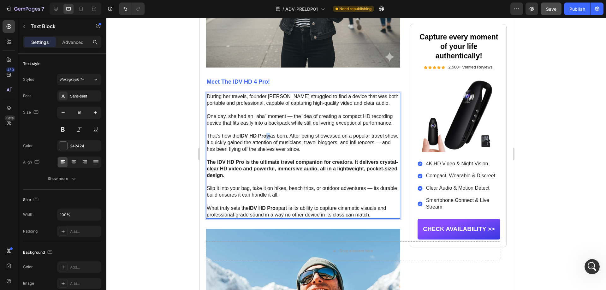
click at [266, 139] on strong "IDV HD Pro" at bounding box center [252, 135] width 27 height 5
drag, startPoint x: 268, startPoint y: 150, endPoint x: 260, endPoint y: 150, distance: 7.6
click at [260, 150] on p "That’s how the IDV HD Pro was born. After being showcased on a popular travel s…" at bounding box center [302, 143] width 193 height 20
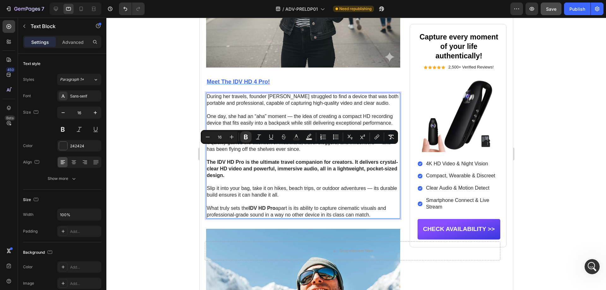
drag, startPoint x: 241, startPoint y: 148, endPoint x: 266, endPoint y: 150, distance: 25.3
click at [266, 139] on strong "IDV HD Pro" at bounding box center [252, 135] width 27 height 5
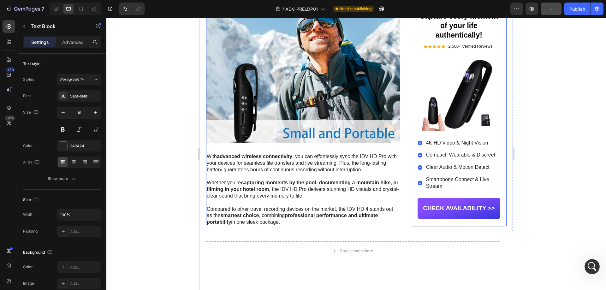
scroll to position [766, 0]
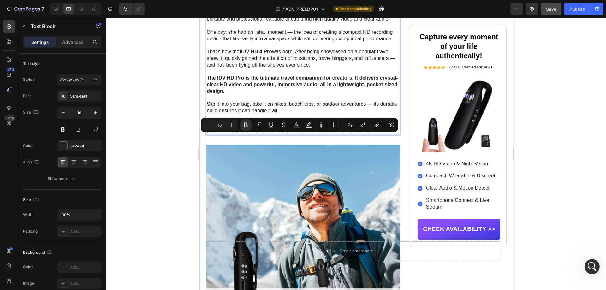
drag, startPoint x: 250, startPoint y: 137, endPoint x: 276, endPoint y: 137, distance: 26.2
click at [276, 134] on p "What truly sets the IDV HD Pro apart is its ability to capture cinematic visual…" at bounding box center [302, 127] width 193 height 13
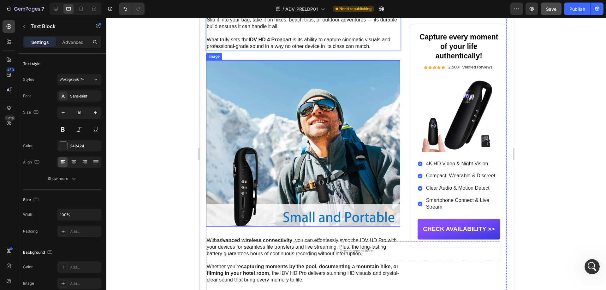
scroll to position [935, 0]
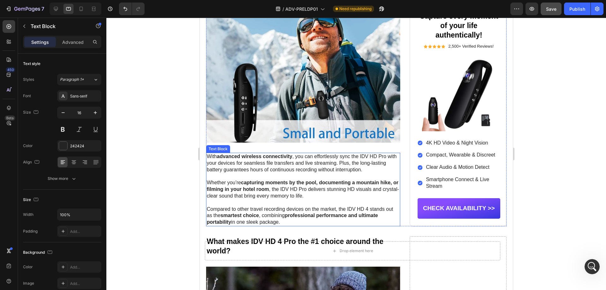
click at [267, 180] on p at bounding box center [302, 176] width 193 height 7
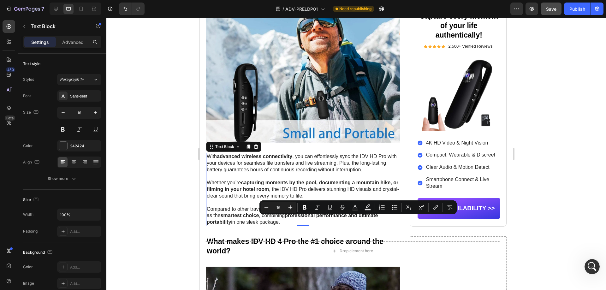
drag, startPoint x: 347, startPoint y: 219, endPoint x: 368, endPoint y: 220, distance: 20.5
click at [368, 220] on p "Compared to other travel recording devices on the market, the IDV HD 4 stands o…" at bounding box center [302, 216] width 193 height 20
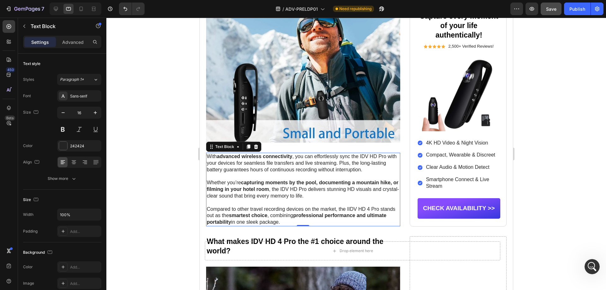
click at [285, 199] on p "Whether you’re capturing moments by the pool, documenting a mountain hike, or f…" at bounding box center [302, 190] width 193 height 20
click at [288, 199] on p "Whether you’re capturing moments by the pool, documenting a mountain hike, or f…" at bounding box center [302, 190] width 193 height 20
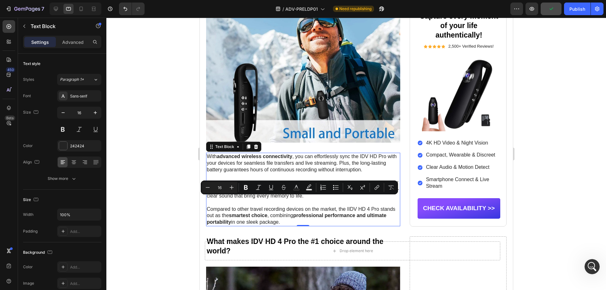
drag, startPoint x: 287, startPoint y: 201, endPoint x: 311, endPoint y: 203, distance: 23.7
click at [311, 199] on p "Whether you’re capturing moments by the pool, documenting a mountain hike, or f…" at bounding box center [302, 190] width 193 height 20
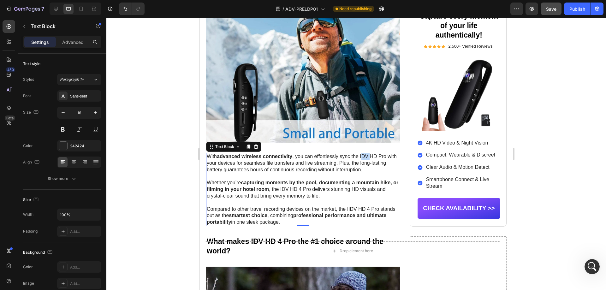
drag, startPoint x: 362, startPoint y: 167, endPoint x: 379, endPoint y: 168, distance: 16.7
click at [377, 167] on p "With advanced wireless connectivity , you can effortlessly sync the IDV HD Pro …" at bounding box center [302, 163] width 193 height 20
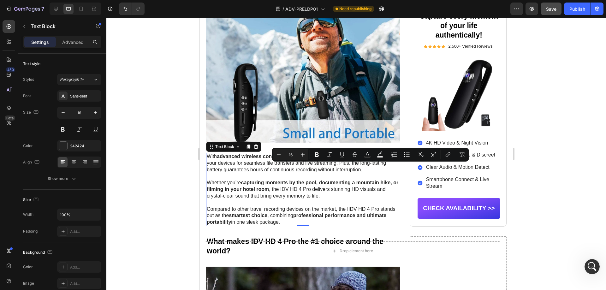
click at [370, 169] on p "With advanced wireless connectivity , you can effortlessly sync the IDV HD Pro …" at bounding box center [302, 163] width 193 height 20
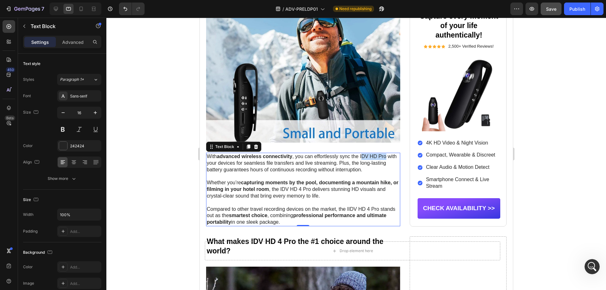
drag, startPoint x: 362, startPoint y: 168, endPoint x: 387, endPoint y: 168, distance: 25.6
click at [387, 168] on p "With advanced wireless connectivity , you can effortlessly sync the IDV HD Pro …" at bounding box center [302, 163] width 193 height 20
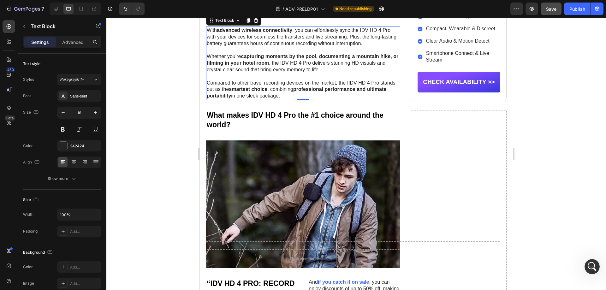
click at [291, 99] on p "Compared to other travel recording devices on the market, the IIDV HD 4 Pro sta…" at bounding box center [302, 90] width 193 height 20
click at [282, 127] on h2 "What makes IDV HD 4 Pro the #1 choice around the world?" at bounding box center [303, 120] width 194 height 20
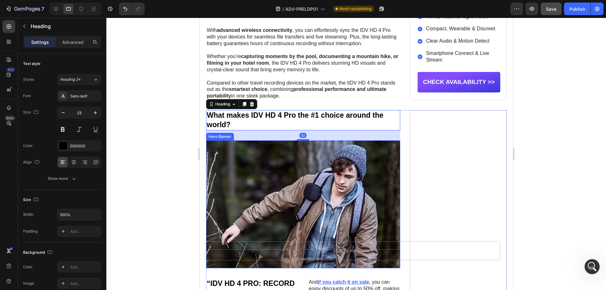
scroll to position [1187, 0]
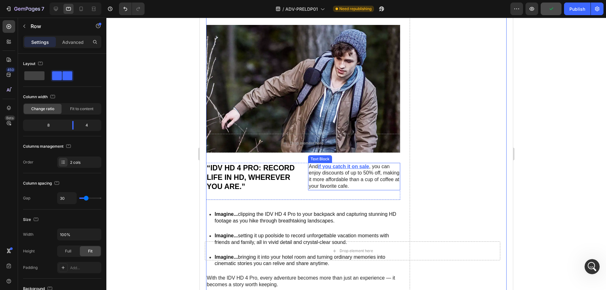
click at [332, 164] on u "if you catch it on sale" at bounding box center [342, 166] width 51 height 5
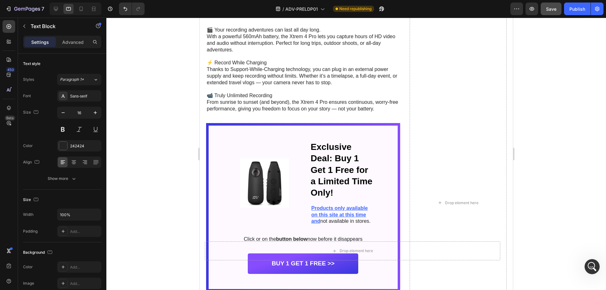
scroll to position [1608, 0]
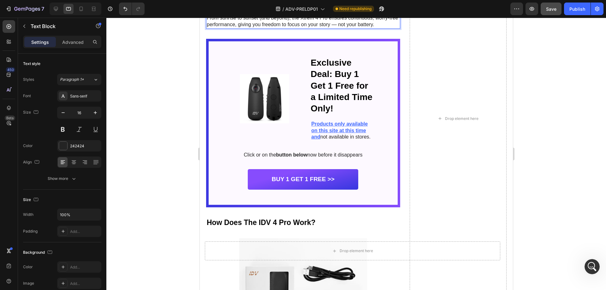
drag, startPoint x: 290, startPoint y: 130, endPoint x: 316, endPoint y: 132, distance: 26.3
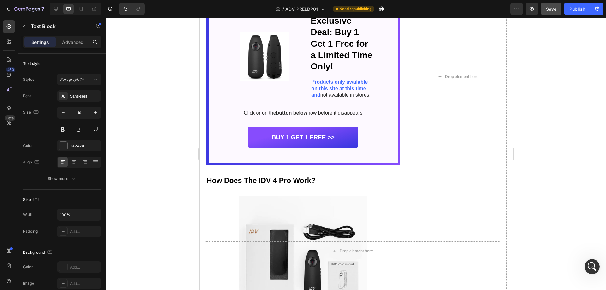
scroll to position [1734, 0]
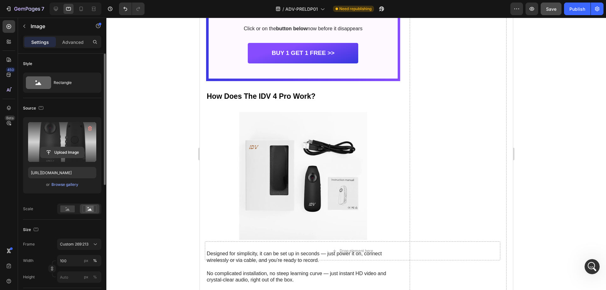
click at [66, 154] on input "file" at bounding box center [62, 152] width 44 height 11
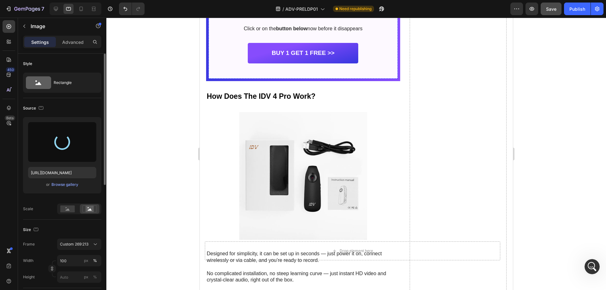
type input "https://cdn.shopify.com/s/files/1/0649/3365/8698/files/gempages_581897027315565…"
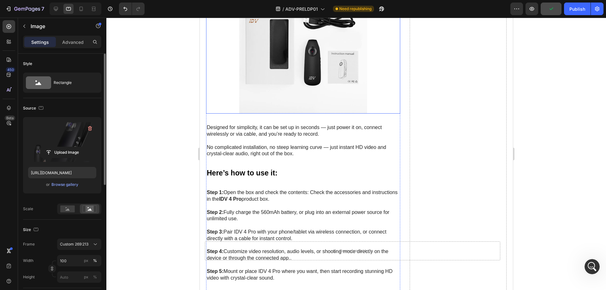
scroll to position [1944, 0]
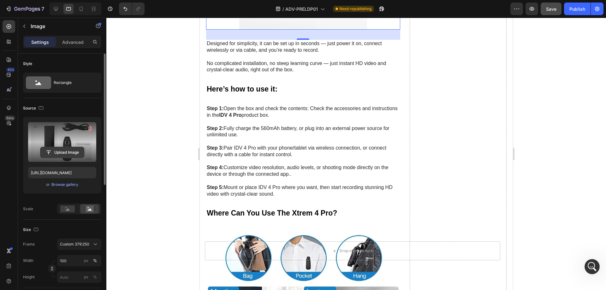
click at [71, 154] on input "file" at bounding box center [62, 152] width 44 height 11
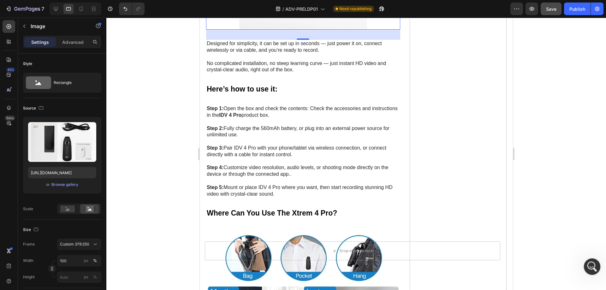
click at [589, 263] on icon "Mở Intercom Messenger" at bounding box center [591, 266] width 10 height 10
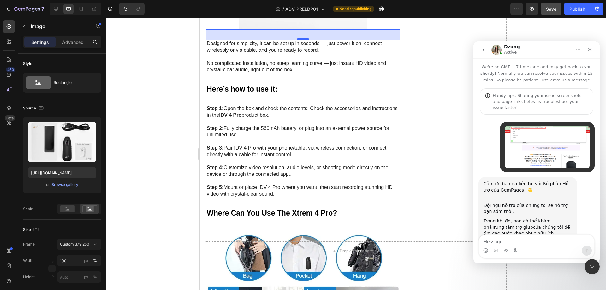
scroll to position [2416, 0]
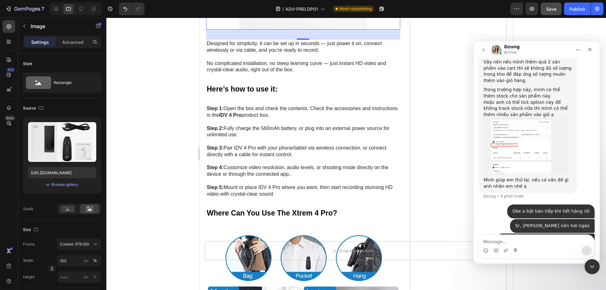
click at [517, 244] on textarea "Message…" at bounding box center [536, 240] width 115 height 11
drag, startPoint x: 540, startPoint y: 194, endPoint x: 565, endPoint y: 194, distance: 25.2
click at [565, 237] on div "mà bên mình ảnh PC với Mobile ko đồng bộ, đổi phải qua cả 2 đổi hơi bất tiện nhỉ" at bounding box center [545, 246] width 88 height 19
click at [596, 268] on div "Đóng Intercom Messenger" at bounding box center [590, 265] width 15 height 15
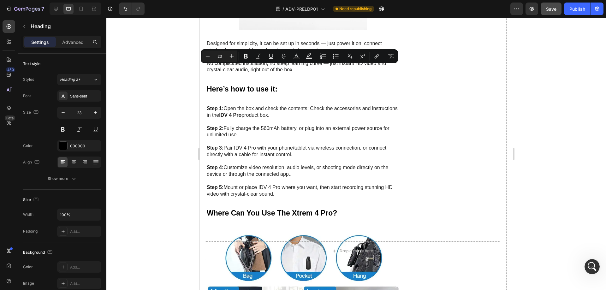
click at [256, 74] on div at bounding box center [256, 74] width 0 height 0
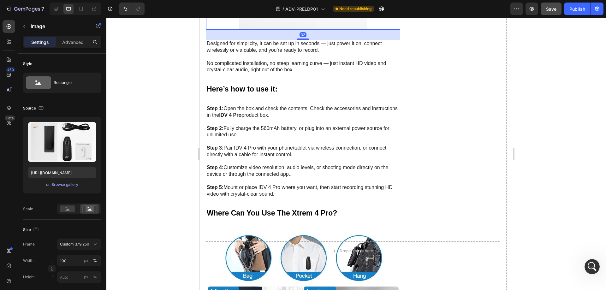
drag, startPoint x: 256, startPoint y: 137, endPoint x: 216, endPoint y: 144, distance: 40.7
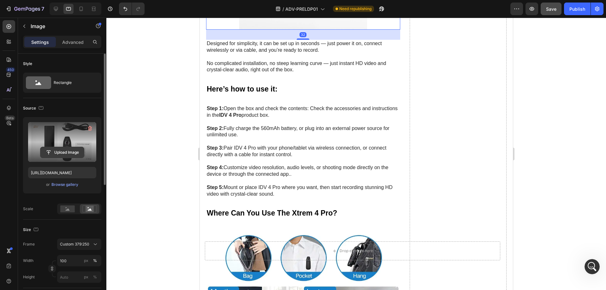
click at [68, 153] on input "file" at bounding box center [62, 152] width 44 height 11
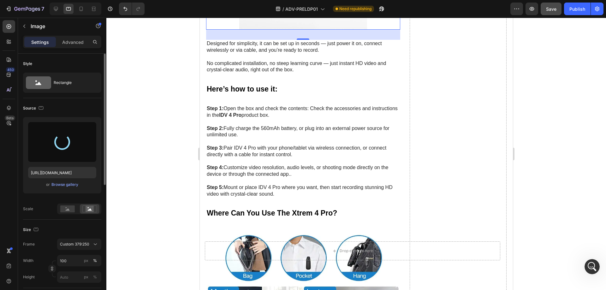
type input "[URL][DOMAIN_NAME]"
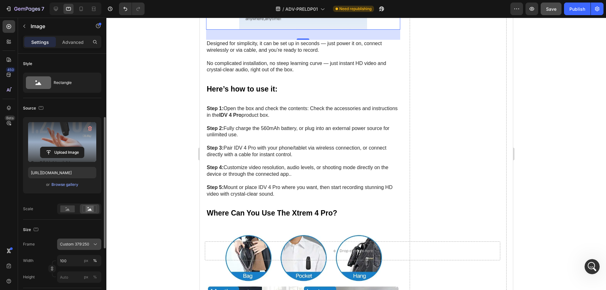
scroll to position [42, 0]
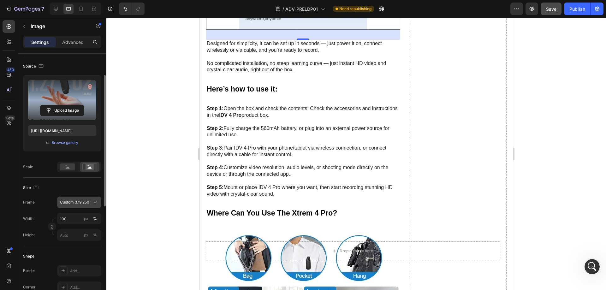
drag, startPoint x: 75, startPoint y: 203, endPoint x: 71, endPoint y: 207, distance: 5.6
click at [74, 203] on span "Custom 379:250" at bounding box center [74, 202] width 29 height 6
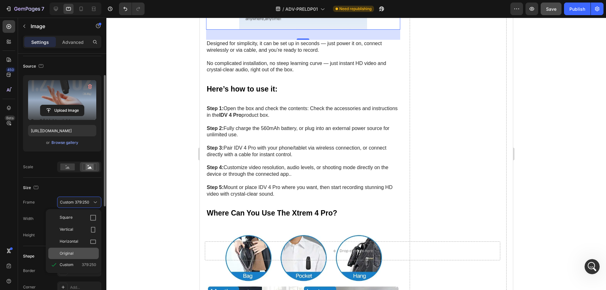
click at [68, 253] on span "Original" at bounding box center [67, 254] width 14 height 6
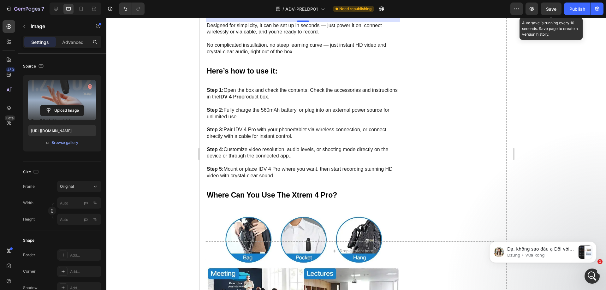
scroll to position [2652, 0]
click at [551, 9] on span "Save" at bounding box center [551, 8] width 10 height 5
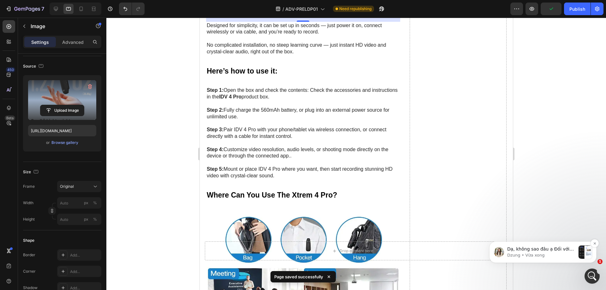
click at [537, 249] on p "Dạ, không sao đâu ạ Đối với Image thì có đồng bộ đó ạ, nhưng mình cần dùng một …" at bounding box center [541, 249] width 68 height 6
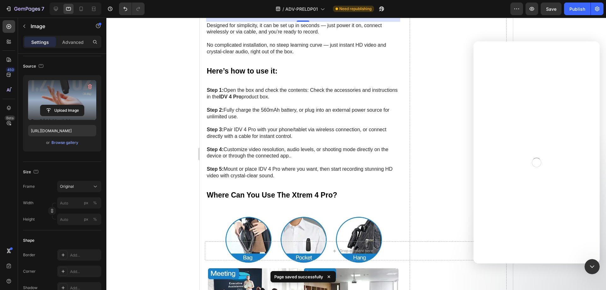
scroll to position [2113, 0]
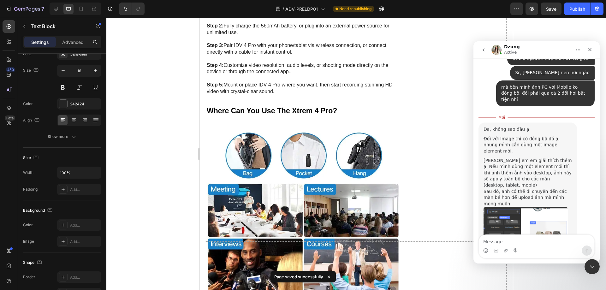
scroll to position [0, 0]
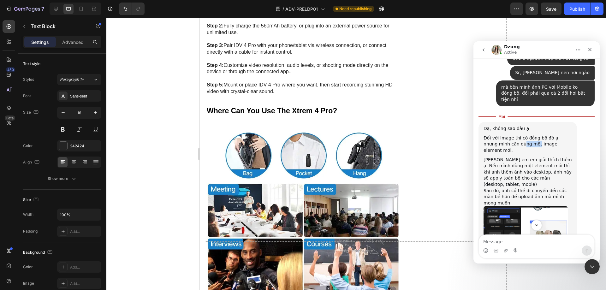
click at [522, 135] on div "Đối với Image thì có đồng bộ đó ạ, nhưng mình cần dùng một image element mới." at bounding box center [527, 144] width 88 height 19
click at [536, 154] on div "Dzung nói…" at bounding box center [527, 155] width 88 height 3
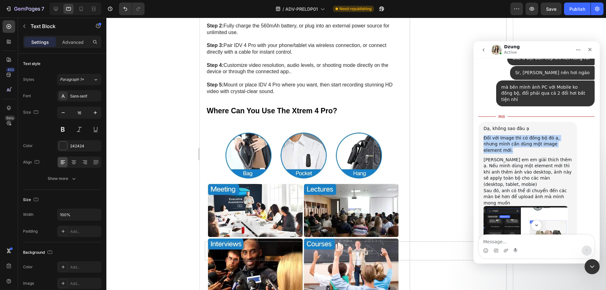
scroll to position [2561, 0]
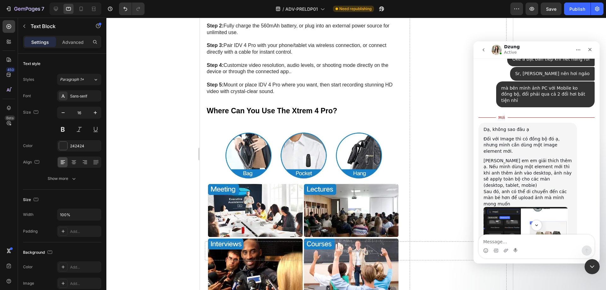
click at [536, 155] on div "Dzung nói…" at bounding box center [527, 156] width 88 height 3
click at [543, 158] on div "[PERSON_NAME] em em giải thích thêm ạ. Nếu mình dùng một element mới thì khi an…" at bounding box center [527, 173] width 88 height 31
drag, startPoint x: 534, startPoint y: 90, endPoint x: 542, endPoint y: 90, distance: 8.2
click at [542, 136] on div "Đối với Image thì có đồng bộ đó ạ, nhưng mình cần dùng một image element mới." at bounding box center [527, 145] width 88 height 19
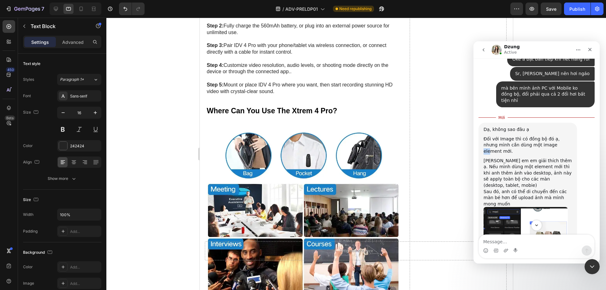
click at [542, 136] on div "Đối với Image thì có đồng bộ đó ạ, nhưng mình cần dùng một image element mới." at bounding box center [527, 145] width 88 height 19
click at [546, 158] on div "[PERSON_NAME] em em giải thích thêm ạ. Nếu mình dùng một element mới thì khi an…" at bounding box center [527, 173] width 88 height 31
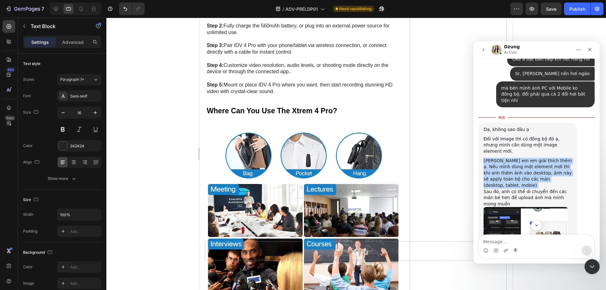
drag, startPoint x: 546, startPoint y: 107, endPoint x: 564, endPoint y: 126, distance: 27.0
click at [547, 158] on div "[PERSON_NAME] em em giải thích thêm ạ. Nếu mình dùng một element mới thì khi an…" at bounding box center [527, 173] width 88 height 31
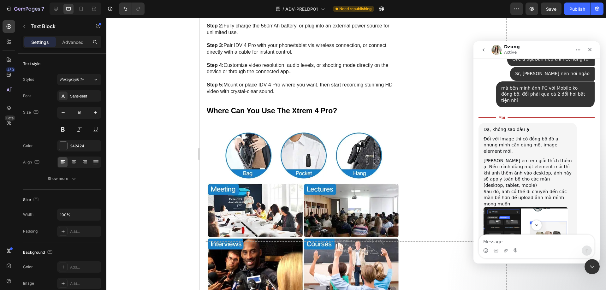
click at [541, 189] on div "Sau đó, anh có thể di chuyển đến các màn bé hơn để upload ảnh mà mình mong muốn" at bounding box center [527, 198] width 88 height 19
click at [498, 158] on div "[PERSON_NAME] em em giải thích thêm ạ. Nếu mình dùng một element mới thì khi an…" at bounding box center [527, 173] width 88 height 31
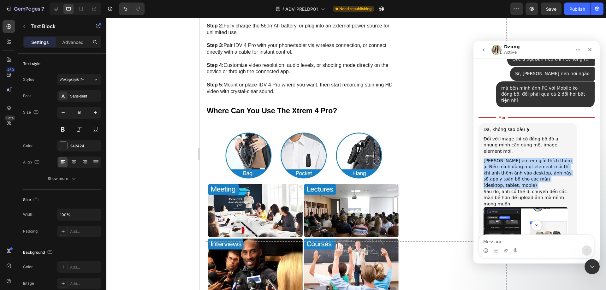
drag, startPoint x: 498, startPoint y: 115, endPoint x: 536, endPoint y: 120, distance: 38.3
click at [500, 158] on div "[PERSON_NAME] em em giải thích thêm ạ. Nếu mình dùng một element mới thì khi an…" at bounding box center [527, 173] width 88 height 31
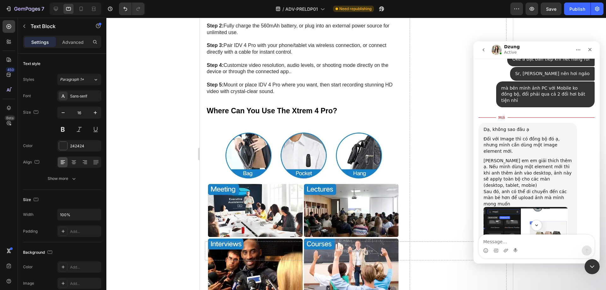
click at [536, 189] on div "Sau đó, anh có thể di chuyển đến các màn bé hơn để upload ảnh mà mình mong muốn" at bounding box center [527, 198] width 88 height 19
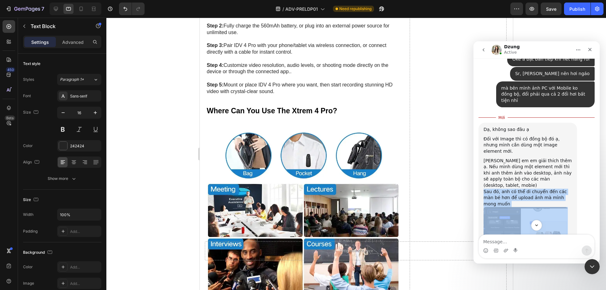
drag, startPoint x: 536, startPoint y: 120, endPoint x: 545, endPoint y: 125, distance: 10.0
click at [538, 189] on div "Sau đó, anh có thể di chuyển đến các màn bé hơn để upload ảnh mà mình mong muốn" at bounding box center [527, 198] width 88 height 19
click at [545, 189] on div "Sau đó, anh có thể di chuyển đến các màn bé hơn để upload ảnh mà mình mong muốn" at bounding box center [527, 198] width 88 height 19
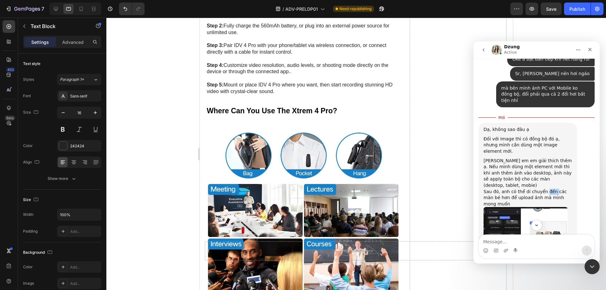
click at [545, 189] on div "Sau đó, anh có thể di chuyển đến các màn bé hơn để upload ảnh mà mình mong muốn" at bounding box center [527, 198] width 88 height 19
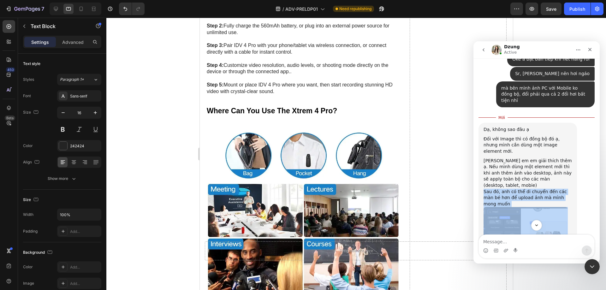
click at [545, 189] on div "Sau đó, anh có thể di chuyển đến các màn bé hơn để upload ảnh mà mình mong muốn" at bounding box center [527, 198] width 88 height 19
click at [562, 189] on div "Sau đó, anh có thể di chuyển đến các màn bé hơn để upload ảnh mà mình mong muốn" at bounding box center [527, 198] width 88 height 19
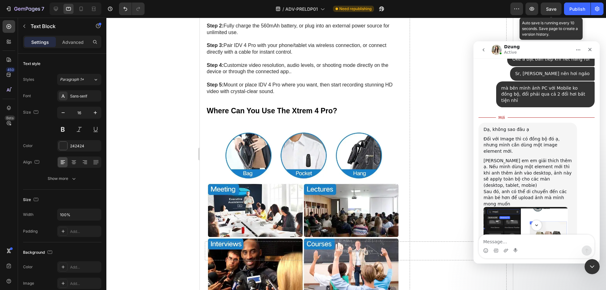
click at [553, 7] on span "Save" at bounding box center [551, 8] width 10 height 5
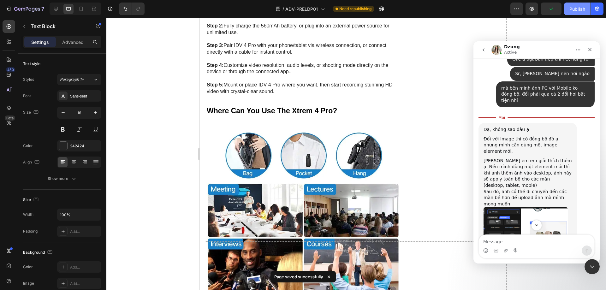
click at [577, 9] on div "Publish" at bounding box center [577, 9] width 16 height 7
click at [516, 207] on img "Dzung nói…" at bounding box center [525, 249] width 84 height 85
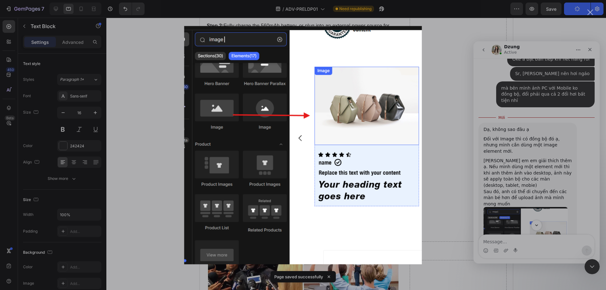
click at [452, 136] on div "Ứng dụng nhắn tin trong Intercom" at bounding box center [303, 145] width 606 height 290
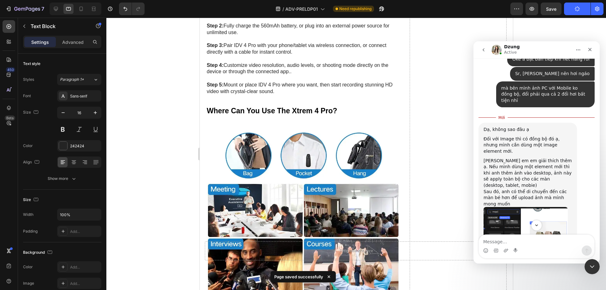
scroll to position [2639, 0]
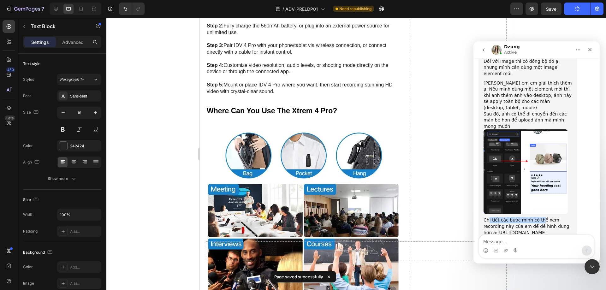
drag, startPoint x: 492, startPoint y: 143, endPoint x: 539, endPoint y: 146, distance: 46.8
click at [539, 217] on div "Chi tiết các bước mình có thể xem recording này của em để dễ hình dung hơn ạ: h…" at bounding box center [527, 226] width 88 height 19
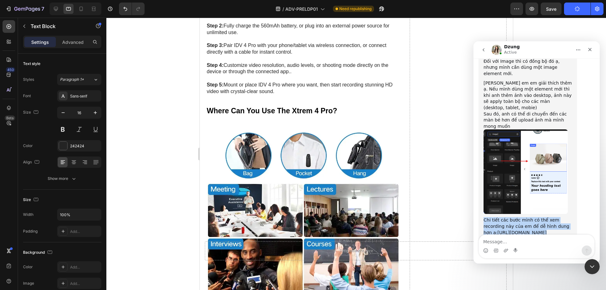
drag, startPoint x: 539, startPoint y: 146, endPoint x: 554, endPoint y: 146, distance: 15.5
click at [542, 217] on div "Chi tiết các bước mình có thể xem recording này của em để dễ hình dung hơn ạ: h…" at bounding box center [527, 226] width 88 height 19
click at [554, 217] on div "Chi tiết các bước mình có thể xem recording này của em để dễ hình dung hơn ạ: h…" at bounding box center [527, 226] width 88 height 19
click at [546, 230] on link "[URL][DOMAIN_NAME]" at bounding box center [521, 232] width 49 height 5
click at [506, 239] on div "Tuy nhiên vì mình đang dùng template build sẵn, responsiveness này đã bị ngắt n…" at bounding box center [527, 254] width 88 height 31
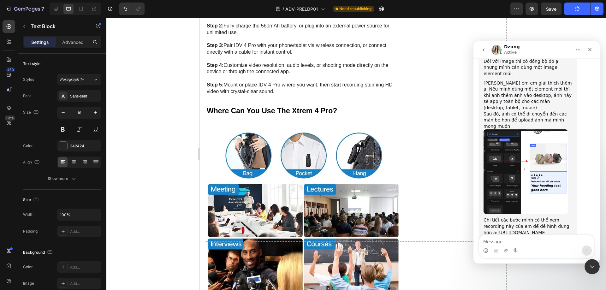
click at [506, 239] on div "Tuy nhiên vì mình đang dùng template build sẵn, responsiveness này đã bị ngắt n…" at bounding box center [527, 254] width 88 height 31
click at [541, 239] on div "Tuy nhiên vì mình đang dùng template build sẵn, responsiveness này đã bị ngắt n…" at bounding box center [527, 254] width 88 height 31
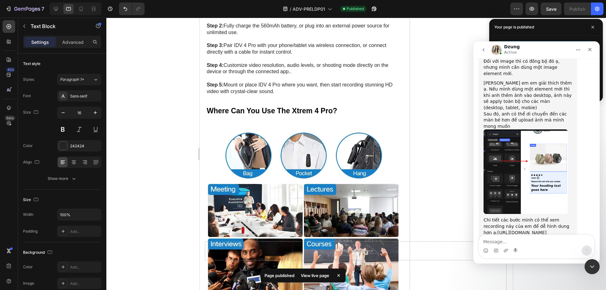
click at [541, 239] on div "Tuy nhiên vì mình đang dùng template build sẵn, responsiveness này đã bị ngắt n…" at bounding box center [527, 254] width 88 height 31
click at [561, 239] on div "Tuy nhiên vì mình đang dùng template build sẵn, responsiveness này đã bị ngắt n…" at bounding box center [527, 254] width 88 height 31
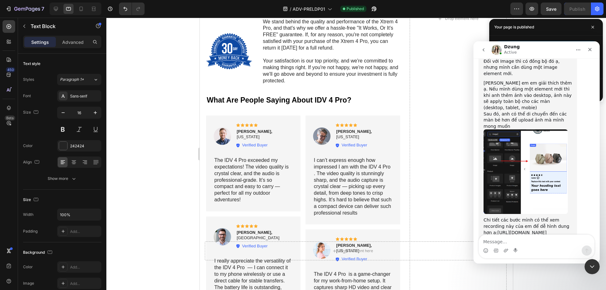
scroll to position [3375, 0]
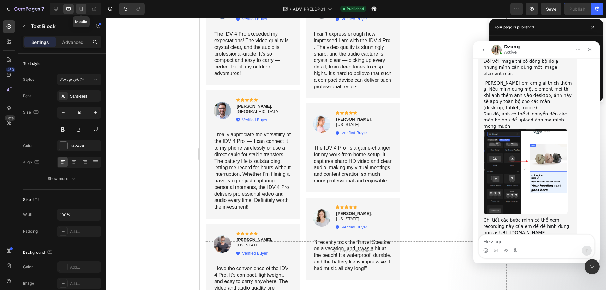
click at [80, 6] on icon at bounding box center [81, 9] width 6 height 6
type input "14"
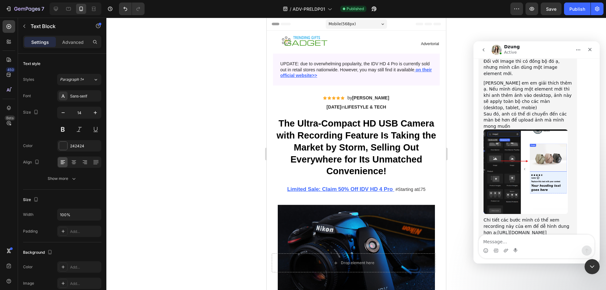
click at [357, 28] on div "Mobile ( 568 px)" at bounding box center [355, 23] width 61 height 9
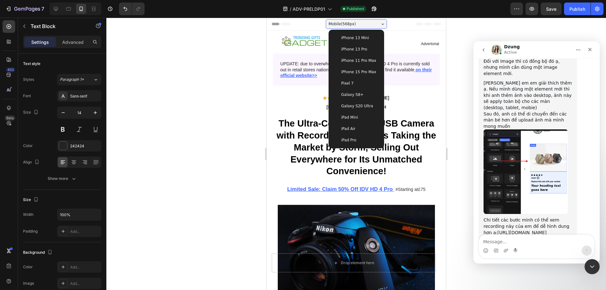
click at [354, 42] on div "iPhone 13 Mini" at bounding box center [356, 37] width 50 height 11
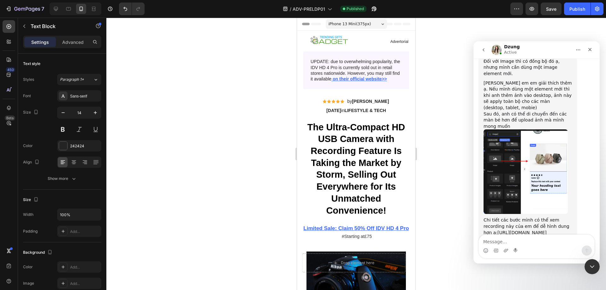
click at [361, 22] on span "iPhone 13 Mini ( 375 px)" at bounding box center [349, 24] width 43 height 6
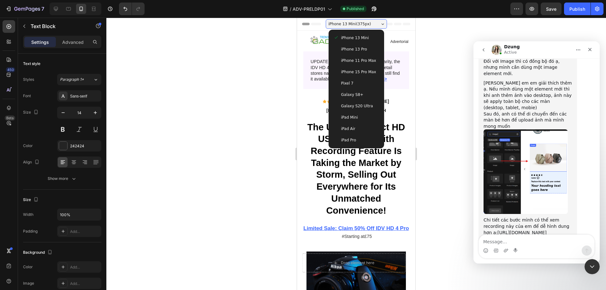
click at [358, 72] on span "iPhone 15 Pro Max" at bounding box center [358, 72] width 35 height 6
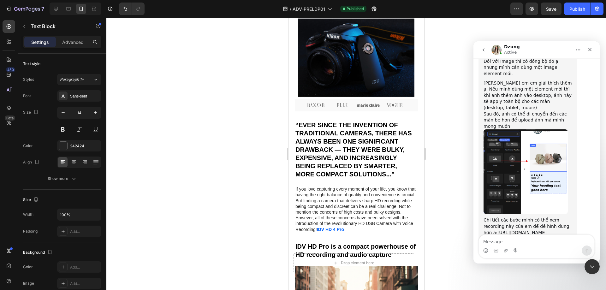
scroll to position [42, 0]
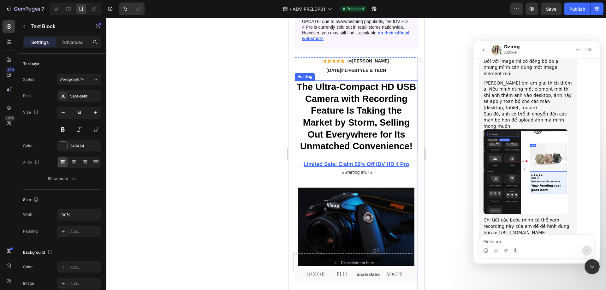
click at [369, 98] on h1 "The Ultra-Compact HD USB Camera with Recording Feature Is Taking the Market by …" at bounding box center [355, 116] width 123 height 73
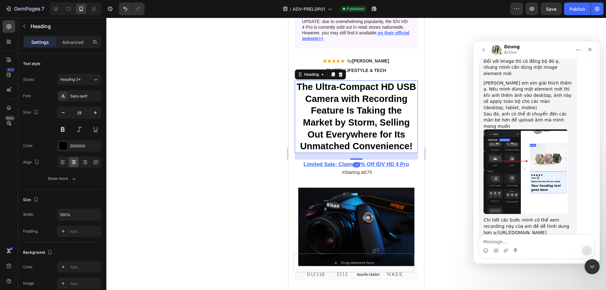
click at [381, 111] on h1 "The Ultra-Compact HD USB Camera with Recording Feature Is Taking the Market by …" at bounding box center [355, 116] width 123 height 73
click at [381, 111] on p "The Ultra-Compact HD USB Camera with Recording Feature Is Taking the Market by …" at bounding box center [356, 116] width 122 height 71
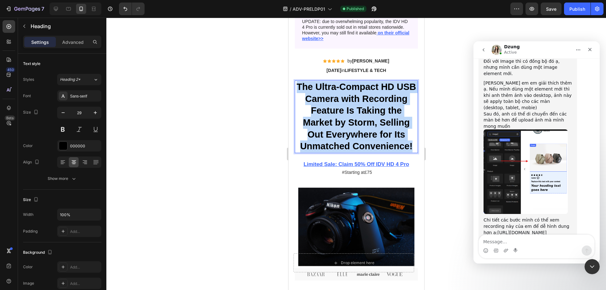
drag, startPoint x: 381, startPoint y: 111, endPoint x: 380, endPoint y: 129, distance: 17.7
click at [381, 112] on p "The Ultra-Compact HD USB Camera with Recording Feature Is Taking the Market by …" at bounding box center [356, 116] width 122 height 71
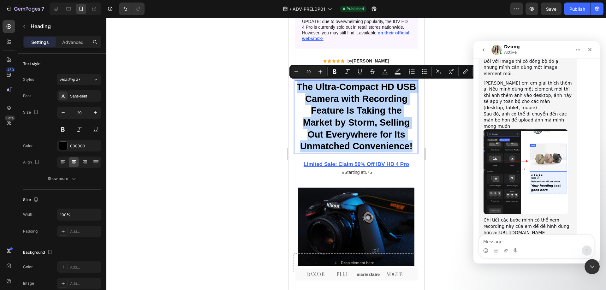
click at [378, 134] on p "The Ultra-Compact HD USB Camera with Recording Feature Is Taking the Market by …" at bounding box center [356, 116] width 122 height 71
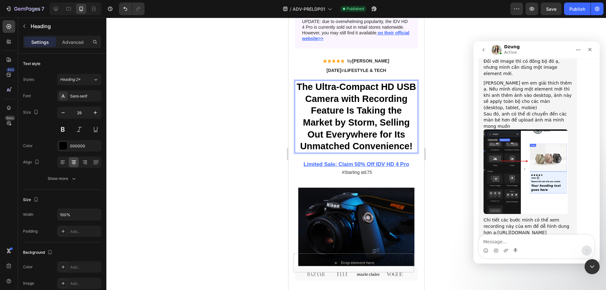
click at [367, 127] on p "The Ultra-Compact HD USB Camera with Recording Feature Is Taking the Market by …" at bounding box center [356, 116] width 122 height 71
click at [343, 105] on p "The Ultra-Compact HD USB Camera with Recording Feature Is Taking the Market by …" at bounding box center [356, 116] width 122 height 71
click at [322, 84] on p "The Ultra-Compact HD USB Camera with Recording Feature Is Taking the Market by …" at bounding box center [356, 116] width 122 height 71
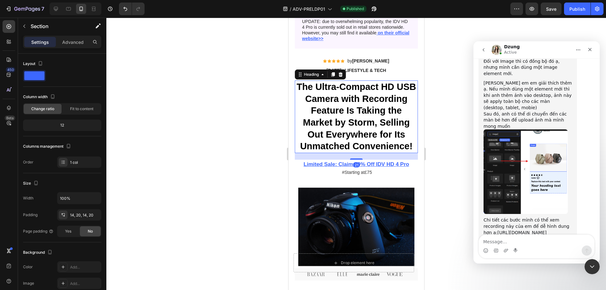
click at [349, 99] on p "The Ultra-Compact HD USB Camera with Recording Feature Is Taking the Market by …" at bounding box center [356, 116] width 122 height 71
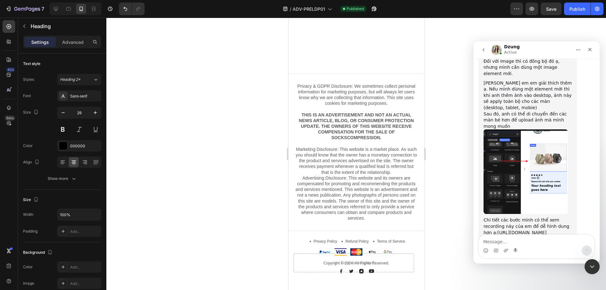
scroll to position [3816, 0]
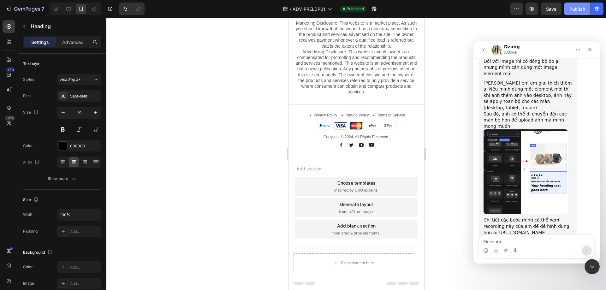
click at [579, 9] on div "Publish" at bounding box center [577, 9] width 16 height 7
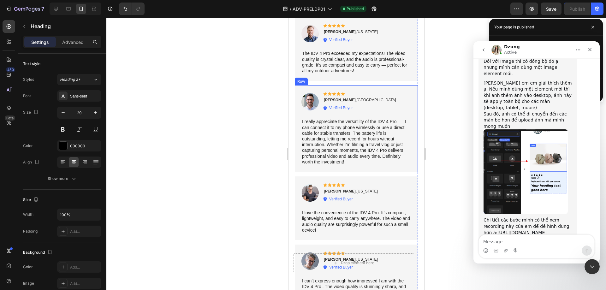
scroll to position [3017, 0]
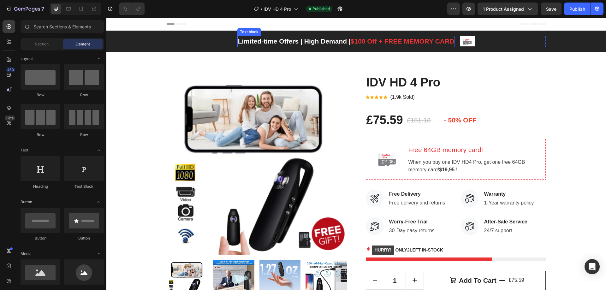
click at [390, 43] on span "$100 Off + FREE MEMORY CARD" at bounding box center [402, 41] width 103 height 7
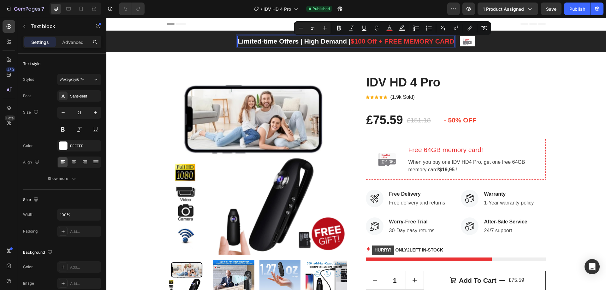
click at [364, 44] on span "$100 Off + FREE MEMORY CARD" at bounding box center [402, 41] width 103 height 7
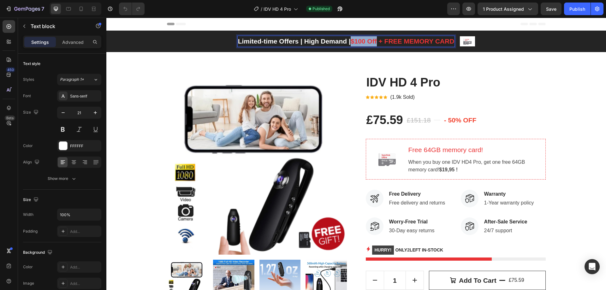
drag, startPoint x: 375, startPoint y: 41, endPoint x: 351, endPoint y: 41, distance: 24.6
click at [351, 41] on span "$100 Off + FREE MEMORY CARD" at bounding box center [402, 41] width 103 height 7
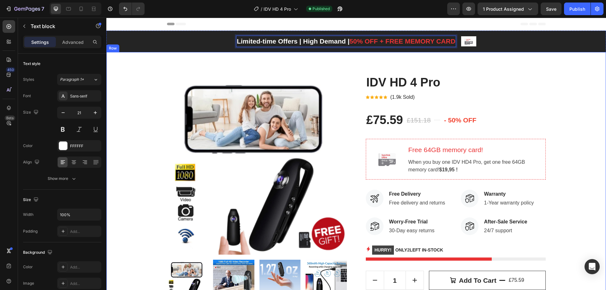
click at [422, 68] on div "Product Images IDV HD 4 Pro Product Title Icon Icon Icon Icon Icon Icon List Ho…" at bounding box center [355, 236] width 499 height 369
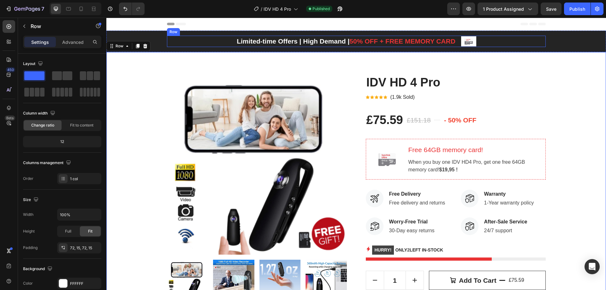
click at [472, 42] on img at bounding box center [468, 41] width 15 height 10
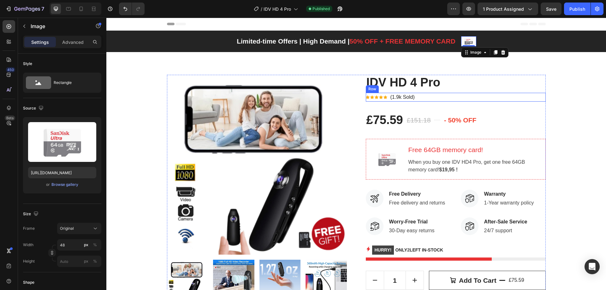
click at [417, 96] on div "Icon Icon Icon Icon Icon Icon List Hoz (1.9k Sold) Text block Row" at bounding box center [456, 97] width 180 height 9
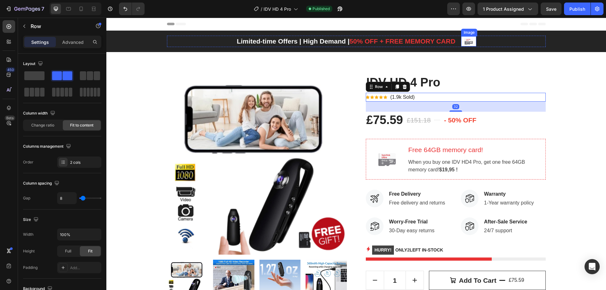
click at [464, 37] on img at bounding box center [468, 41] width 15 height 10
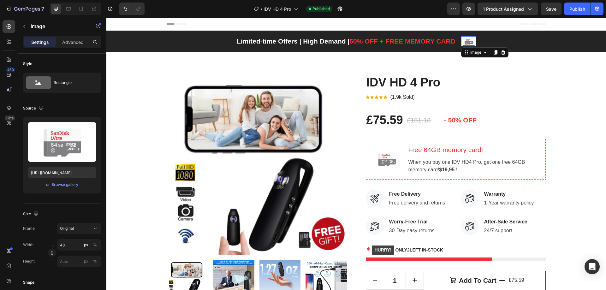
click at [470, 44] on img at bounding box center [468, 41] width 15 height 10
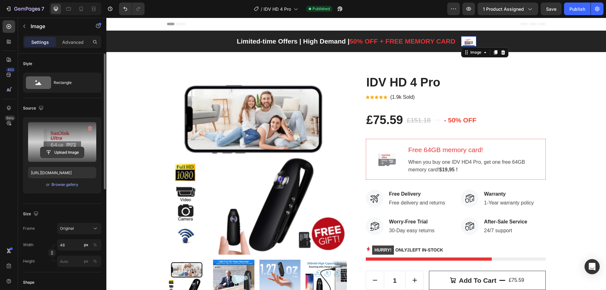
click at [67, 153] on input "file" at bounding box center [62, 152] width 44 height 11
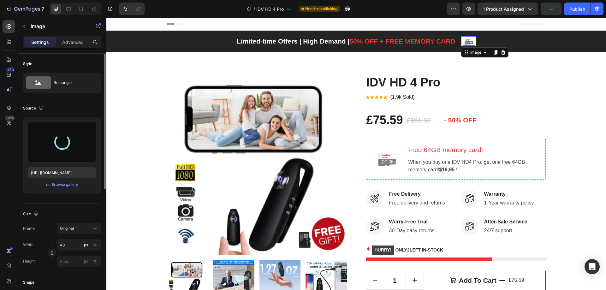
type input "[URL][DOMAIN_NAME]"
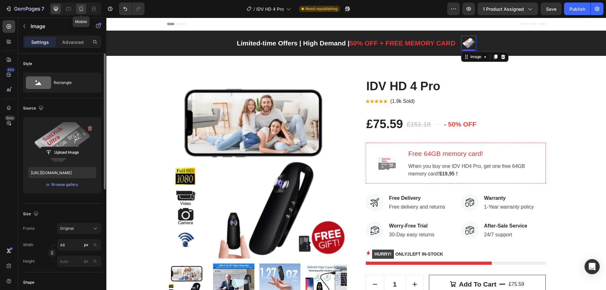
click at [81, 8] on icon at bounding box center [81, 9] width 6 height 6
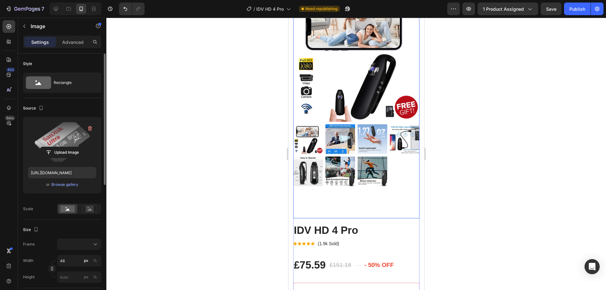
scroll to position [210, 0]
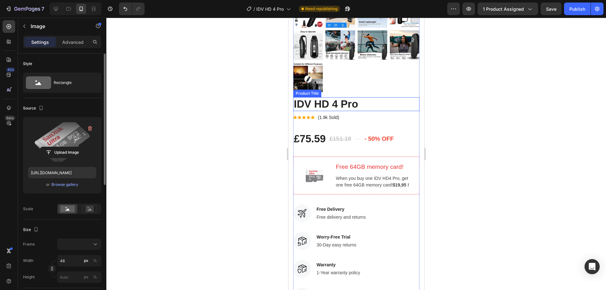
click at [341, 97] on h2 "IDV HD 4 Pro" at bounding box center [356, 104] width 126 height 14
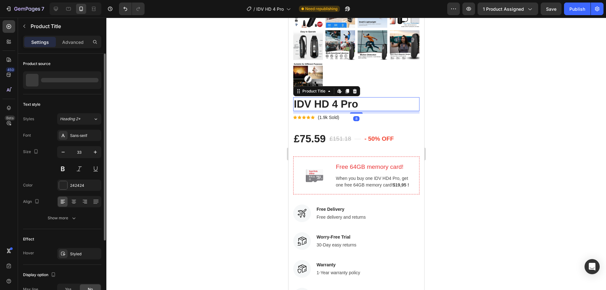
click at [357, 98] on h2 "IDV HD 4 Pro" at bounding box center [356, 104] width 126 height 14
click at [376, 97] on h2 "IDV HD 4 Pro" at bounding box center [356, 104] width 126 height 14
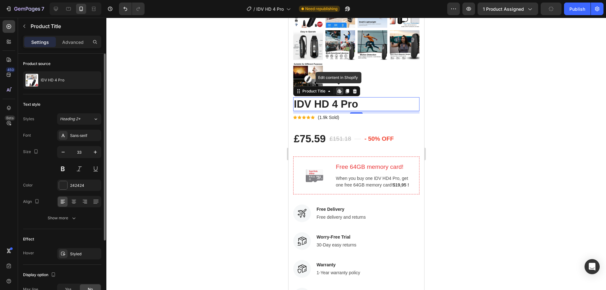
click at [397, 99] on h2 "IDV HD 4 Pro" at bounding box center [356, 104] width 126 height 14
click at [328, 114] on p "(1.9k Sold)" at bounding box center [327, 117] width 21 height 7
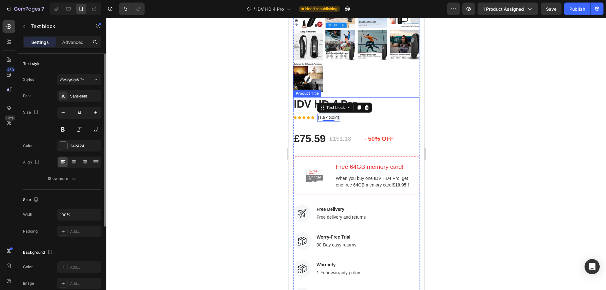
click at [309, 97] on h2 "IDV HD 4 Pro" at bounding box center [356, 104] width 126 height 14
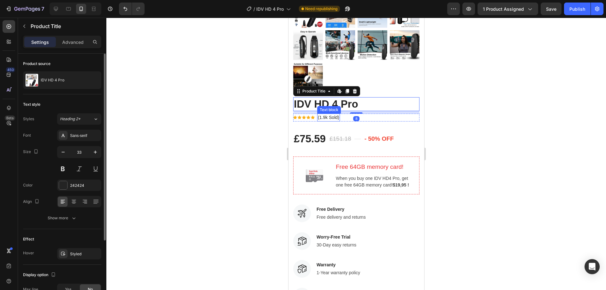
click at [319, 113] on div "IDV HD 4 Pro Product Title Edit content in Shopify 8 Icon Icon Icon Icon Icon I…" at bounding box center [356, 262] width 126 height 331
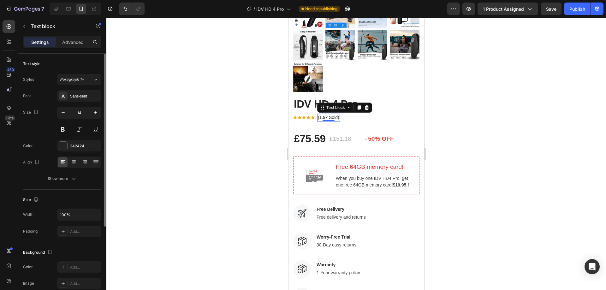
click at [330, 114] on p "(1.9k Sold)" at bounding box center [327, 117] width 21 height 7
click at [490, 114] on div at bounding box center [355, 154] width 499 height 272
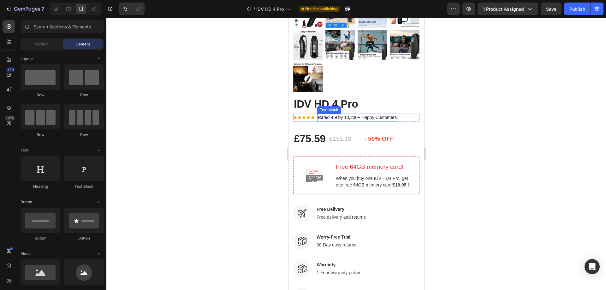
click at [386, 114] on p "Rated 4.9 by 13,200+ Happy Customers" at bounding box center [356, 117] width 79 height 7
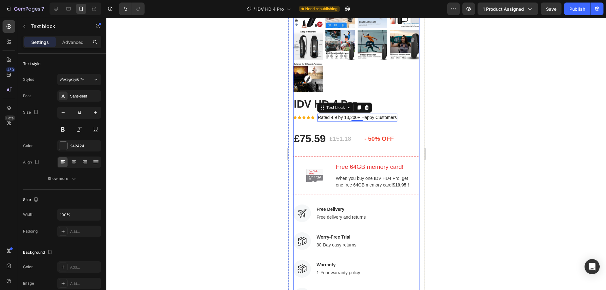
click at [492, 124] on div at bounding box center [355, 154] width 499 height 272
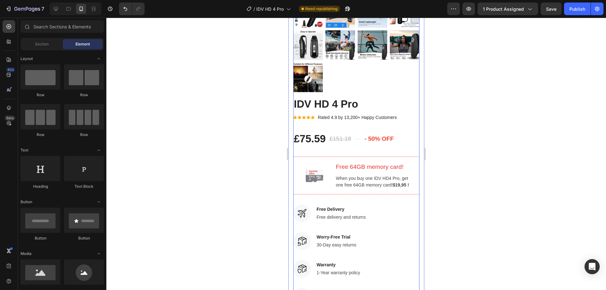
click at [384, 114] on p "Rated 4.9 by 13,200+ Happy Customers" at bounding box center [356, 117] width 79 height 7
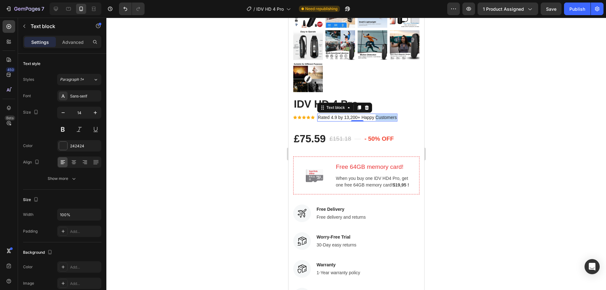
click at [386, 114] on p "Rated 4.9 by 13,200+ Happy Customers" at bounding box center [356, 117] width 79 height 7
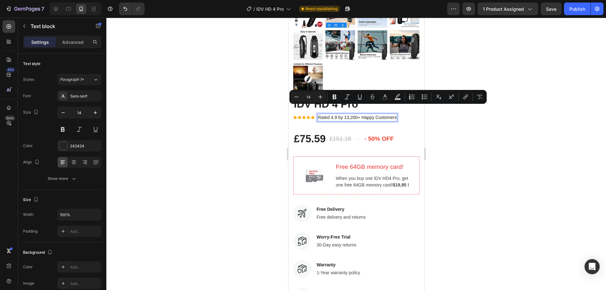
click at [369, 114] on p "Rated 4.9 by 13,200+ Happy Customers" at bounding box center [356, 117] width 79 height 7
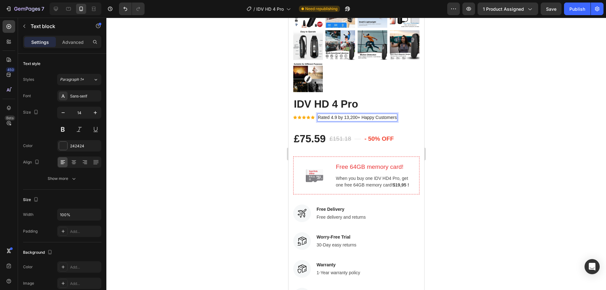
click at [477, 125] on div at bounding box center [355, 154] width 499 height 272
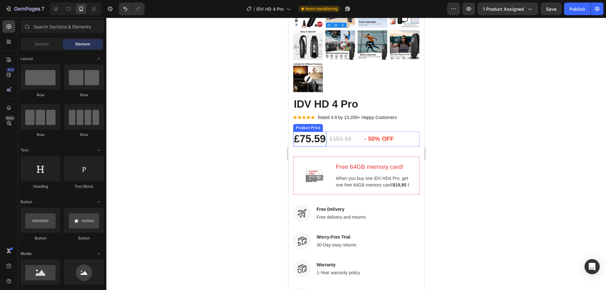
click at [316, 133] on div "£75.59" at bounding box center [309, 139] width 33 height 15
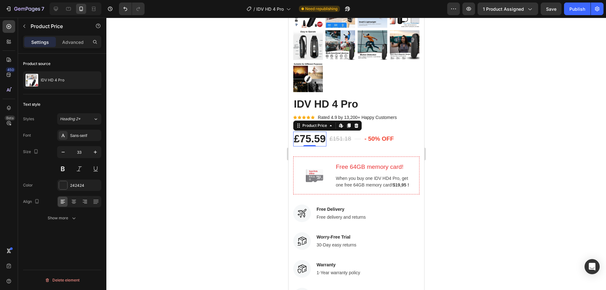
click at [340, 134] on div "£151.18 Compare Price Compare Price" at bounding box center [339, 139] width 23 height 10
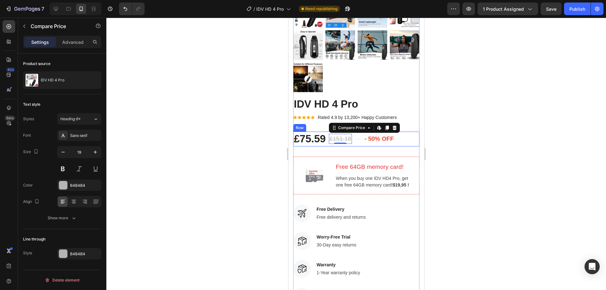
click at [397, 132] on div "£75.59 Product Price Product Price £151.18 Compare Price Edit content in Shopif…" at bounding box center [356, 139] width 126 height 15
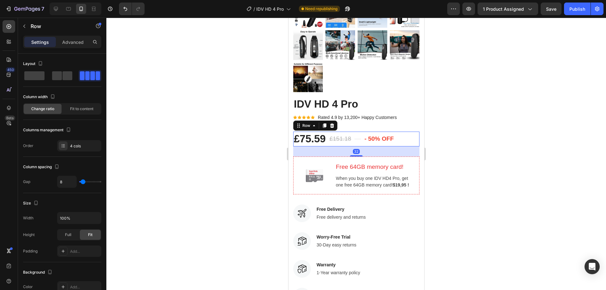
click at [492, 171] on div at bounding box center [355, 154] width 499 height 272
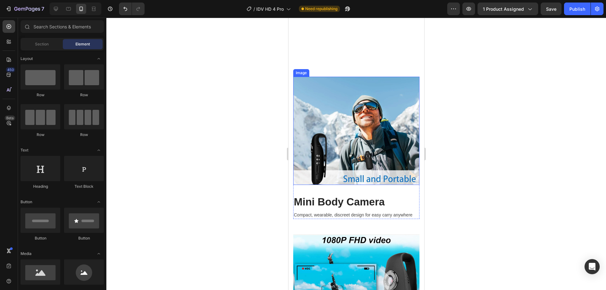
scroll to position [1514, 0]
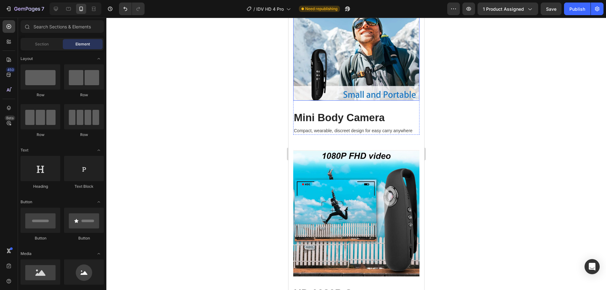
click at [360, 63] on img at bounding box center [356, 46] width 126 height 108
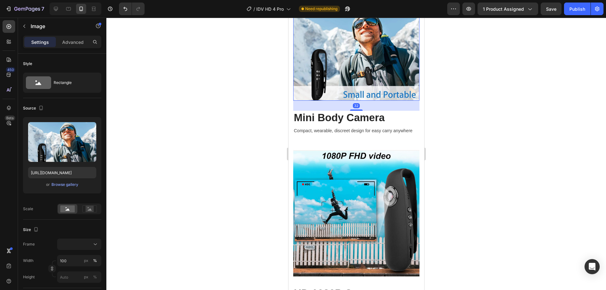
click at [360, 63] on img at bounding box center [356, 46] width 126 height 108
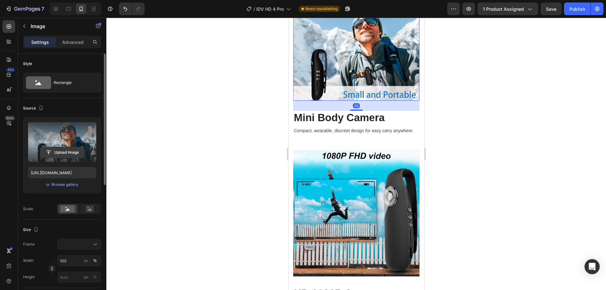
click at [71, 151] on input "file" at bounding box center [62, 152] width 44 height 11
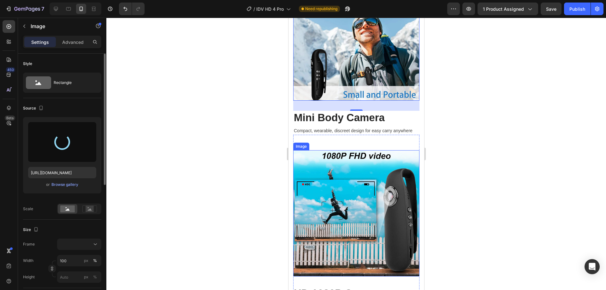
scroll to position [1430, 0]
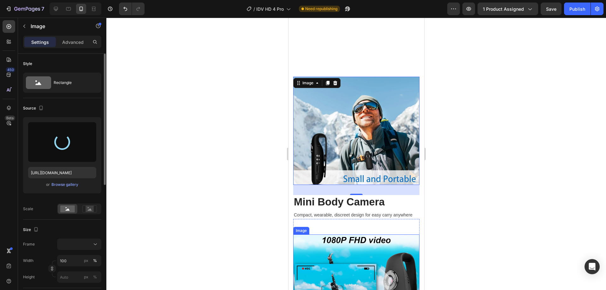
type input "[URL][DOMAIN_NAME]"
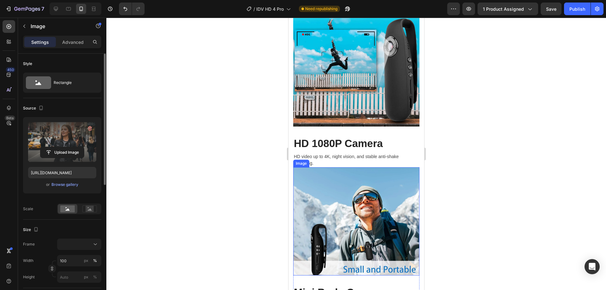
scroll to position [1767, 0]
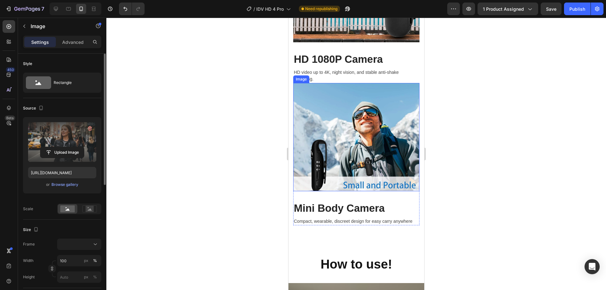
click at [346, 136] on img at bounding box center [356, 137] width 126 height 108
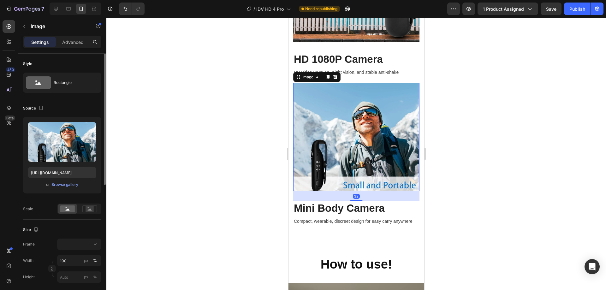
click at [370, 122] on img at bounding box center [356, 137] width 126 height 108
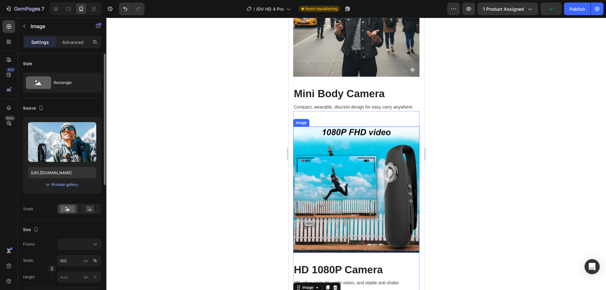
scroll to position [1683, 0]
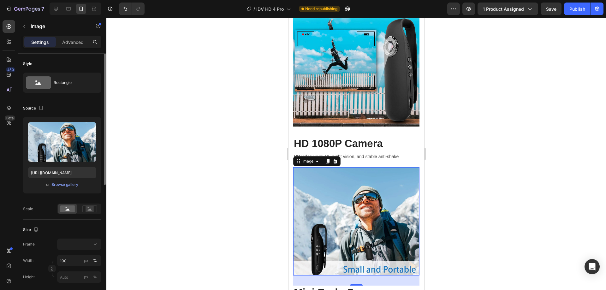
click at [363, 167] on img at bounding box center [356, 221] width 126 height 108
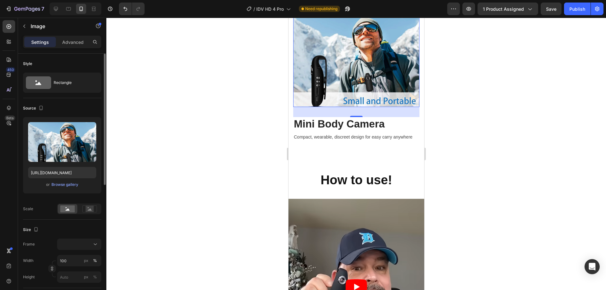
click at [344, 66] on img at bounding box center [356, 53] width 126 height 108
click at [371, 199] on article at bounding box center [356, 287] width 136 height 176
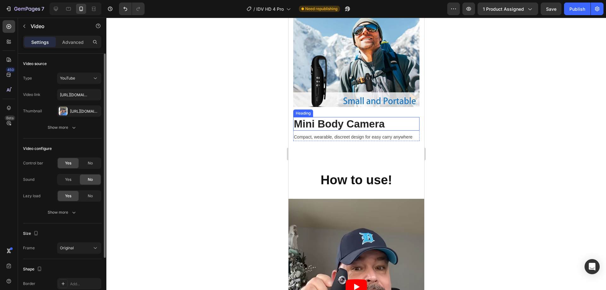
click at [358, 117] on h2 "Mini Body Camera" at bounding box center [356, 124] width 126 height 14
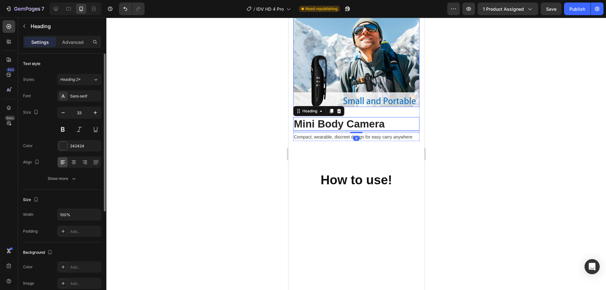
scroll to position [1725, 0]
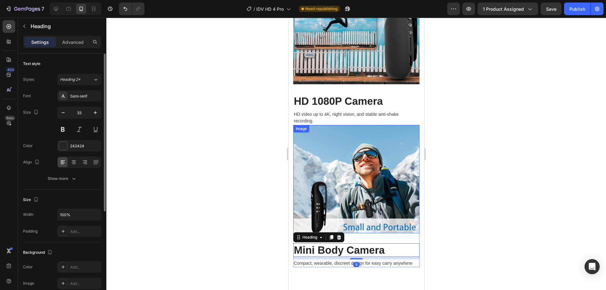
click at [366, 125] on img at bounding box center [356, 179] width 126 height 108
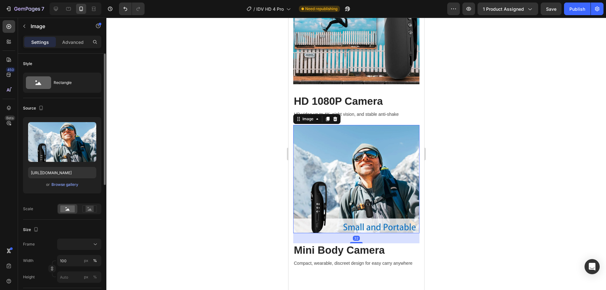
click at [367, 145] on img at bounding box center [356, 179] width 126 height 108
click at [73, 9] on div at bounding box center [68, 9] width 10 height 10
type input "[URL][DOMAIN_NAME]"
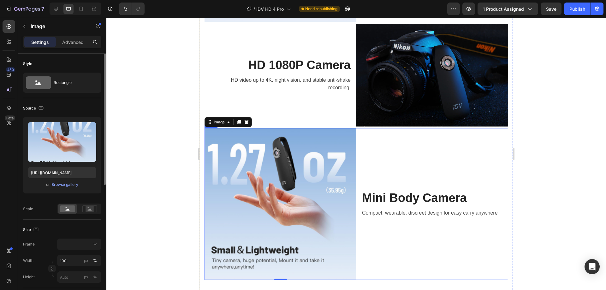
click at [416, 161] on div "Mini Body Camera Heading Compact, wearable, discreet design for easy carry anyw…" at bounding box center [432, 204] width 152 height 152
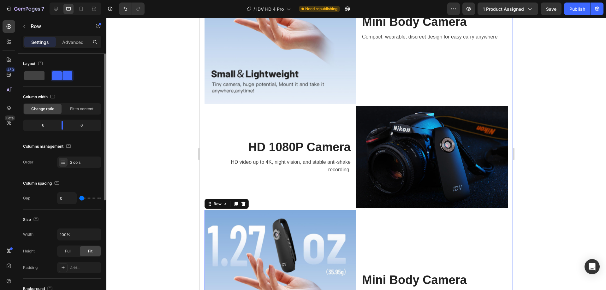
drag, startPoint x: 578, startPoint y: 9, endPoint x: 525, endPoint y: 29, distance: 56.8
click at [578, 9] on div "Publish" at bounding box center [577, 9] width 16 height 7
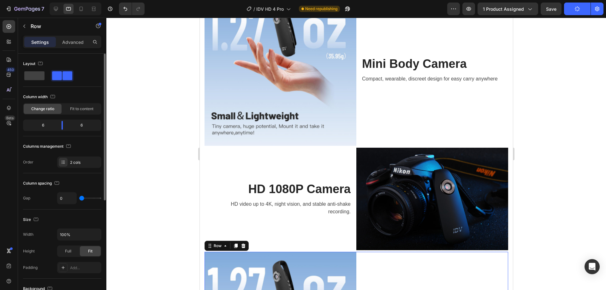
scroll to position [1258, 0]
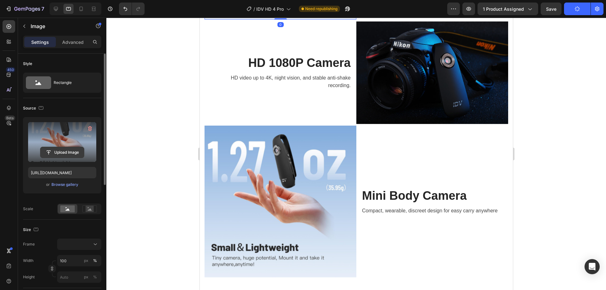
click at [71, 150] on input "file" at bounding box center [62, 152] width 44 height 11
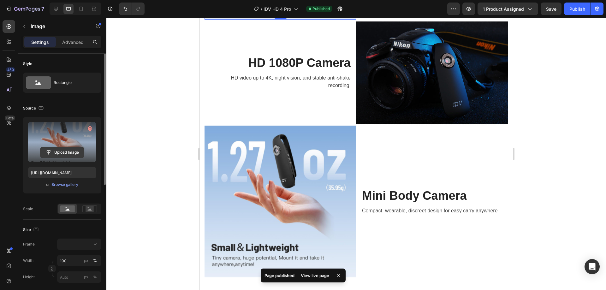
click at [74, 152] on input "file" at bounding box center [62, 152] width 44 height 11
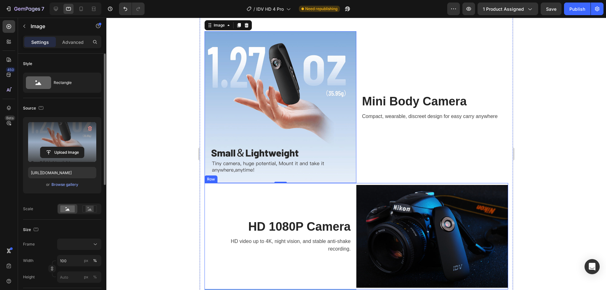
scroll to position [1216, 0]
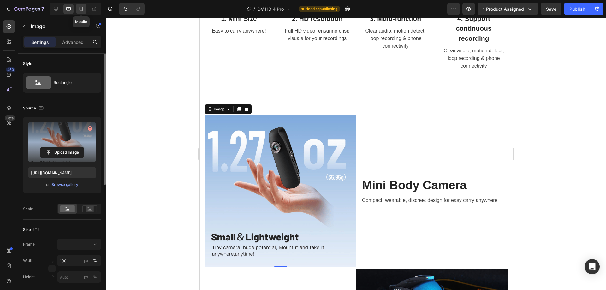
click at [78, 8] on div at bounding box center [81, 9] width 10 height 10
type input "[URL][DOMAIN_NAME]"
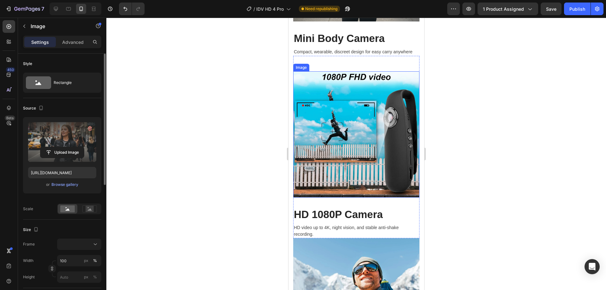
scroll to position [1401, 0]
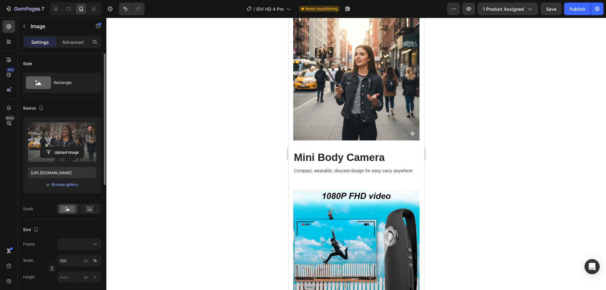
click at [361, 138] on img at bounding box center [356, 77] width 126 height 126
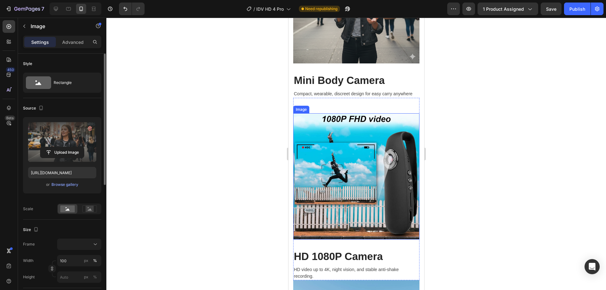
click at [357, 149] on img at bounding box center [356, 176] width 126 height 126
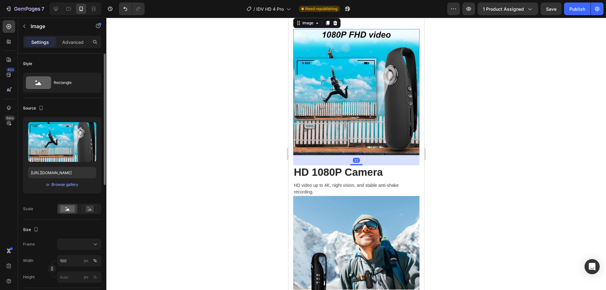
scroll to position [1738, 0]
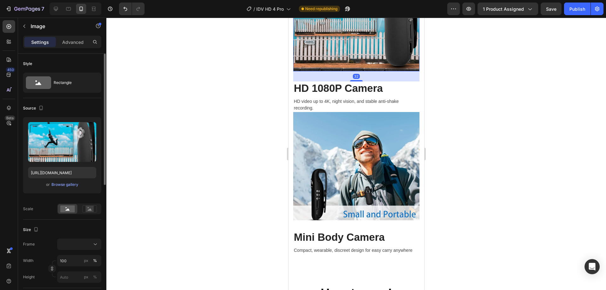
click at [375, 127] on img at bounding box center [356, 166] width 126 height 108
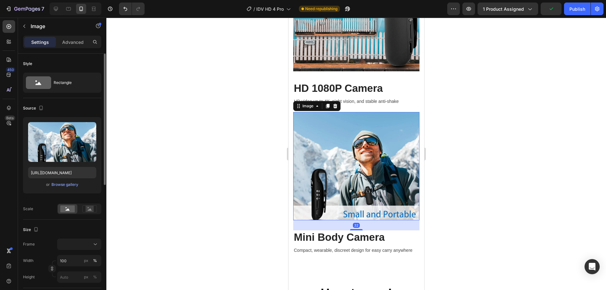
click at [375, 127] on img at bounding box center [356, 166] width 126 height 108
click at [379, 173] on img at bounding box center [356, 166] width 126 height 108
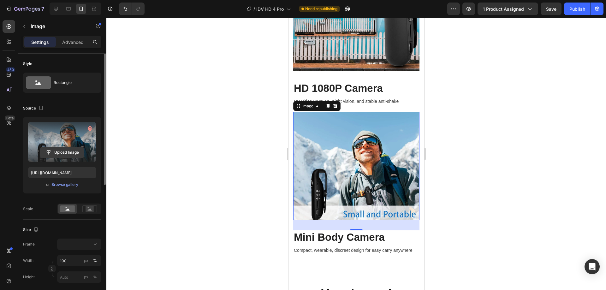
click at [71, 154] on input "file" at bounding box center [62, 152] width 44 height 11
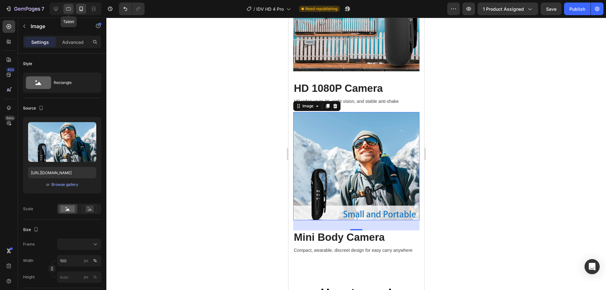
click at [72, 8] on div at bounding box center [68, 9] width 10 height 10
type input "[URL][DOMAIN_NAME]"
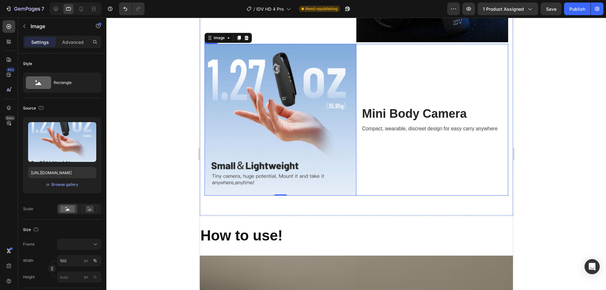
scroll to position [1890, 0]
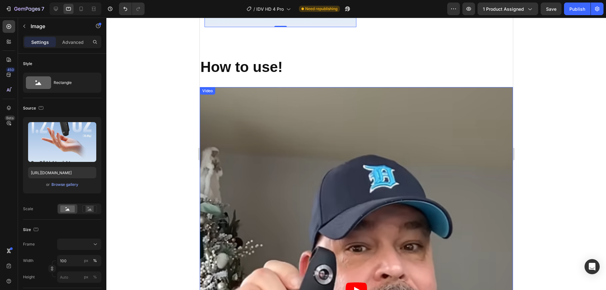
click at [338, 120] on article at bounding box center [355, 289] width 313 height 405
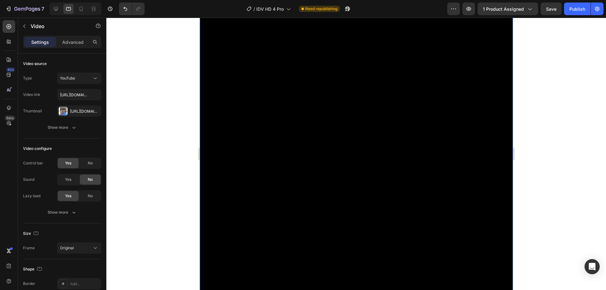
scroll to position [2184, 0]
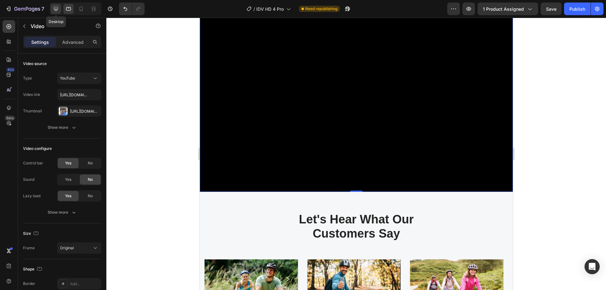
click at [53, 7] on icon at bounding box center [56, 9] width 6 height 6
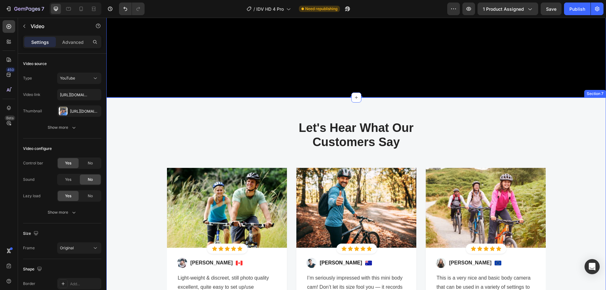
scroll to position [2452, 0]
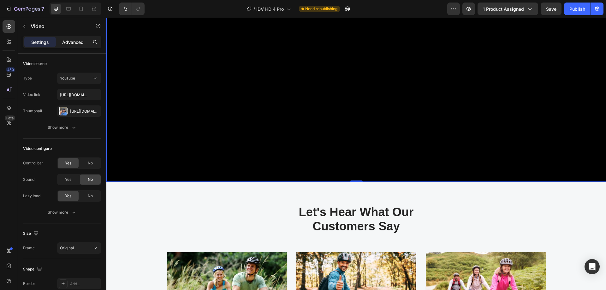
click at [80, 42] on p "Advanced" at bounding box center [72, 42] width 21 height 7
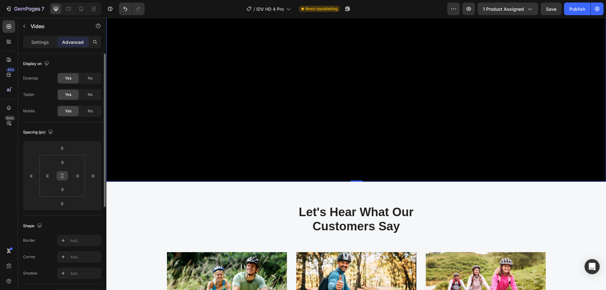
click at [62, 174] on icon at bounding box center [62, 175] width 5 height 5
drag, startPoint x: 62, startPoint y: 177, endPoint x: 68, endPoint y: 192, distance: 15.8
click at [68, 192] on div "0 0 0 0" at bounding box center [61, 176] width 45 height 42
click at [67, 192] on input "0" at bounding box center [62, 189] width 13 height 9
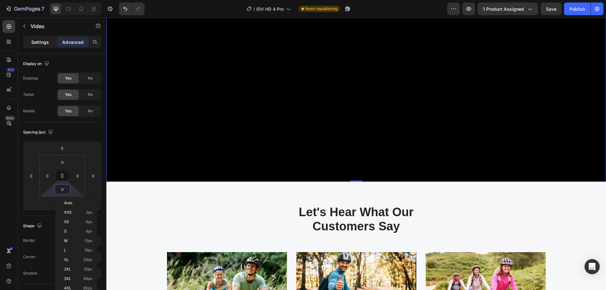
click at [30, 42] on div "Settings" at bounding box center [40, 42] width 32 height 10
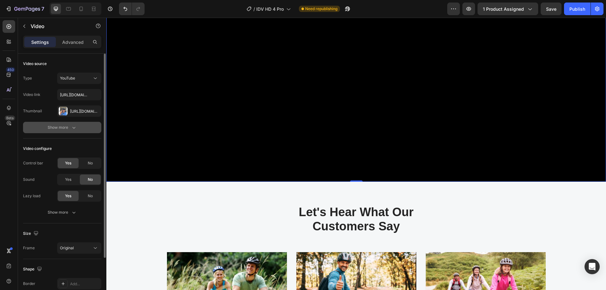
click at [75, 129] on icon "button" at bounding box center [74, 127] width 6 height 6
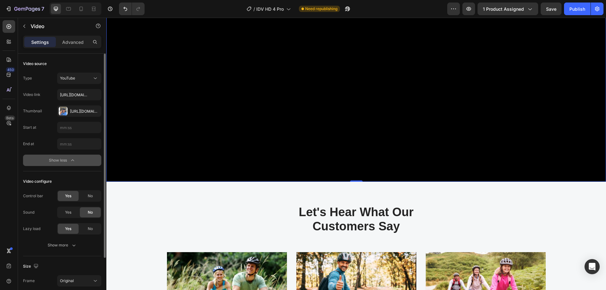
click at [32, 145] on div "End at" at bounding box center [28, 144] width 11 height 6
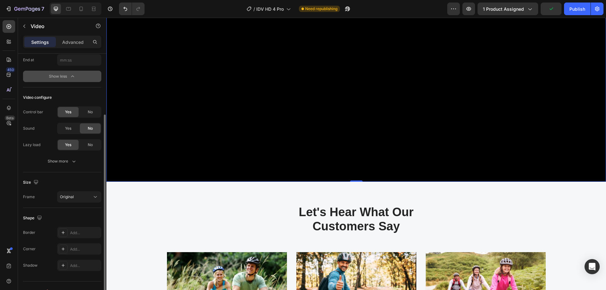
click at [33, 113] on div "Control bar" at bounding box center [33, 112] width 20 height 6
click at [80, 199] on div "Original" at bounding box center [76, 197] width 32 height 6
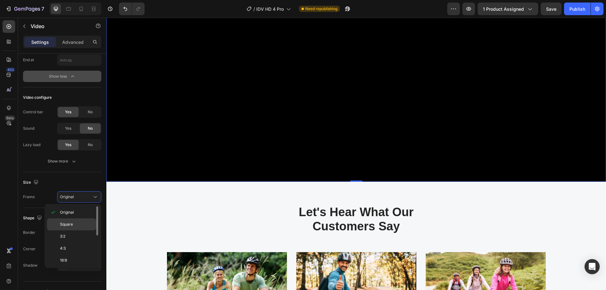
click at [77, 226] on p "Square" at bounding box center [76, 224] width 33 height 6
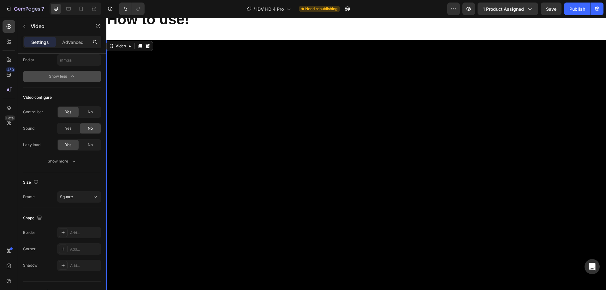
scroll to position [2116, 0]
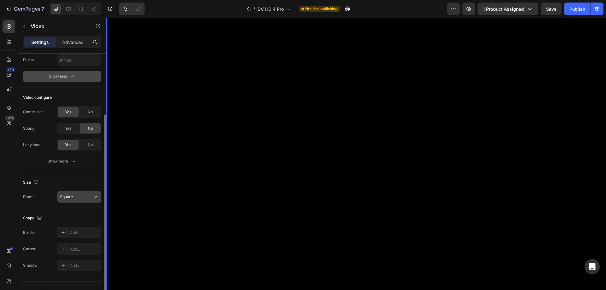
click at [91, 197] on div "Square" at bounding box center [76, 197] width 32 height 6
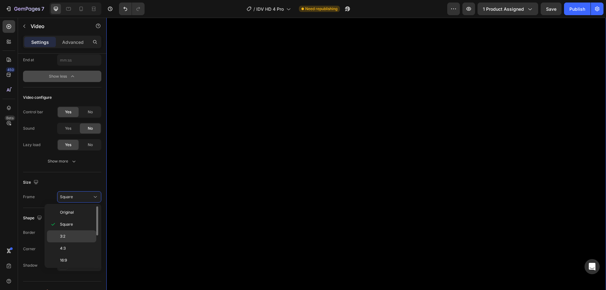
click at [72, 238] on p "3:2" at bounding box center [76, 236] width 33 height 6
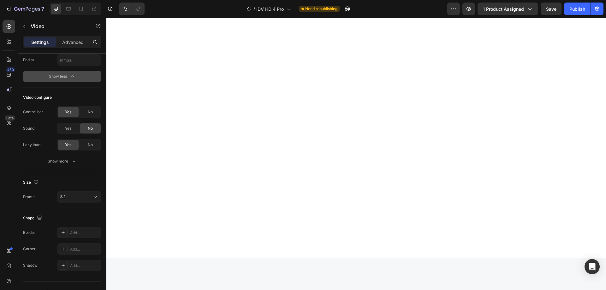
scroll to position [1906, 0]
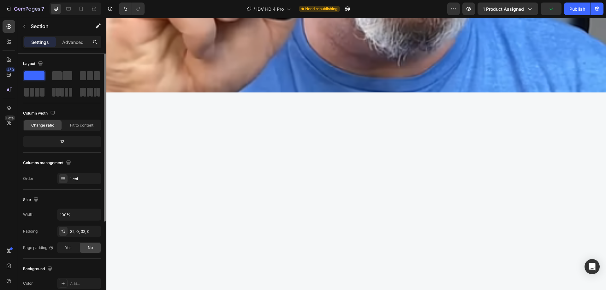
scroll to position [84, 0]
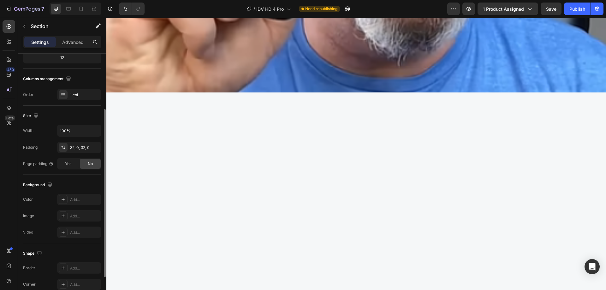
drag, startPoint x: 247, startPoint y: 189, endPoint x: 246, endPoint y: 183, distance: 5.8
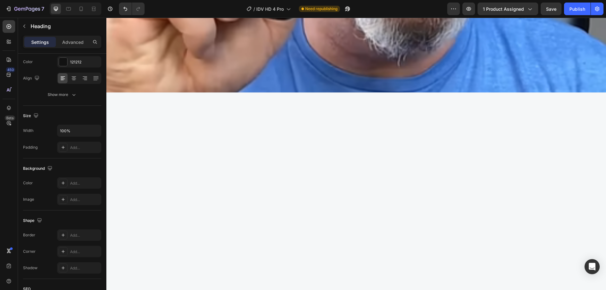
scroll to position [0, 0]
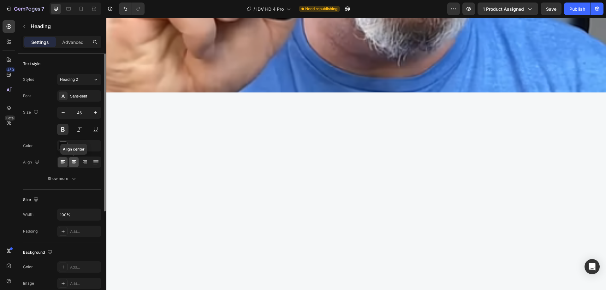
click at [73, 162] on icon at bounding box center [73, 162] width 3 height 1
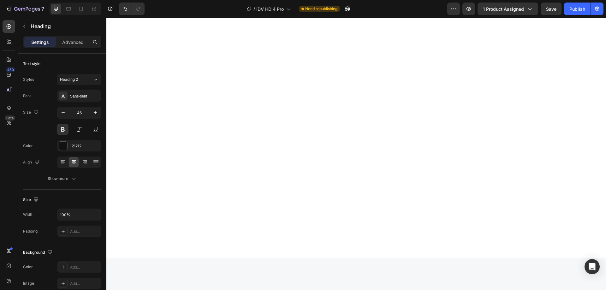
scroll to position [1906, 0]
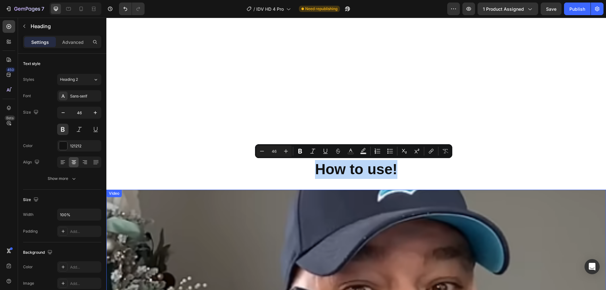
type input "16"
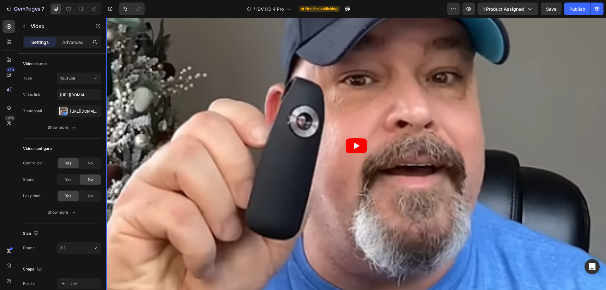
click at [438, 170] on article at bounding box center [355, 145] width 499 height 333
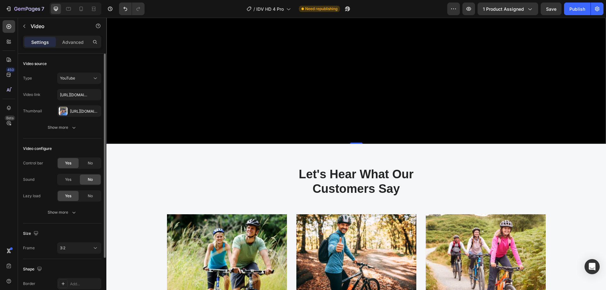
scroll to position [62, 0]
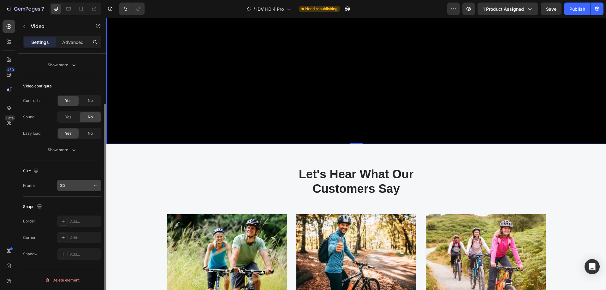
click at [76, 181] on button "3:2" at bounding box center [79, 185] width 44 height 11
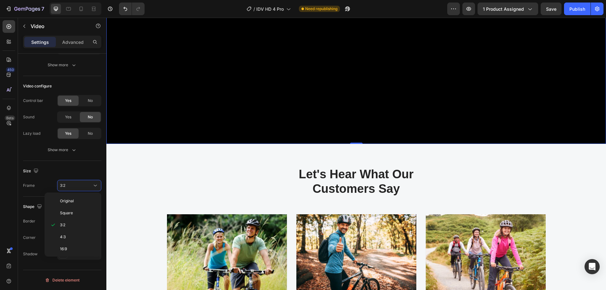
scroll to position [61, 0]
click at [71, 246] on span "Custom" at bounding box center [67, 248] width 14 height 6
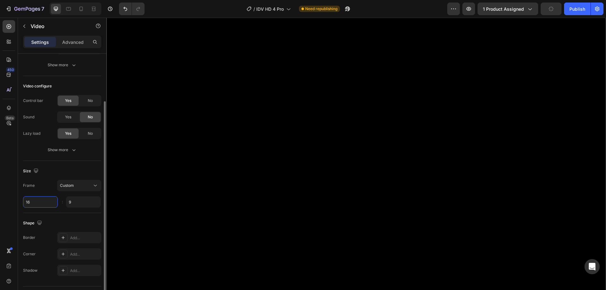
click at [41, 202] on input "16" at bounding box center [40, 201] width 35 height 11
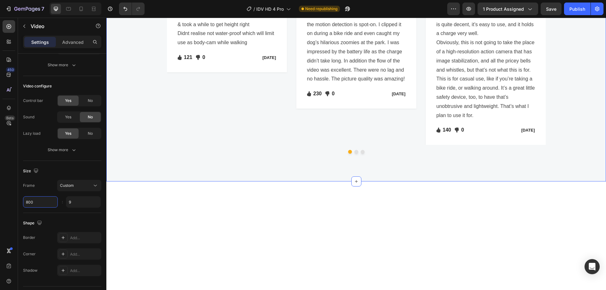
scroll to position [2116, 0]
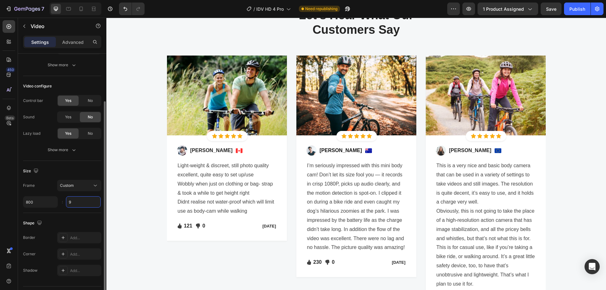
click at [81, 200] on input "9" at bounding box center [83, 201] width 35 height 11
type input "800"
click at [81, 200] on input "9" at bounding box center [83, 201] width 35 height 11
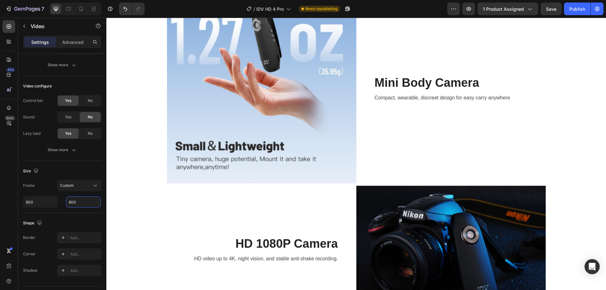
scroll to position [1653, 0]
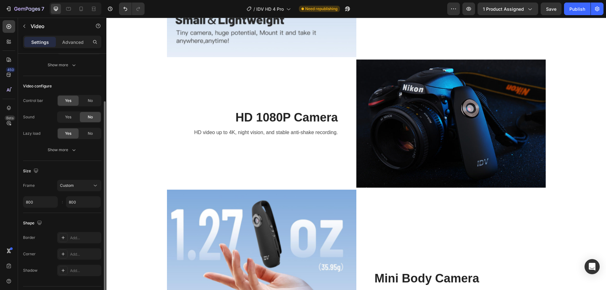
type input "800"
click at [71, 213] on div "Shape Border Add... Corner Add... Shadow Add..." at bounding box center [62, 247] width 78 height 68
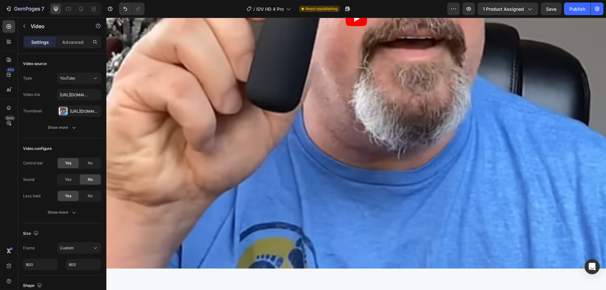
scroll to position [79, 0]
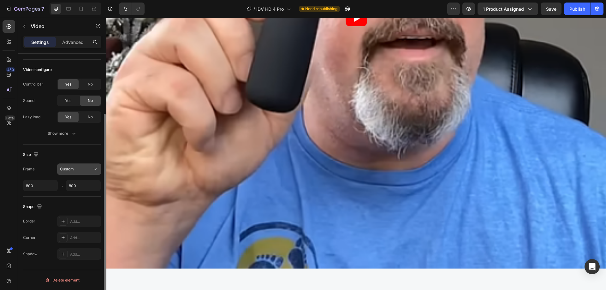
click at [76, 165] on button "Custom" at bounding box center [79, 168] width 44 height 11
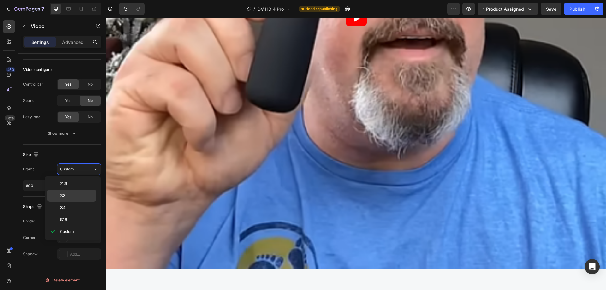
click at [69, 197] on p "2:3" at bounding box center [76, 196] width 33 height 6
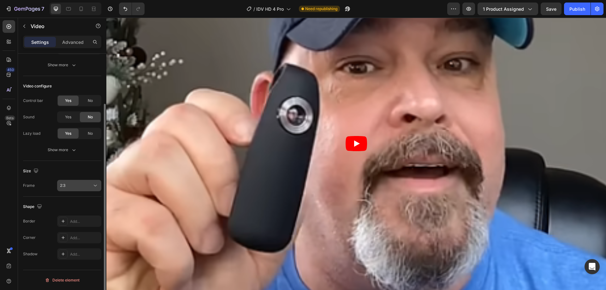
drag, startPoint x: 78, startPoint y: 185, endPoint x: 68, endPoint y: 205, distance: 22.3
click at [77, 186] on div "2:3" at bounding box center [76, 186] width 32 height 6
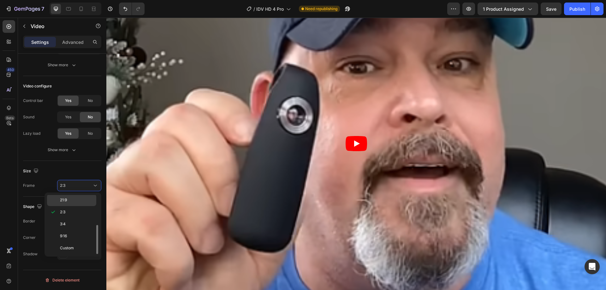
click at [69, 200] on p "21:9" at bounding box center [76, 200] width 33 height 6
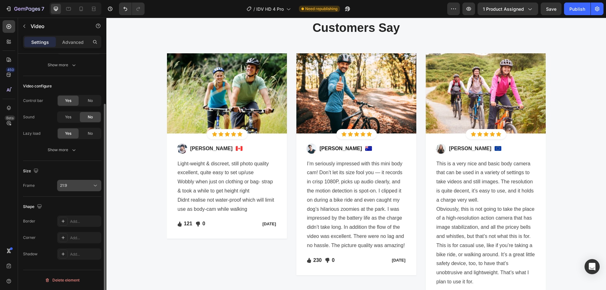
click at [74, 187] on div "21:9" at bounding box center [76, 186] width 32 height 6
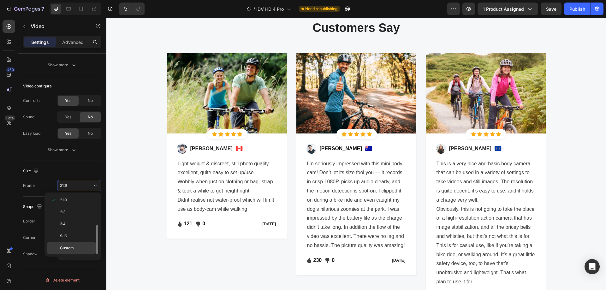
click at [72, 242] on div "Custom" at bounding box center [71, 248] width 49 height 12
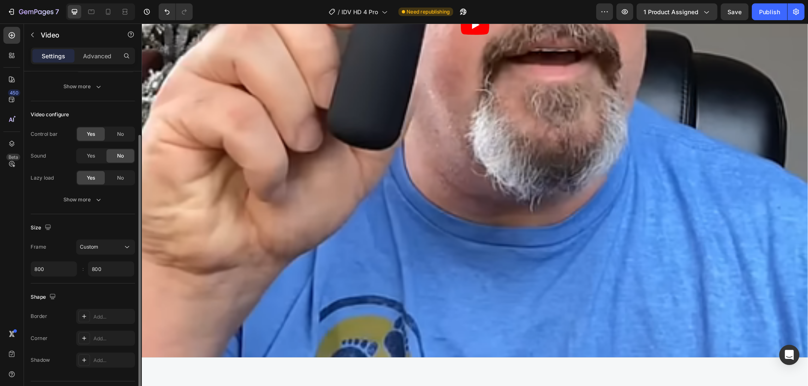
scroll to position [79, 0]
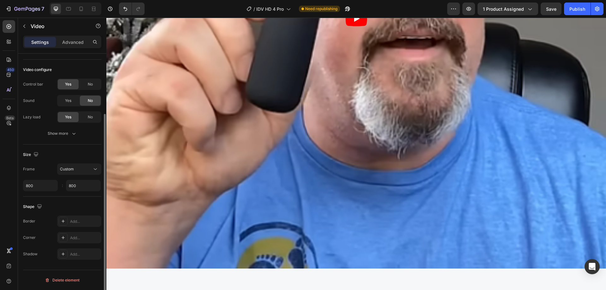
click at [42, 180] on div "Frame Custom 800 800 :" at bounding box center [62, 177] width 78 height 28
click at [38, 186] on input "800" at bounding box center [40, 185] width 35 height 11
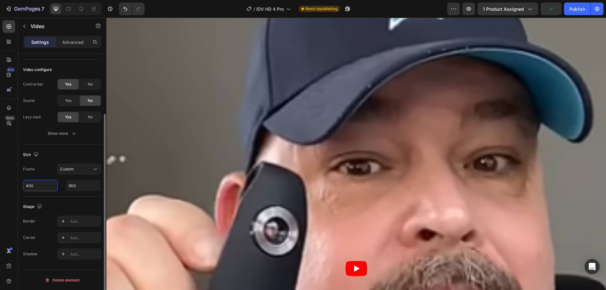
click at [39, 186] on input "400" at bounding box center [40, 185] width 35 height 11
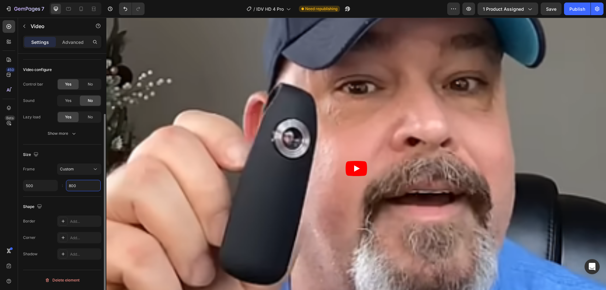
click at [81, 186] on input "800" at bounding box center [83, 185] width 35 height 11
type input "500"
click at [81, 186] on input "800" at bounding box center [83, 185] width 35 height 11
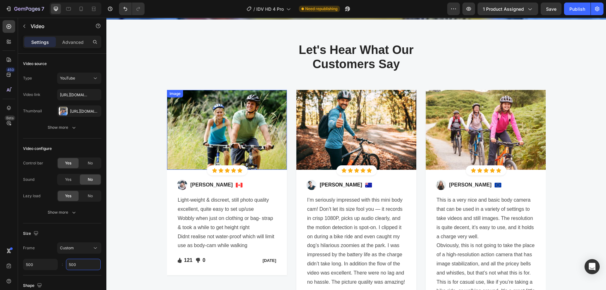
scroll to position [2749, 0]
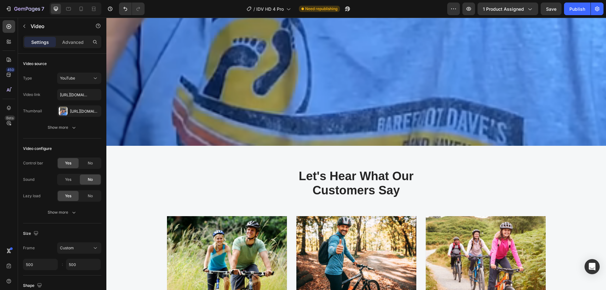
click at [26, 180] on div "Sound" at bounding box center [28, 180] width 11 height 6
type input "500"
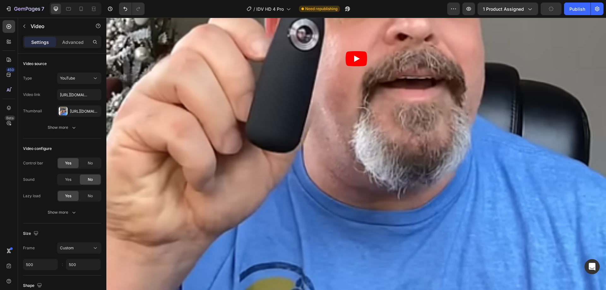
click at [319, 163] on article at bounding box center [355, 58] width 499 height 499
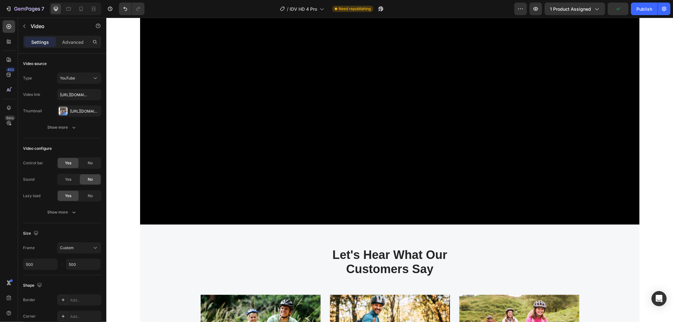
scroll to position [2370, 0]
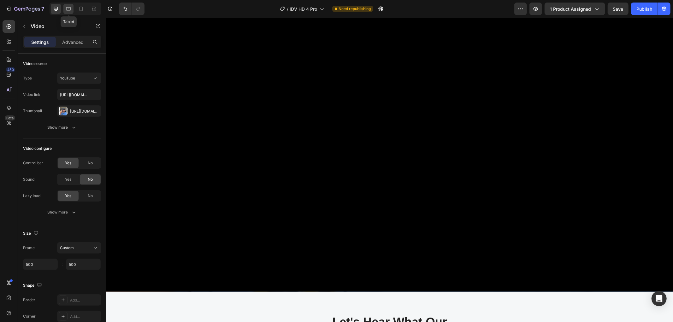
click at [65, 7] on icon at bounding box center [68, 9] width 6 height 6
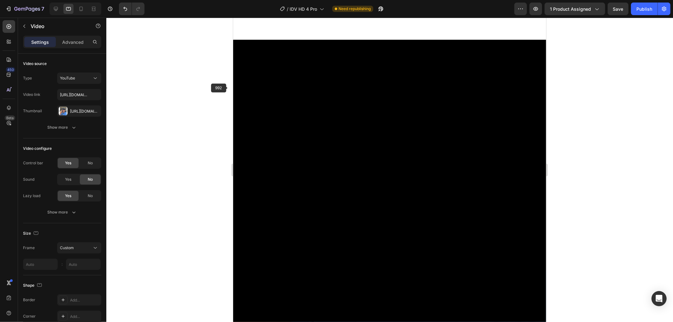
scroll to position [2132, 0]
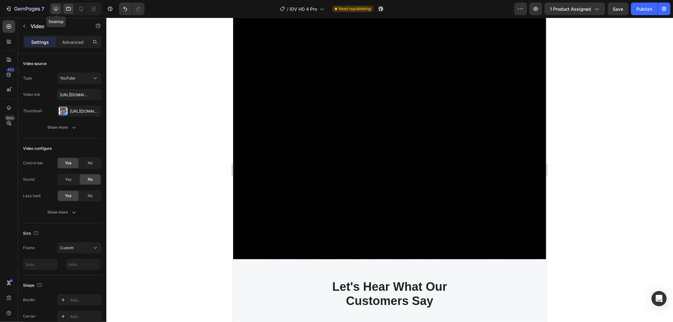
drag, startPoint x: 54, startPoint y: 11, endPoint x: 15, endPoint y: 32, distance: 43.9
click at [54, 11] on icon at bounding box center [56, 9] width 6 height 6
type input "500"
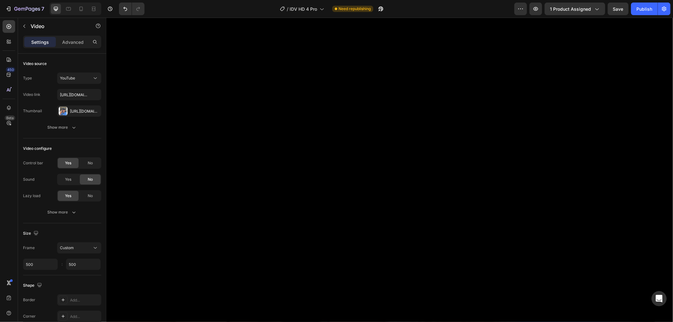
scroll to position [1635, 0]
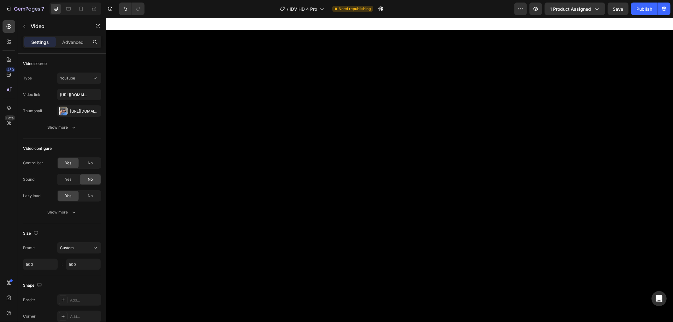
click at [74, 11] on div at bounding box center [76, 9] width 52 height 13
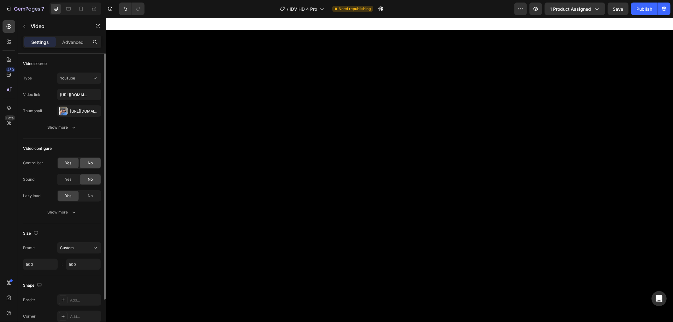
scroll to position [46, 0]
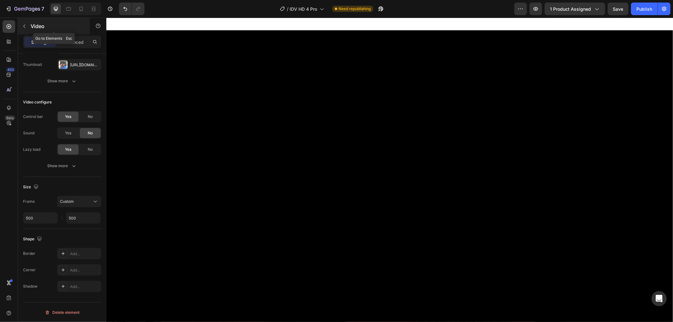
click at [25, 29] on button "button" at bounding box center [24, 26] width 10 height 10
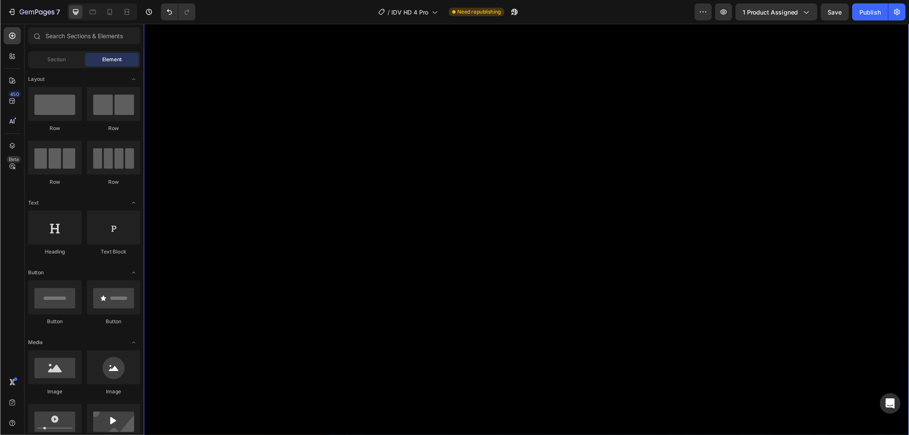
scroll to position [1961, 0]
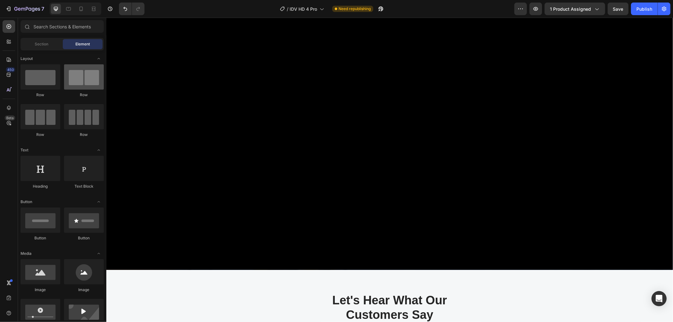
click at [76, 78] on div at bounding box center [84, 76] width 40 height 25
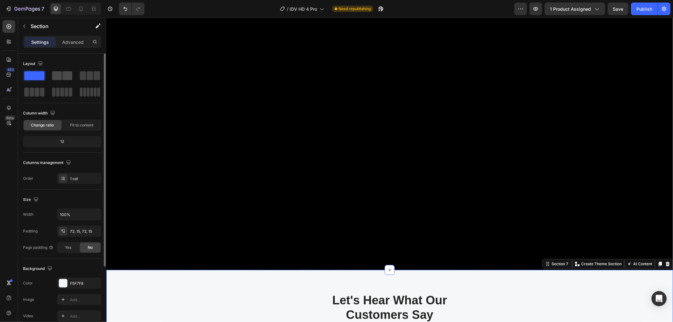
click at [63, 77] on span at bounding box center [67, 75] width 10 height 9
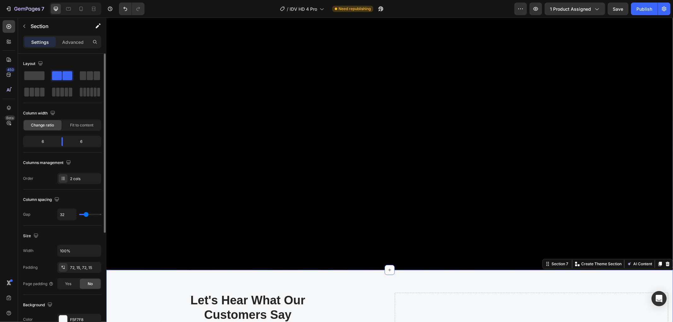
click at [64, 80] on span at bounding box center [67, 75] width 10 height 9
click at [62, 78] on span at bounding box center [67, 75] width 10 height 9
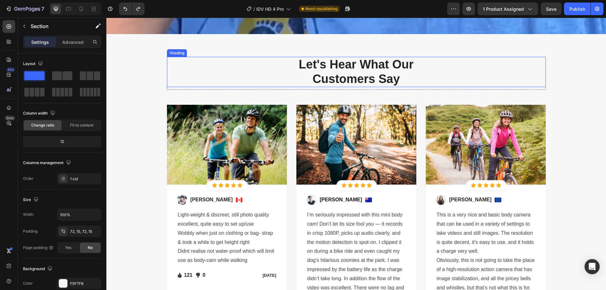
scroll to position [2004, 0]
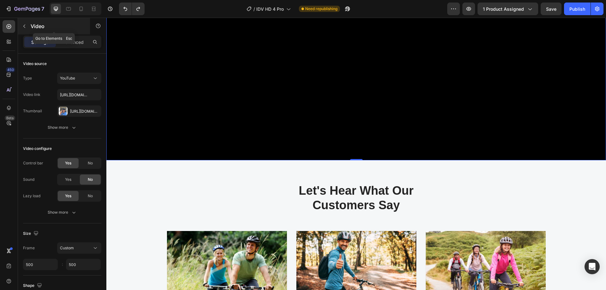
click at [27, 32] on div "Video" at bounding box center [54, 26] width 72 height 16
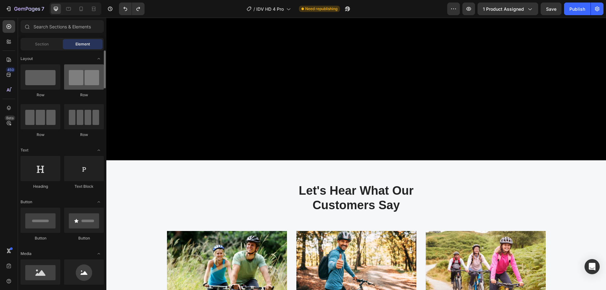
click at [72, 83] on div at bounding box center [84, 76] width 40 height 25
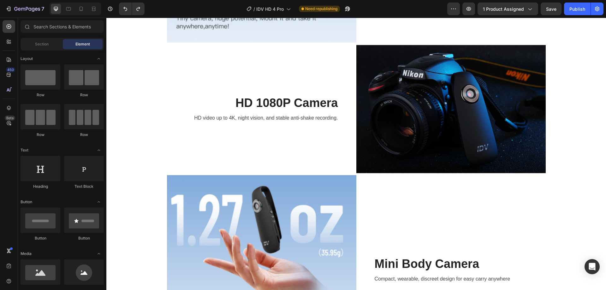
scroll to position [1714, 0]
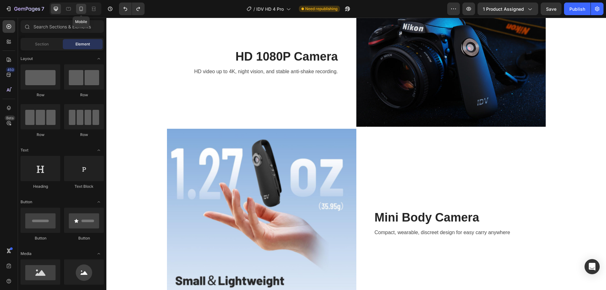
click at [80, 6] on icon at bounding box center [81, 9] width 6 height 6
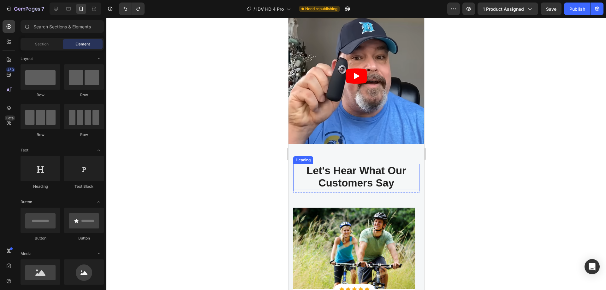
scroll to position [1944, 0]
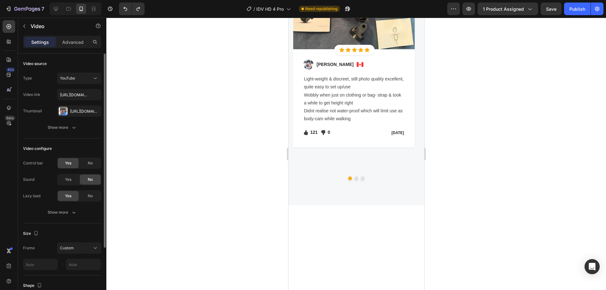
scroll to position [42, 0]
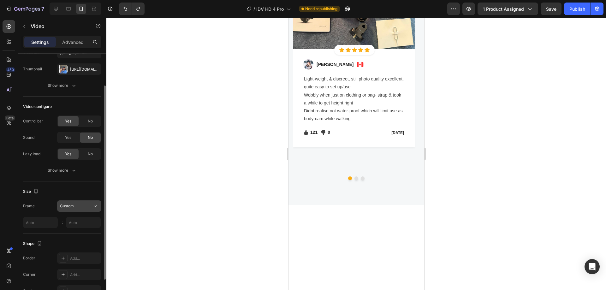
click at [78, 202] on button "Custom" at bounding box center [79, 205] width 44 height 11
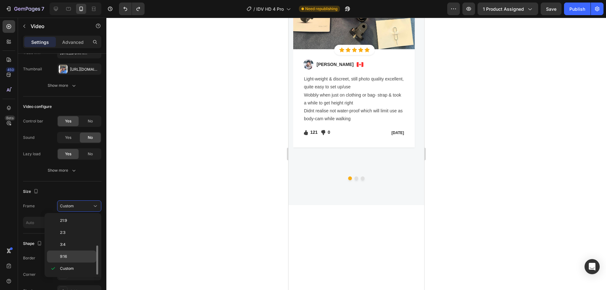
click at [73, 253] on div "9:16" at bounding box center [71, 257] width 49 height 12
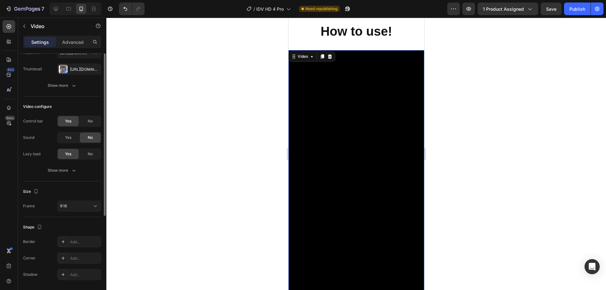
scroll to position [0, 0]
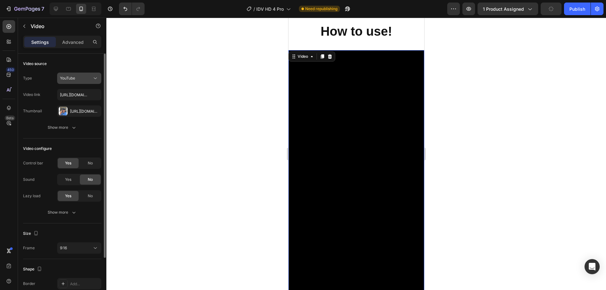
click at [82, 78] on div "YouTube" at bounding box center [76, 78] width 32 height 6
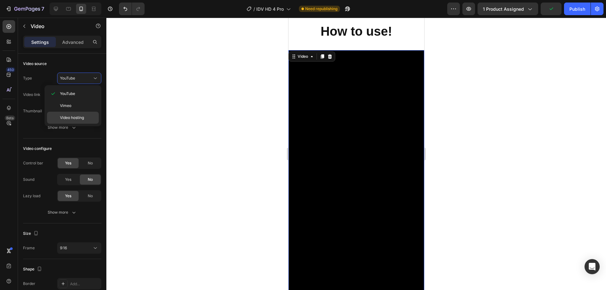
click at [74, 115] on span "Video hosting" at bounding box center [72, 118] width 24 height 6
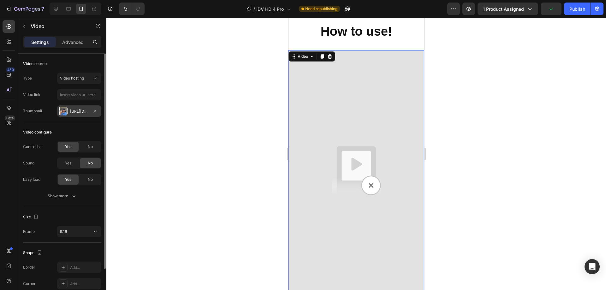
click at [77, 111] on div "[URL][DOMAIN_NAME]" at bounding box center [79, 112] width 18 height 6
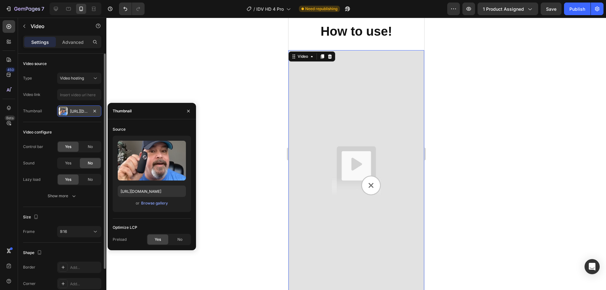
click at [79, 113] on div "[URL][DOMAIN_NAME]" at bounding box center [79, 112] width 18 height 6
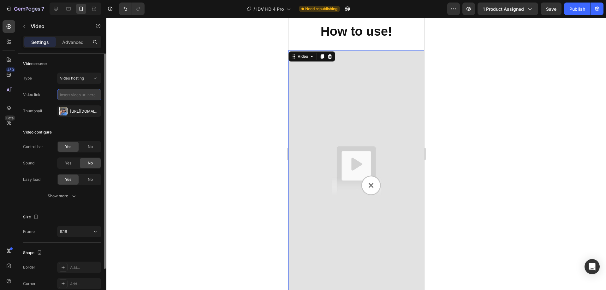
click at [82, 97] on input "text" at bounding box center [79, 94] width 44 height 11
click at [78, 99] on input "text" at bounding box center [79, 94] width 44 height 11
click at [73, 81] on span "Video hosting" at bounding box center [72, 78] width 24 height 6
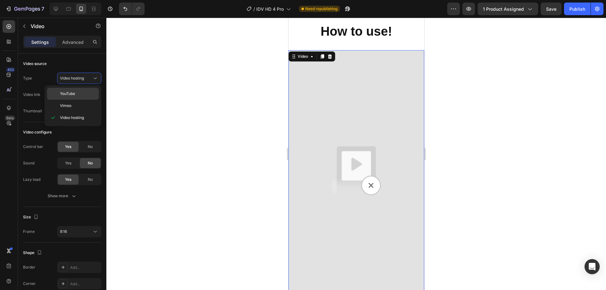
click at [77, 92] on p "YouTube" at bounding box center [78, 94] width 36 height 6
type input "[URL][DOMAIN_NAME]"
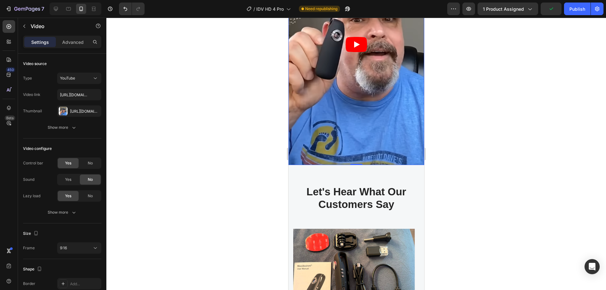
scroll to position [1986, 0]
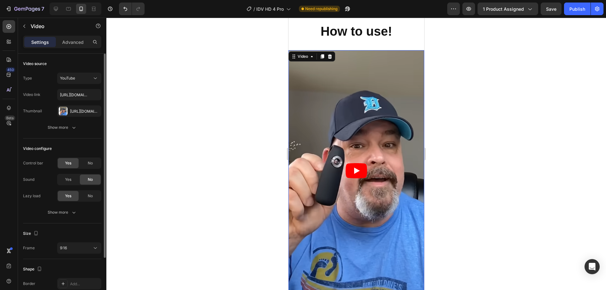
click at [66, 223] on div "Video source Type YouTube Video link [URL][DOMAIN_NAME] Thumbnail [URL][DOMAIN_…" at bounding box center [62, 241] width 78 height 36
click at [71, 132] on button "Show more" at bounding box center [62, 127] width 78 height 11
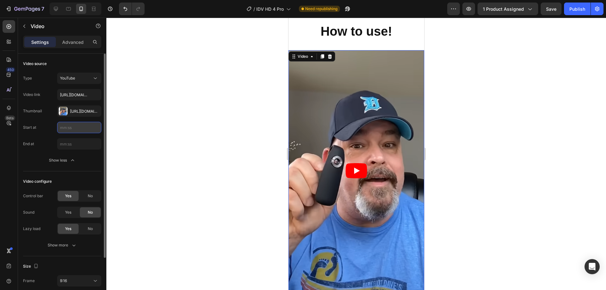
click at [76, 131] on input "text" at bounding box center [79, 127] width 44 height 11
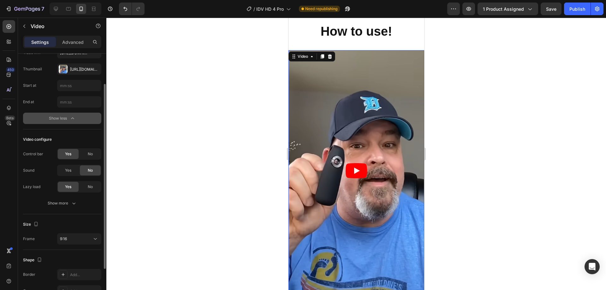
click at [65, 116] on div "Show less" at bounding box center [62, 118] width 27 height 6
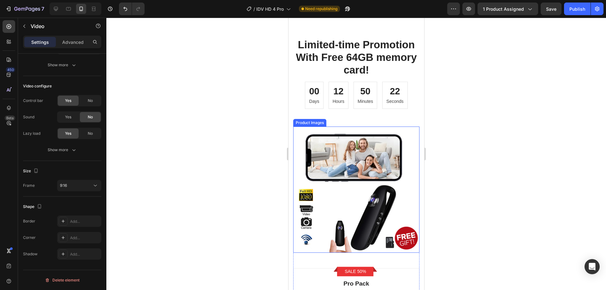
scroll to position [2659, 0]
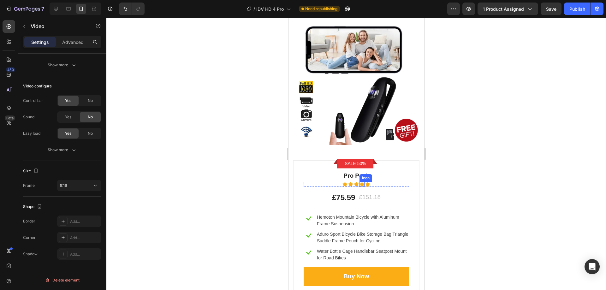
click at [360, 178] on div "Icon" at bounding box center [365, 178] width 10 height 0
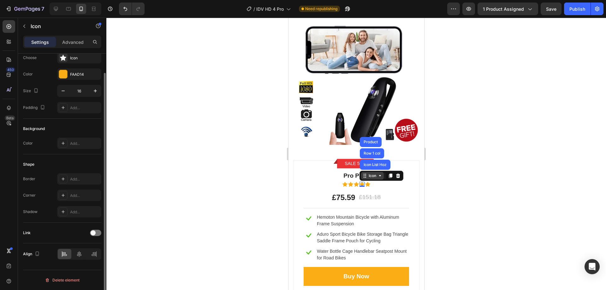
scroll to position [0, 0]
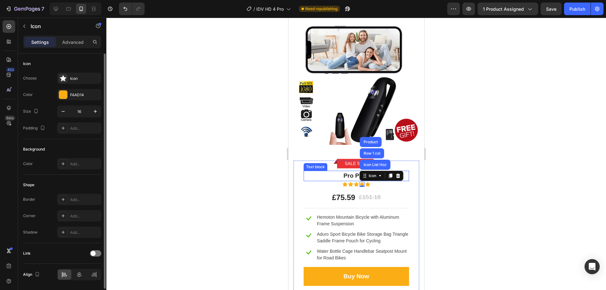
click at [348, 172] on p "Pro Pack" at bounding box center [356, 175] width 104 height 9
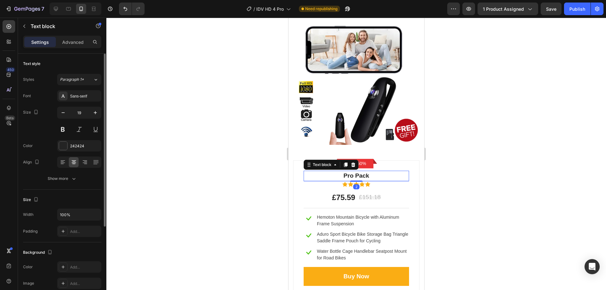
click at [348, 172] on p "Pro Pack" at bounding box center [356, 175] width 104 height 9
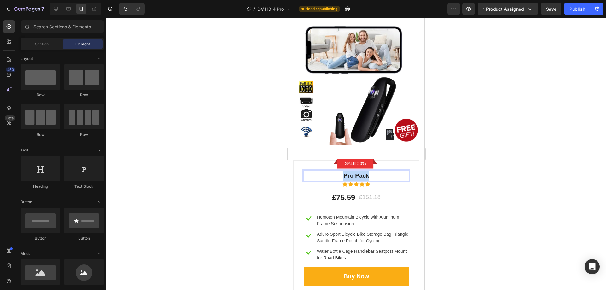
click at [344, 174] on div at bounding box center [344, 174] width 0 height 0
click at [512, 203] on div at bounding box center [355, 154] width 499 height 272
click at [336, 174] on p "Pro Pack" at bounding box center [356, 175] width 104 height 9
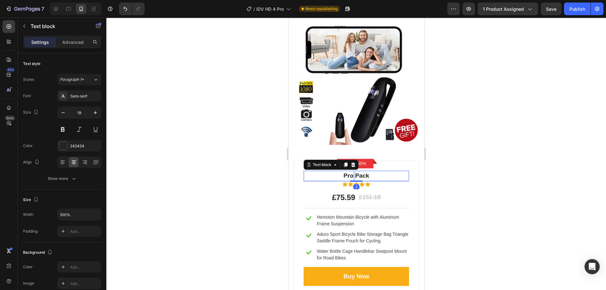
click at [351, 174] on p "Pro Pack" at bounding box center [356, 175] width 104 height 9
click at [495, 192] on div at bounding box center [355, 154] width 499 height 272
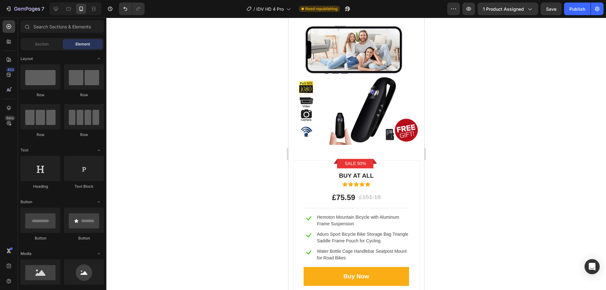
click at [492, 177] on div at bounding box center [355, 154] width 499 height 272
click at [363, 172] on p "BUY AT ALL" at bounding box center [356, 175] width 104 height 9
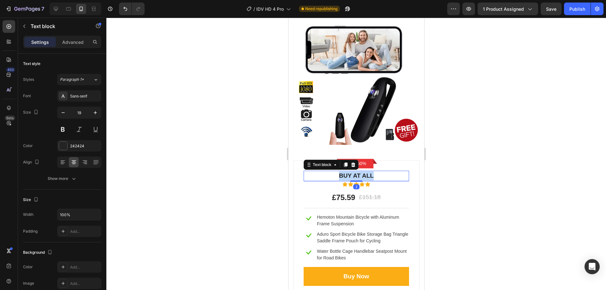
click at [363, 172] on p "BUY AT ALL" at bounding box center [356, 175] width 104 height 9
copy p "Buy With Combo"
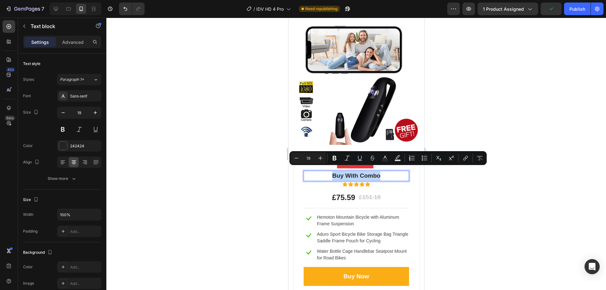
click at [462, 164] on div "Minus 19 Plus Bold Italic Underline Strikethrough Text Color Text Background Co…" at bounding box center [387, 158] width 197 height 14
click at [477, 192] on div at bounding box center [355, 154] width 499 height 272
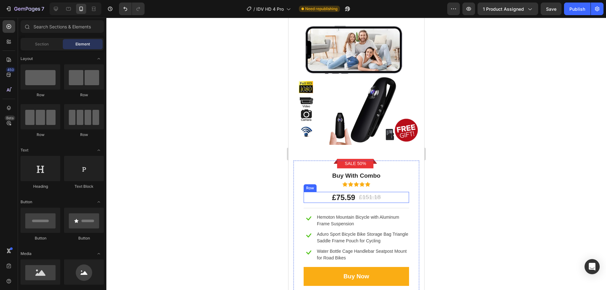
scroll to position [2786, 0]
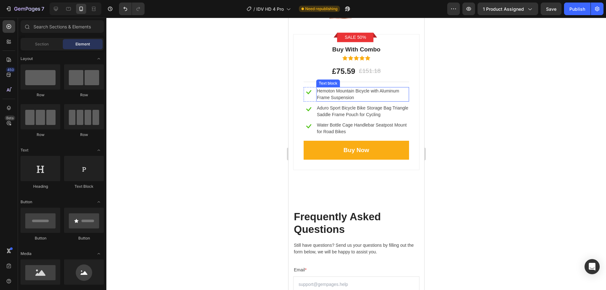
click at [365, 89] on p "Hemoton Mountain Bicycle with Aluminum Frame Suspension" at bounding box center [361, 94] width 91 height 13
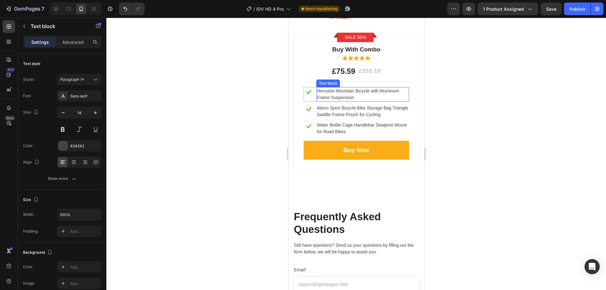
click at [365, 89] on p "Hemoton Mountain Bicycle with Aluminum Frame Suspension" at bounding box center [361, 94] width 91 height 13
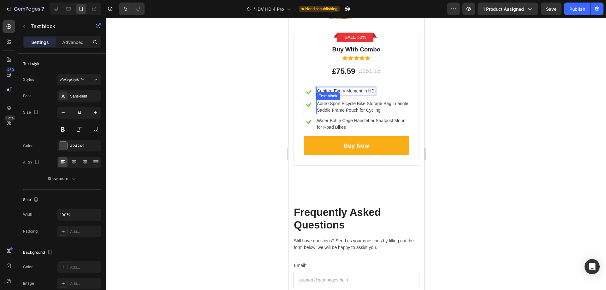
click at [344, 100] on p "Aduro Sport Bicycle Bike Storage Bag Triangle Saddle Frame Pouch for Cycling" at bounding box center [361, 106] width 91 height 13
click at [343, 100] on p "Aduro Sport Bicycle Bike Storage Bag Triangle Saddle Frame Pouch for Cycling" at bounding box center [361, 106] width 91 height 13
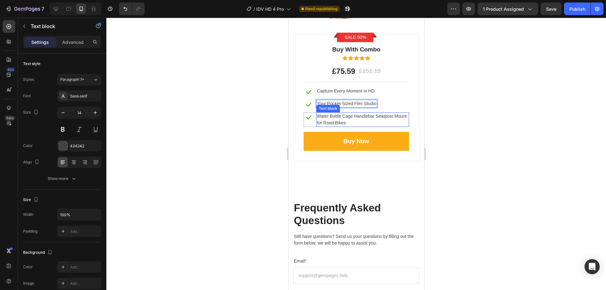
click at [360, 116] on p "Water Bottle Cage Handlebar Seatpost Mount for Road Bikes" at bounding box center [361, 119] width 91 height 13
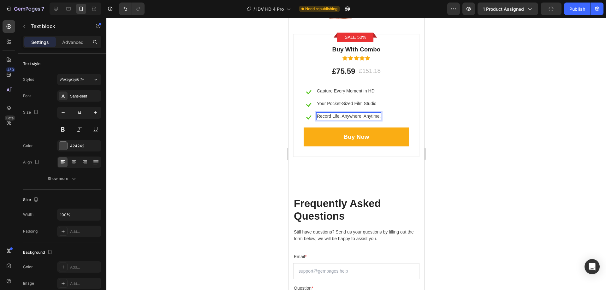
click at [519, 143] on div at bounding box center [355, 154] width 499 height 272
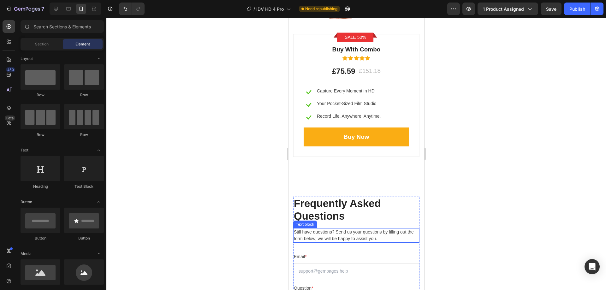
scroll to position [2912, 0]
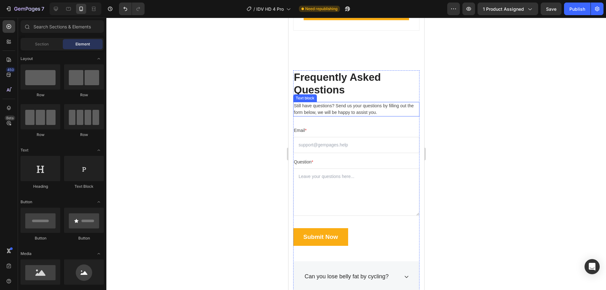
click at [342, 107] on p "Still have questions? Send us your questions by filling out the form below, we …" at bounding box center [355, 109] width 125 height 13
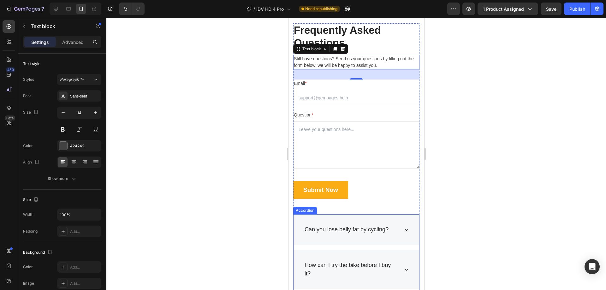
scroll to position [3038, 0]
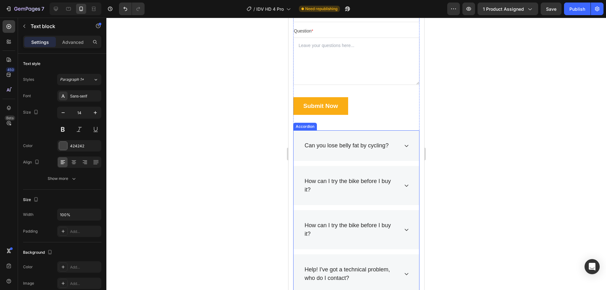
click at [373, 142] on div "Can you lose belly fat by cycling?" at bounding box center [346, 145] width 86 height 10
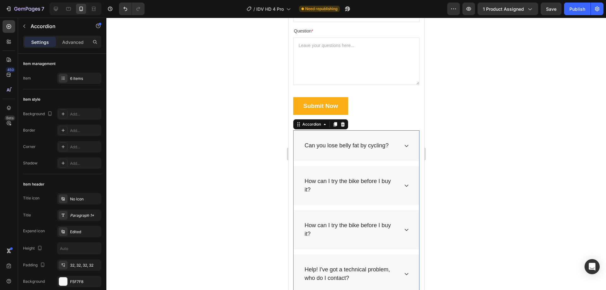
click at [404, 148] on div "Can you lose belly fat by cycling?" at bounding box center [356, 145] width 126 height 31
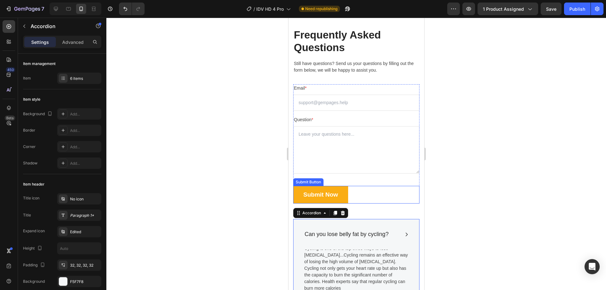
scroll to position [2870, 0]
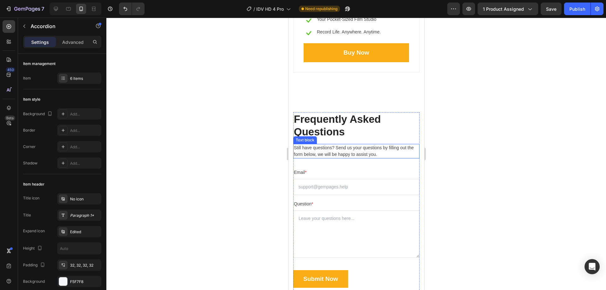
click at [338, 146] on p "Still have questions? Send us your questions by filling out the form below, we …" at bounding box center [355, 150] width 125 height 13
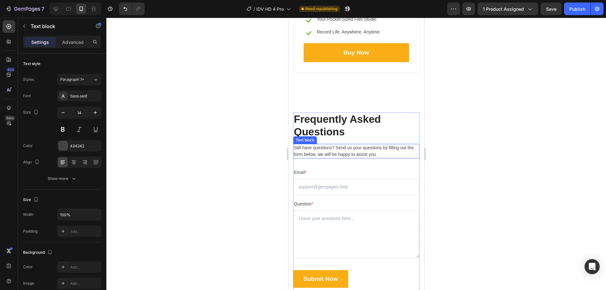
click at [338, 146] on p "Still have questions? Send us your questions by filling out the form below, we …" at bounding box center [355, 150] width 125 height 13
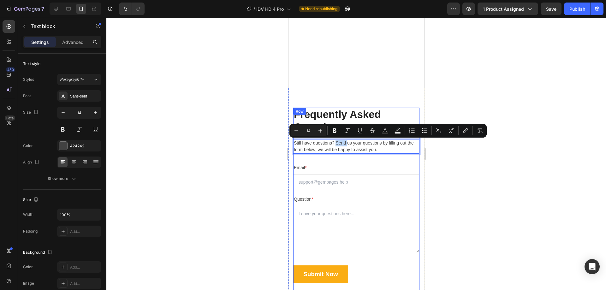
scroll to position [2996, 0]
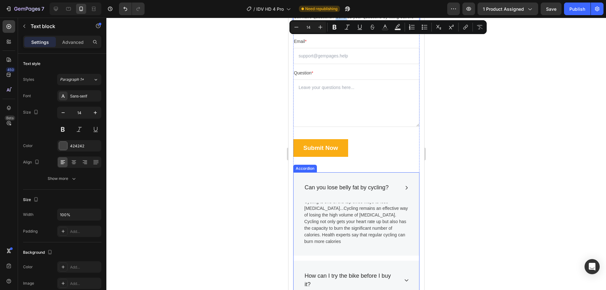
click at [352, 187] on div "Can you lose belly fat by cycling?" at bounding box center [346, 187] width 86 height 10
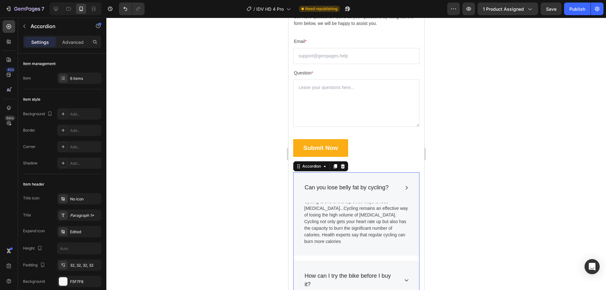
click at [352, 186] on div "Can you lose belly fat by cycling?" at bounding box center [346, 187] width 86 height 10
click at [352, 186] on p "Can you lose belly fat by cycling?" at bounding box center [346, 187] width 84 height 9
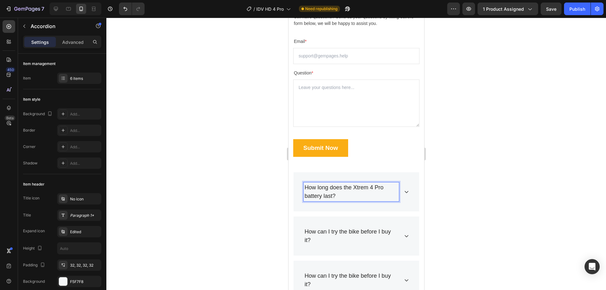
click at [339, 197] on p "How long does the Xtrem 4 Pro battery last?" at bounding box center [350, 191] width 93 height 17
click at [359, 187] on p "How long does the Xtrem 4 Pro battery last?" at bounding box center [350, 191] width 93 height 17
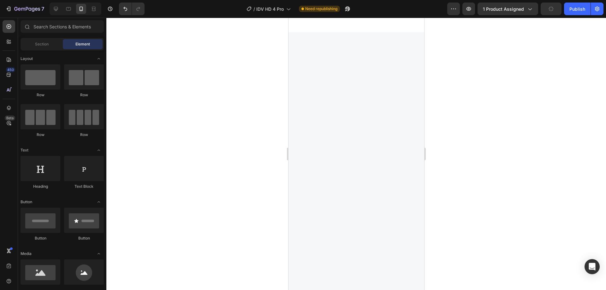
scroll to position [0, 0]
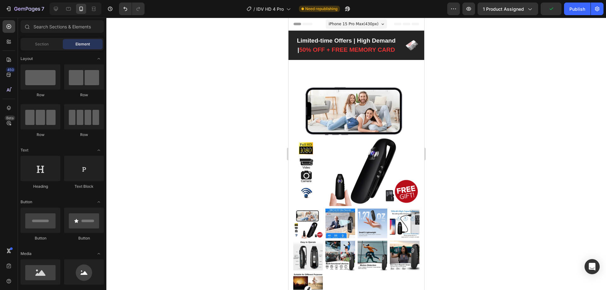
drag, startPoint x: 422, startPoint y: 205, endPoint x: 714, endPoint y: 43, distance: 334.1
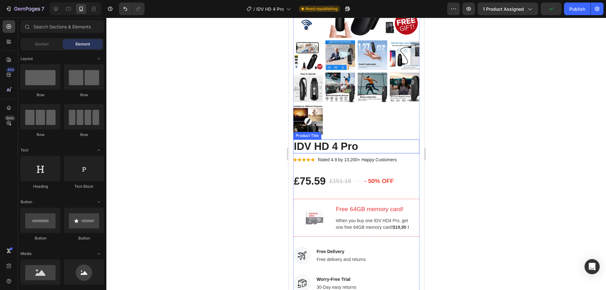
scroll to position [252, 0]
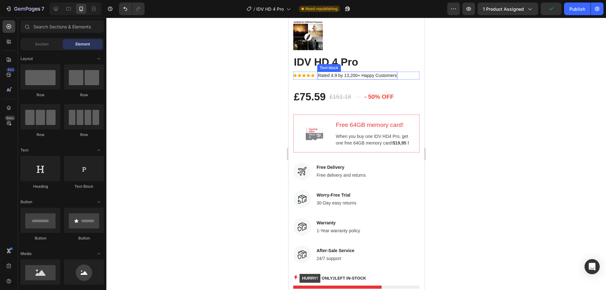
click at [338, 55] on h2 "IDV HD 4 Pro" at bounding box center [356, 62] width 126 height 14
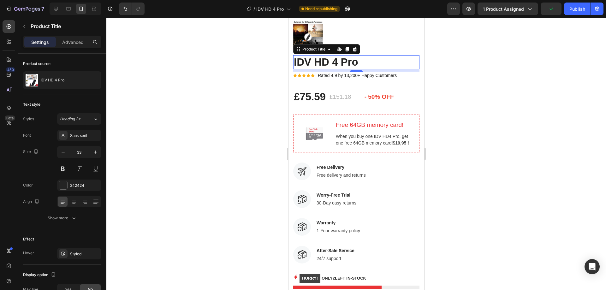
click at [338, 55] on h2 "IDV HD 4 Pro" at bounding box center [356, 62] width 126 height 14
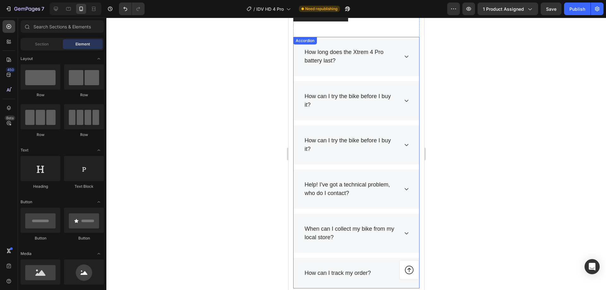
scroll to position [2262, 0]
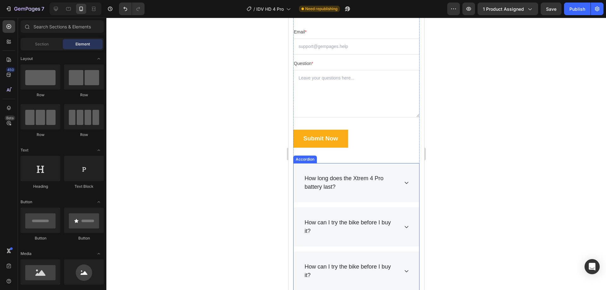
click at [393, 193] on div "How long does the Xtrem 4 Pro battery last?" at bounding box center [356, 182] width 126 height 39
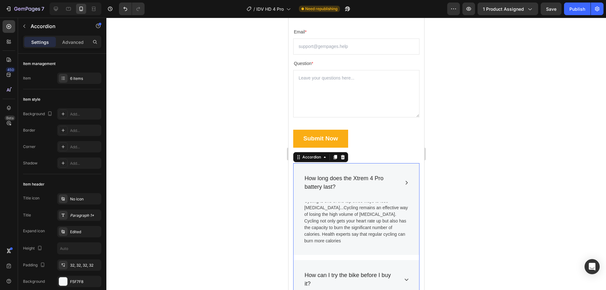
click at [357, 213] on p "Cycling is one of the top three ways to lose [MEDICAL_DATA]...Cycling remains a…" at bounding box center [356, 221] width 104 height 46
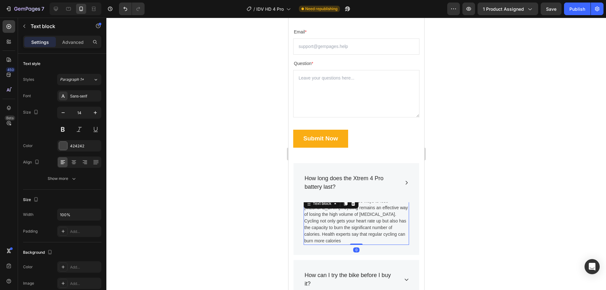
click at [357, 213] on p "Cycling is one of the top three ways to lose [MEDICAL_DATA]...Cycling remains a…" at bounding box center [356, 221] width 104 height 46
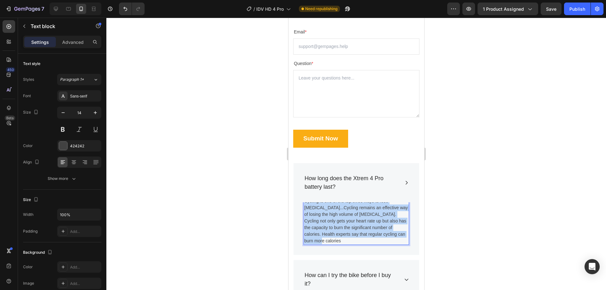
click at [357, 213] on p "Cycling is one of the top three ways to lose [MEDICAL_DATA]...Cycling remains a…" at bounding box center [356, 221] width 104 height 46
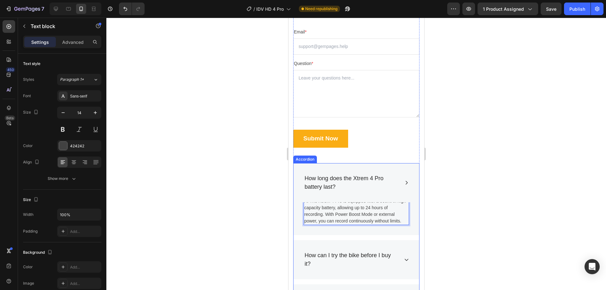
scroll to position [2304, 0]
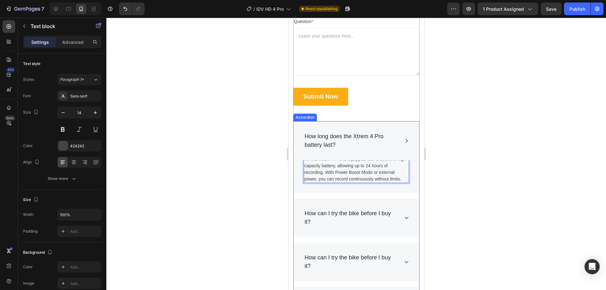
click at [359, 215] on p "How can I try the bike before I buy it?" at bounding box center [350, 217] width 93 height 17
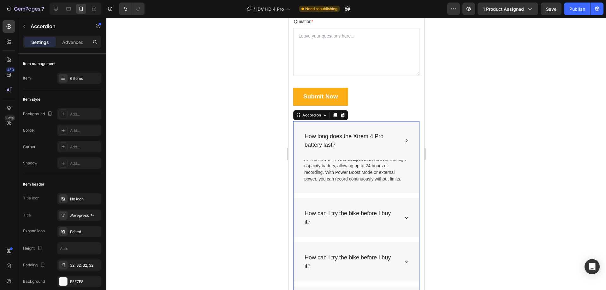
click at [359, 215] on p "How can I try the bike before I buy it?" at bounding box center [350, 217] width 93 height 17
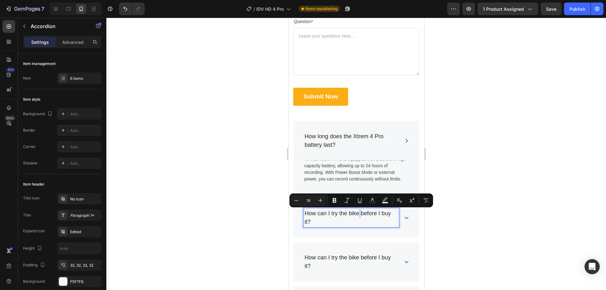
click at [359, 215] on p "How can I try the bike before I buy it?" at bounding box center [350, 217] width 93 height 17
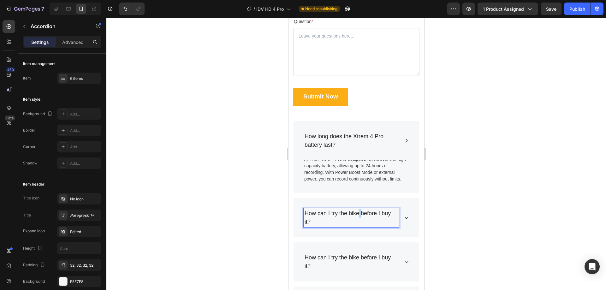
click at [359, 215] on p "How can I try the bike before I buy it?" at bounding box center [350, 217] width 93 height 17
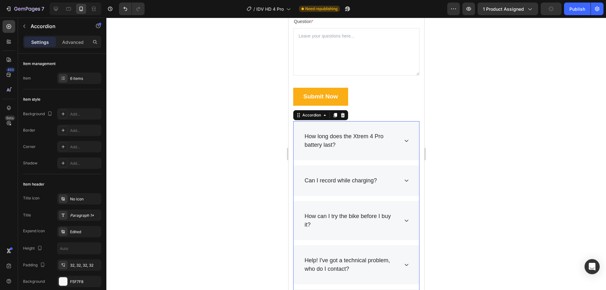
scroll to position [2271, 0]
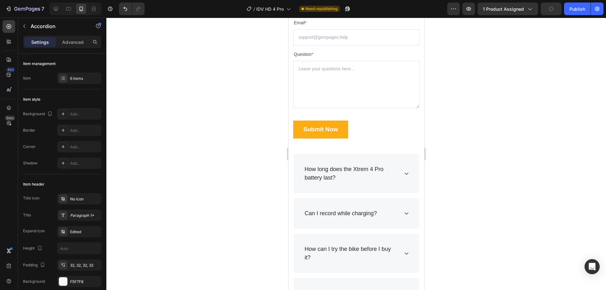
click at [340, 228] on div "Can I record while charging?" at bounding box center [356, 213] width 126 height 31
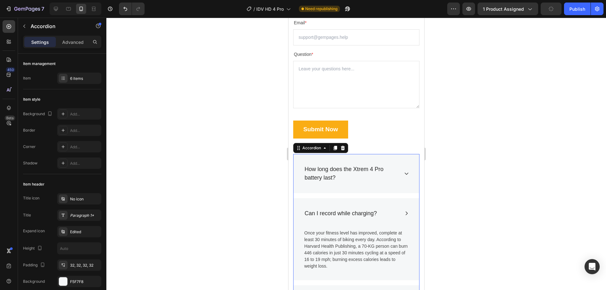
scroll to position [2313, 0]
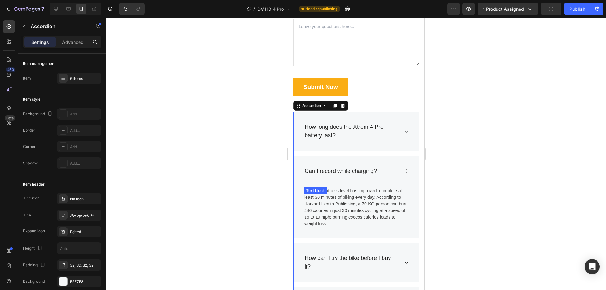
click at [345, 218] on p "Once your fitness level has improved, complete at least 30 minutes of biking ev…" at bounding box center [356, 207] width 104 height 40
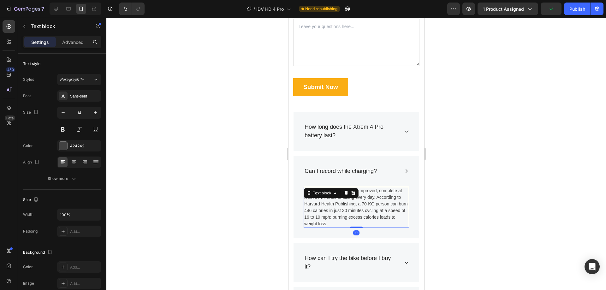
click at [345, 213] on p "Once your fitness level has improved, complete at least 30 minutes of biking ev…" at bounding box center [356, 207] width 104 height 40
click at [341, 213] on div at bounding box center [341, 213] width 0 height 0
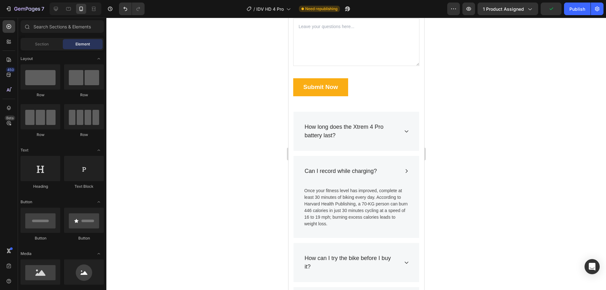
click at [345, 213] on p "Once your fitness level has improved, complete at least 30 minutes of biking ev…" at bounding box center [356, 207] width 104 height 40
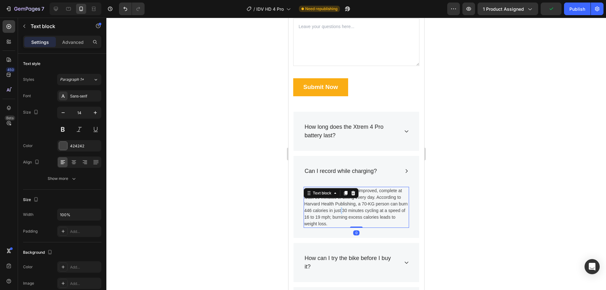
click at [351, 212] on p "Once your fitness level has improved, complete at least 30 minutes of biking ev…" at bounding box center [356, 207] width 104 height 40
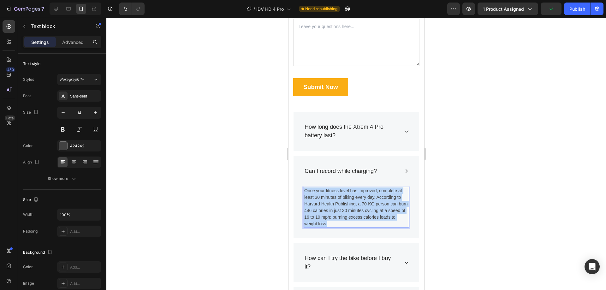
click at [351, 212] on p "Once your fitness level has improved, complete at least 30 minutes of biking ev…" at bounding box center [356, 207] width 104 height 40
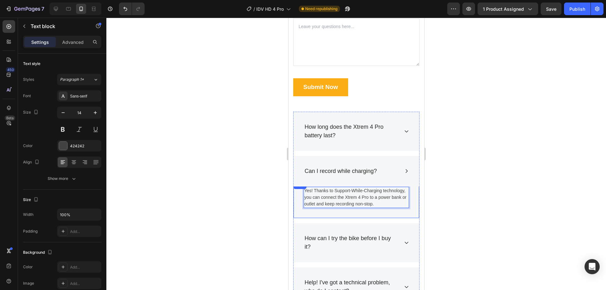
scroll to position [2397, 0]
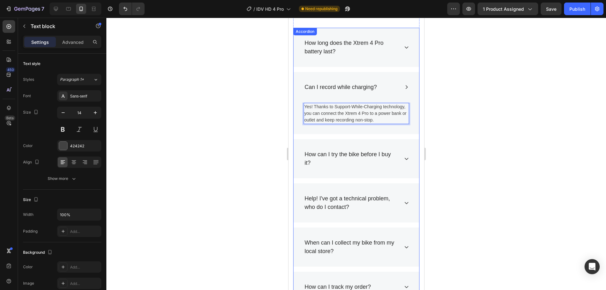
click at [362, 162] on p "How can I try the bike before I buy it?" at bounding box center [350, 158] width 93 height 17
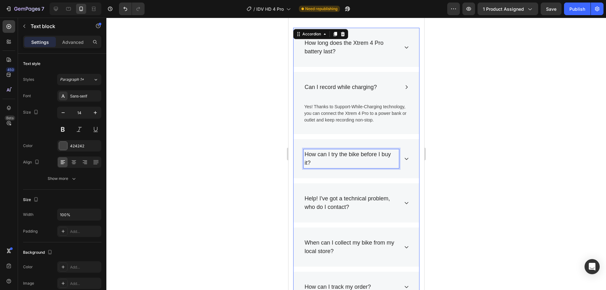
click at [362, 162] on p "How can I try the bike before I buy it?" at bounding box center [350, 158] width 93 height 17
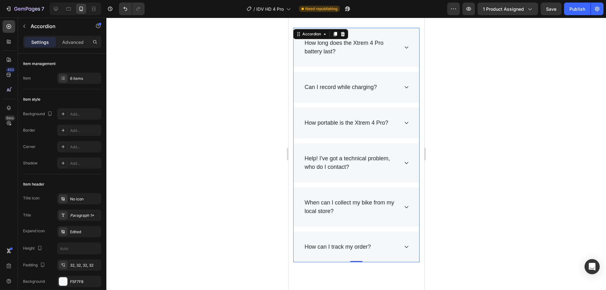
scroll to position [2366, 0]
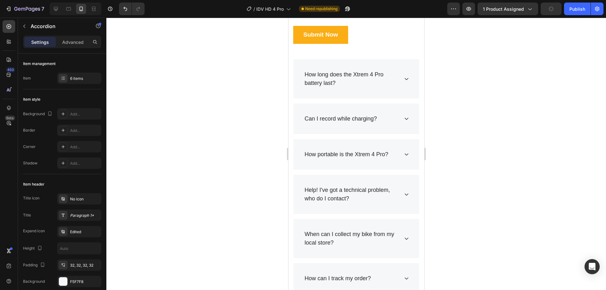
click at [408, 157] on div "How portable is the Xtrem 4 Pro?" at bounding box center [356, 154] width 126 height 31
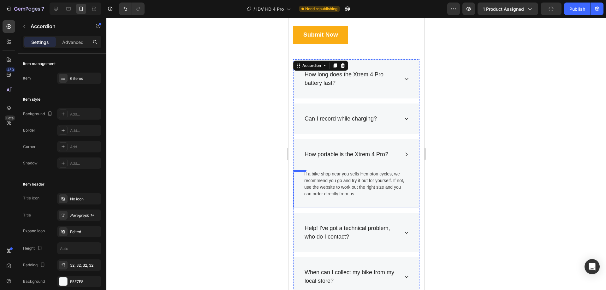
click at [346, 185] on p "If a bike shop near you sells Hemoton cycles, we recommend you go and try it ou…" at bounding box center [356, 184] width 104 height 27
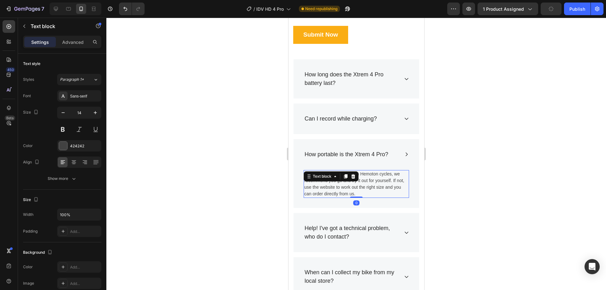
click at [346, 185] on p "If a bike shop near you sells Hemoton cycles, we recommend you go and try it ou…" at bounding box center [356, 184] width 104 height 27
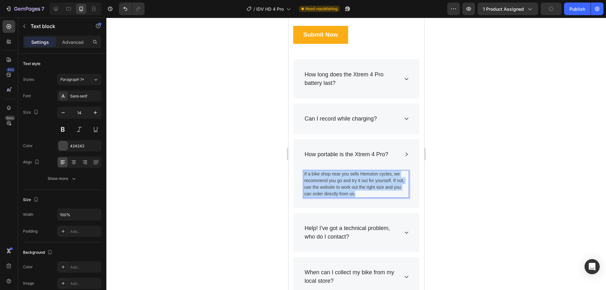
click at [346, 185] on p "If a bike shop near you sells Hemoton cycles, we recommend you go and try it ou…" at bounding box center [356, 184] width 104 height 27
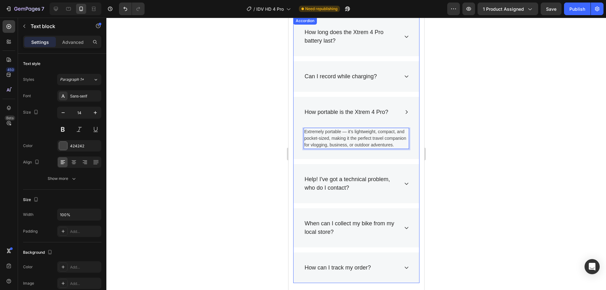
scroll to position [2450, 0]
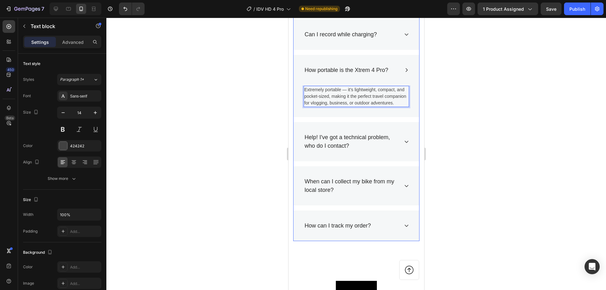
click at [337, 150] on p "Help! I've got a technical problem, who do I contact?" at bounding box center [350, 141] width 93 height 17
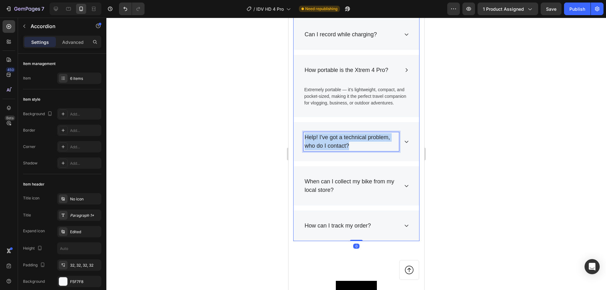
click at [337, 150] on p "Help! I've got a technical problem, who do I contact?" at bounding box center [350, 141] width 93 height 17
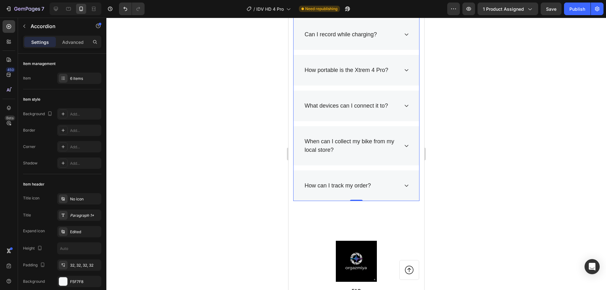
scroll to position [2412, 0]
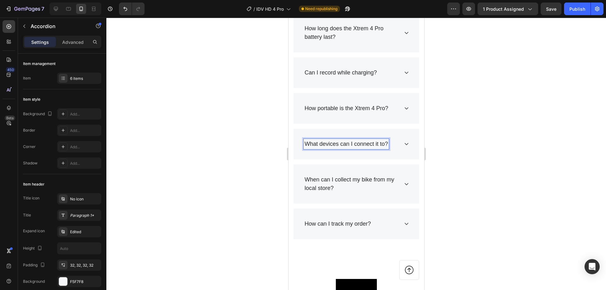
click at [395, 154] on div "What devices can I connect it to?" at bounding box center [356, 144] width 126 height 31
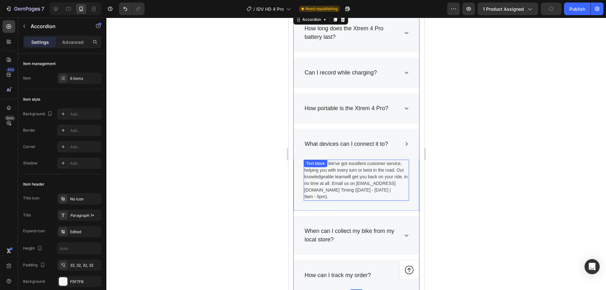
click at [356, 169] on p "No worries. We've got excellent customer service, helping you with every turn o…" at bounding box center [356, 180] width 104 height 40
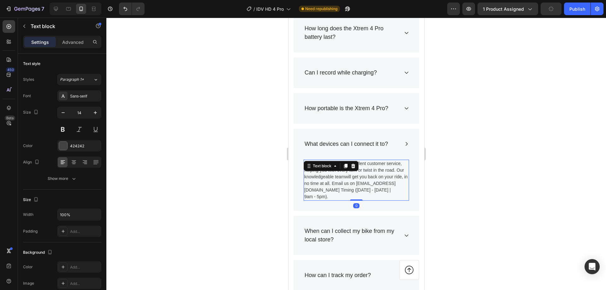
click at [356, 169] on div at bounding box center [353, 166] width 8 height 8
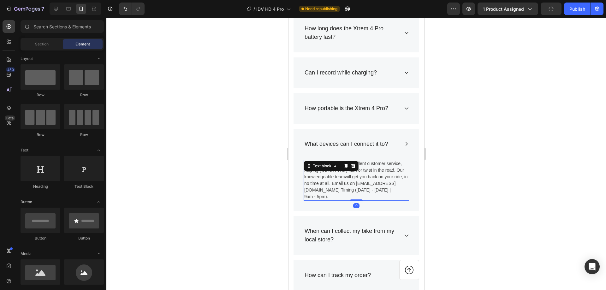
click at [356, 169] on div "Title Line No worries. We've got excellent customer service, helping you with e…" at bounding box center [356, 182] width 126 height 56
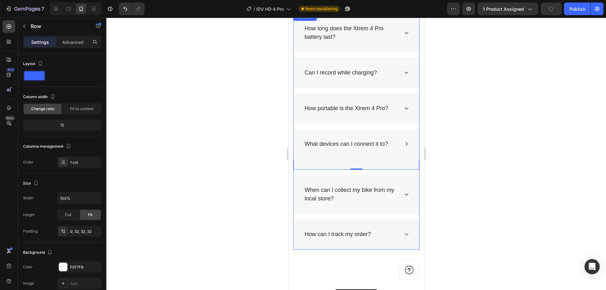
click at [396, 147] on div "What devices can I connect it to?" at bounding box center [356, 144] width 126 height 31
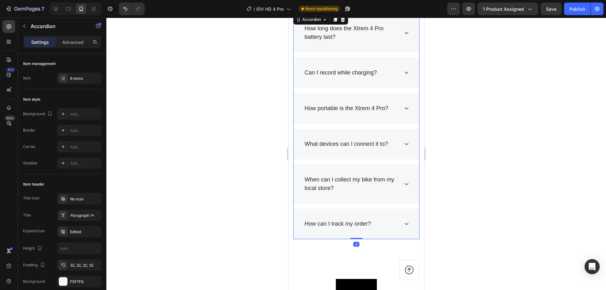
click at [402, 148] on div "What devices can I connect it to?" at bounding box center [356, 144] width 126 height 31
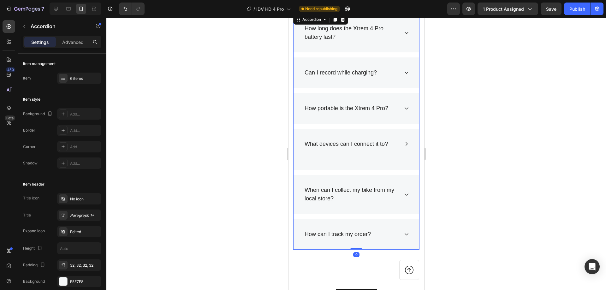
click at [405, 144] on icon at bounding box center [406, 144] width 2 height 4
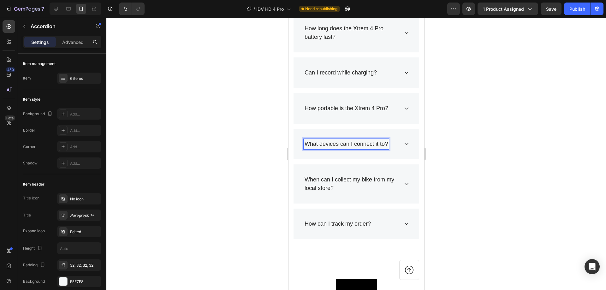
click at [330, 148] on p "What devices can I connect it to?" at bounding box center [345, 144] width 83 height 9
click at [404, 141] on div "What devices can I connect it to?" at bounding box center [356, 144] width 126 height 31
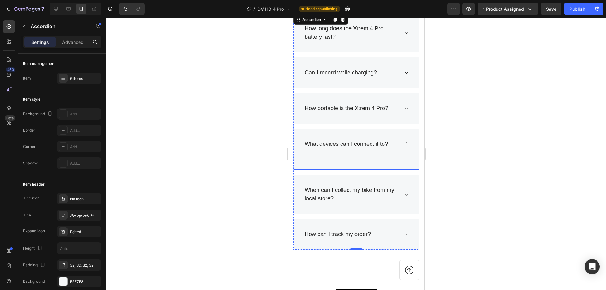
click at [359, 164] on div "Title Line Row" at bounding box center [356, 161] width 126 height 15
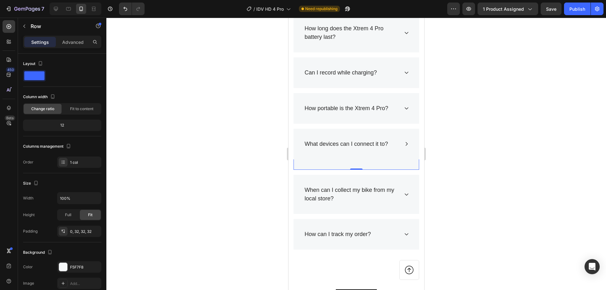
click at [359, 164] on div "Title Line Row 0" at bounding box center [356, 161] width 126 height 15
click at [355, 163] on div "Title Line Row 0" at bounding box center [356, 161] width 126 height 15
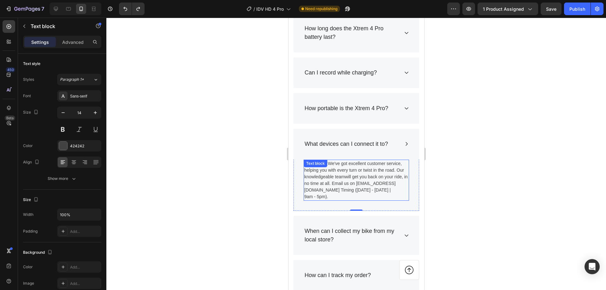
click at [354, 168] on div "No worries. We've got excellent customer service, helping you with every turn o…" at bounding box center [355, 180] width 105 height 41
click at [354, 168] on icon at bounding box center [353, 165] width 4 height 4
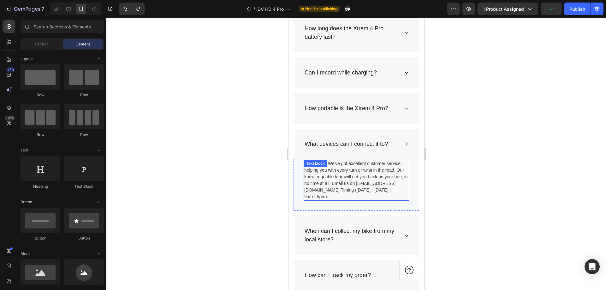
click at [376, 171] on p "No worries. We've got excellent customer service, helping you with every turn o…" at bounding box center [356, 180] width 104 height 40
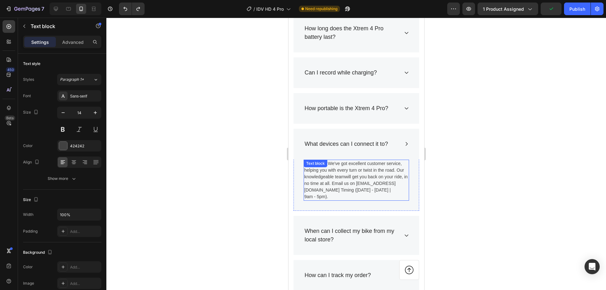
click at [376, 171] on p "No worries. We've got excellent customer service, helping you with every turn o…" at bounding box center [356, 180] width 104 height 40
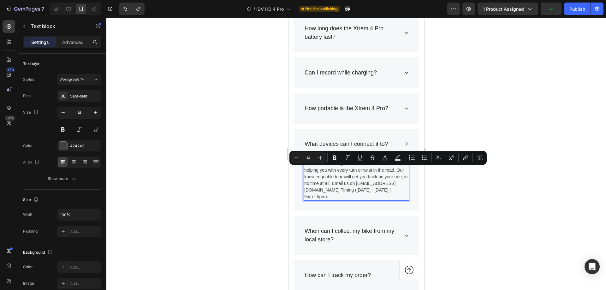
click at [346, 192] on p "No worries. We've got excellent customer service, helping you with every turn o…" at bounding box center [356, 180] width 104 height 40
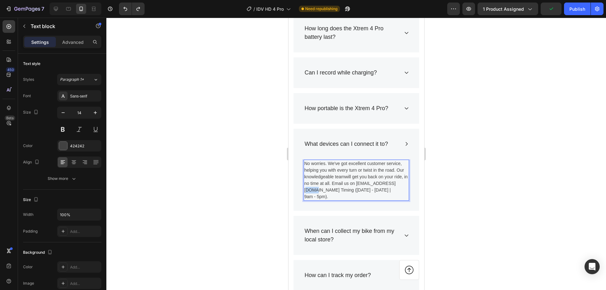
click at [346, 192] on p "No worries. We've got excellent customer service, helping you with every turn o…" at bounding box center [356, 180] width 104 height 40
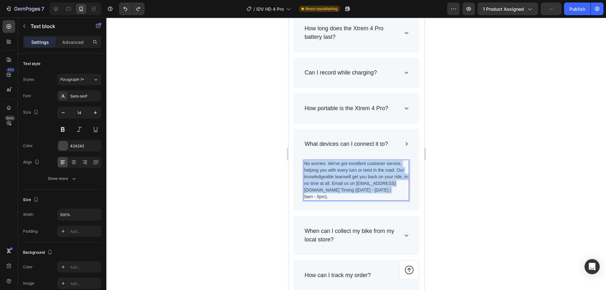
click at [346, 192] on p "No worries. We've got excellent customer service, helping you with every turn o…" at bounding box center [356, 180] width 104 height 40
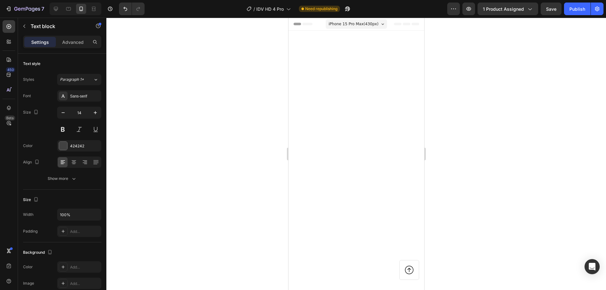
scroll to position [2412, 0]
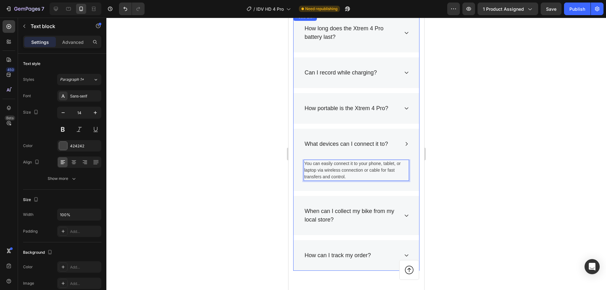
click at [321, 213] on p "When can I collect my bike from my local store?" at bounding box center [350, 215] width 93 height 17
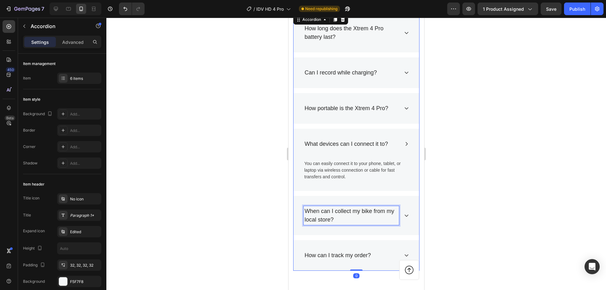
click at [325, 214] on p "When can I collect my bike from my local store?" at bounding box center [350, 215] width 93 height 17
click at [404, 216] on icon at bounding box center [406, 215] width 5 height 5
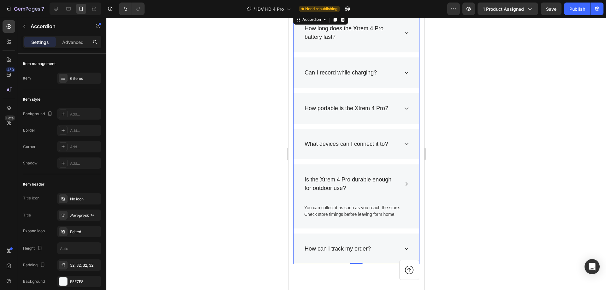
click at [400, 190] on div "Is the Xtrem 4 Pro durable enough for outdoor use?" at bounding box center [356, 183] width 126 height 39
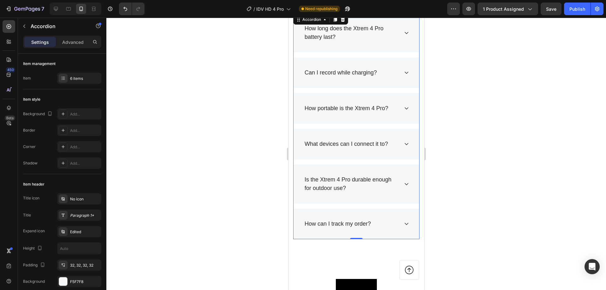
drag, startPoint x: 402, startPoint y: 189, endPoint x: 380, endPoint y: 201, distance: 24.7
click at [402, 189] on div "Is the Xtrem 4 Pro durable enough for outdoor use?" at bounding box center [356, 183] width 126 height 39
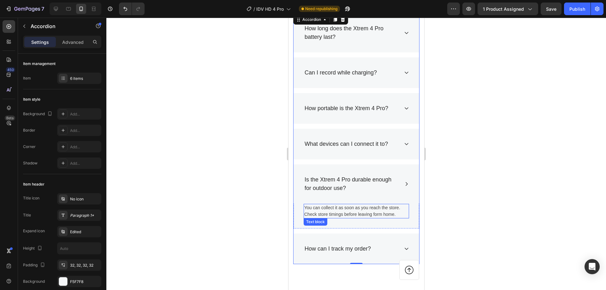
click at [360, 211] on p "You can collect it as soon as you reach the store. Check store timings before l…" at bounding box center [356, 210] width 104 height 13
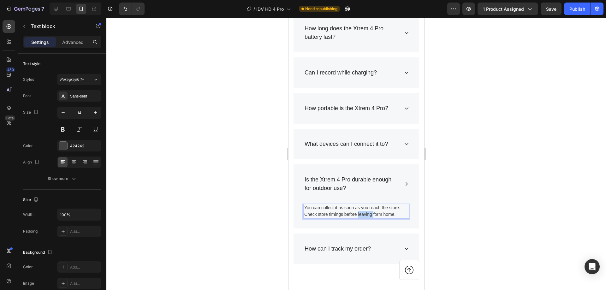
click at [356, 203] on div at bounding box center [356, 203] width 0 height 0
click at [339, 213] on p "You can collect it as soon as you reach the store. Check store timings before l…" at bounding box center [356, 210] width 104 height 13
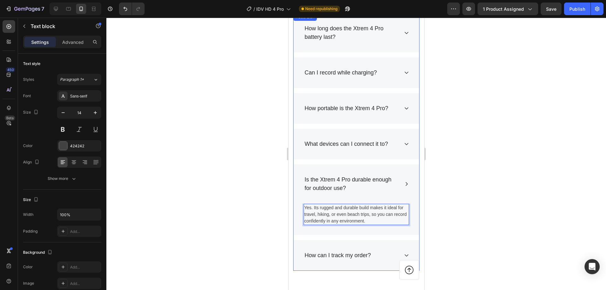
click at [384, 251] on div "How can I track my order?" at bounding box center [350, 255] width 95 height 10
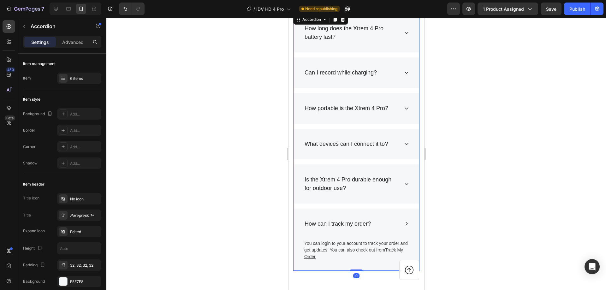
scroll to position [2454, 0]
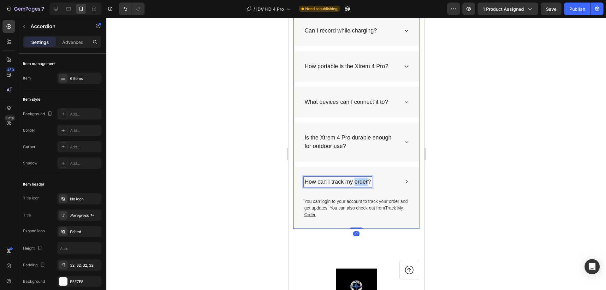
click at [365, 181] on p "How can I track my order?" at bounding box center [337, 182] width 66 height 9
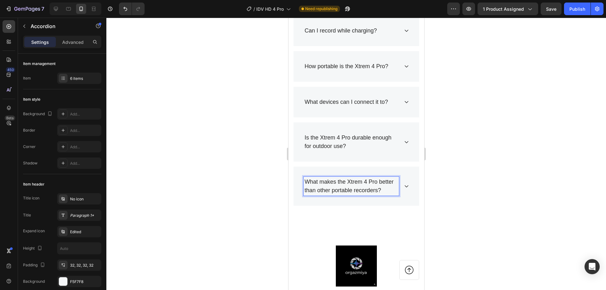
click at [335, 194] on p "What makes the Xtrem 4 Pro better than other portable recorders?" at bounding box center [350, 186] width 93 height 17
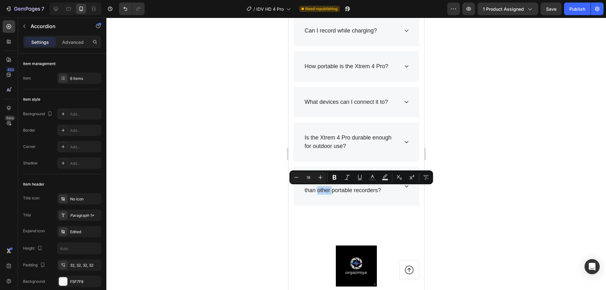
click at [404, 194] on div "What makes the Xtrem 4 Pro better than other portable recorders?" at bounding box center [356, 186] width 126 height 39
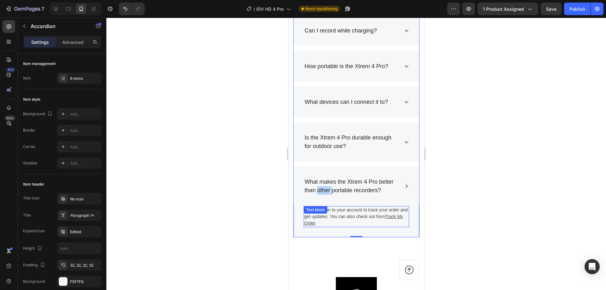
click at [339, 222] on p "You can login to your account to track your order and get updates. You can also…" at bounding box center [356, 217] width 104 height 20
click at [339, 222] on div "You can login to your account to track your order and get updates. You can also…" at bounding box center [355, 216] width 105 height 21
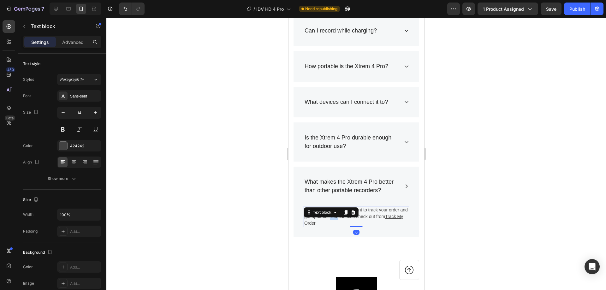
click at [339, 217] on div "Text block" at bounding box center [330, 212] width 55 height 10
click at [373, 225] on p "You can login to your account to track your order and get updates. You can also…" at bounding box center [356, 217] width 104 height 20
click at [477, 216] on div at bounding box center [355, 154] width 499 height 272
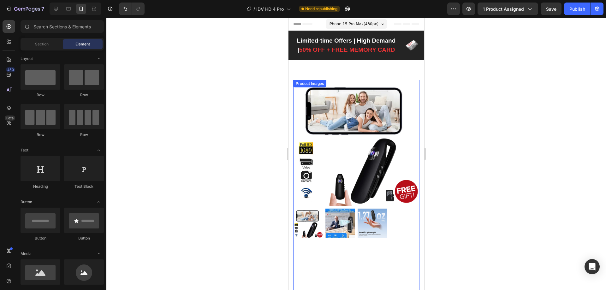
scroll to position [126, 0]
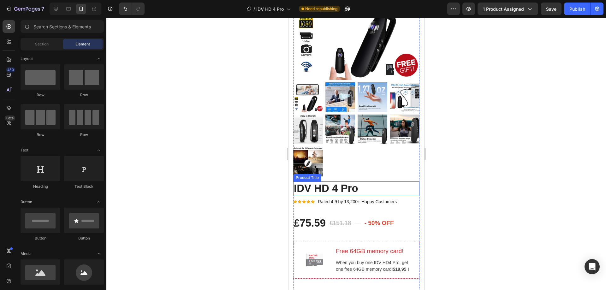
click at [333, 181] on h2 "IDV HD 4 Pro" at bounding box center [356, 188] width 126 height 14
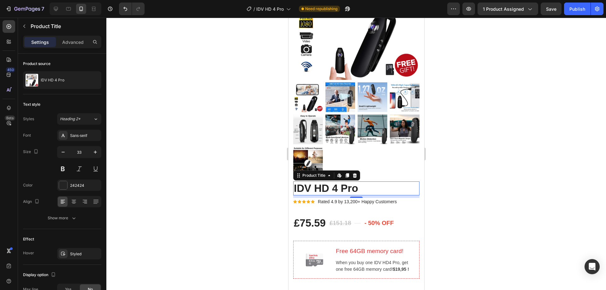
click at [333, 181] on h2 "IDV HD 4 Pro" at bounding box center [356, 188] width 126 height 14
click at [335, 181] on h2 "IDV HD 4 Pro" at bounding box center [356, 188] width 126 height 14
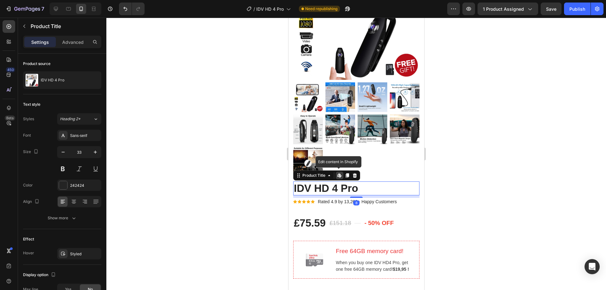
click at [335, 181] on h2 "IDV HD 4 Pro" at bounding box center [356, 188] width 126 height 14
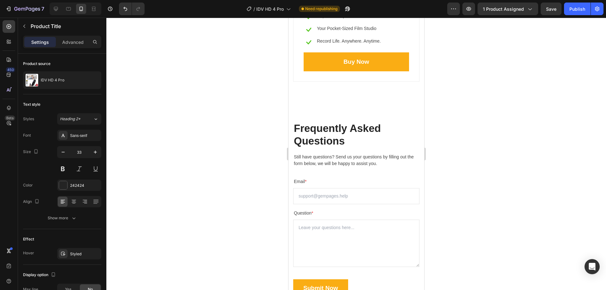
scroll to position [3029, 0]
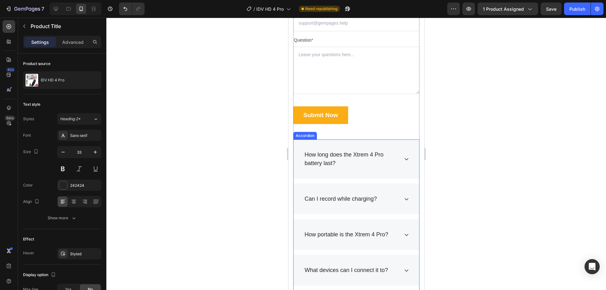
click at [361, 156] on p "How long does the Xtrem 4 Pro battery last?" at bounding box center [350, 158] width 93 height 17
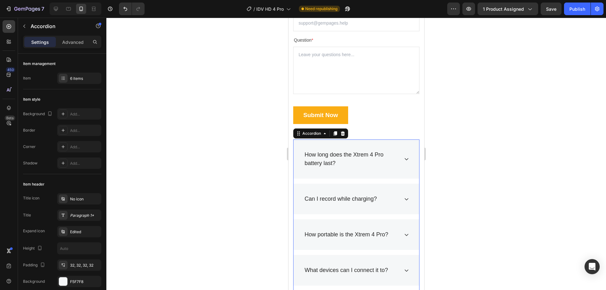
click at [361, 156] on p "How long does the Xtrem 4 Pro battery last?" at bounding box center [350, 158] width 93 height 17
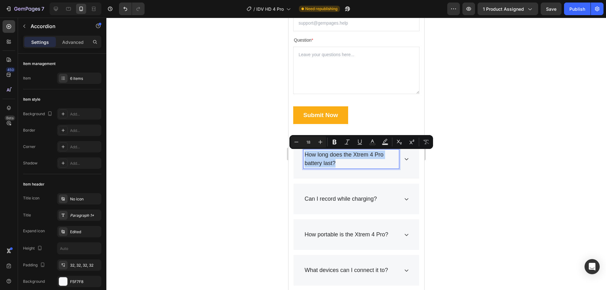
click at [358, 155] on p "How long does the Xtrem 4 Pro battery last?" at bounding box center [350, 158] width 93 height 17
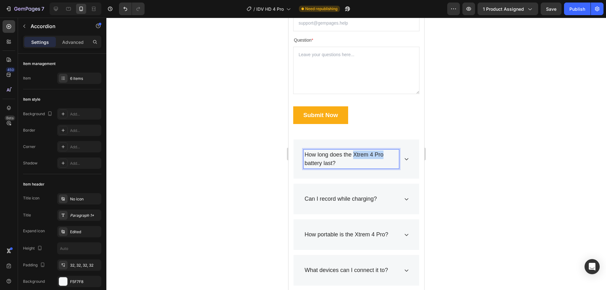
drag, startPoint x: 353, startPoint y: 153, endPoint x: 387, endPoint y: 155, distance: 33.5
click at [387, 155] on p "How long does the Xtrem 4 Pro battery last?" at bounding box center [350, 158] width 93 height 17
click at [366, 197] on p "Can I record while charging?" at bounding box center [340, 199] width 72 height 9
click at [391, 237] on div "How portable is the Xtrem 4 Pro?" at bounding box center [350, 234] width 95 height 10
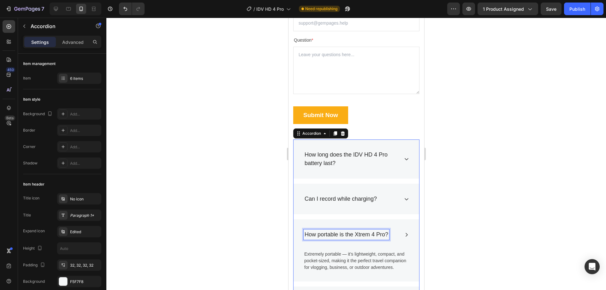
click at [361, 236] on p "How portable is the Xtrem 4 Pro?" at bounding box center [346, 234] width 84 height 9
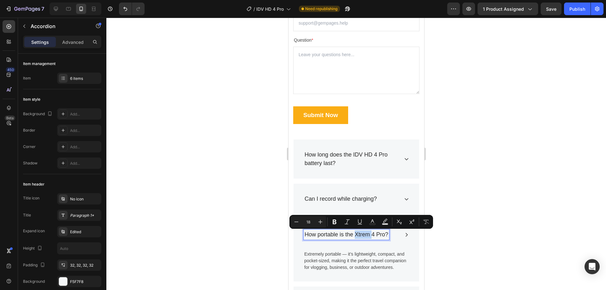
click at [372, 236] on p "How portable is the Xtrem 4 Pro?" at bounding box center [346, 234] width 84 height 9
drag, startPoint x: 366, startPoint y: 235, endPoint x: 385, endPoint y: 235, distance: 18.6
click at [385, 235] on p "How portable is the Xtrem 4 Pro?" at bounding box center [346, 234] width 84 height 9
click at [383, 235] on p "How portable is the Xtrem 4 Pro?" at bounding box center [346, 234] width 84 height 9
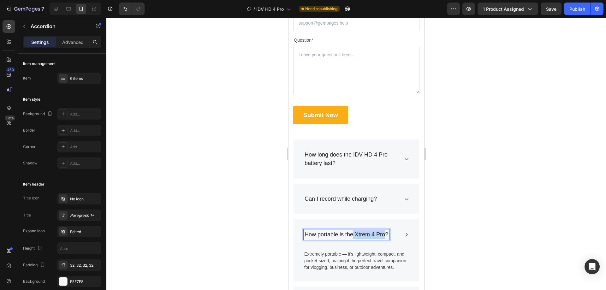
drag, startPoint x: 352, startPoint y: 236, endPoint x: 383, endPoint y: 236, distance: 31.2
click at [383, 236] on p "How portable is the Xtrem 4 Pro?" at bounding box center [346, 234] width 84 height 9
click at [352, 235] on p "How portable is theIDV HD 4 Pro?" at bounding box center [347, 234] width 86 height 9
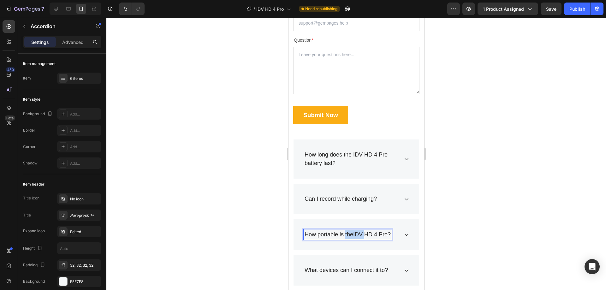
click at [352, 235] on p "How portable is theIDV HD 4 Pro?" at bounding box center [347, 234] width 86 height 9
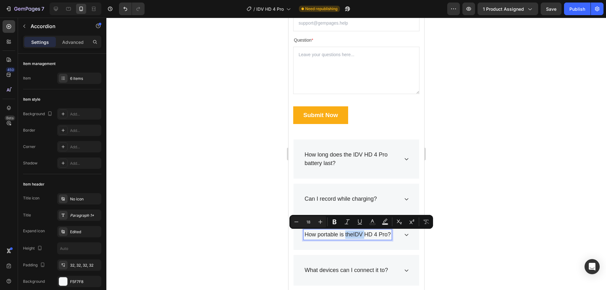
click at [354, 234] on p "How portable is theIDV HD 4 Pro?" at bounding box center [347, 234] width 86 height 9
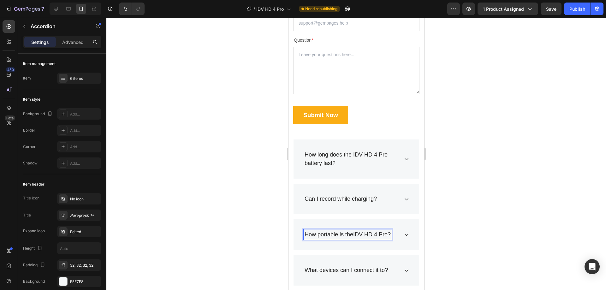
click at [353, 236] on p "How portable is theIDV HD 4 Pro?" at bounding box center [347, 234] width 86 height 9
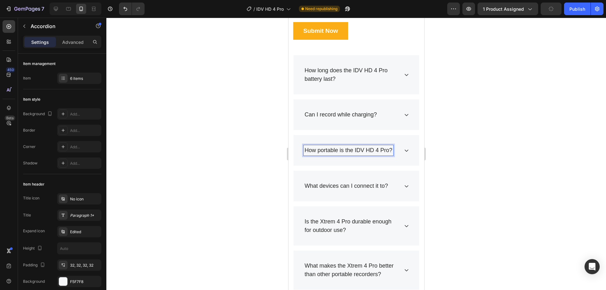
click at [376, 225] on p "Is the Xtrem 4 Pro durable enough for outdoor use?" at bounding box center [350, 225] width 93 height 17
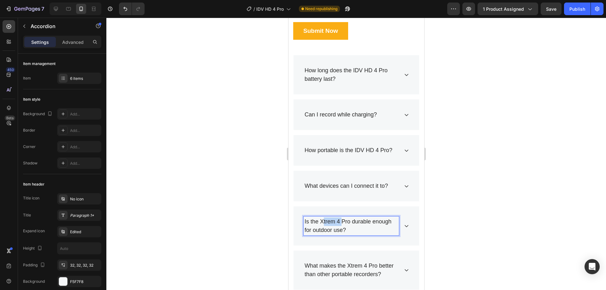
drag, startPoint x: 322, startPoint y: 222, endPoint x: 345, endPoint y: 222, distance: 22.7
click at [341, 222] on p "Is the Xtrem 4 Pro durable enough for outdoor use?" at bounding box center [350, 225] width 93 height 17
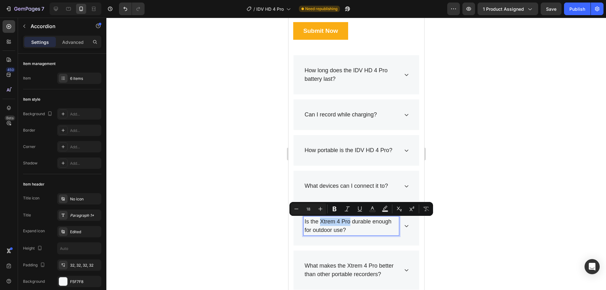
drag, startPoint x: 349, startPoint y: 222, endPoint x: 321, endPoint y: 222, distance: 28.7
click at [321, 222] on p "Is the Xtrem 4 Pro durable enough for outdoor use?" at bounding box center [350, 225] width 93 height 17
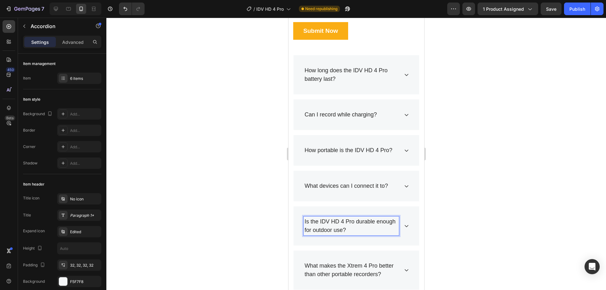
click at [401, 159] on div "How portable is the IDV HD 4 Pro?" at bounding box center [356, 150] width 126 height 31
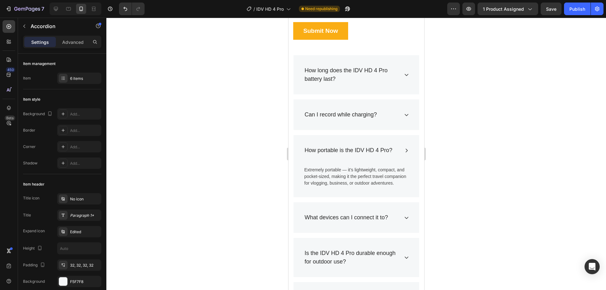
click at [404, 151] on icon at bounding box center [406, 150] width 5 height 5
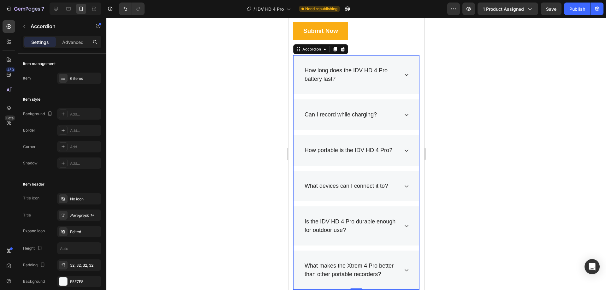
click at [404, 151] on icon at bounding box center [406, 150] width 5 height 5
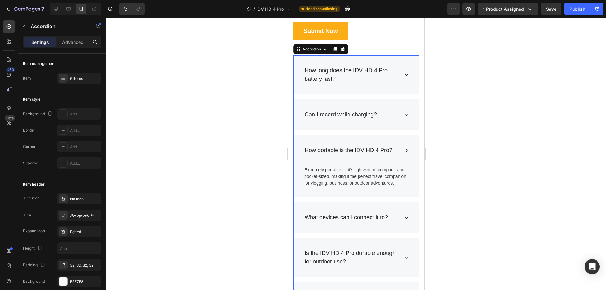
click at [404, 151] on icon at bounding box center [406, 150] width 5 height 5
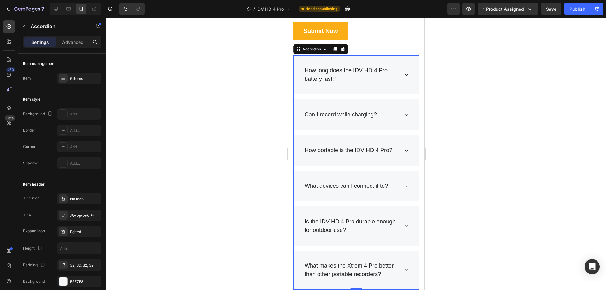
click at [398, 187] on div "What devices can I connect it to?" at bounding box center [356, 186] width 126 height 31
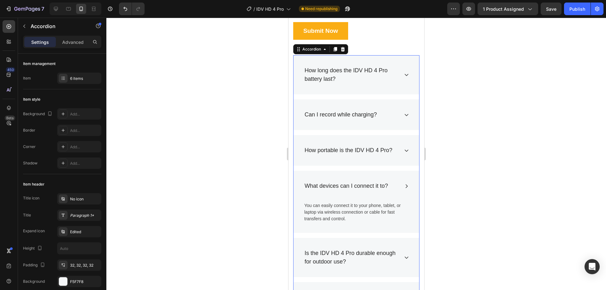
click at [404, 188] on div "What devices can I connect it to?" at bounding box center [356, 186] width 126 height 31
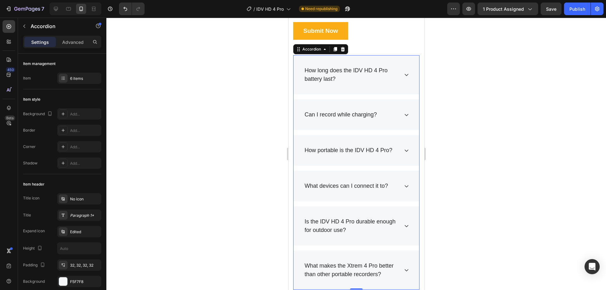
click at [402, 221] on div "Is the IDV HD 4 Pro durable enough for outdoor use?" at bounding box center [356, 225] width 126 height 39
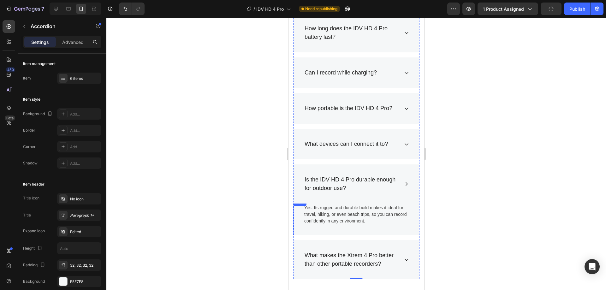
scroll to position [3239, 0]
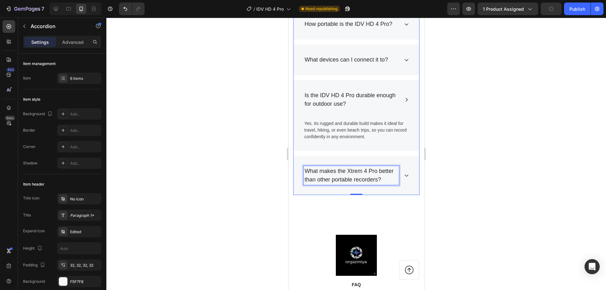
click at [362, 172] on p "What makes the Xtrem 4 Pro better than other portable recorders?" at bounding box center [350, 175] width 93 height 17
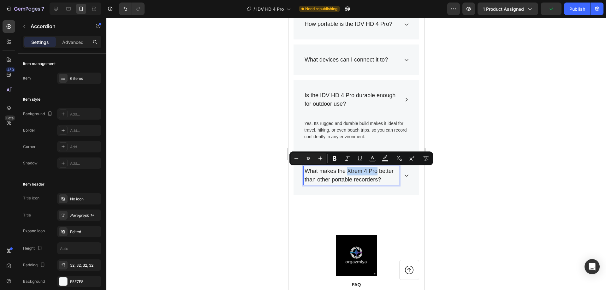
drag, startPoint x: 348, startPoint y: 170, endPoint x: 379, endPoint y: 175, distance: 31.0
click at [379, 175] on p "What makes the Xtrem 4 Pro better than other portable recorders?" at bounding box center [350, 175] width 93 height 17
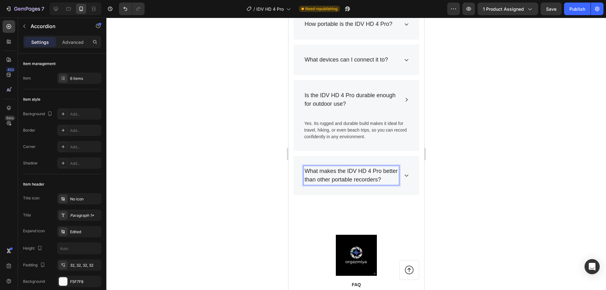
click at [402, 188] on div "What makes the IDV HD 4 Pro better than other portable recorders?" at bounding box center [356, 175] width 126 height 39
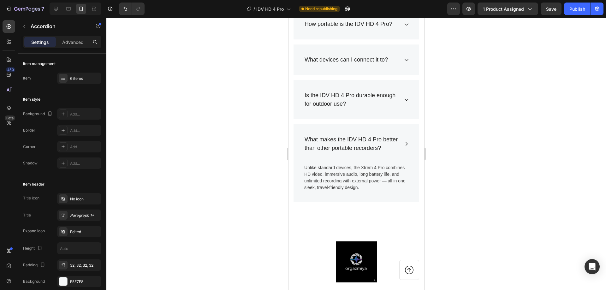
click at [404, 146] on icon at bounding box center [406, 143] width 5 height 5
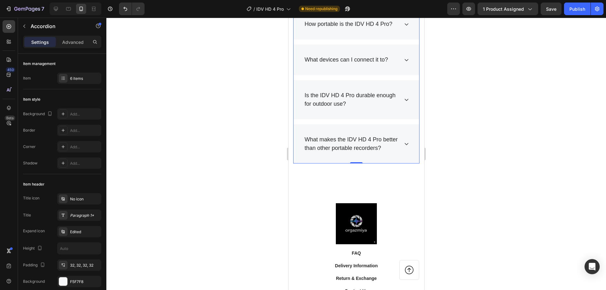
click at [404, 146] on icon at bounding box center [406, 143] width 5 height 5
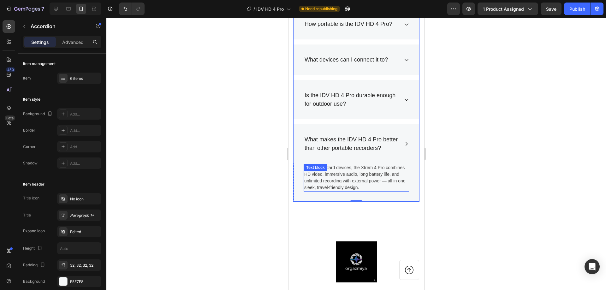
click at [359, 179] on p "Unlike standard devices, the Xtrem 4 Pro combines HD video, immersive audio, lo…" at bounding box center [356, 177] width 104 height 27
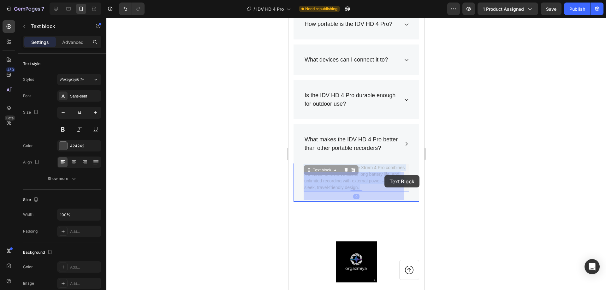
drag, startPoint x: 361, startPoint y: 175, endPoint x: 384, endPoint y: 175, distance: 23.0
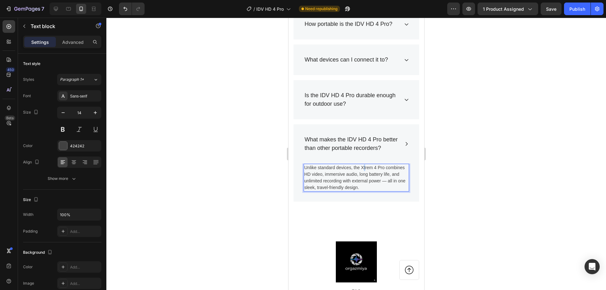
drag, startPoint x: 362, startPoint y: 176, endPoint x: 366, endPoint y: 176, distance: 3.5
click at [366, 176] on p "Unlike standard devices, the Xtrem 4 Pro combines HD video, immersive audio, lo…" at bounding box center [356, 177] width 104 height 27
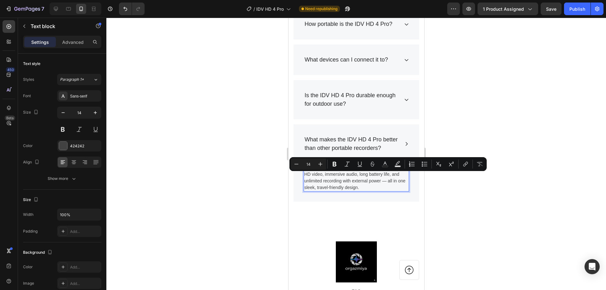
click at [362, 176] on p "Unlike standard devices, the Xtrem 4 Pro combines HD video, immersive audio, lo…" at bounding box center [356, 177] width 104 height 27
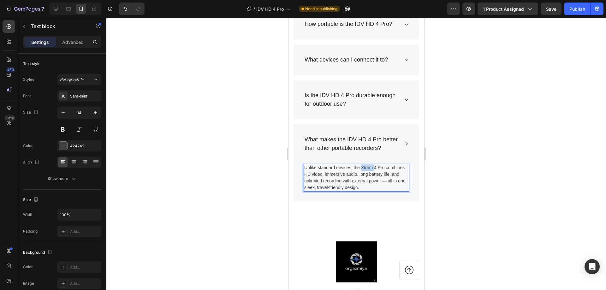
click at [362, 176] on p "Unlike standard devices, the Xtrem 4 Pro combines HD video, immersive audio, lo…" at bounding box center [356, 177] width 104 height 27
drag, startPoint x: 384, startPoint y: 175, endPoint x: 362, endPoint y: 176, distance: 22.4
click at [362, 176] on p "Unlike standard devices, the Xtrem 4 Pro combines HD video, immersive audio, lo…" at bounding box center [356, 177] width 104 height 27
click at [585, 14] on button "Publish" at bounding box center [577, 9] width 27 height 13
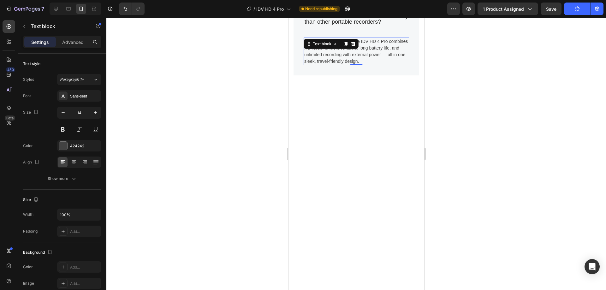
scroll to position [3155, 0]
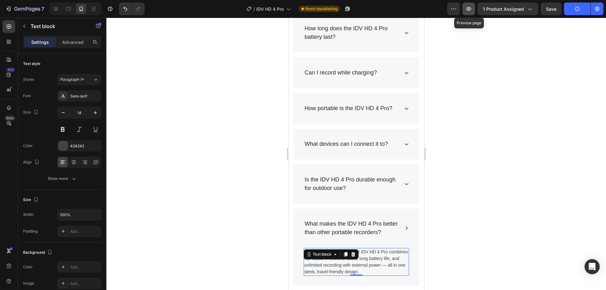
click at [465, 11] on button "button" at bounding box center [468, 9] width 13 height 13
click at [479, 62] on div at bounding box center [355, 154] width 499 height 272
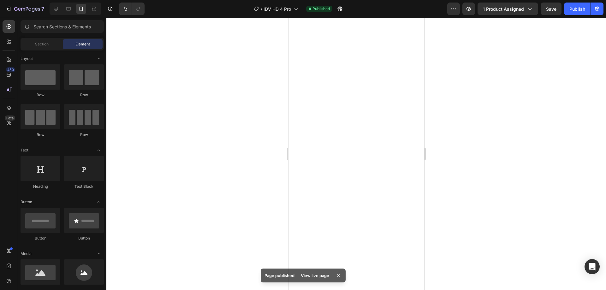
scroll to position [0, 0]
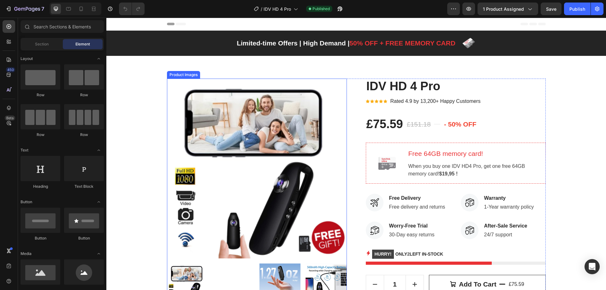
scroll to position [42, 0]
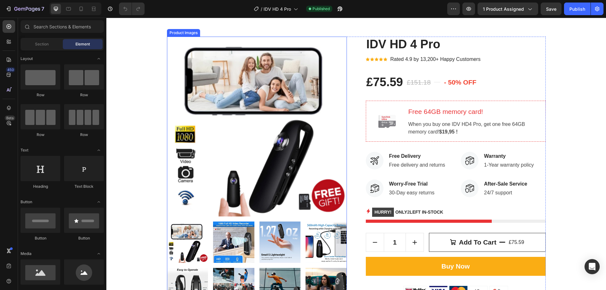
click at [297, 158] on img at bounding box center [257, 127] width 180 height 180
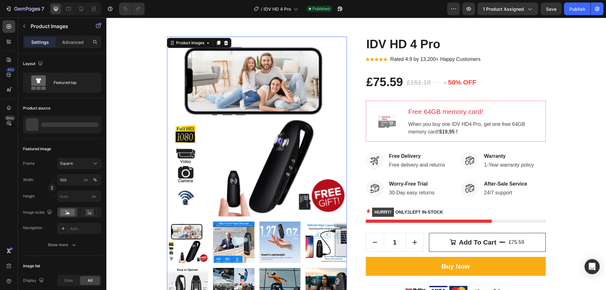
scroll to position [168, 0]
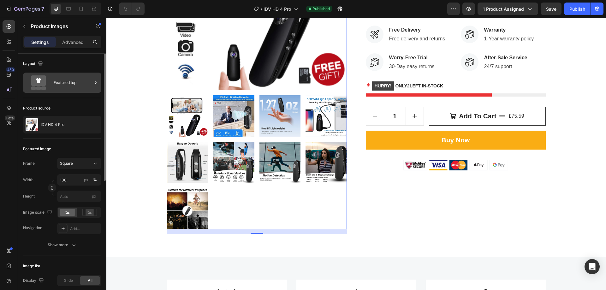
click at [59, 85] on div "Featured top" at bounding box center [73, 82] width 38 height 15
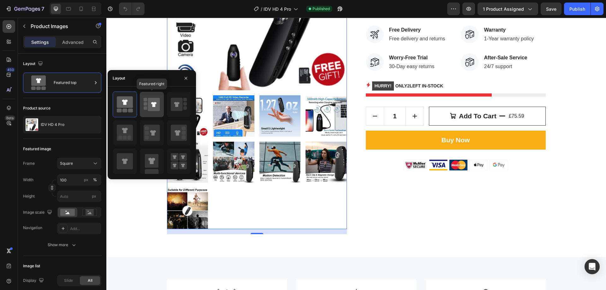
click at [157, 105] on icon at bounding box center [154, 104] width 12 height 13
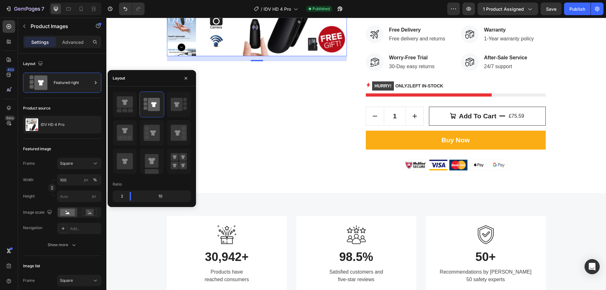
scroll to position [42, 0]
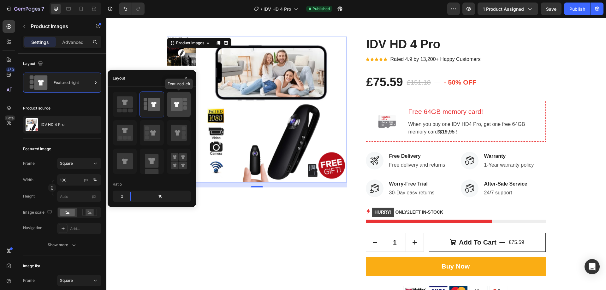
click at [183, 103] on rect at bounding box center [184, 103] width 3 height 3
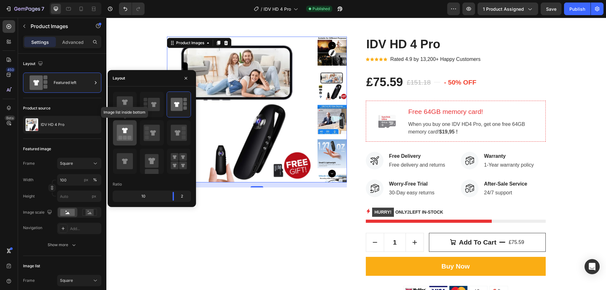
click at [124, 128] on icon at bounding box center [125, 133] width 16 height 16
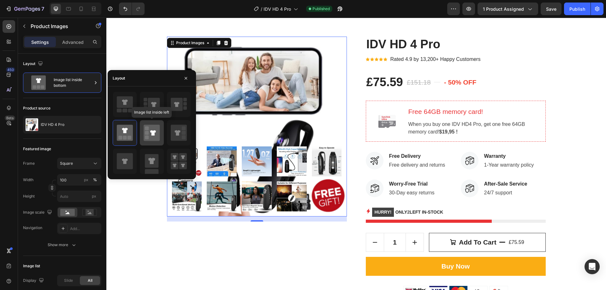
click at [147, 137] on rect at bounding box center [147, 137] width 4 height 4
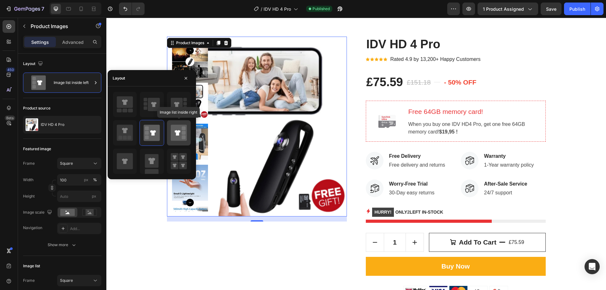
click at [175, 135] on icon at bounding box center [179, 133] width 16 height 16
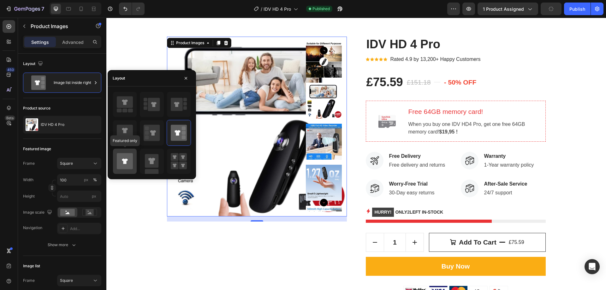
click at [135, 156] on div at bounding box center [125, 161] width 24 height 25
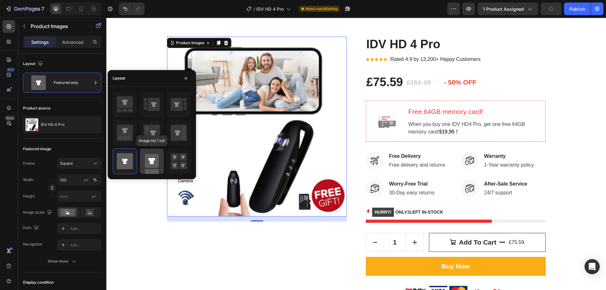
click at [157, 157] on rect at bounding box center [152, 161] width 14 height 14
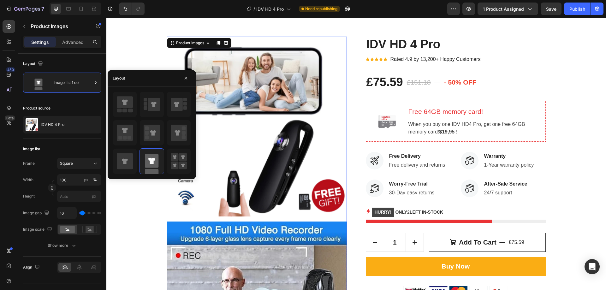
scroll to position [84, 0]
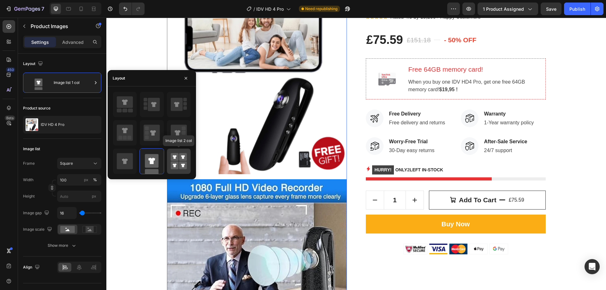
click at [184, 157] on icon at bounding box center [183, 157] width 4 height 4
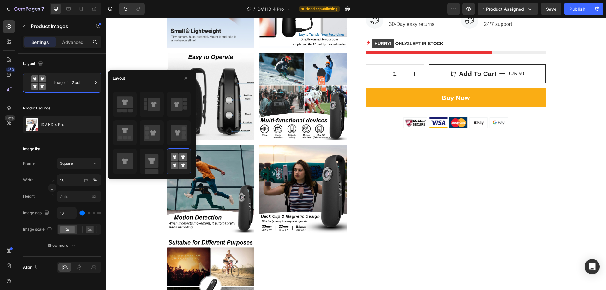
scroll to position [252, 0]
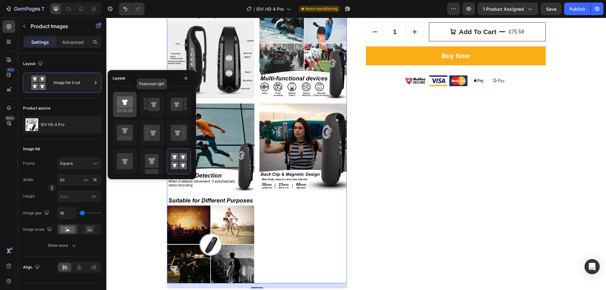
click at [131, 115] on div at bounding box center [125, 104] width 24 height 25
type input "100"
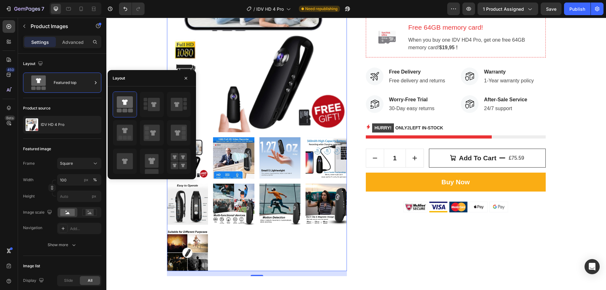
scroll to position [84, 0]
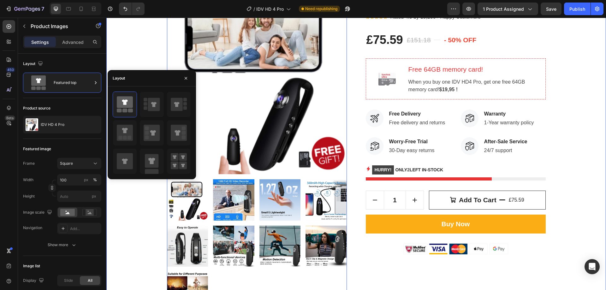
click at [597, 225] on div "Product Images 16 IDV HD 4 Pro Product Title Icon Icon Icon Icon Icon Icon List…" at bounding box center [355, 156] width 499 height 369
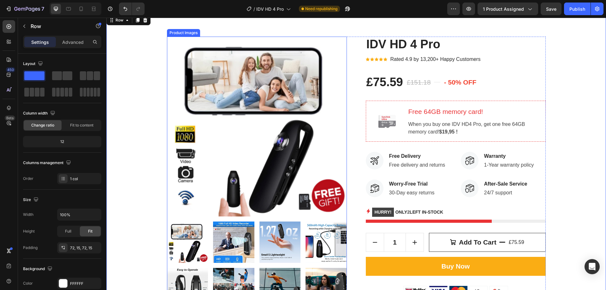
scroll to position [0, 0]
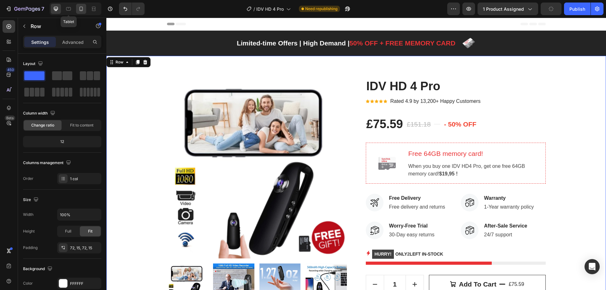
click at [78, 12] on icon at bounding box center [81, 9] width 6 height 6
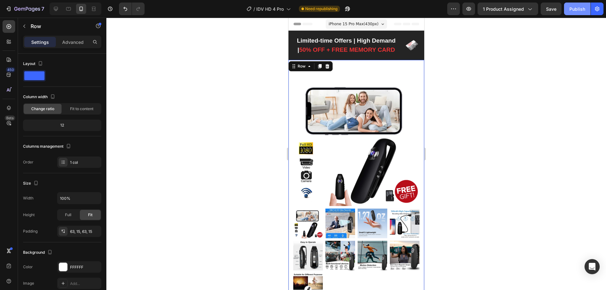
click at [583, 6] on div "Publish" at bounding box center [577, 9] width 16 height 7
click at [476, 82] on div at bounding box center [355, 154] width 499 height 272
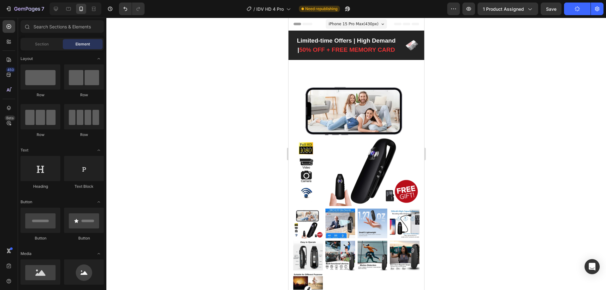
click at [522, 128] on div at bounding box center [355, 154] width 499 height 272
click at [548, 8] on span "Save" at bounding box center [551, 8] width 10 height 5
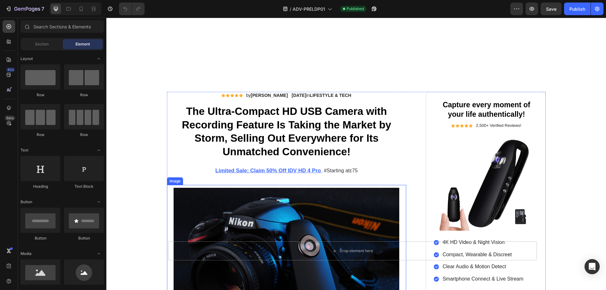
scroll to position [168, 0]
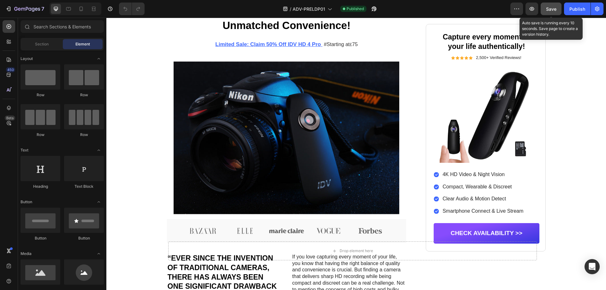
click at [546, 8] on span "Save" at bounding box center [551, 8] width 10 height 5
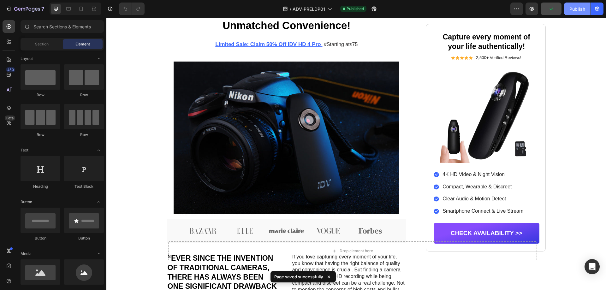
click at [581, 12] on div "Publish" at bounding box center [577, 9] width 16 height 7
click at [533, 12] on icon "button" at bounding box center [531, 9] width 6 height 6
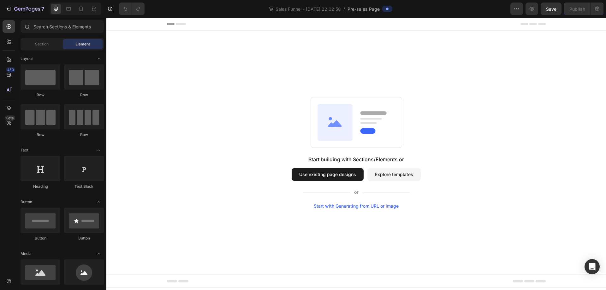
click at [388, 176] on button "Explore templates" at bounding box center [393, 174] width 53 height 13
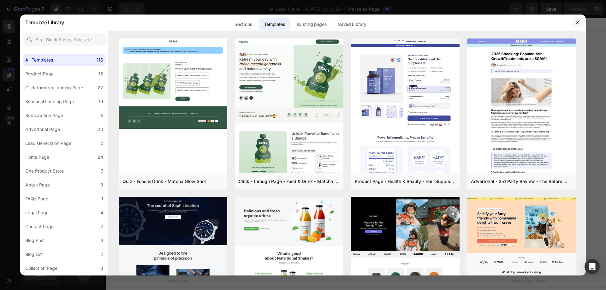
click at [576, 21] on icon "button" at bounding box center [576, 22] width 3 height 3
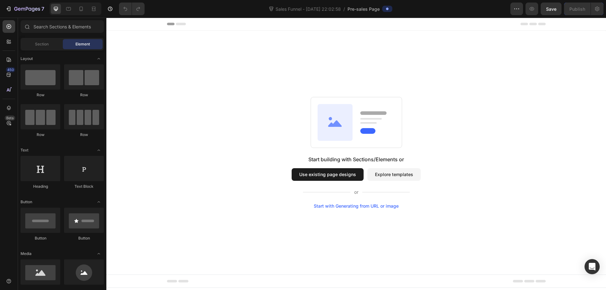
click at [343, 176] on button "Use existing page designs" at bounding box center [328, 174] width 72 height 13
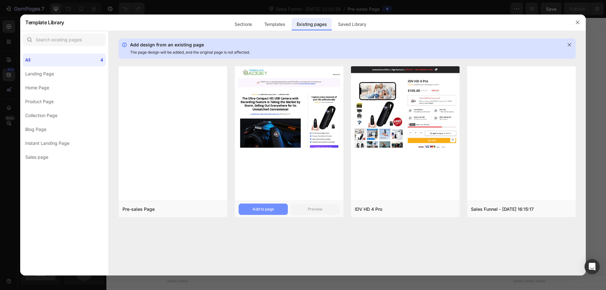
click at [268, 208] on div "Add to page" at bounding box center [262, 209] width 21 height 6
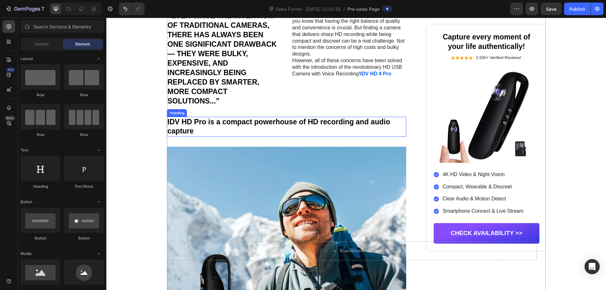
scroll to position [560, 0]
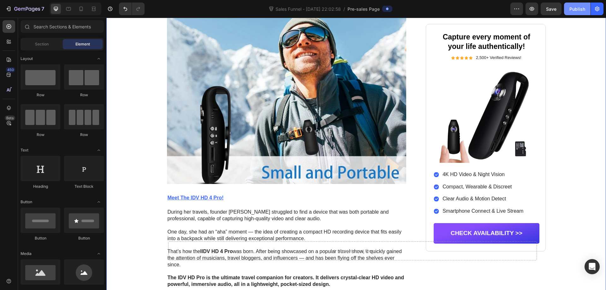
drag, startPoint x: 580, startPoint y: 9, endPoint x: 559, endPoint y: 16, distance: 21.9
click at [580, 9] on div "Publish" at bounding box center [577, 9] width 16 height 7
click at [363, 9] on span "Pre-sales Page" at bounding box center [363, 9] width 32 height 7
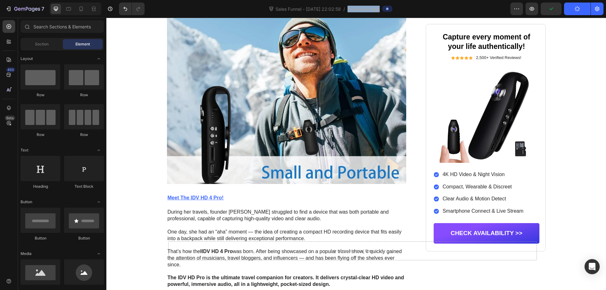
click at [363, 9] on span "Pre-sales Page" at bounding box center [363, 9] width 32 height 7
click at [395, 9] on div "Sales Funnel - [DATE] 22:02:58 / Pre-sales Page" at bounding box center [330, 9] width 361 height 13
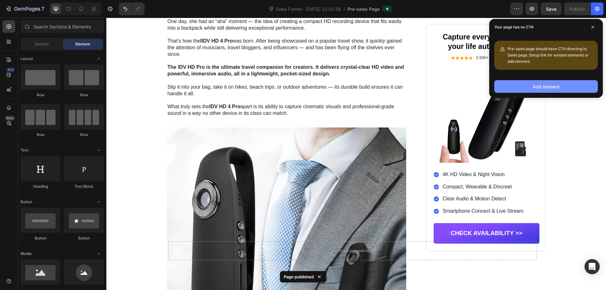
click at [546, 88] on div "Add element" at bounding box center [546, 86] width 27 height 7
click at [514, 50] on span "Pre-sales page should have CTA directing to Sales page. Setup link for existed …" at bounding box center [547, 54] width 81 height 17
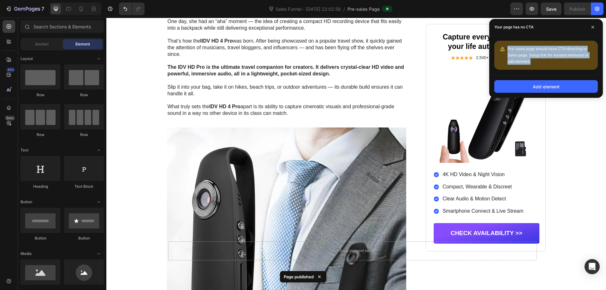
drag, startPoint x: 514, startPoint y: 50, endPoint x: 529, endPoint y: 50, distance: 14.8
click at [515, 50] on span "Pre-sales page should have CTA directing to Sales page. Setup link for existed …" at bounding box center [547, 54] width 81 height 17
click at [511, 38] on div at bounding box center [511, 38] width 0 height 0
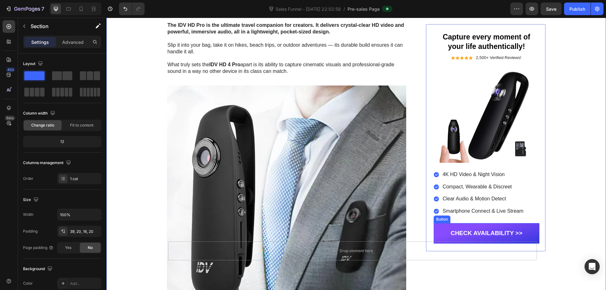
scroll to position [854, 0]
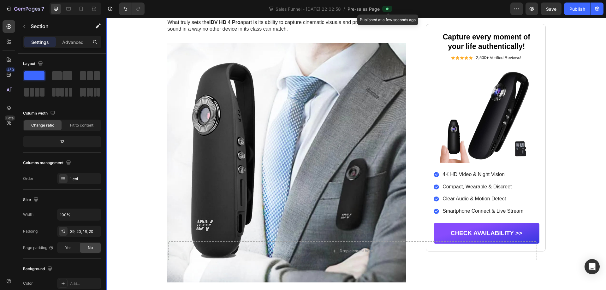
click at [388, 9] on icon at bounding box center [387, 9] width 3 height 3
click at [288, 9] on span "Sales Funnel - [DATE] 22:02:58" at bounding box center [308, 9] width 68 height 7
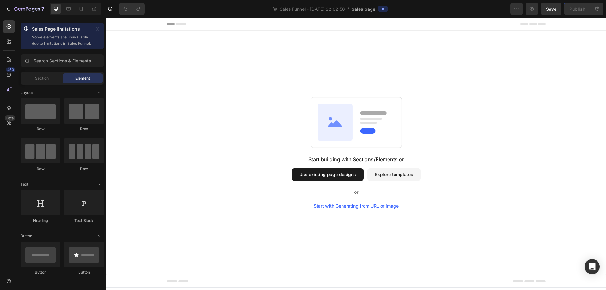
click at [342, 172] on button "Use existing page designs" at bounding box center [328, 174] width 72 height 13
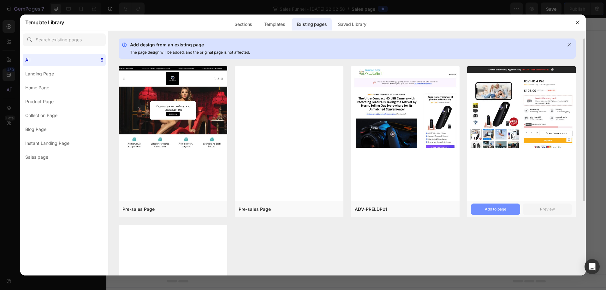
click at [503, 207] on div "Add to page" at bounding box center [495, 209] width 21 height 6
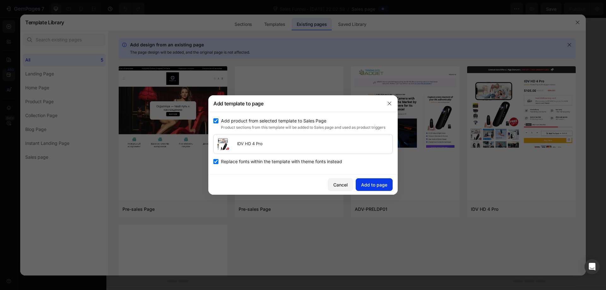
click at [378, 189] on button "Add to page" at bounding box center [374, 184] width 37 height 13
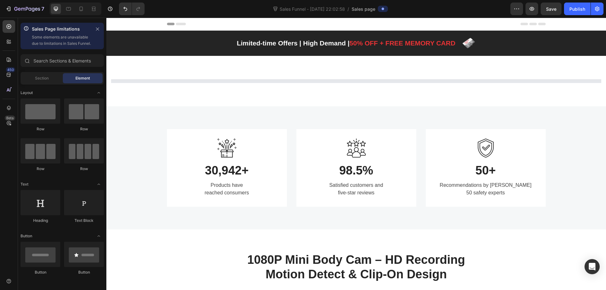
scroll to position [13, 0]
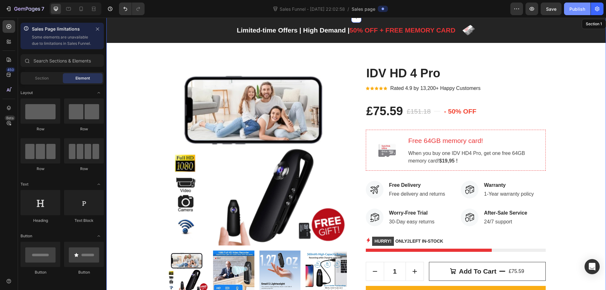
click at [572, 8] on div "Publish" at bounding box center [577, 9] width 16 height 7
click at [514, 10] on icon "button" at bounding box center [516, 9] width 6 height 6
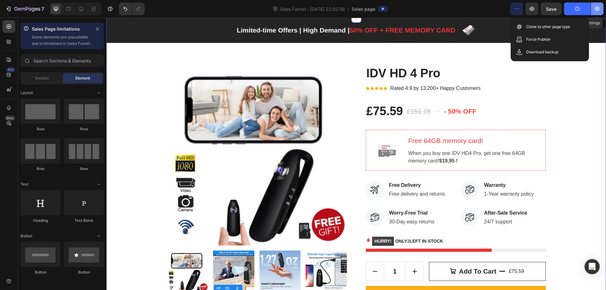
click at [598, 9] on icon "button" at bounding box center [597, 9] width 6 height 6
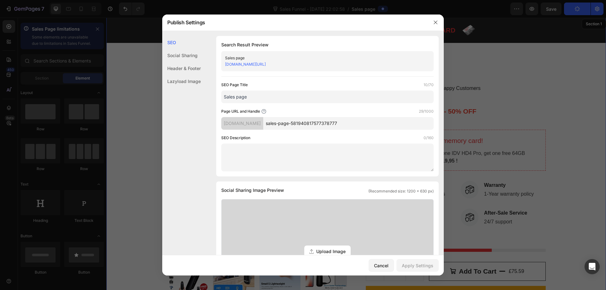
click at [197, 77] on div "Lazyload Image" at bounding box center [181, 81] width 38 height 13
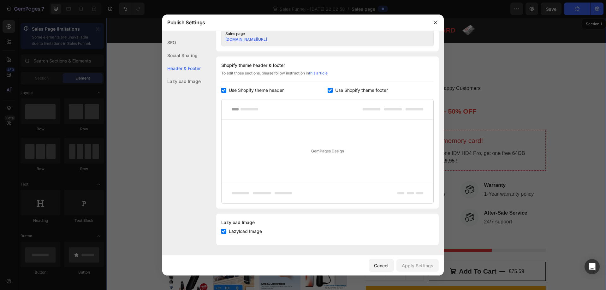
click at [248, 90] on span "Use Shopify theme header" at bounding box center [256, 90] width 55 height 8
checkbox input "false"
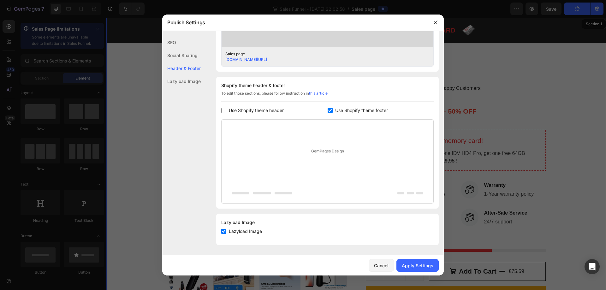
click at [347, 113] on span "Use Shopify theme footer" at bounding box center [361, 111] width 53 height 8
checkbox input "false"
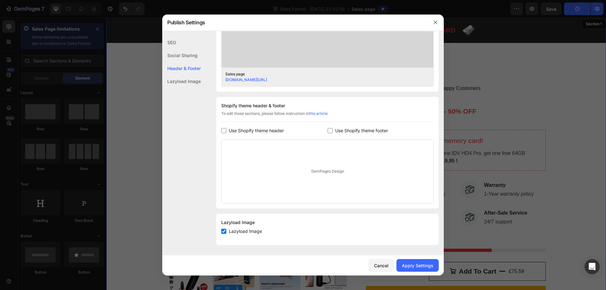
scroll to position [236, 0]
click at [189, 67] on div "Header & Footer" at bounding box center [181, 68] width 38 height 13
click at [189, 84] on div "Lazyload Image" at bounding box center [181, 81] width 38 height 13
click at [194, 75] on div "Header & Footer" at bounding box center [181, 81] width 38 height 13
click at [193, 62] on div "Social Sharing" at bounding box center [181, 68] width 38 height 13
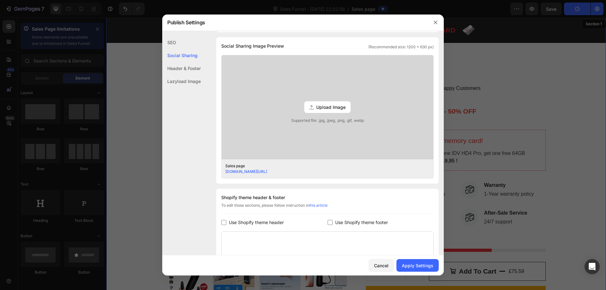
scroll to position [0, 0]
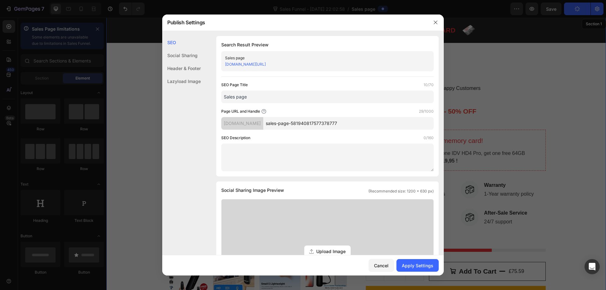
click at [333, 125] on input "sales-page-581940817577378777" at bounding box center [348, 123] width 170 height 13
click at [322, 119] on input "sales-page-581940817577378777" at bounding box center [348, 123] width 170 height 13
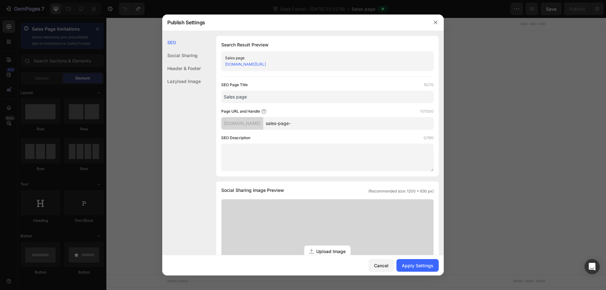
click at [336, 126] on input "sales-page-" at bounding box center [348, 123] width 170 height 13
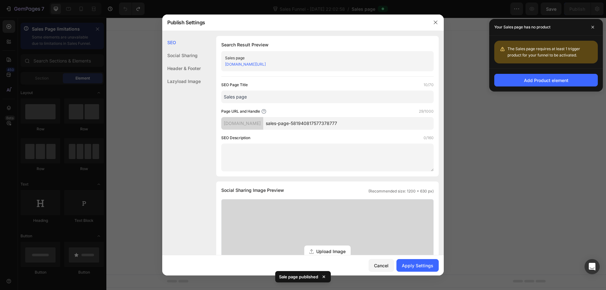
click at [337, 126] on input "sales-page-581940817577378777" at bounding box center [348, 123] width 170 height 13
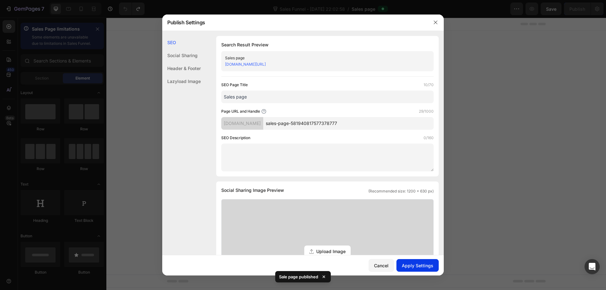
click at [417, 266] on div "Apply Settings" at bounding box center [418, 265] width 32 height 7
click at [309, 122] on input "sales-page-581940817577378777" at bounding box center [348, 123] width 170 height 13
drag, startPoint x: 309, startPoint y: 122, endPoint x: 346, endPoint y: 121, distance: 36.6
click at [310, 122] on input "sales-page-581940817577378777" at bounding box center [348, 123] width 170 height 13
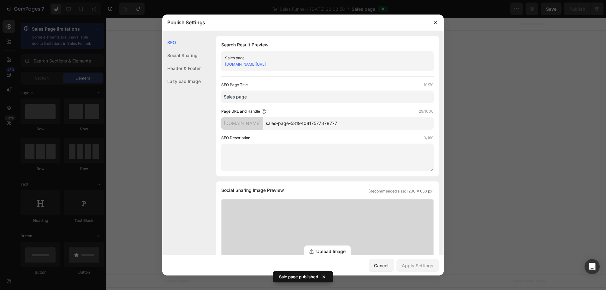
click at [346, 121] on input "sales-page-581940817577378777" at bounding box center [348, 123] width 170 height 13
type input "sales-page-01"
click at [421, 261] on button "Apply Settings" at bounding box center [417, 265] width 42 height 13
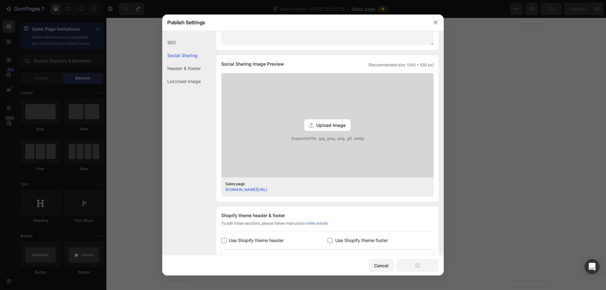
click at [338, 123] on span "Upload Image" at bounding box center [330, 125] width 29 height 7
click at [0, 0] on input "Upload Image Supported file: .jpg, .jpeg, .png, .gif, .webp" at bounding box center [0, 0] width 0 height 0
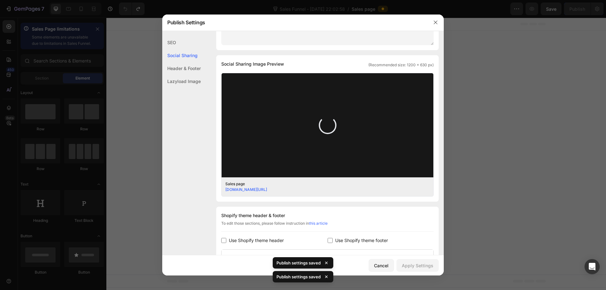
click at [185, 75] on div "Header & Footer" at bounding box center [181, 81] width 38 height 13
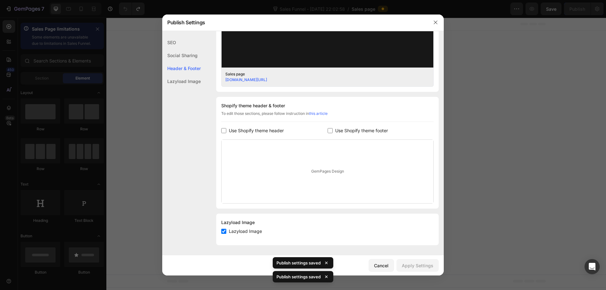
click at [191, 62] on div "Social Sharing" at bounding box center [181, 68] width 38 height 13
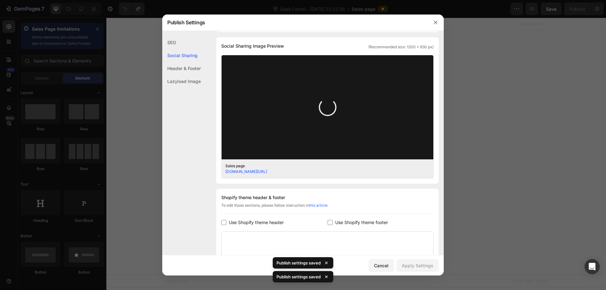
click at [184, 49] on div "SEO" at bounding box center [181, 55] width 38 height 13
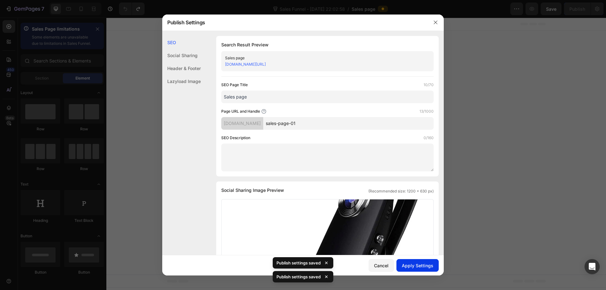
click at [415, 261] on button "Apply Settings" at bounding box center [417, 265] width 42 height 13
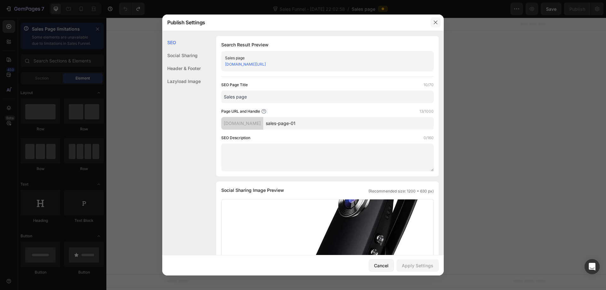
click at [432, 27] on button "button" at bounding box center [435, 22] width 10 height 10
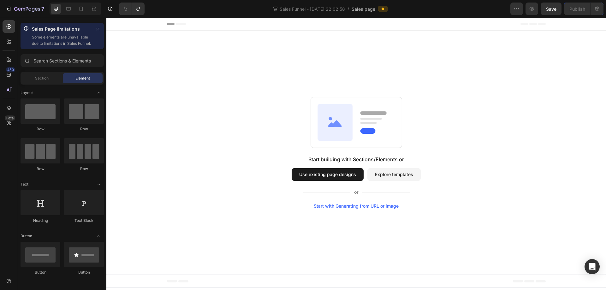
click at [354, 176] on button "Use existing page designs" at bounding box center [328, 174] width 72 height 13
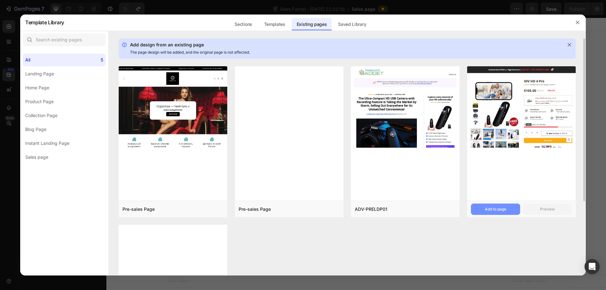
click at [501, 209] on div "Add to page" at bounding box center [495, 209] width 21 height 6
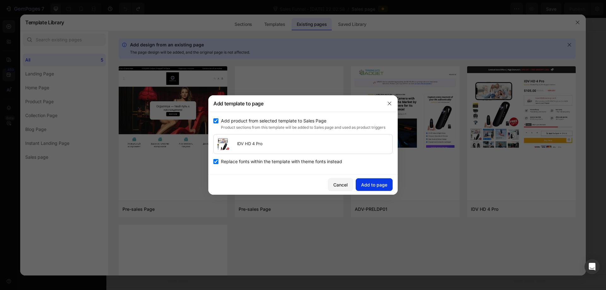
click at [367, 186] on div "Add to page" at bounding box center [374, 184] width 26 height 7
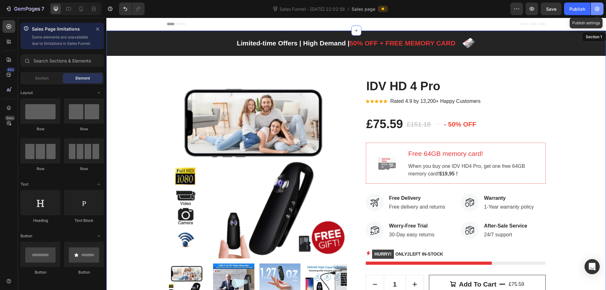
click at [595, 8] on icon "button" at bounding box center [597, 9] width 4 height 5
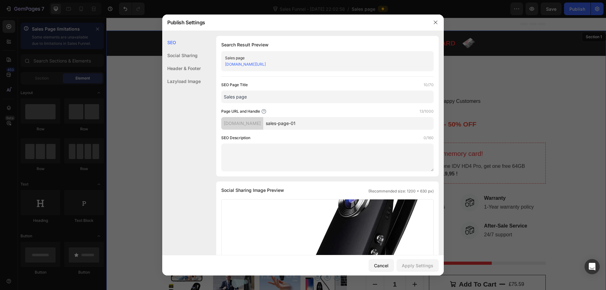
click at [339, 122] on input "sales-page-01" at bounding box center [348, 123] width 170 height 13
click at [194, 75] on div "Header & Footer" at bounding box center [181, 81] width 38 height 13
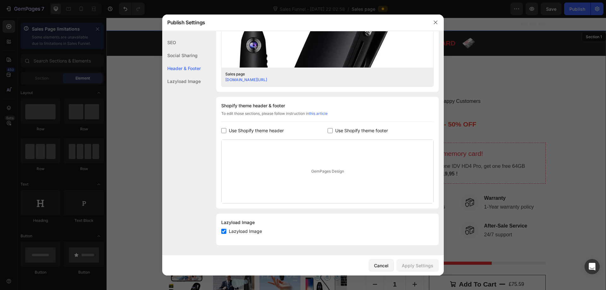
click at [189, 77] on div "Lazyload Image" at bounding box center [181, 81] width 38 height 13
click at [435, 22] on icon "button" at bounding box center [434, 22] width 3 height 3
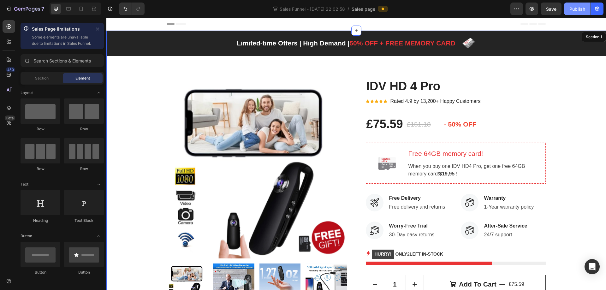
click at [571, 8] on div "Publish" at bounding box center [577, 9] width 16 height 7
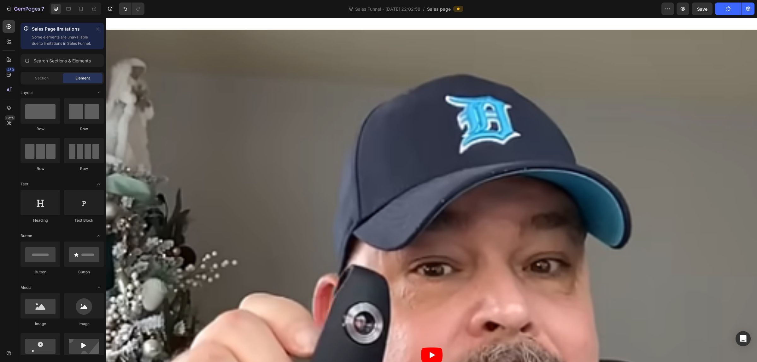
scroll to position [1157, 0]
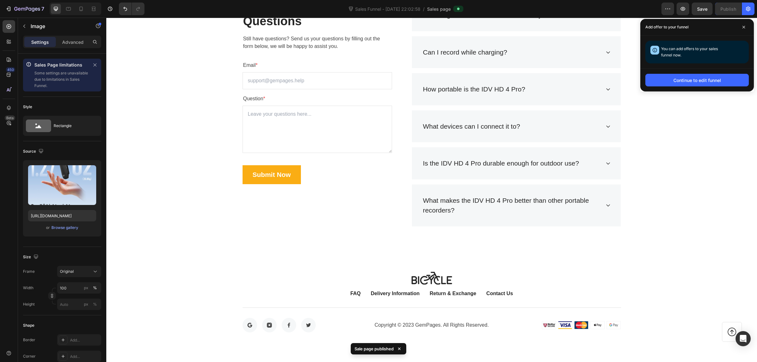
scroll to position [2910, 0]
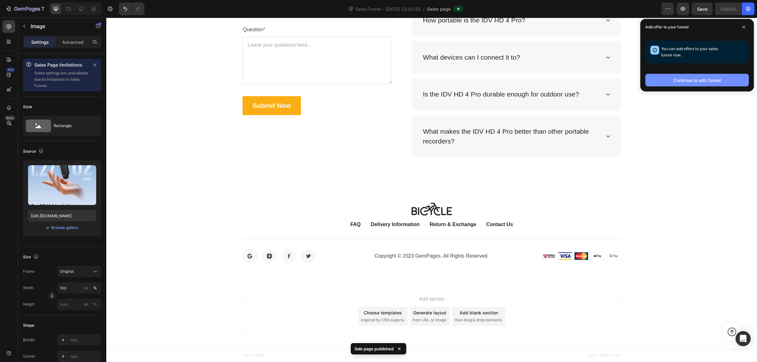
click at [605, 81] on div "Continue to edit funnel" at bounding box center [698, 80] width 48 height 7
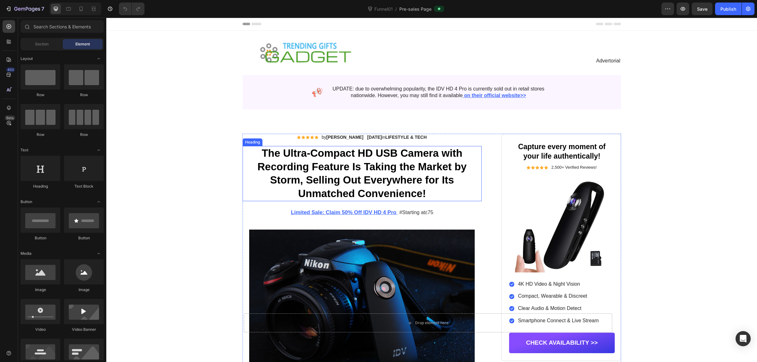
click at [398, 175] on h1 "The Ultra-Compact HD USB Camera with Recording Feature Is Taking the Market by …" at bounding box center [362, 174] width 239 height 56
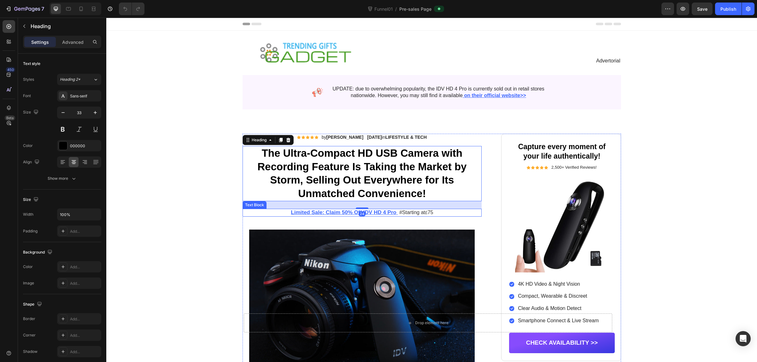
click at [409, 212] on p "Limited Sale: Claim 50% Off IDV HD 4 Pro # Starting at £ 75" at bounding box center [362, 212] width 238 height 7
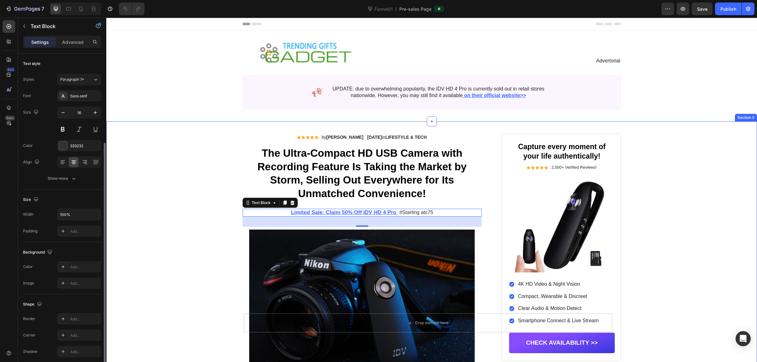
scroll to position [48, 0]
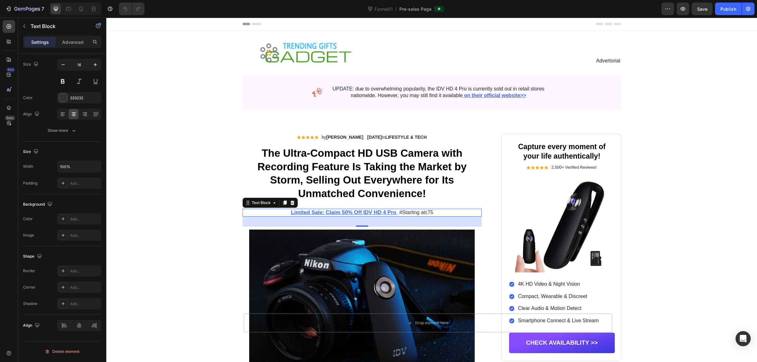
click at [373, 212] on u "Limited Sale: Claim 50% Off IDV HD 4 Pro" at bounding box center [343, 212] width 105 height 6
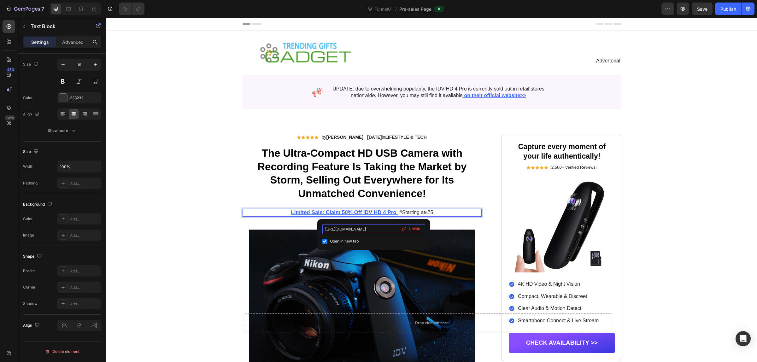
click at [353, 231] on input "[URL][DOMAIN_NAME]" at bounding box center [373, 229] width 103 height 10
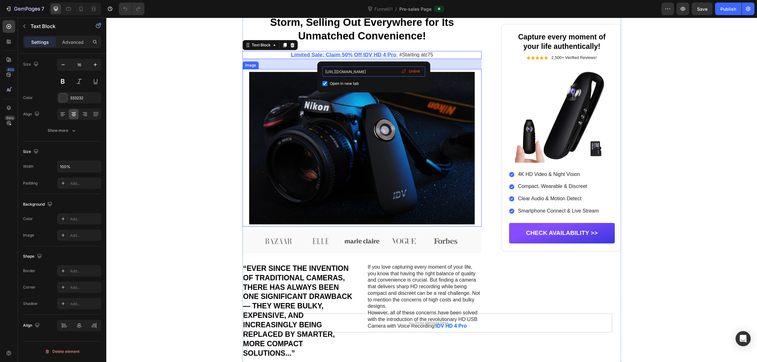
scroll to position [0, 0]
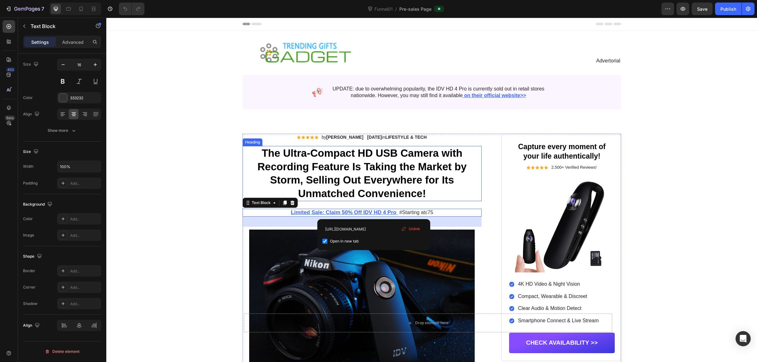
click at [363, 163] on h1 "The Ultra-Compact HD USB Camera with Recording Feature Is Taking the Market by …" at bounding box center [362, 174] width 239 height 56
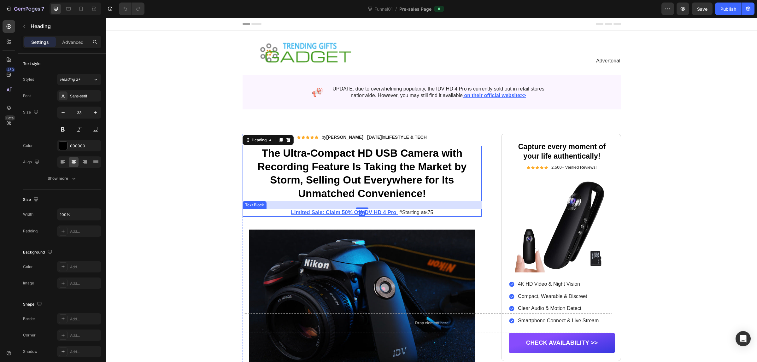
click at [380, 214] on u "Limited Sale: Claim 50% Off IDV HD 4 Pro" at bounding box center [343, 212] width 105 height 6
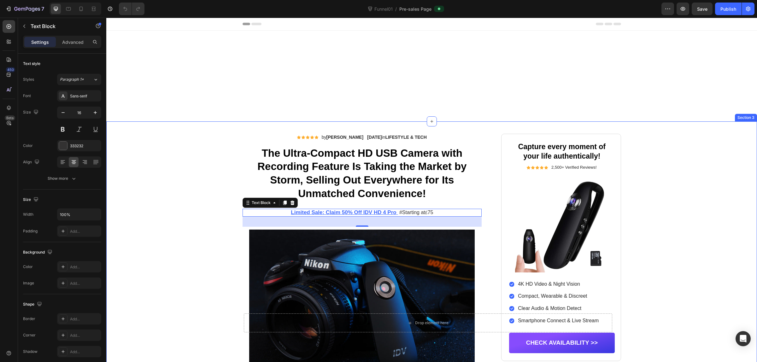
scroll to position [158, 0]
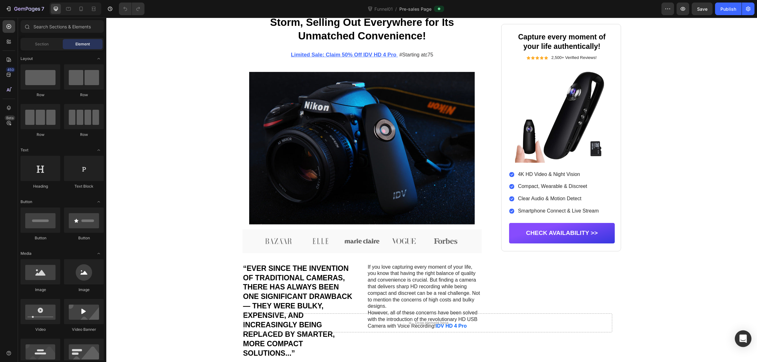
click at [744, 339] on icon "Open Intercom Messenger" at bounding box center [743, 339] width 7 height 8
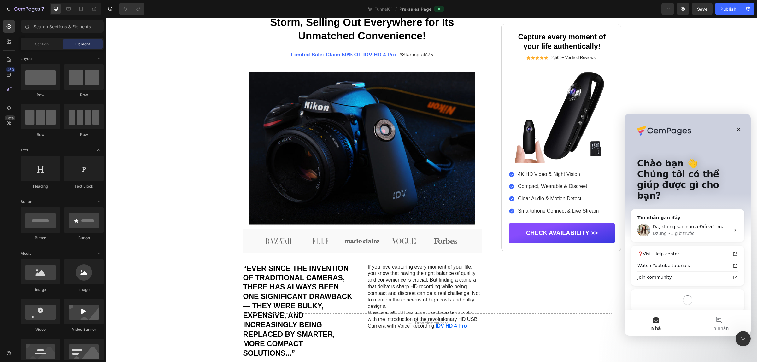
scroll to position [0, 0]
click at [675, 230] on div "• 1 giờ trước" at bounding box center [681, 233] width 27 height 7
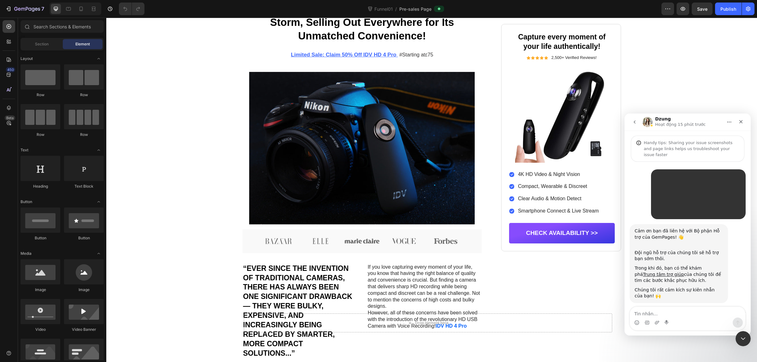
scroll to position [2627, 0]
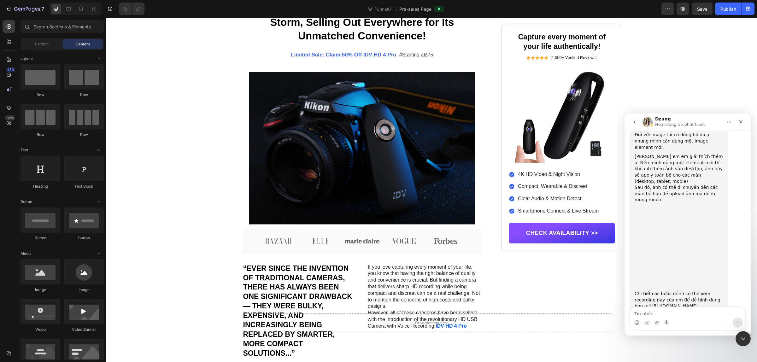
click at [682, 307] on textarea "Tin nhắn..." at bounding box center [687, 312] width 115 height 11
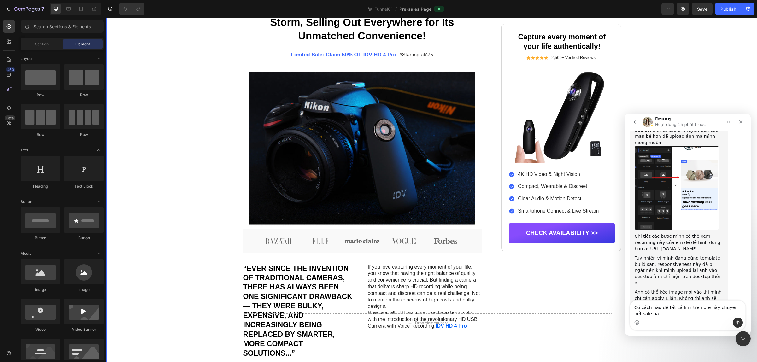
scroll to position [2666, 0]
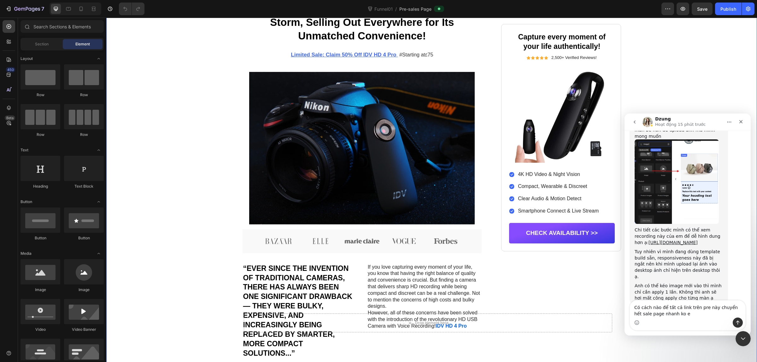
type textarea "Có cách nào để tất cả link trên pre này chuyển hết sale page nhanh ko em"
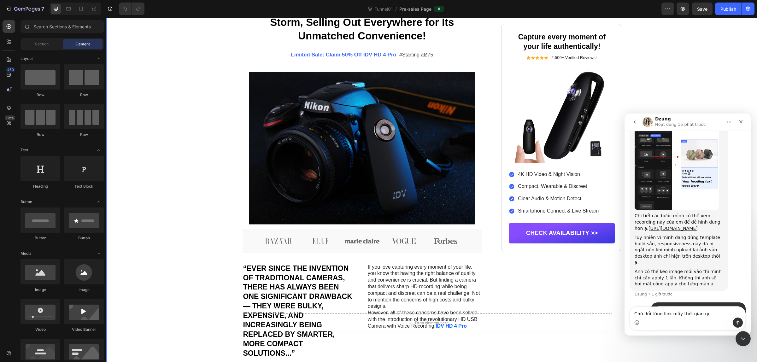
type textarea "Chứ đổi từng link mấy thời gian quá"
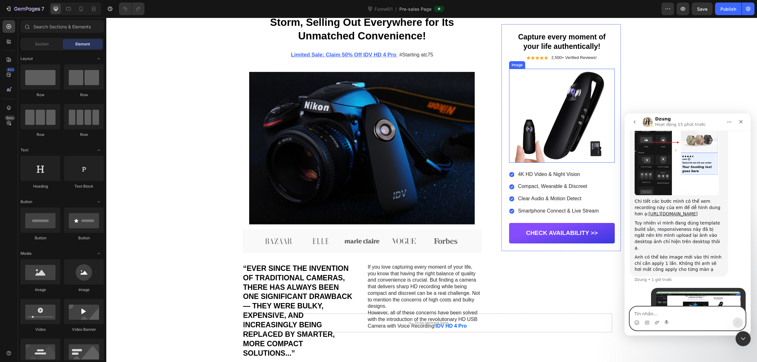
scroll to position [210, 0]
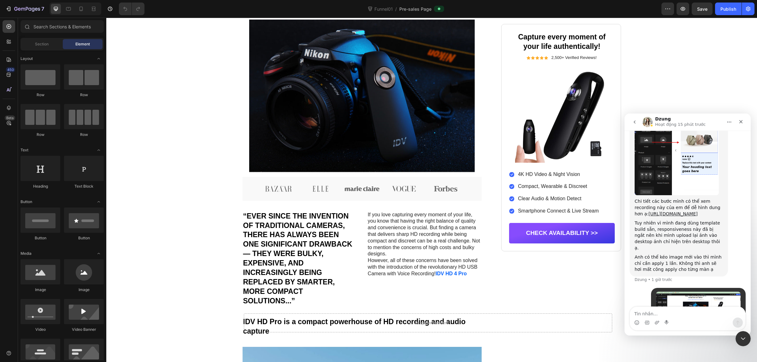
drag, startPoint x: 688, startPoint y: 294, endPoint x: 700, endPoint y: 294, distance: 11.4
click at [691, 362] on div "Chứ đổi từng link mấy thời gian quá" at bounding box center [701, 368] width 79 height 6
click at [715, 361] on div "Chứ đổi từng link mấy thời gian quá • Vừa xong" at bounding box center [701, 368] width 89 height 14
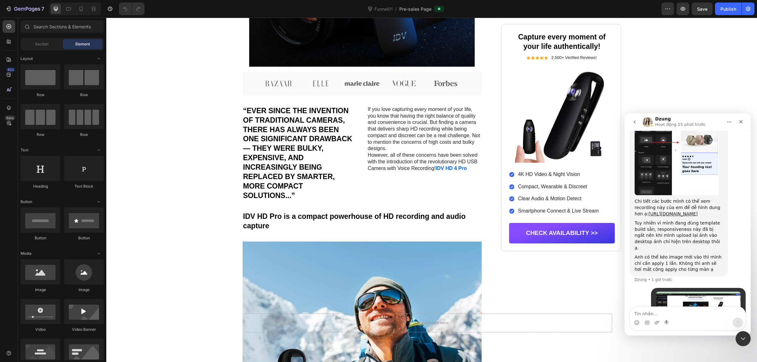
scroll to position [52, 0]
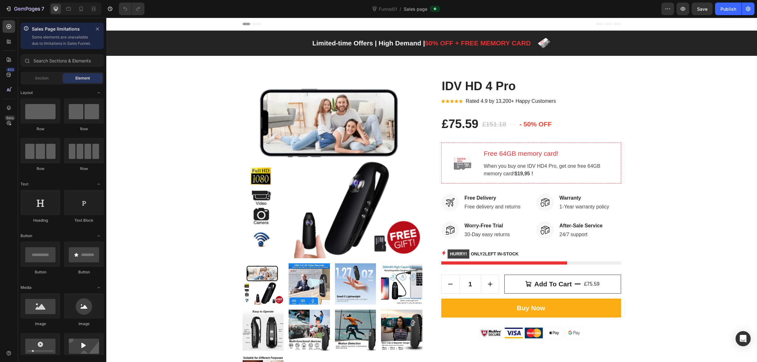
click at [428, 7] on div "Sales page" at bounding box center [422, 9] width 36 height 8
drag, startPoint x: 747, startPoint y: 5, endPoint x: 547, endPoint y: 32, distance: 201.5
click at [747, 6] on icon "button" at bounding box center [748, 9] width 6 height 6
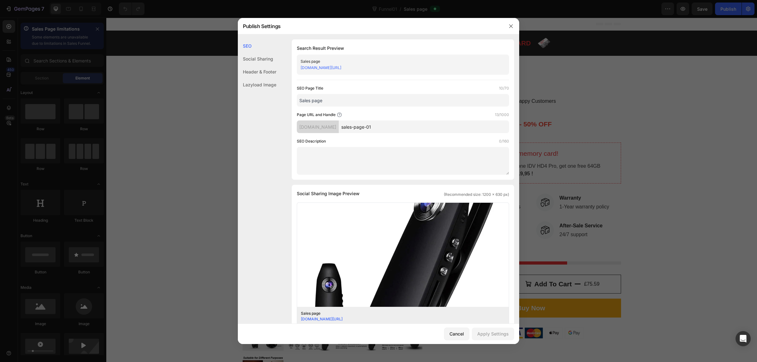
click at [257, 78] on div "Header & Footer" at bounding box center [257, 84] width 38 height 13
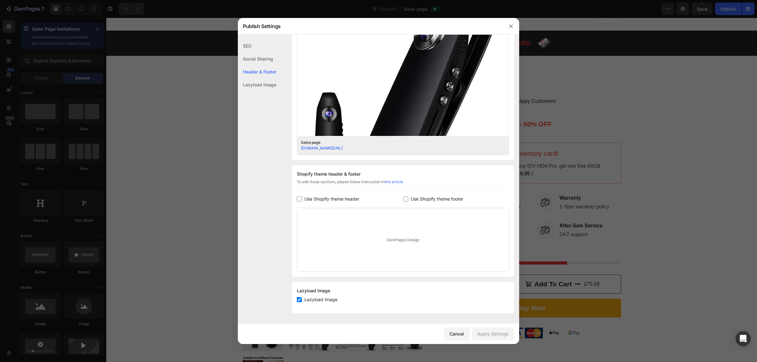
click at [262, 65] on div "Social Sharing" at bounding box center [257, 71] width 38 height 13
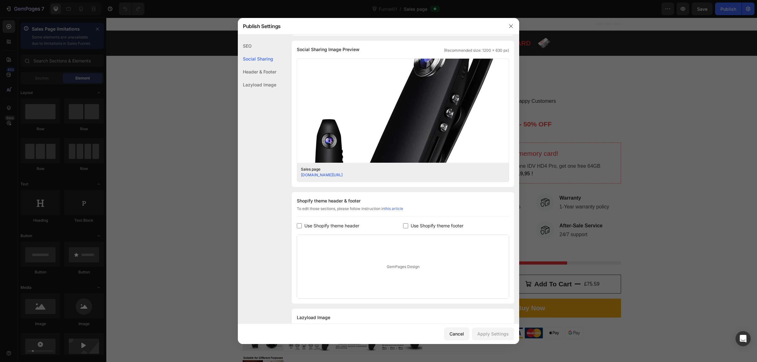
click at [667, 79] on div at bounding box center [378, 181] width 757 height 362
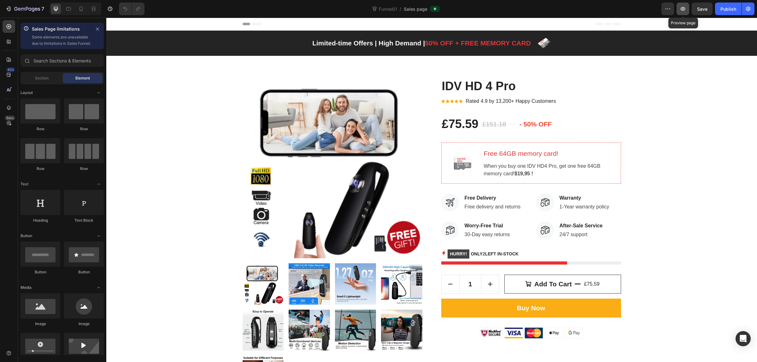
click at [680, 9] on icon "button" at bounding box center [683, 9] width 6 height 6
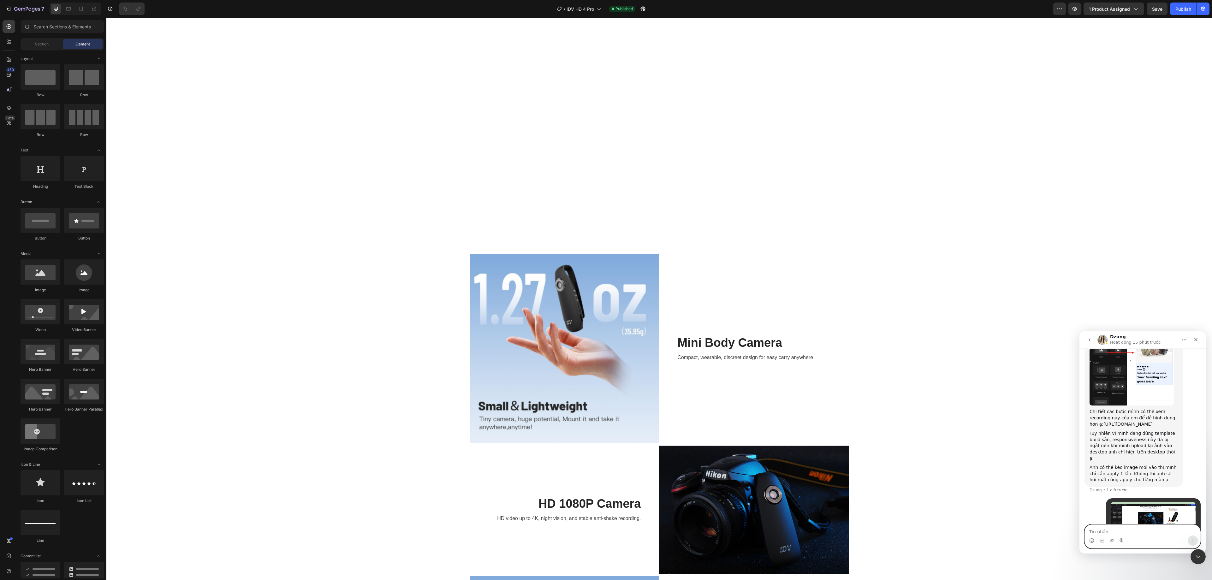
scroll to position [936, 0]
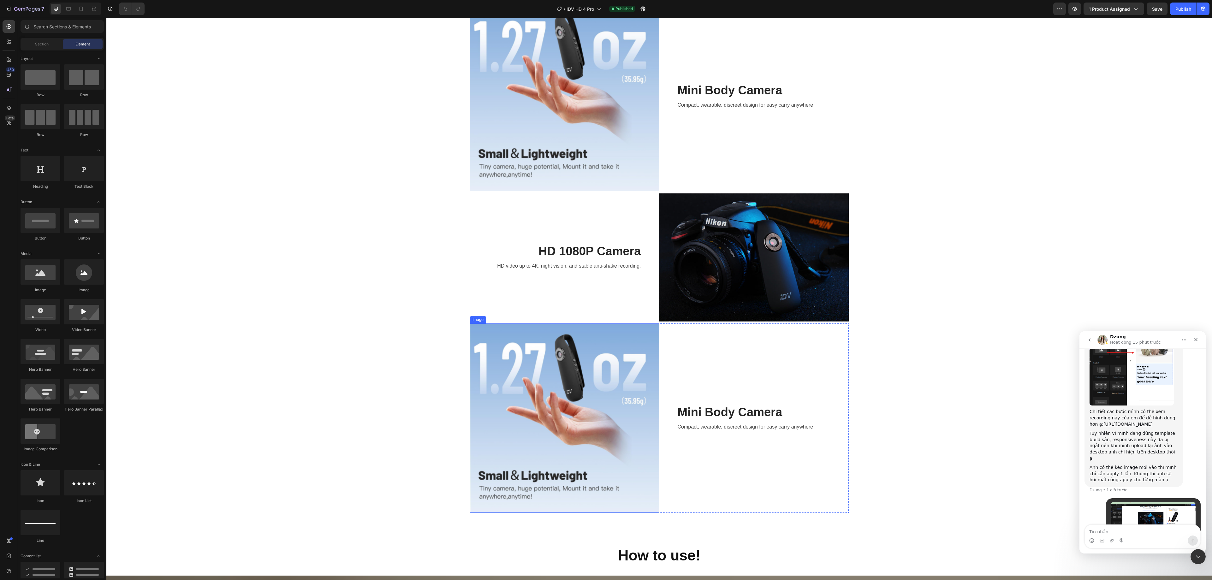
click at [599, 362] on img at bounding box center [564, 417] width 189 height 189
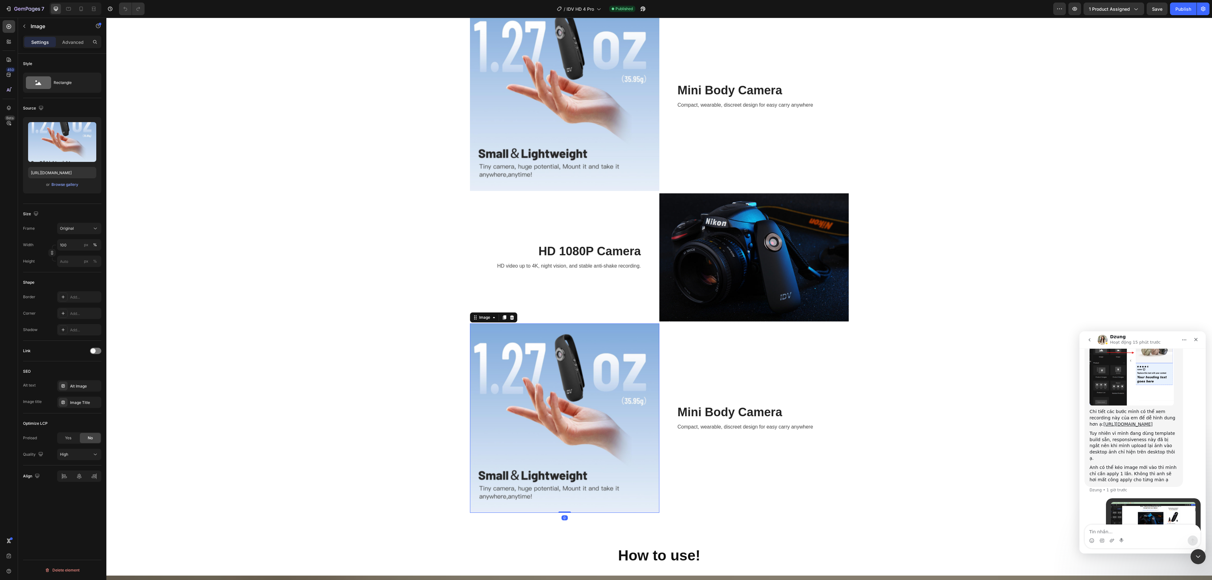
click at [574, 362] on img at bounding box center [564, 417] width 189 height 189
click at [56, 145] on label at bounding box center [62, 142] width 68 height 40
click at [56, 147] on input "file" at bounding box center [62, 152] width 44 height 11
type input "[URL][DOMAIN_NAME]"
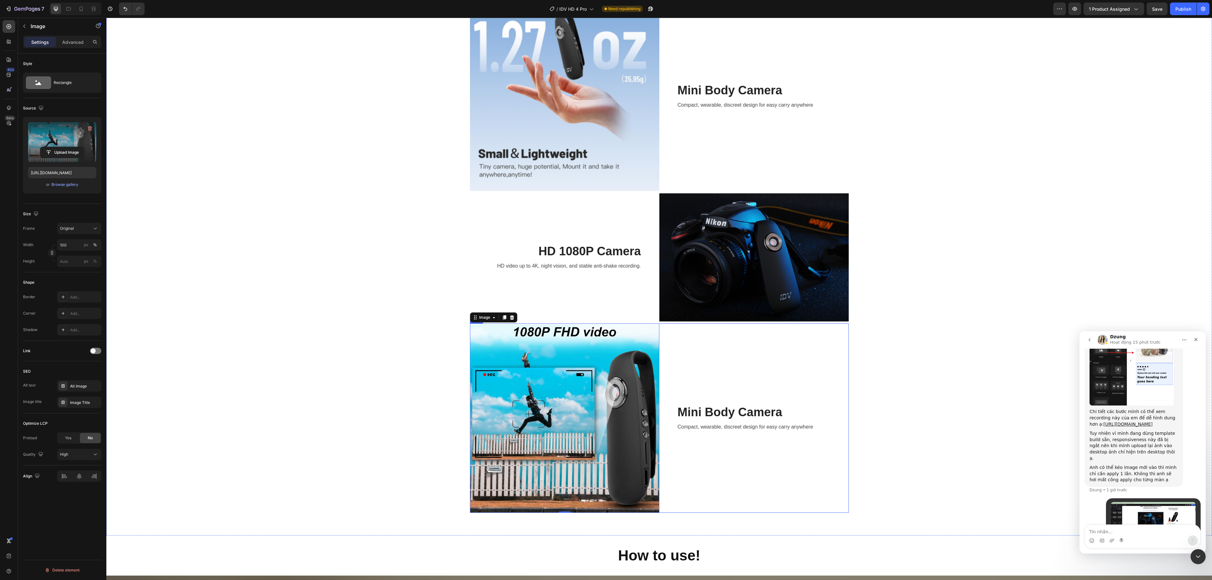
click at [729, 362] on h2 "Mini Body Camera" at bounding box center [754, 412] width 154 height 16
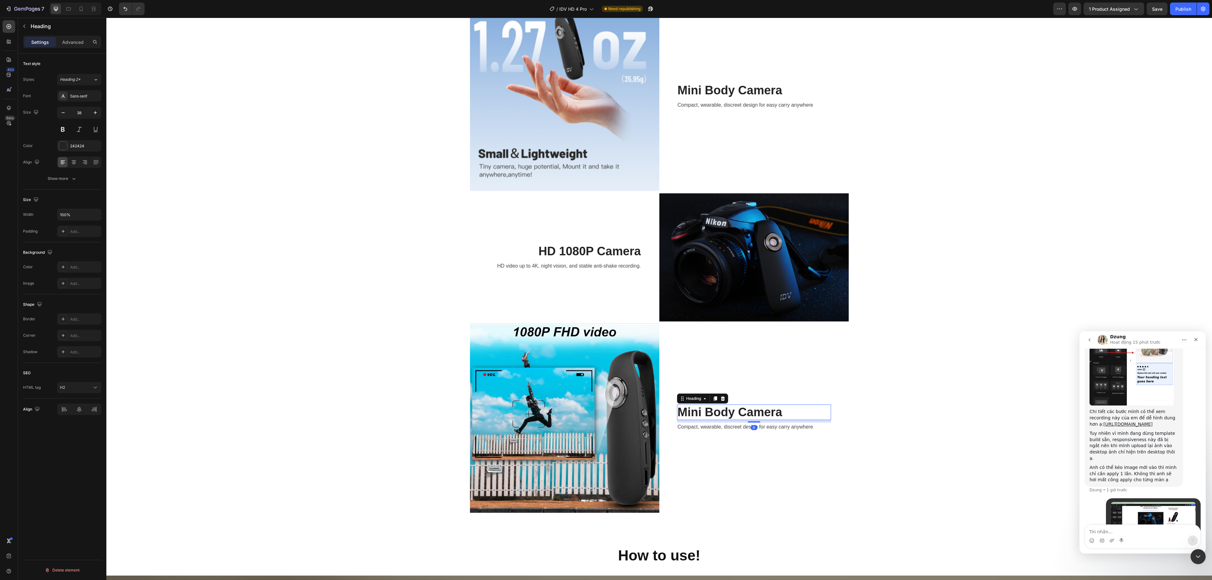
click at [745, 362] on h2 "Mini Body Camera" at bounding box center [754, 412] width 154 height 16
click at [745, 362] on p "Mini Body Camera" at bounding box center [753, 412] width 153 height 15
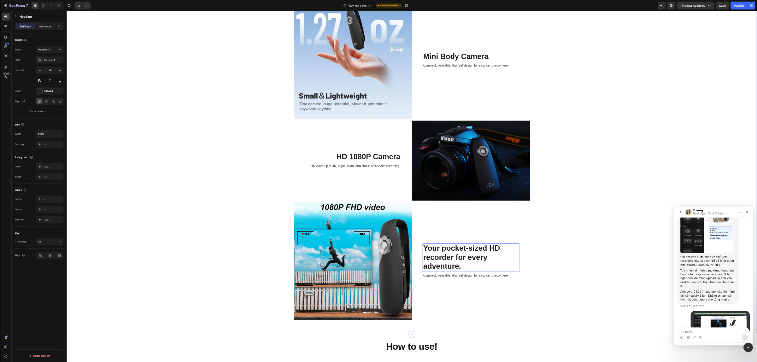
scroll to position [922, 0]
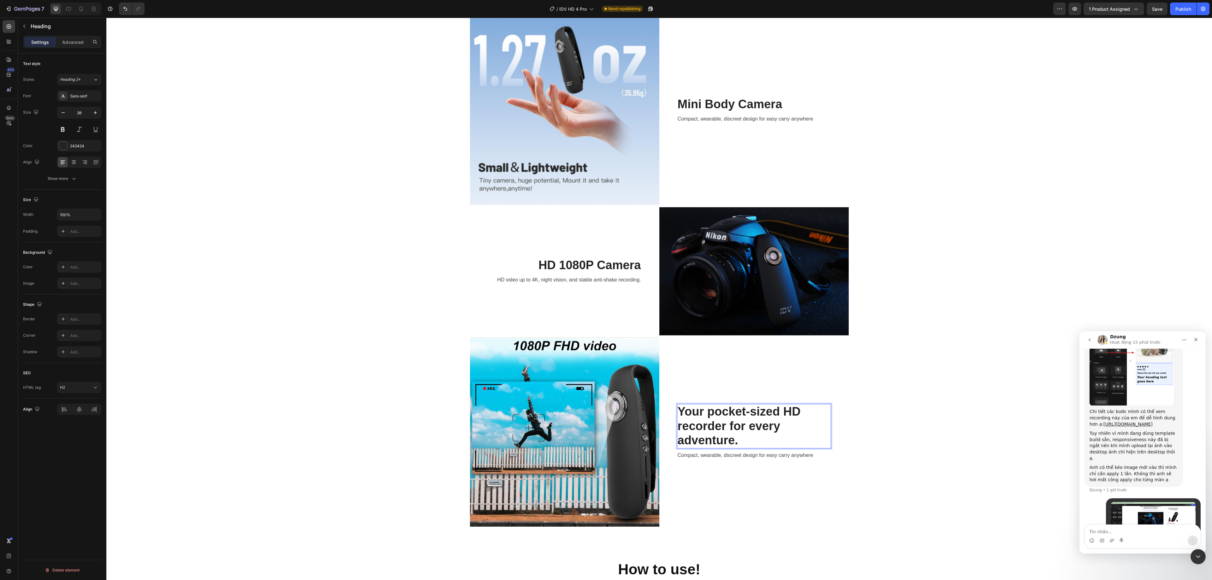
click at [757, 362] on p "Your pocket-sized HD recorder for every adventure." at bounding box center [753, 425] width 153 height 43
click at [757, 362] on p "Compact, wearable, discreet design for easy carry anywhere" at bounding box center [753, 455] width 153 height 8
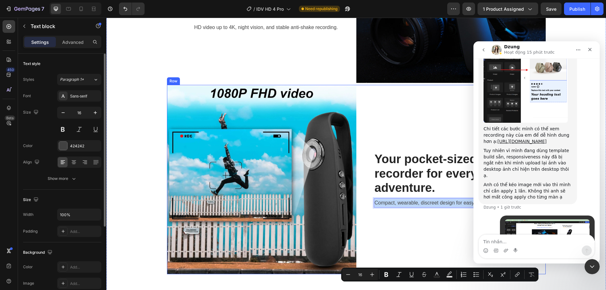
scroll to position [1259, 0]
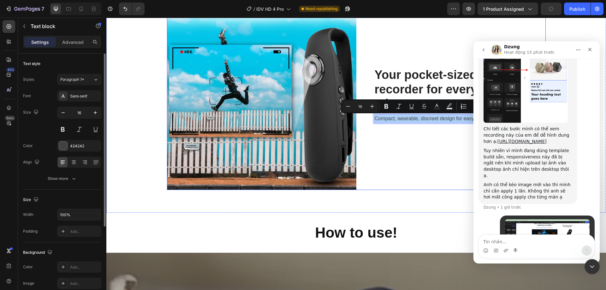
click at [420, 154] on div "Your pocket-sized HD recorder for every adventure. Heading Compact, wearable, d…" at bounding box center [450, 95] width 189 height 189
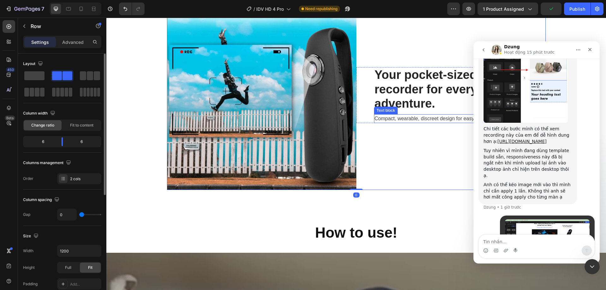
click at [426, 120] on p "Compact, wearable, discreet design for easy carry anywhere" at bounding box center [450, 119] width 153 height 8
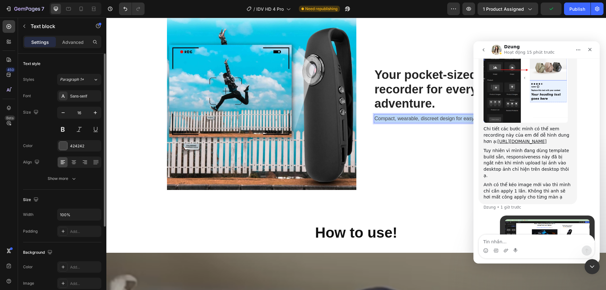
click at [426, 120] on p "Compact, wearable, discreet design for easy carry anywhere" at bounding box center [450, 119] width 153 height 8
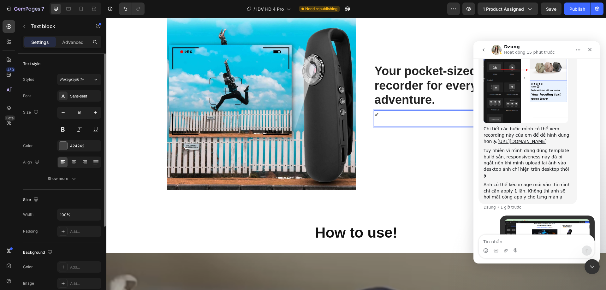
scroll to position [1255, 0]
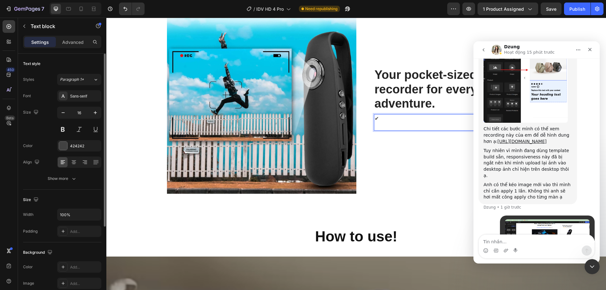
click at [401, 119] on p "✔" at bounding box center [450, 119] width 153 height 8
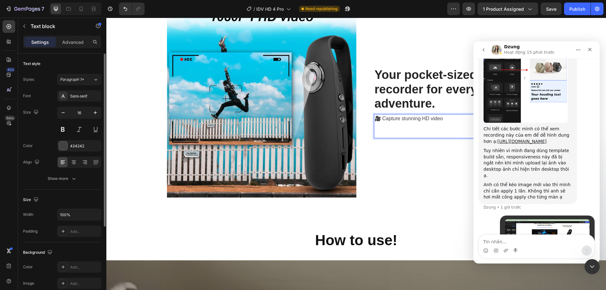
click at [445, 120] on p "🎥 Capture stunning HD video" at bounding box center [450, 122] width 153 height 15
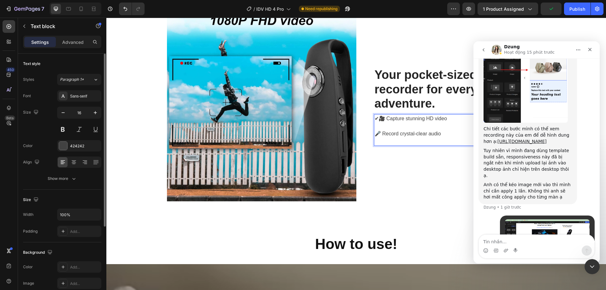
click at [457, 121] on p "✔🎥 Capture stunning HD video" at bounding box center [450, 122] width 153 height 15
click at [377, 119] on p "✔🎥 Capture stunning HD video" at bounding box center [450, 122] width 153 height 15
click at [452, 136] on p "🎤 Record crystal-clear audio" at bounding box center [450, 134] width 153 height 8
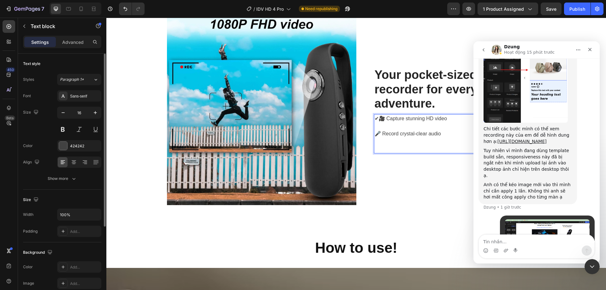
click at [410, 138] on p "Rich Text Editor. Editing area: main" at bounding box center [450, 142] width 153 height 8
click at [387, 126] on p "✔🎥 Capture stunning HD video" at bounding box center [450, 122] width 153 height 15
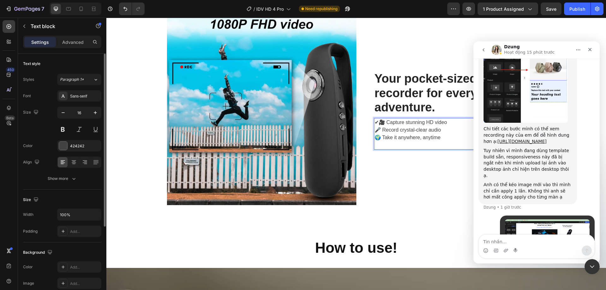
scroll to position [1247, 0]
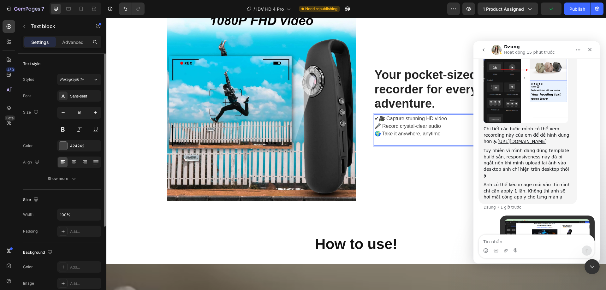
click at [375, 119] on p "✔🎥 Capture stunning HD video" at bounding box center [450, 119] width 153 height 8
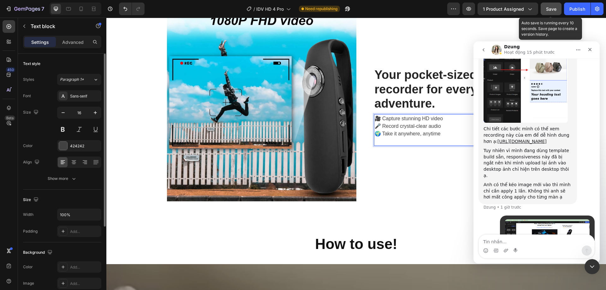
drag, startPoint x: 560, startPoint y: 8, endPoint x: 556, endPoint y: 7, distance: 3.8
click at [560, 8] on button "Save" at bounding box center [550, 9] width 21 height 13
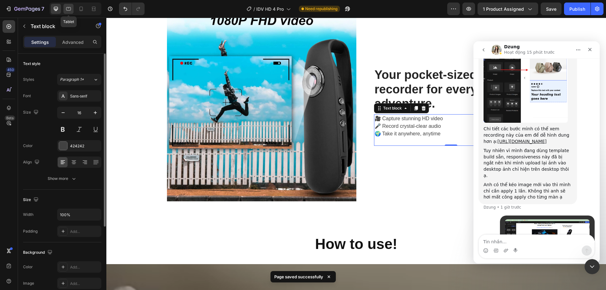
click at [69, 6] on icon at bounding box center [68, 9] width 6 height 6
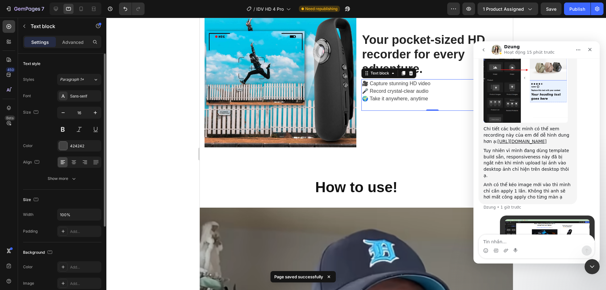
click at [75, 8] on div at bounding box center [76, 9] width 52 height 13
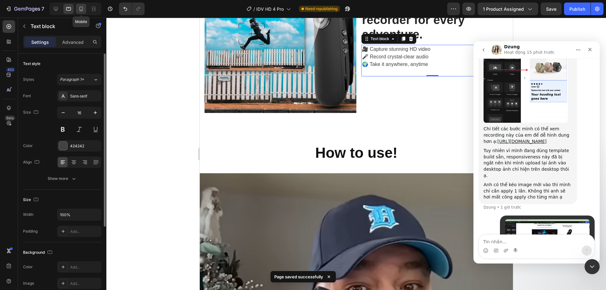
click at [84, 9] on icon at bounding box center [81, 9] width 6 height 6
type input "14"
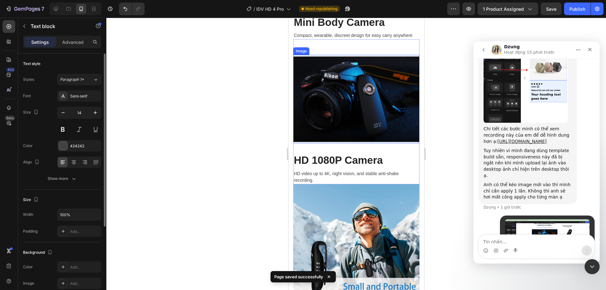
scroll to position [1372, 0]
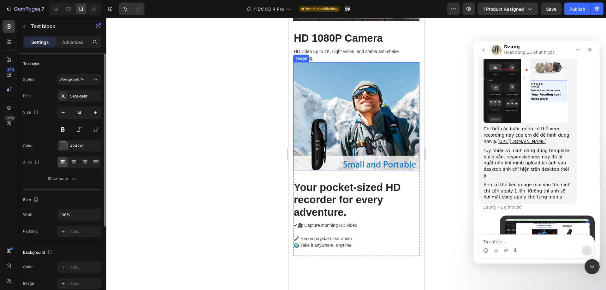
click at [357, 112] on img at bounding box center [356, 116] width 126 height 108
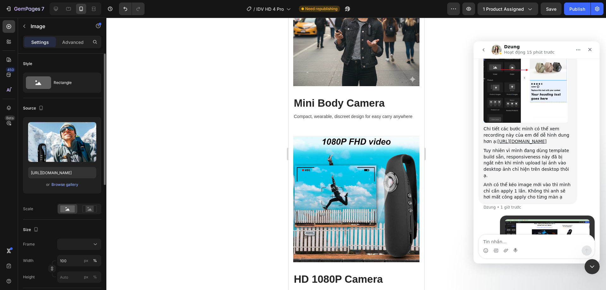
scroll to position [994, 0]
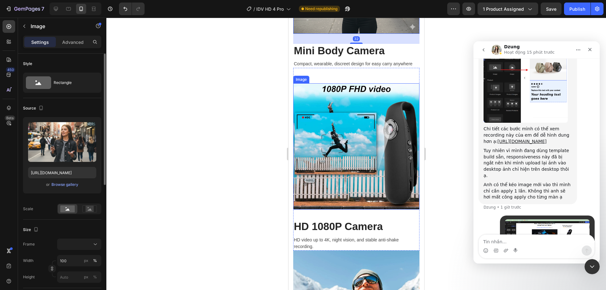
click at [377, 147] on img at bounding box center [356, 146] width 126 height 126
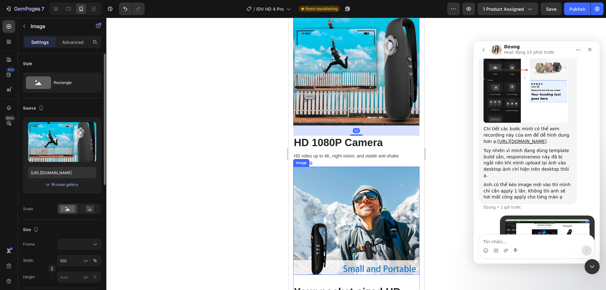
click at [366, 188] on img at bounding box center [356, 221] width 126 height 108
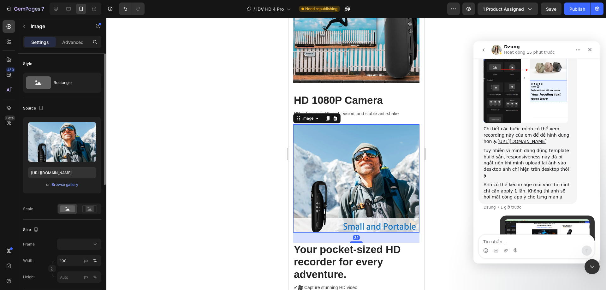
scroll to position [1372, 0]
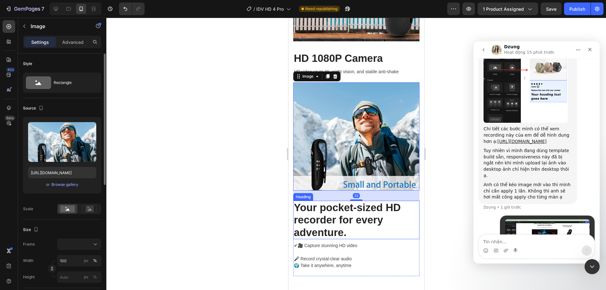
click at [374, 205] on h2 "Your pocket-sized HD recorder for every adventure." at bounding box center [356, 220] width 126 height 39
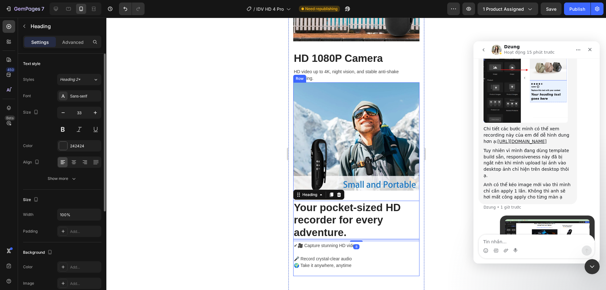
click at [356, 121] on img at bounding box center [356, 136] width 126 height 108
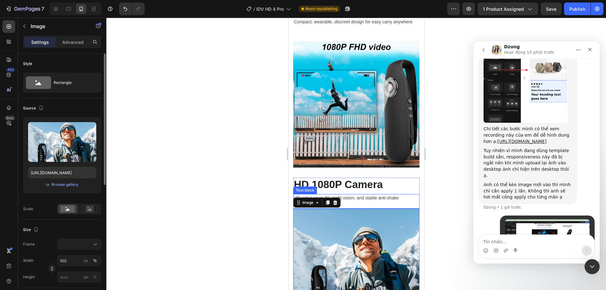
scroll to position [1414, 0]
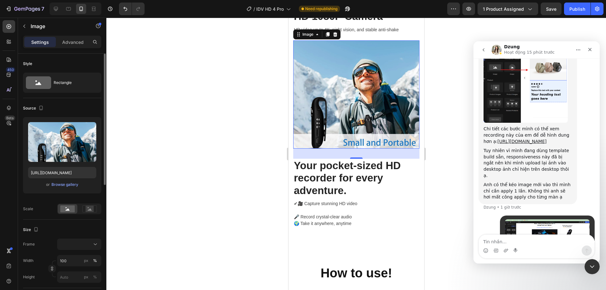
click at [363, 111] on img at bounding box center [356, 94] width 126 height 108
click at [366, 111] on img at bounding box center [356, 94] width 126 height 108
click at [352, 168] on h2 "Your pocket-sized HD recorder for every adventure." at bounding box center [356, 178] width 126 height 39
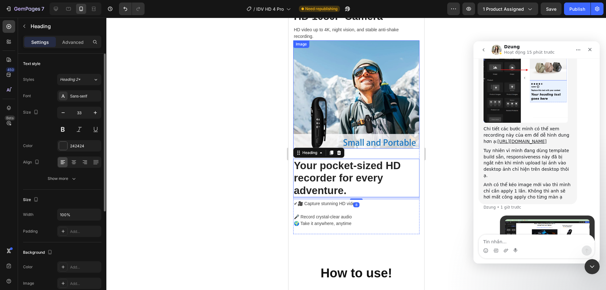
click at [371, 91] on img at bounding box center [356, 94] width 126 height 108
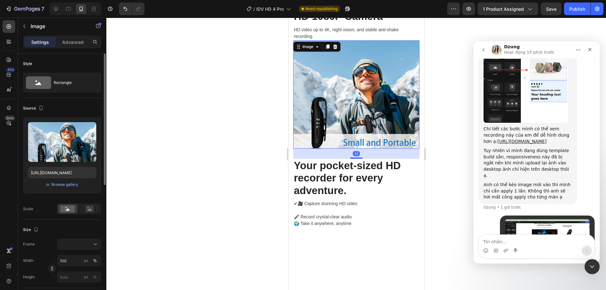
scroll to position [1330, 0]
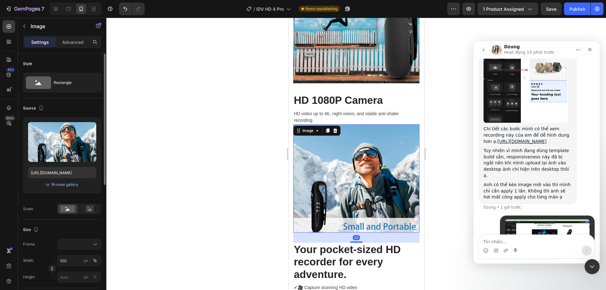
click at [374, 149] on img at bounding box center [356, 178] width 126 height 108
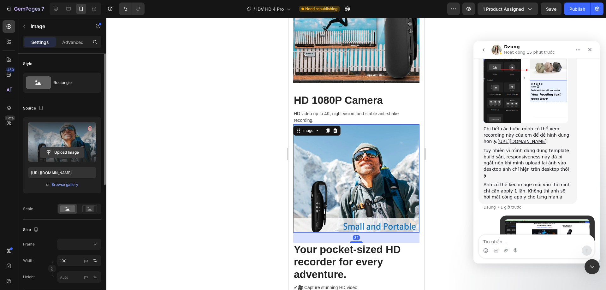
click at [73, 154] on input "file" at bounding box center [62, 152] width 44 height 11
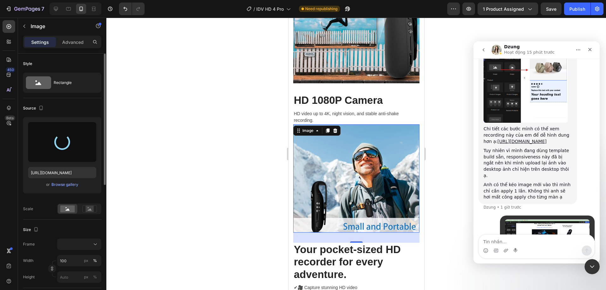
type input "[URL][DOMAIN_NAME]"
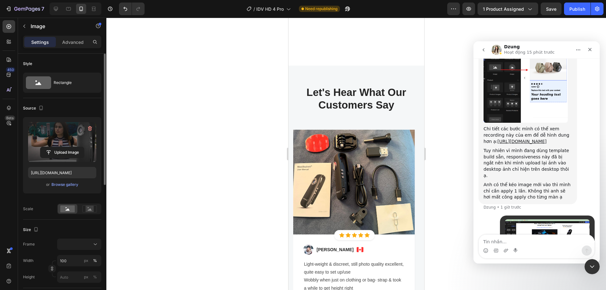
scroll to position [2045, 0]
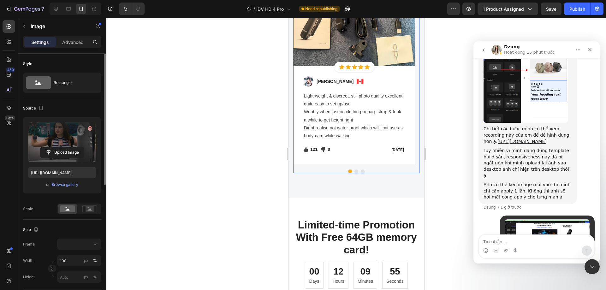
click at [354, 173] on button "Dot" at bounding box center [356, 171] width 4 height 4
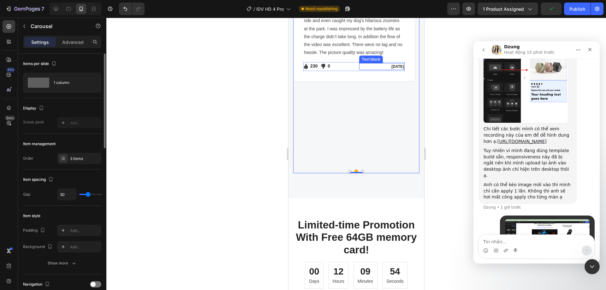
scroll to position [1919, 0]
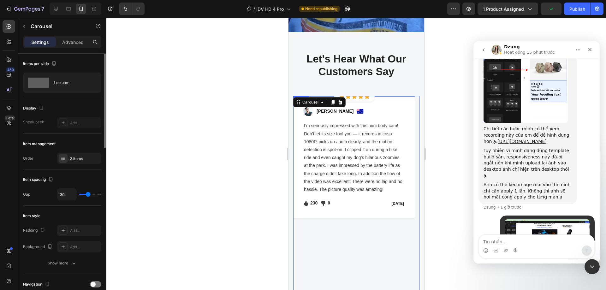
click at [364, 136] on img at bounding box center [353, 136] width 121 height 81
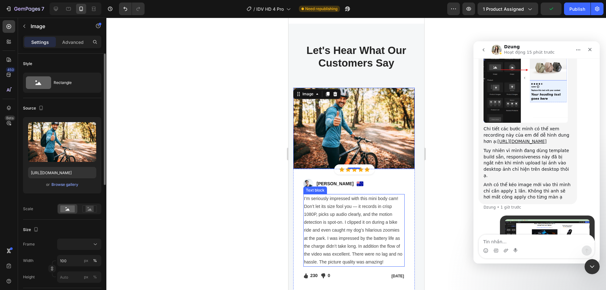
scroll to position [2003, 0]
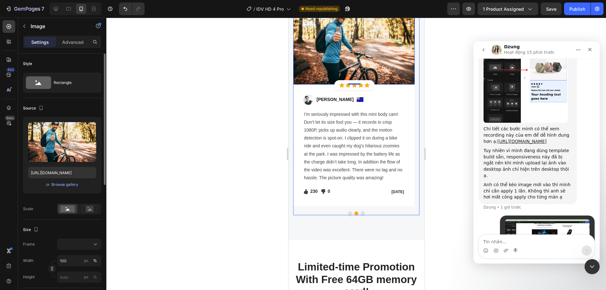
click at [361, 212] on button "Dot" at bounding box center [362, 213] width 4 height 4
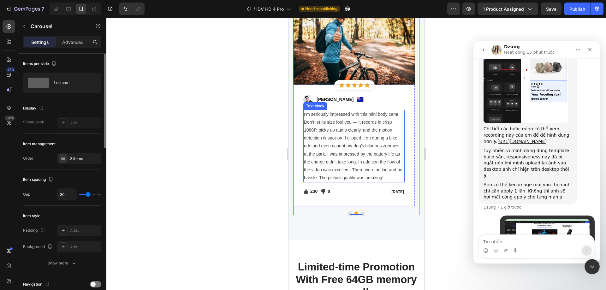
scroll to position [1877, 0]
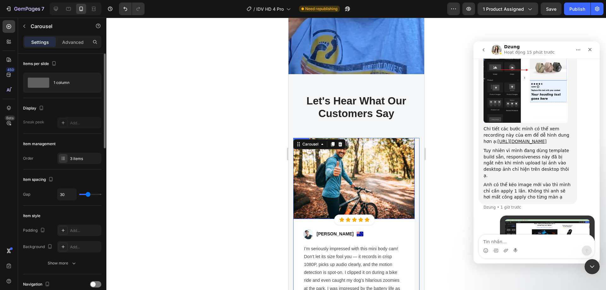
click at [369, 156] on img at bounding box center [353, 178] width 121 height 81
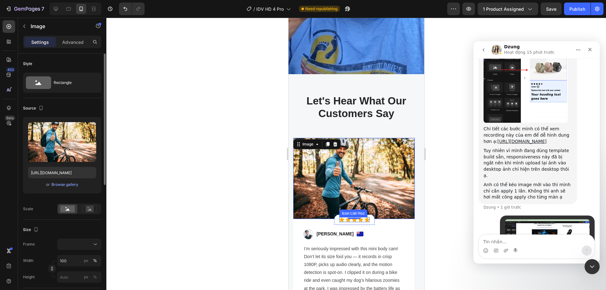
scroll to position [1919, 0]
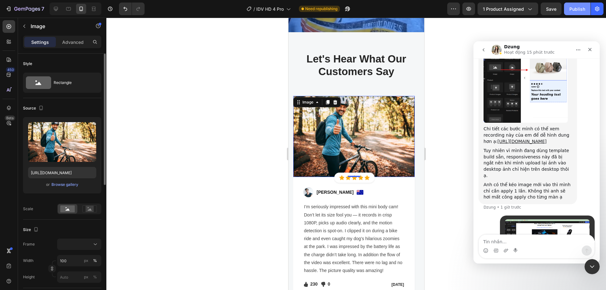
click at [582, 9] on div "Publish" at bounding box center [577, 9] width 16 height 7
click at [70, 11] on icon at bounding box center [68, 9] width 6 height 6
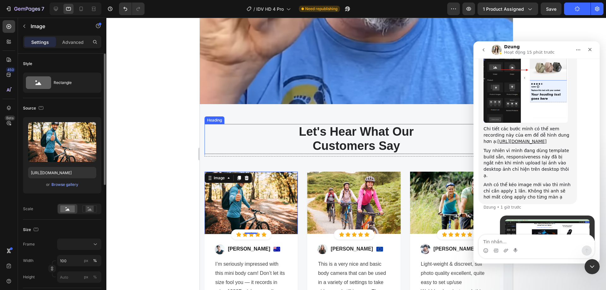
scroll to position [2046, 0]
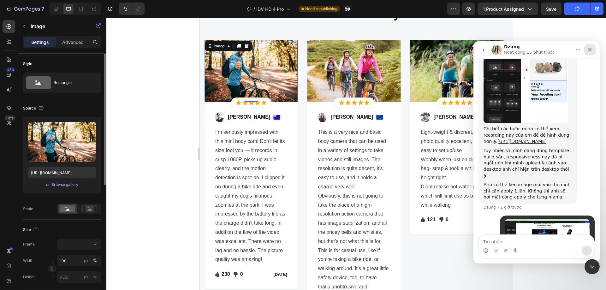
click at [591, 49] on icon "Đóng" at bounding box center [589, 49] width 5 height 5
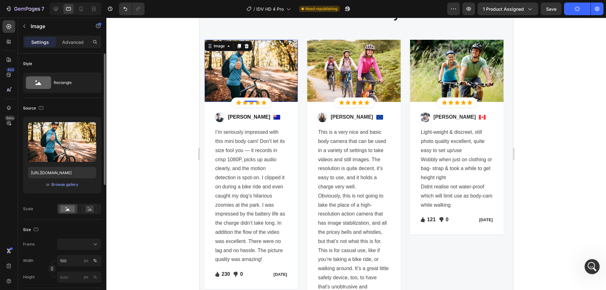
scroll to position [2695, 0]
click at [250, 62] on img at bounding box center [250, 71] width 93 height 62
click at [363, 78] on img at bounding box center [353, 71] width 93 height 62
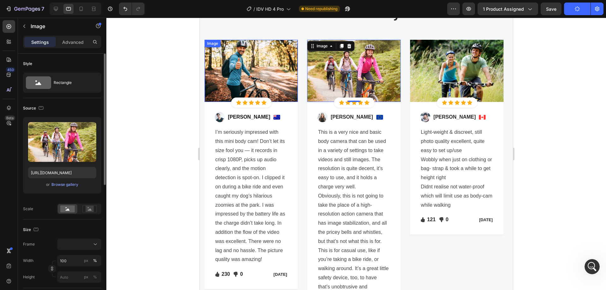
click at [256, 79] on img at bounding box center [250, 71] width 93 height 62
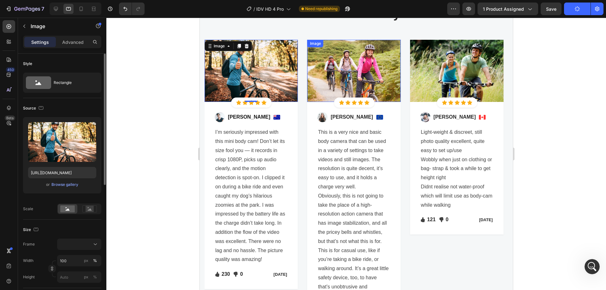
click at [373, 75] on img at bounding box center [353, 71] width 93 height 62
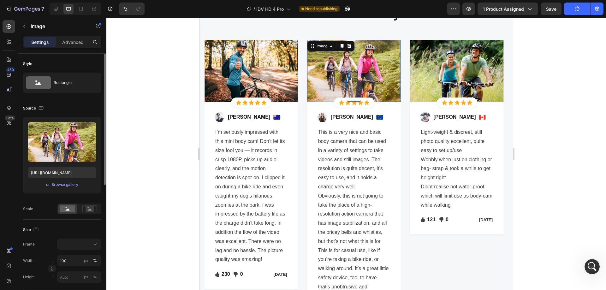
click at [373, 75] on img at bounding box center [353, 71] width 93 height 62
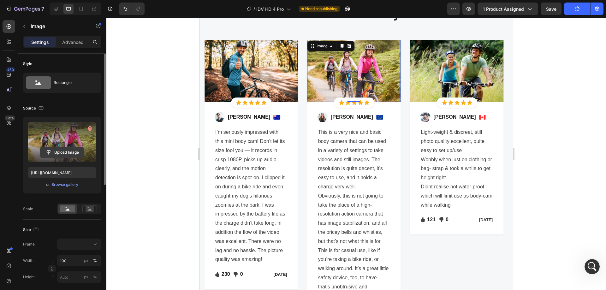
click at [66, 154] on input "file" at bounding box center [62, 152] width 44 height 11
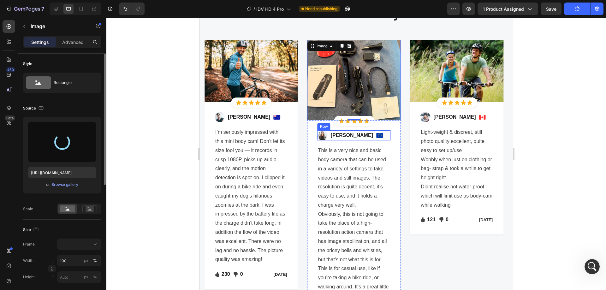
type input "[URL][DOMAIN_NAME]"
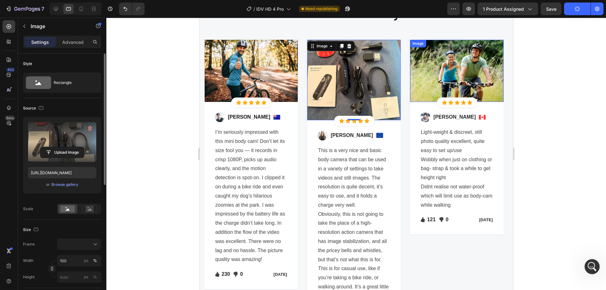
click at [466, 70] on img at bounding box center [456, 71] width 93 height 62
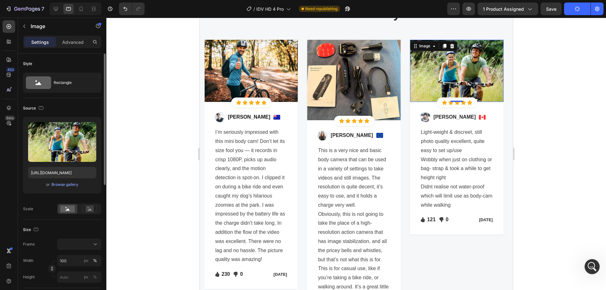
click at [468, 70] on img at bounding box center [456, 71] width 93 height 62
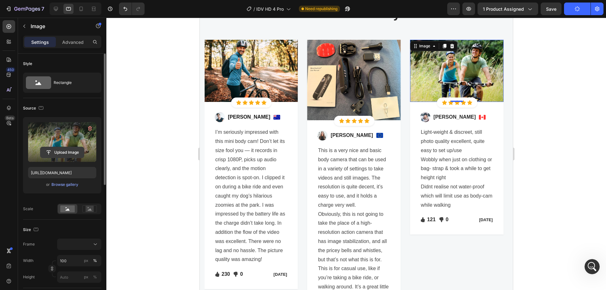
click at [75, 156] on input "file" at bounding box center [62, 152] width 44 height 11
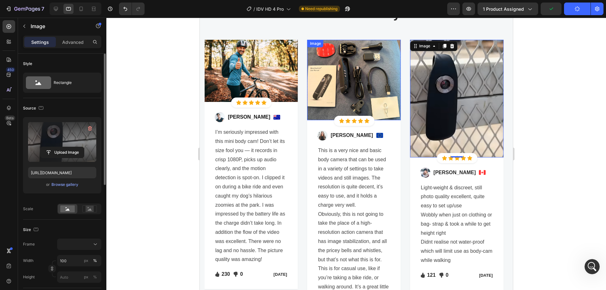
scroll to position [1962, 0]
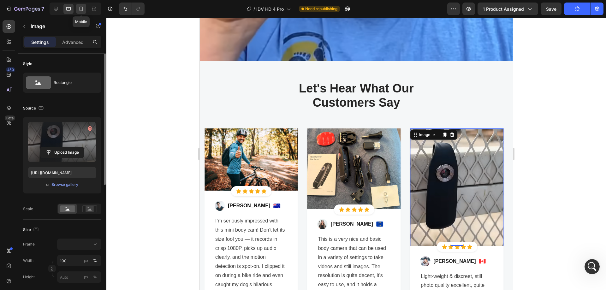
drag, startPoint x: 85, startPoint y: 11, endPoint x: 91, endPoint y: 20, distance: 10.6
click at [85, 11] on div at bounding box center [81, 9] width 10 height 10
type input "[URL][DOMAIN_NAME]"
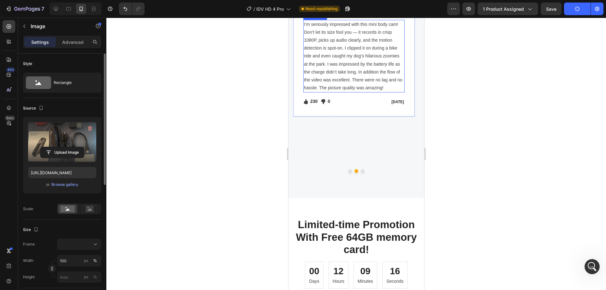
scroll to position [1930, 0]
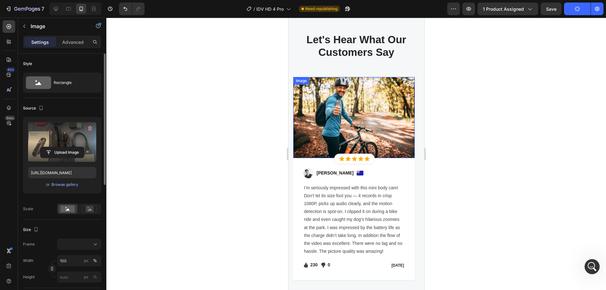
click at [362, 110] on img at bounding box center [353, 117] width 121 height 81
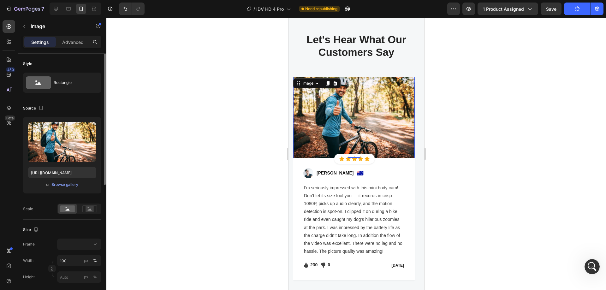
click at [366, 119] on img at bounding box center [353, 117] width 121 height 81
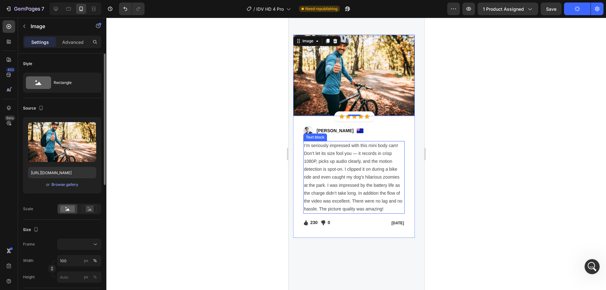
scroll to position [2014, 0]
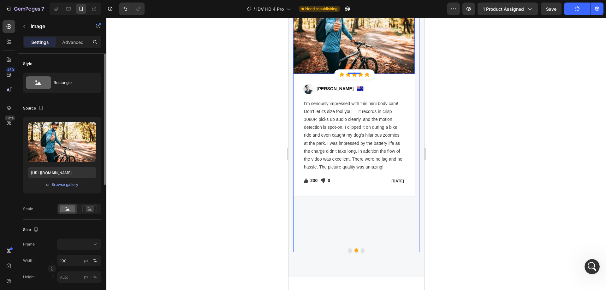
click at [349, 250] on button "Dot" at bounding box center [350, 250] width 4 height 4
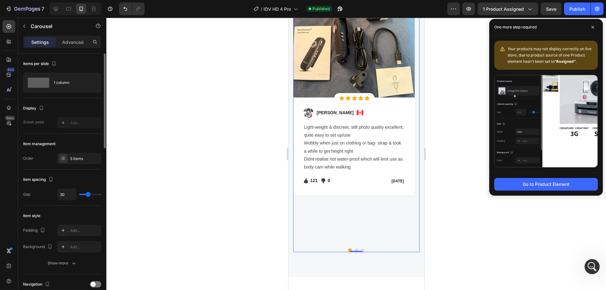
click at [353, 250] on div "0" at bounding box center [356, 252] width 6 height 5
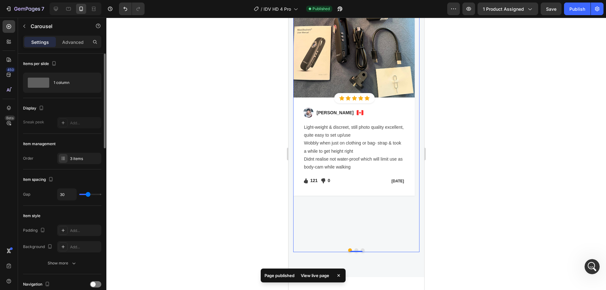
click at [360, 249] on button "Dot" at bounding box center [362, 250] width 4 height 4
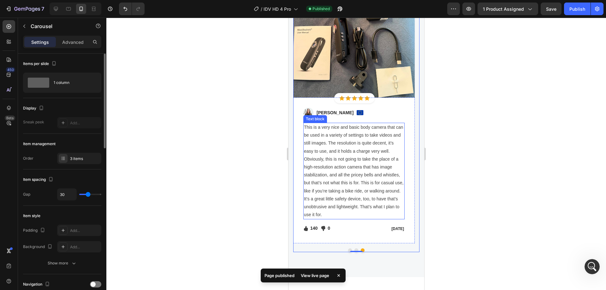
scroll to position [2056, 0]
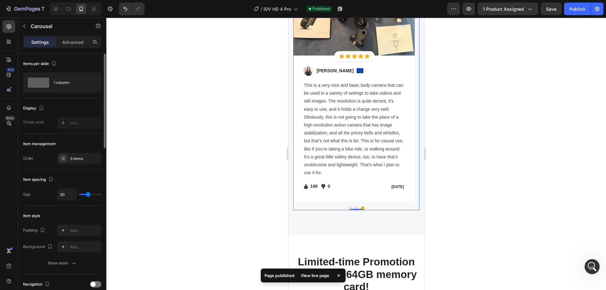
click at [355, 208] on div "0" at bounding box center [356, 210] width 6 height 5
click at [353, 208] on div "0" at bounding box center [356, 210] width 6 height 5
click at [354, 208] on div "0" at bounding box center [356, 210] width 6 height 5
click at [348, 207] on button "Dot" at bounding box center [350, 208] width 4 height 4
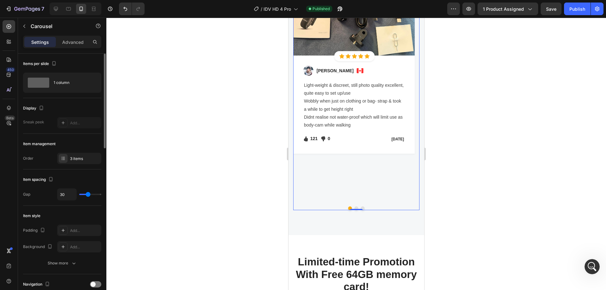
click at [353, 208] on div "0" at bounding box center [356, 210] width 6 height 5
click at [355, 210] on div at bounding box center [356, 209] width 13 height 2
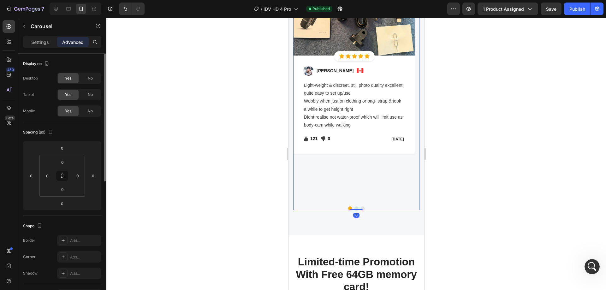
click at [354, 207] on button "Dot" at bounding box center [356, 208] width 4 height 4
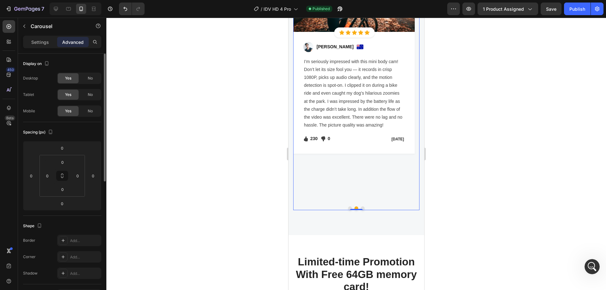
click at [361, 207] on button "Dot" at bounding box center [362, 208] width 4 height 4
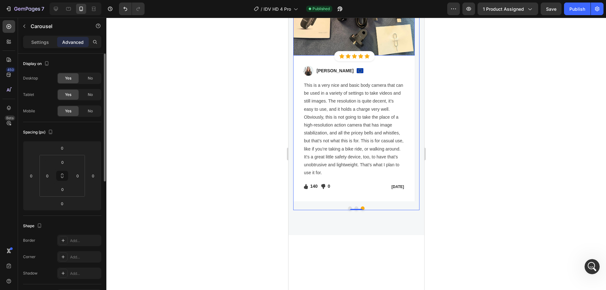
scroll to position [1930, 0]
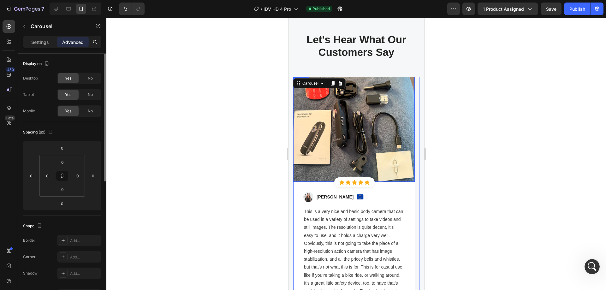
drag, startPoint x: 364, startPoint y: 137, endPoint x: 359, endPoint y: 137, distance: 5.1
click at [362, 137] on img at bounding box center [353, 129] width 121 height 105
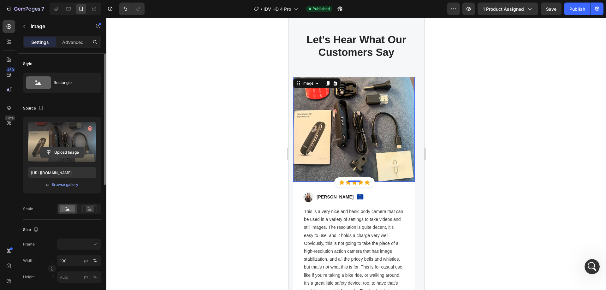
click at [57, 150] on input "file" at bounding box center [62, 152] width 44 height 11
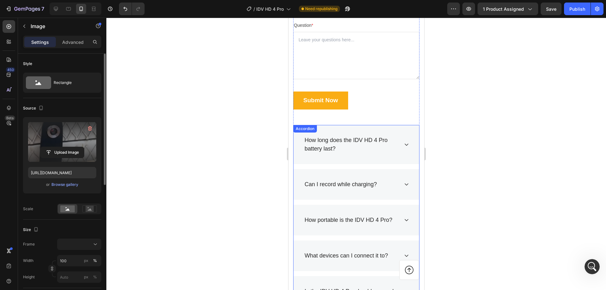
scroll to position [2981, 0]
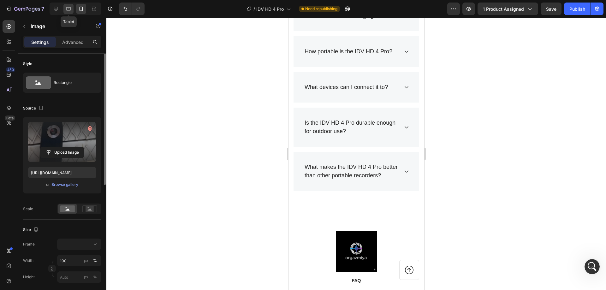
click at [65, 9] on icon at bounding box center [68, 9] width 6 height 6
type input "[URL][DOMAIN_NAME]"
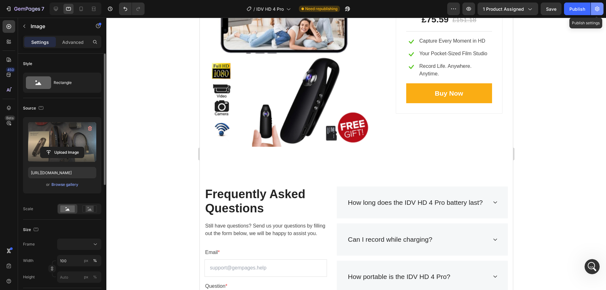
scroll to position [2279, 0]
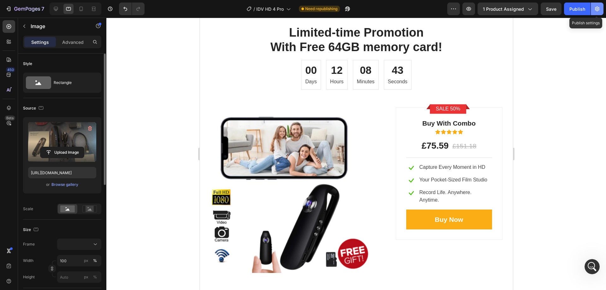
click at [591, 7] on button "button" at bounding box center [597, 9] width 13 height 13
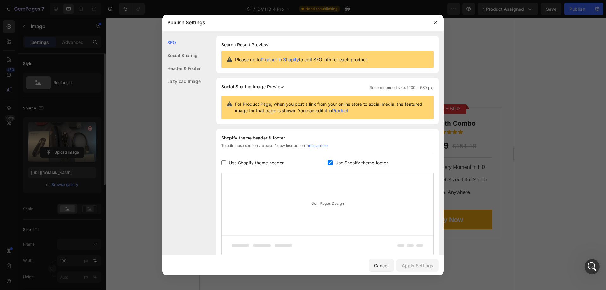
click at [595, 7] on div at bounding box center [303, 145] width 606 height 290
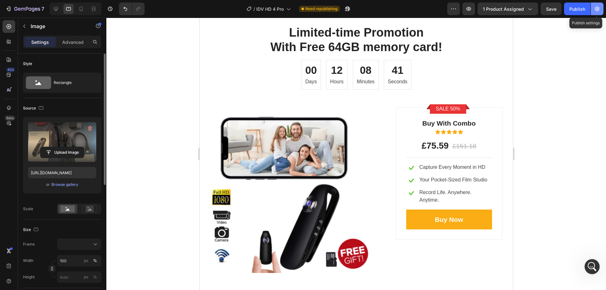
click at [593, 8] on button "button" at bounding box center [597, 9] width 13 height 13
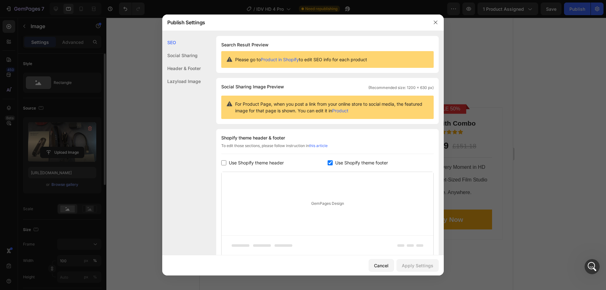
click at [196, 62] on div "Social Sharing" at bounding box center [181, 68] width 38 height 13
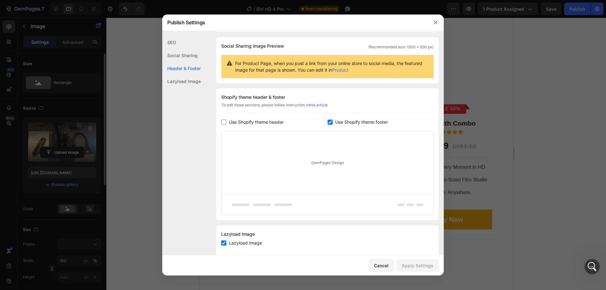
click at [190, 69] on div "Header & Footer" at bounding box center [181, 68] width 38 height 13
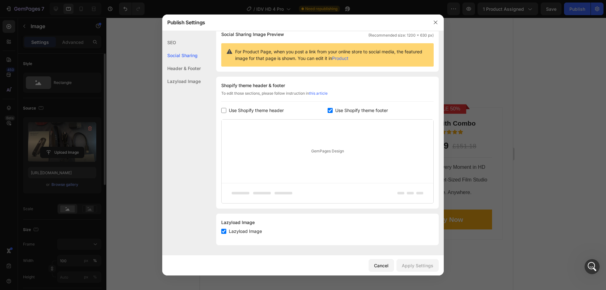
click at [353, 110] on span "Use Shopify theme footer" at bounding box center [361, 111] width 53 height 8
checkbox input "false"
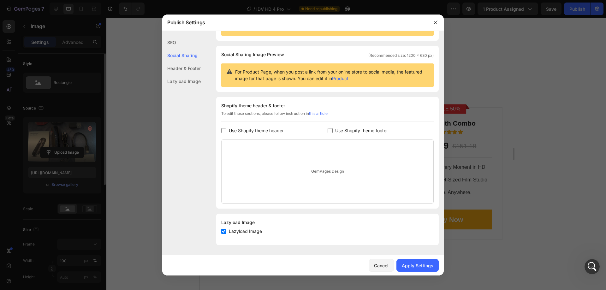
scroll to position [32, 0]
click at [423, 265] on div "Apply Settings" at bounding box center [418, 265] width 32 height 7
click at [436, 27] on button "button" at bounding box center [435, 22] width 10 height 10
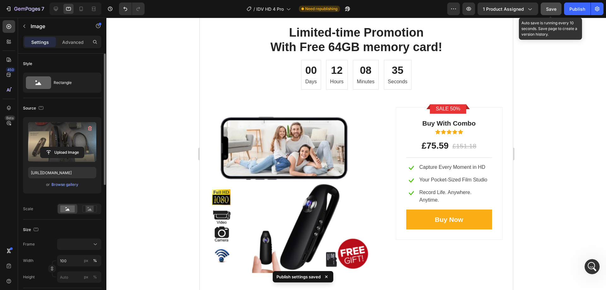
click at [551, 11] on span "Save" at bounding box center [551, 8] width 10 height 5
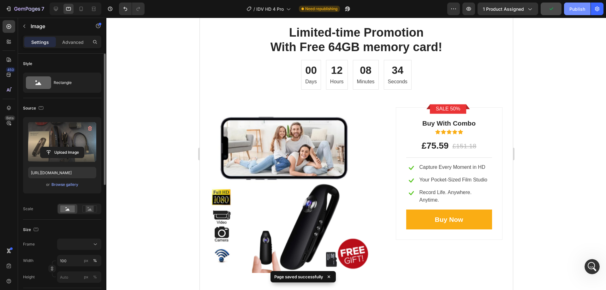
click at [584, 6] on div "Publish" at bounding box center [577, 9] width 16 height 7
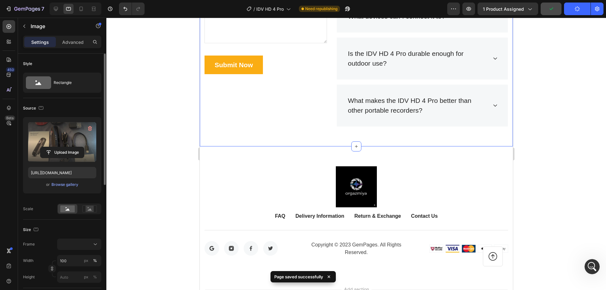
scroll to position [2763, 0]
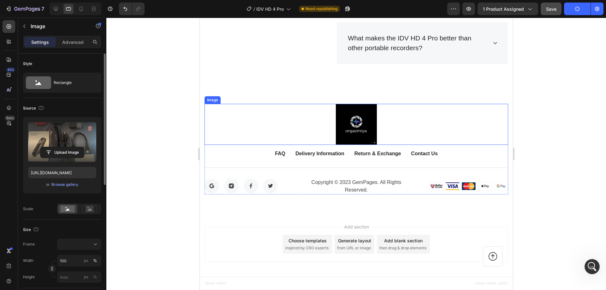
click at [345, 114] on img at bounding box center [355, 124] width 41 height 41
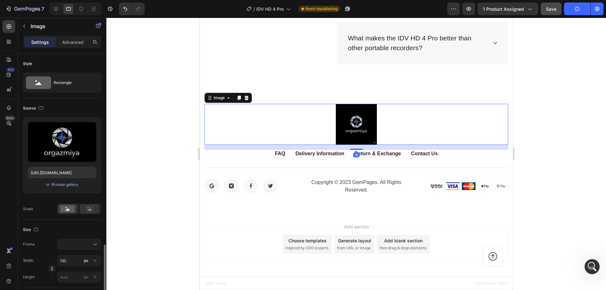
scroll to position [126, 0]
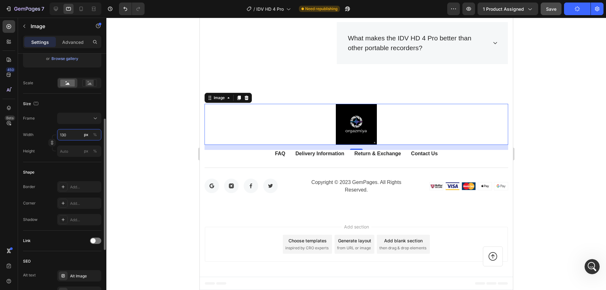
click at [72, 137] on input "130" at bounding box center [79, 134] width 44 height 11
type input "1"
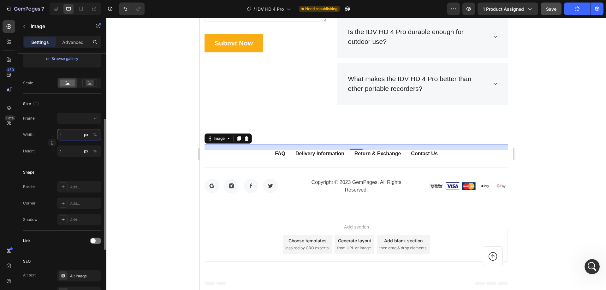
type input "10"
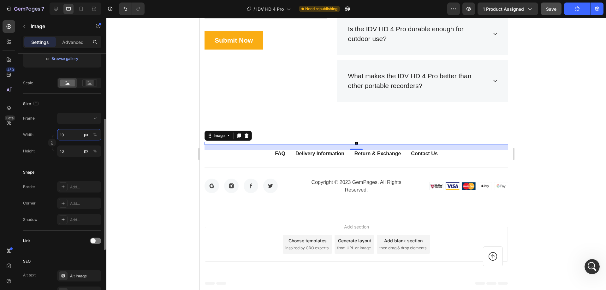
type input "100"
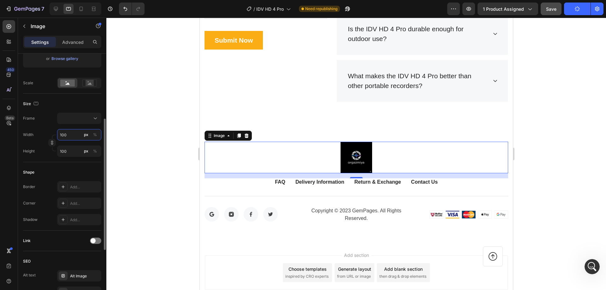
scroll to position [2753, 0]
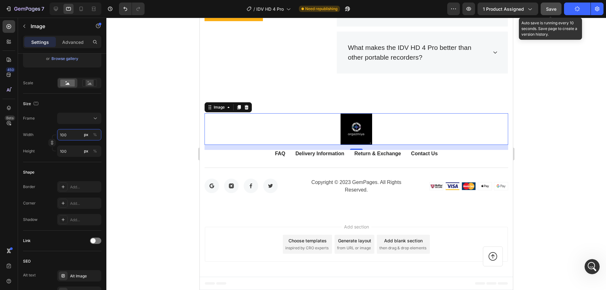
type input "100"
click at [559, 13] on button "Save" at bounding box center [550, 9] width 21 height 13
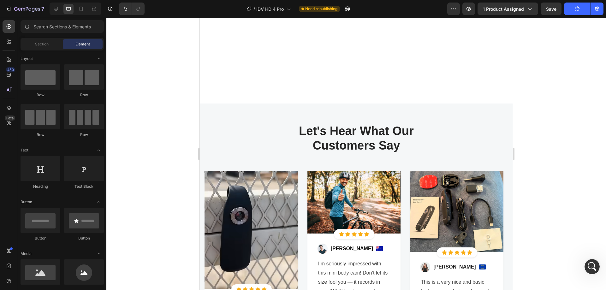
drag, startPoint x: 510, startPoint y: 221, endPoint x: 711, endPoint y: 18, distance: 285.6
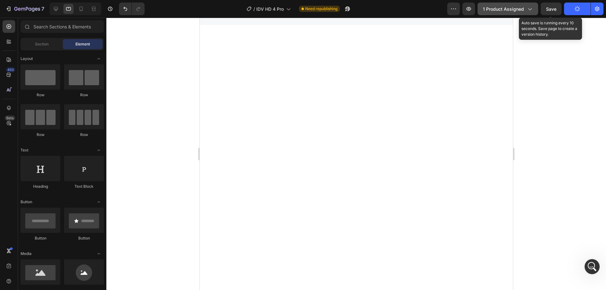
scroll to position [62, 0]
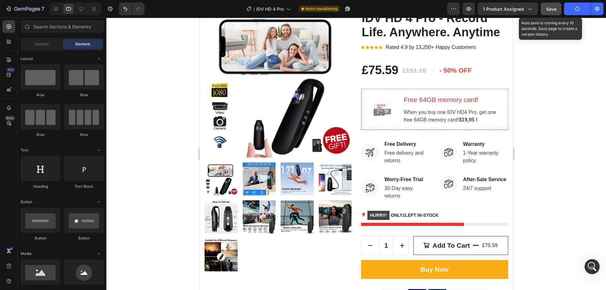
click at [553, 14] on button "Save" at bounding box center [550, 9] width 21 height 13
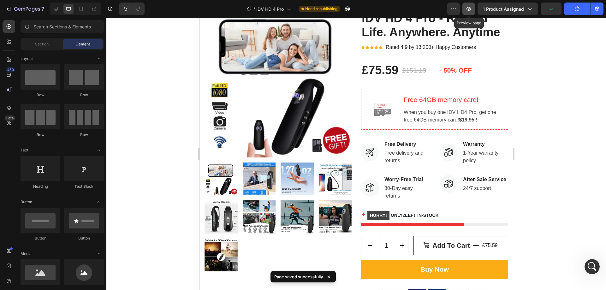
click at [468, 8] on icon "button" at bounding box center [468, 9] width 5 height 4
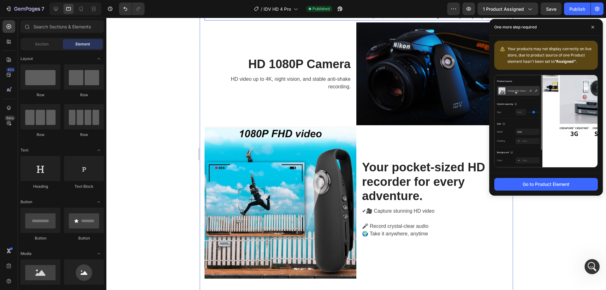
scroll to position [1113, 0]
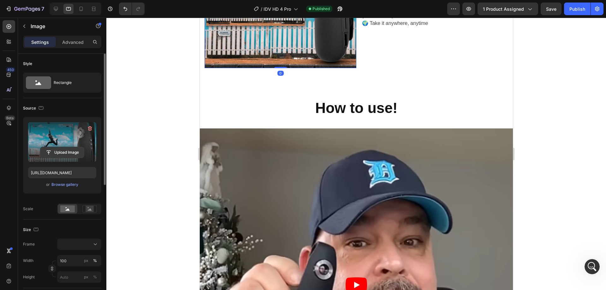
click at [65, 151] on input "file" at bounding box center [62, 152] width 44 height 11
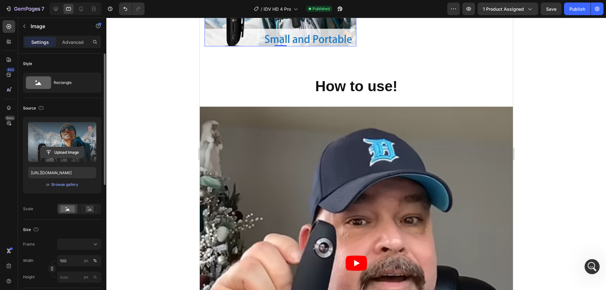
click at [62, 153] on input "file" at bounding box center [62, 152] width 44 height 11
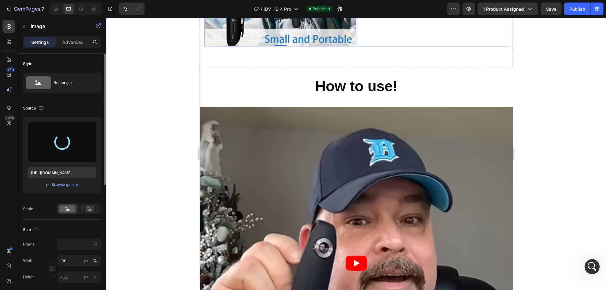
type input "[URL][DOMAIN_NAME]"
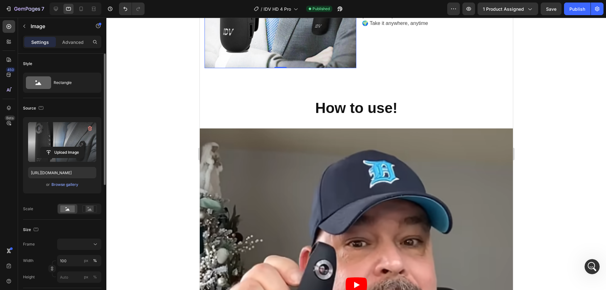
click at [367, 20] on p "🎤 Record crystal-clear audio" at bounding box center [432, 16] width 140 height 8
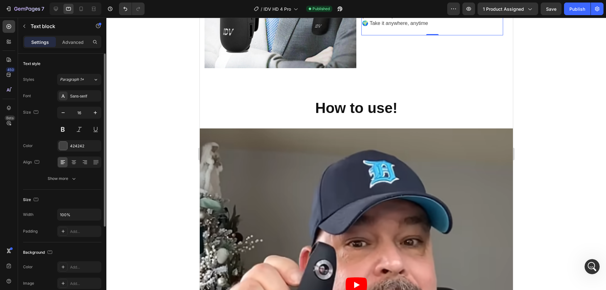
click at [367, 20] on p "🎤 Record crystal-clear audio" at bounding box center [432, 16] width 140 height 8
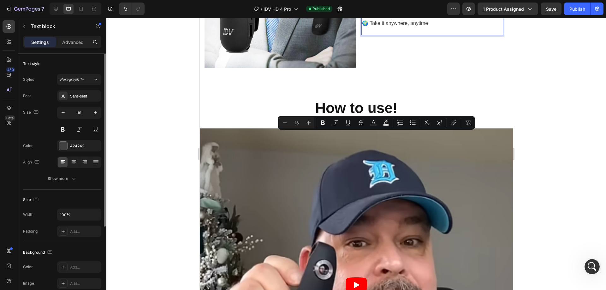
click at [410, 27] on p "🌍 Take it anywhere, anytime" at bounding box center [432, 24] width 140 height 8
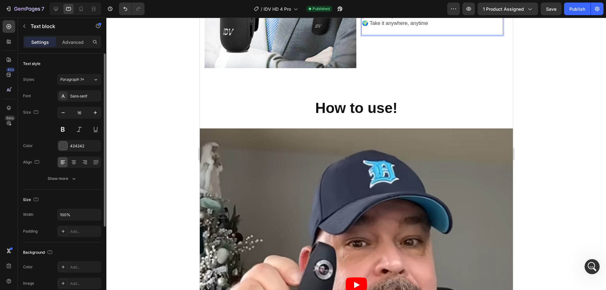
click at [432, 12] on p "✔🎥 Capture stunning HD video" at bounding box center [432, 4] width 140 height 15
click at [365, 12] on p "✔🎥 Capture stunning HD video" at bounding box center [432, 4] width 140 height 15
click at [384, 12] on p "🎥 Capture stunning HD video" at bounding box center [432, 4] width 140 height 15
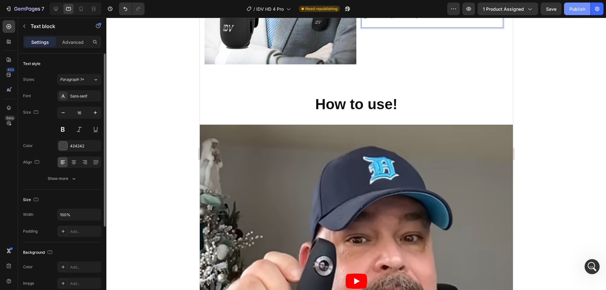
click at [571, 6] on div "Publish" at bounding box center [577, 9] width 16 height 7
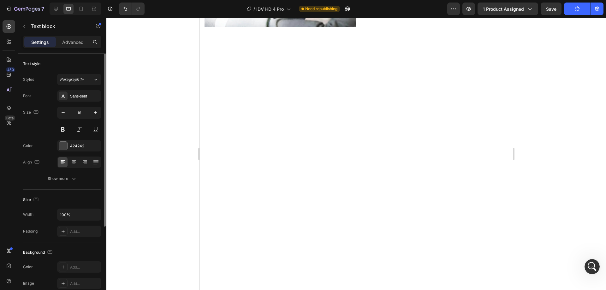
scroll to position [823, 0]
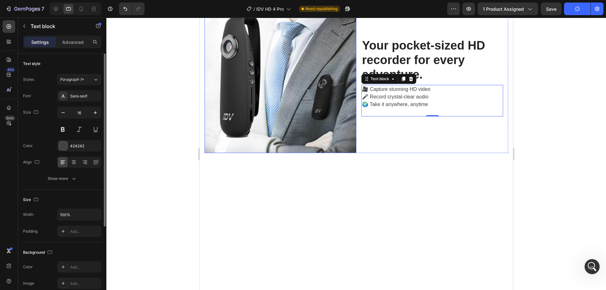
click at [282, 153] on img at bounding box center [280, 77] width 152 height 152
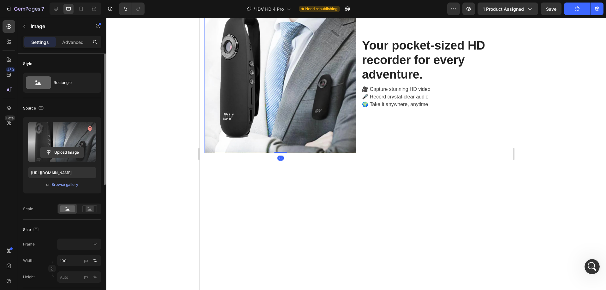
click at [76, 156] on input "file" at bounding box center [62, 152] width 44 height 11
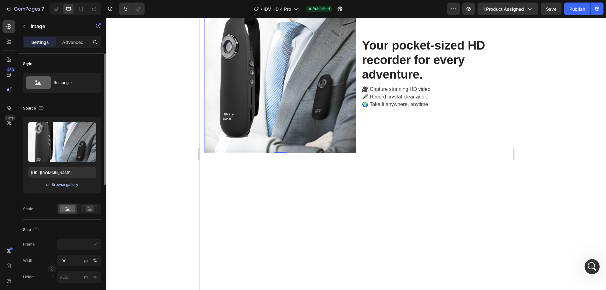
click at [68, 185] on div "Browse gallery" at bounding box center [64, 185] width 27 height 6
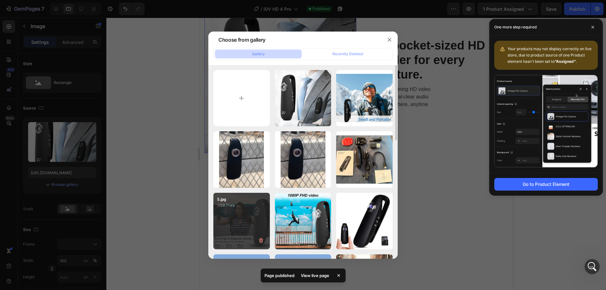
click at [246, 220] on div "5.jpg 1159.71 kb" at bounding box center [241, 221] width 56 height 56
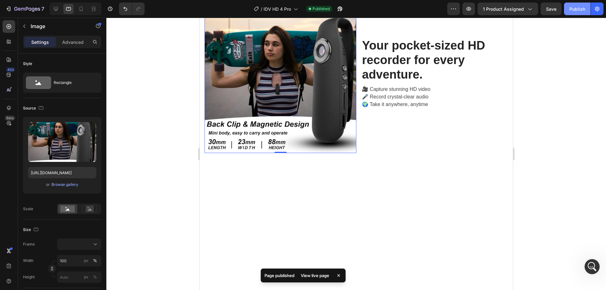
click at [579, 10] on div "Publish" at bounding box center [577, 9] width 16 height 7
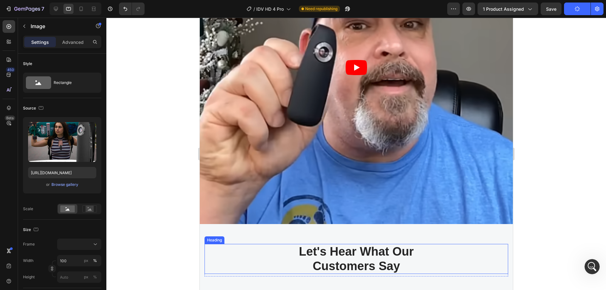
scroll to position [1159, 0]
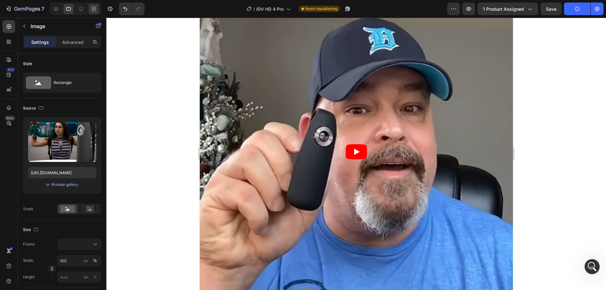
click at [96, 13] on div at bounding box center [94, 9] width 10 height 10
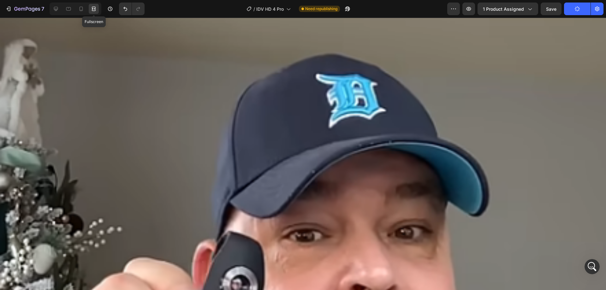
scroll to position [1176, 0]
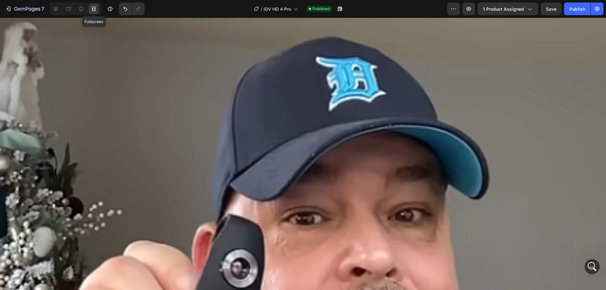
click at [95, 13] on div at bounding box center [94, 9] width 10 height 10
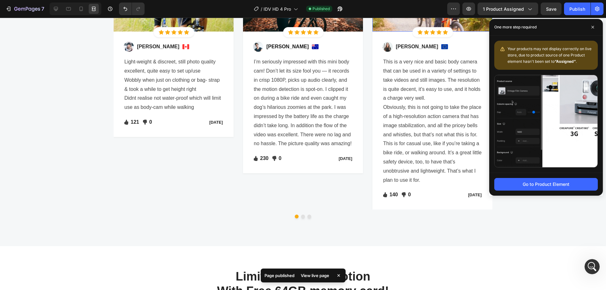
scroll to position [2059, 0]
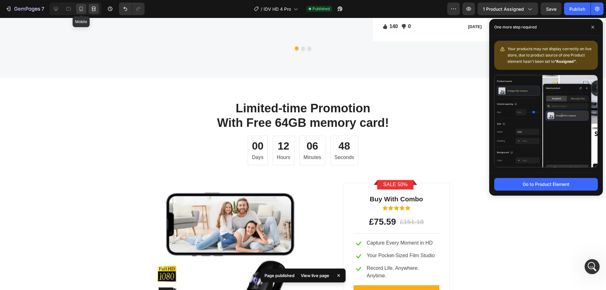
click at [80, 10] on icon at bounding box center [81, 9] width 6 height 6
type input "[URL][DOMAIN_NAME]"
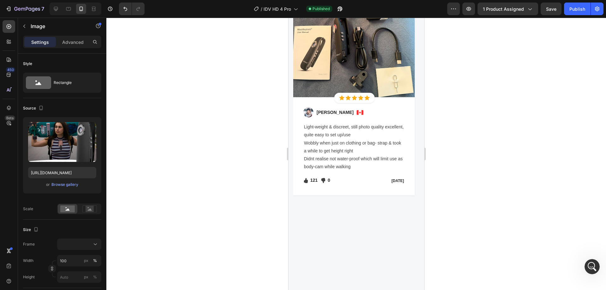
scroll to position [1341, 0]
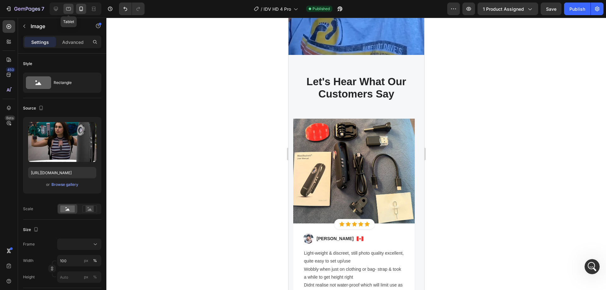
click at [72, 10] on div at bounding box center [68, 9] width 10 height 10
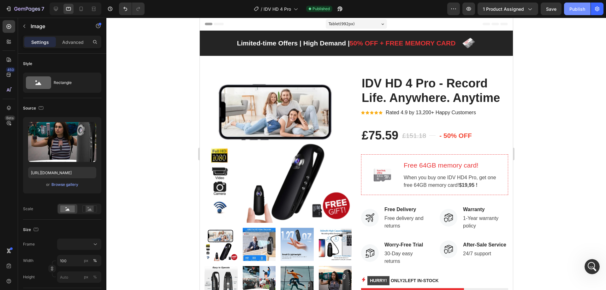
click at [574, 11] on div "Publish" at bounding box center [577, 9] width 16 height 7
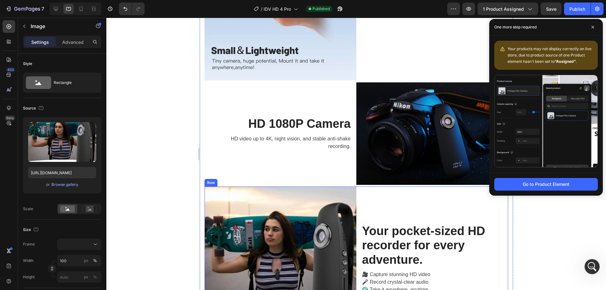
scroll to position [799, 0]
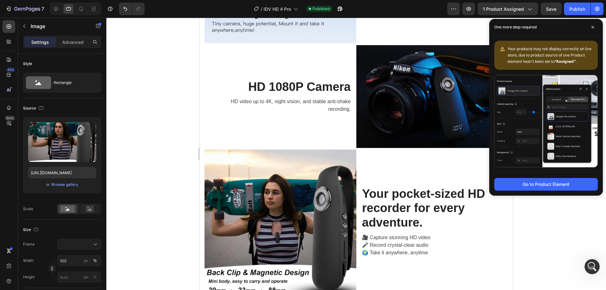
click at [540, 50] on span "Your products may not display correctly on live store, due to product source of…" at bounding box center [549, 54] width 84 height 17
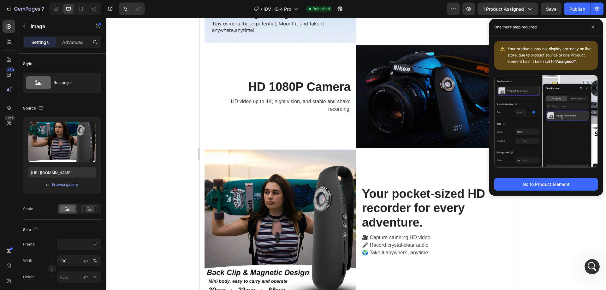
click at [540, 50] on span "Your products may not display correctly on live store, due to product source of…" at bounding box center [549, 54] width 84 height 17
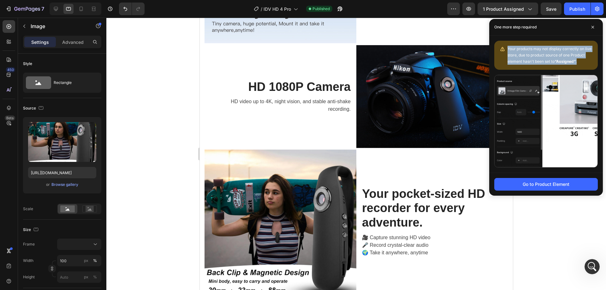
click at [540, 50] on span "Your products may not display correctly on live store, due to product source of…" at bounding box center [549, 54] width 84 height 17
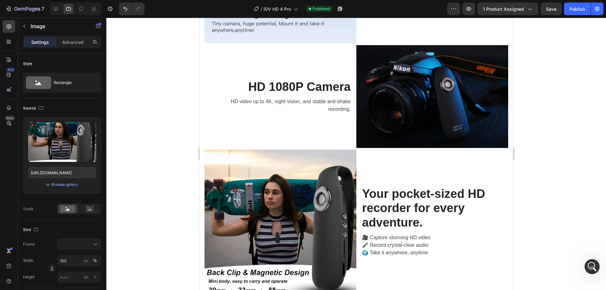
click at [536, 38] on div at bounding box center [536, 38] width 0 height 0
click at [126, 0] on div at bounding box center [63, 0] width 126 height 0
click at [581, 10] on div "Publish" at bounding box center [577, 9] width 16 height 7
click at [519, 10] on span "1 product assigned" at bounding box center [503, 9] width 41 height 7
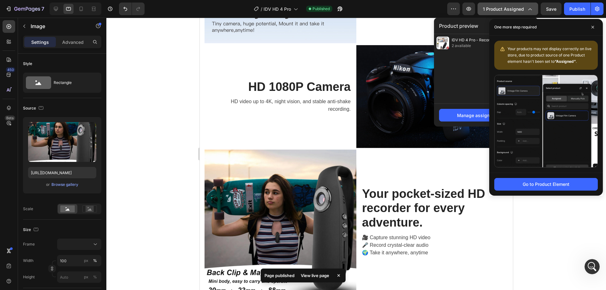
click at [519, 10] on span "1 product assigned" at bounding box center [503, 9] width 41 height 7
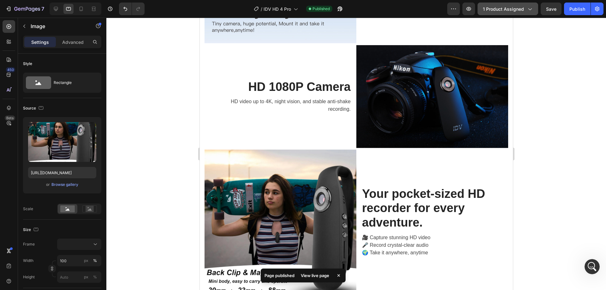
click at [519, 10] on span "1 product assigned" at bounding box center [503, 9] width 41 height 7
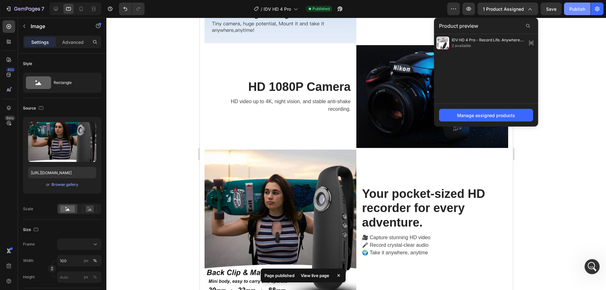
click at [578, 8] on div "Publish" at bounding box center [577, 9] width 16 height 7
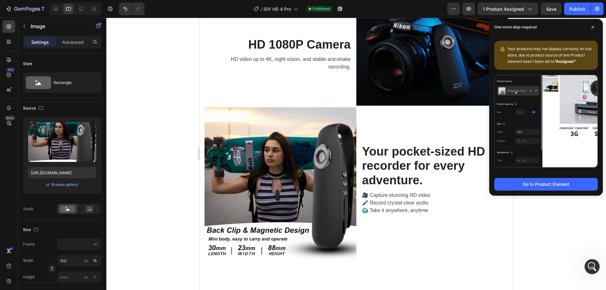
scroll to position [673, 0]
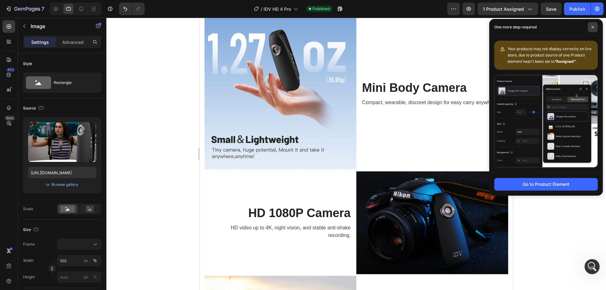
click at [594, 26] on span at bounding box center [592, 27] width 10 height 10
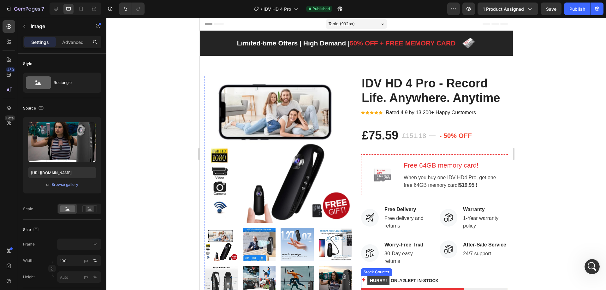
scroll to position [126, 0]
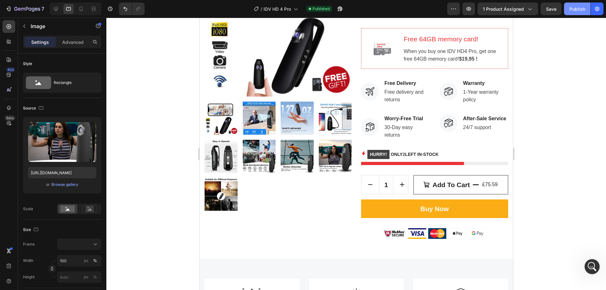
click at [582, 9] on div "Publish" at bounding box center [577, 9] width 16 height 7
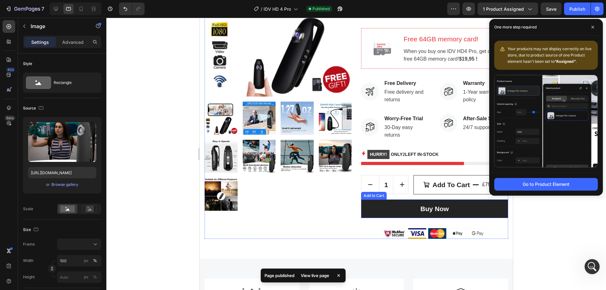
click at [452, 210] on button "Buy Now" at bounding box center [434, 208] width 147 height 19
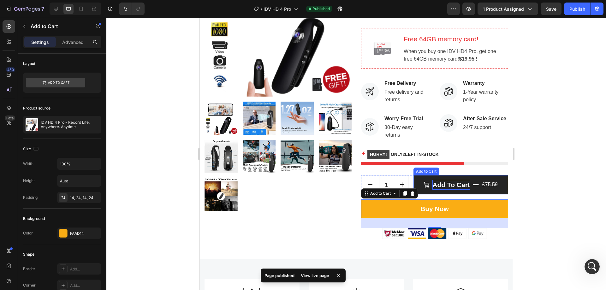
click at [444, 189] on div "Add to cart" at bounding box center [451, 185] width 38 height 10
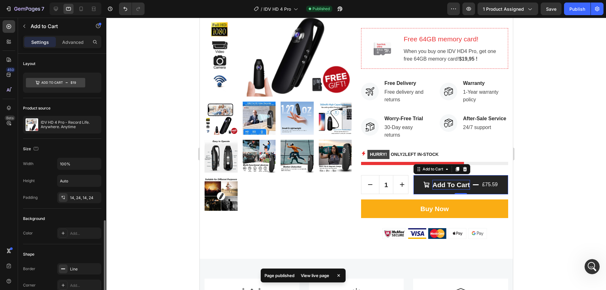
scroll to position [126, 0]
